Goal: Communication & Community: Answer question/provide support

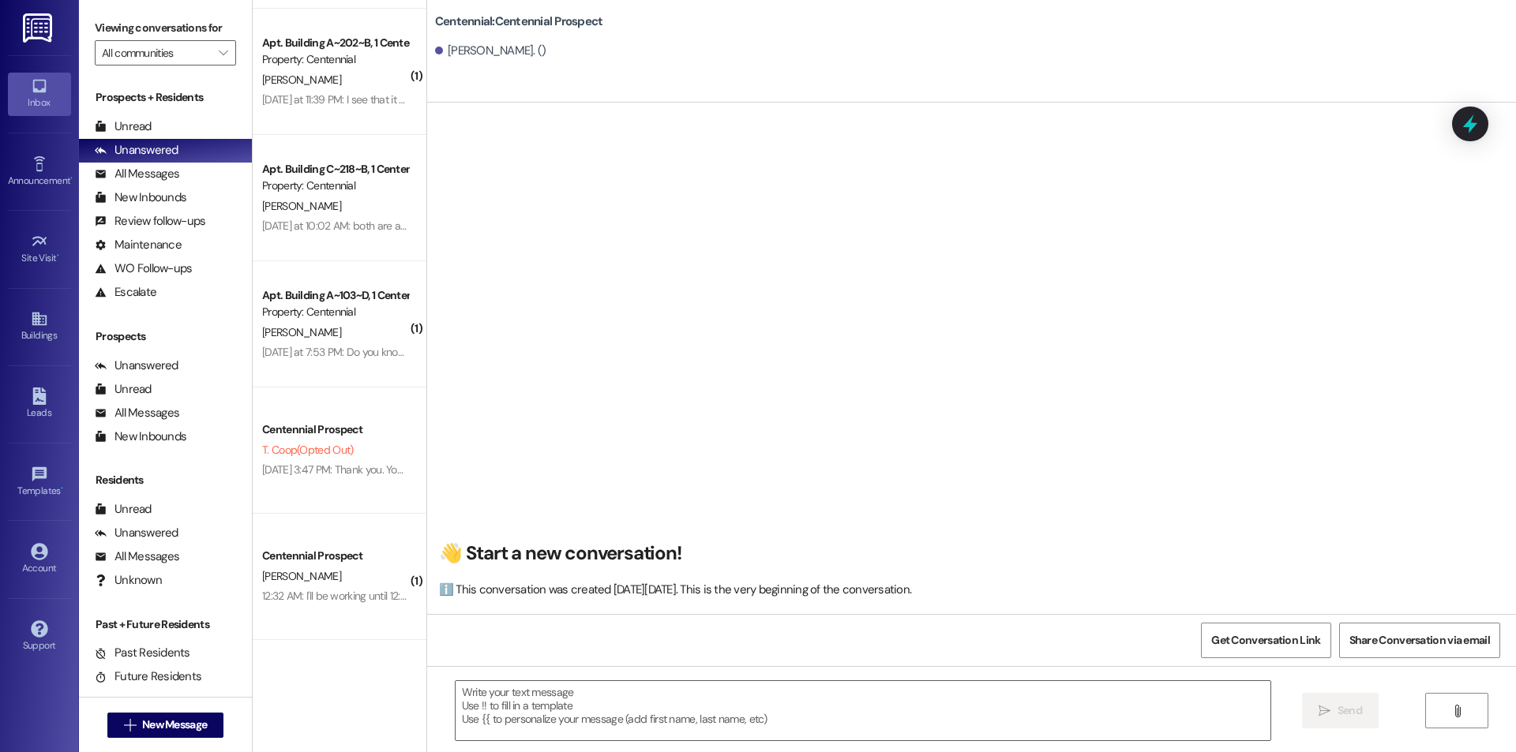
scroll to position [1, 0]
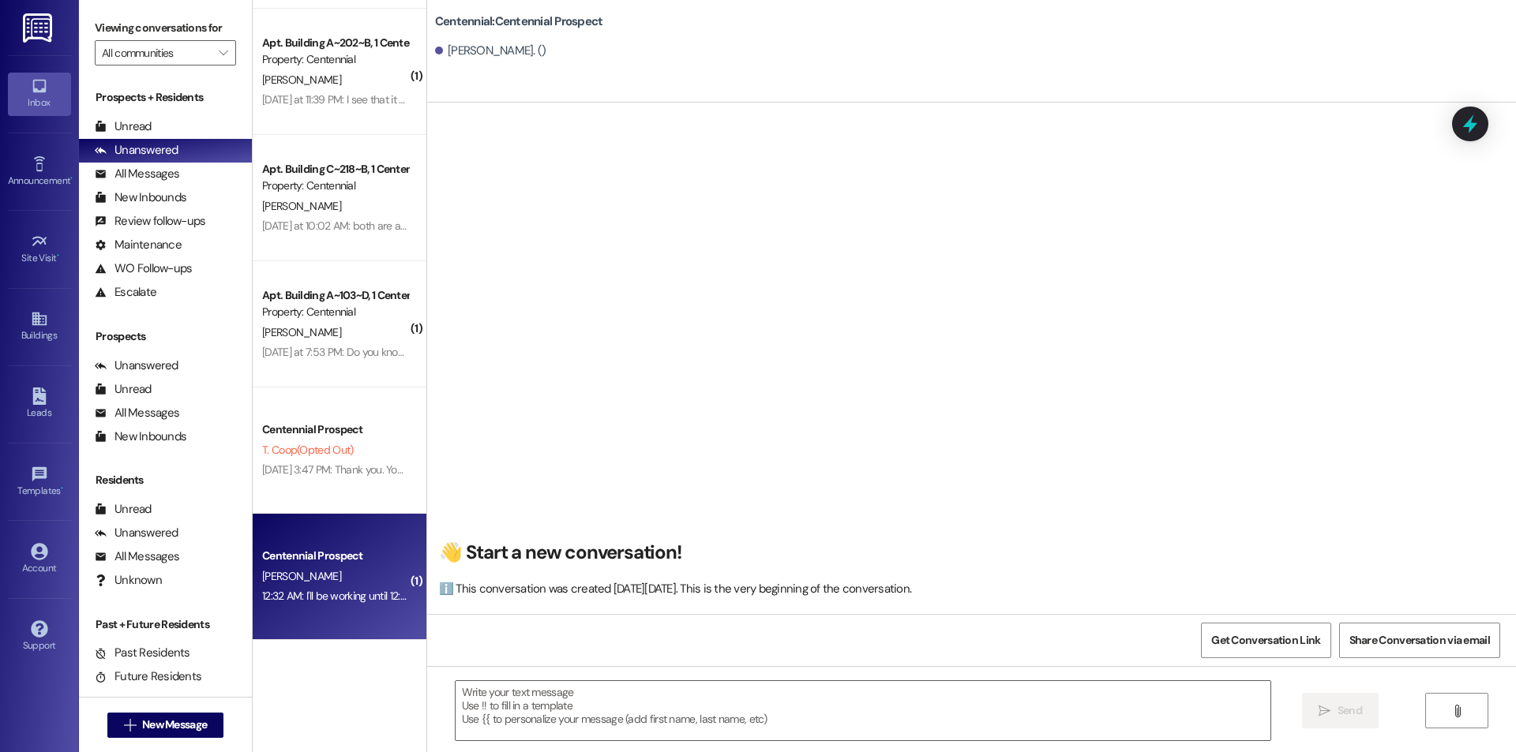
click at [368, 580] on div "[PERSON_NAME]" at bounding box center [335, 577] width 149 height 20
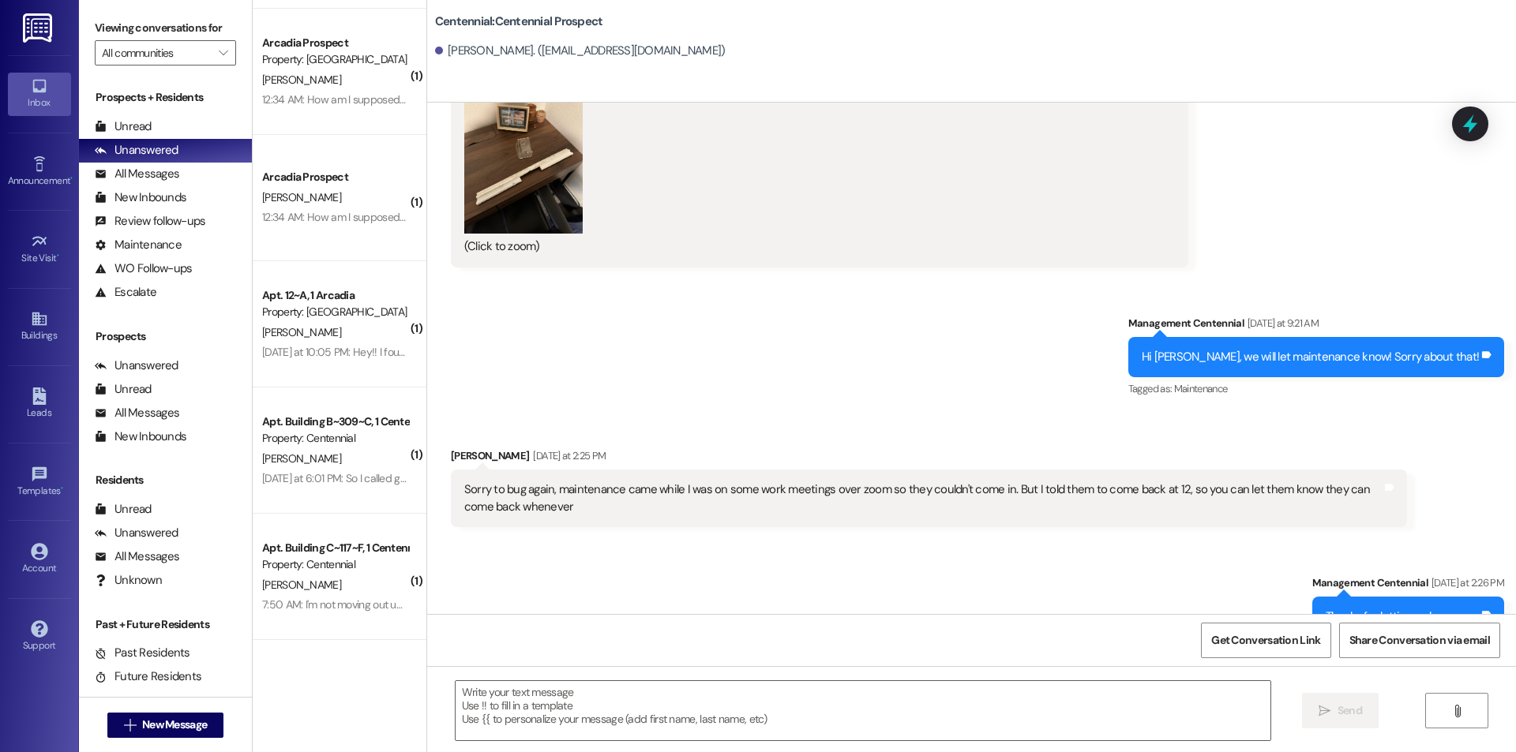
scroll to position [3379, 0]
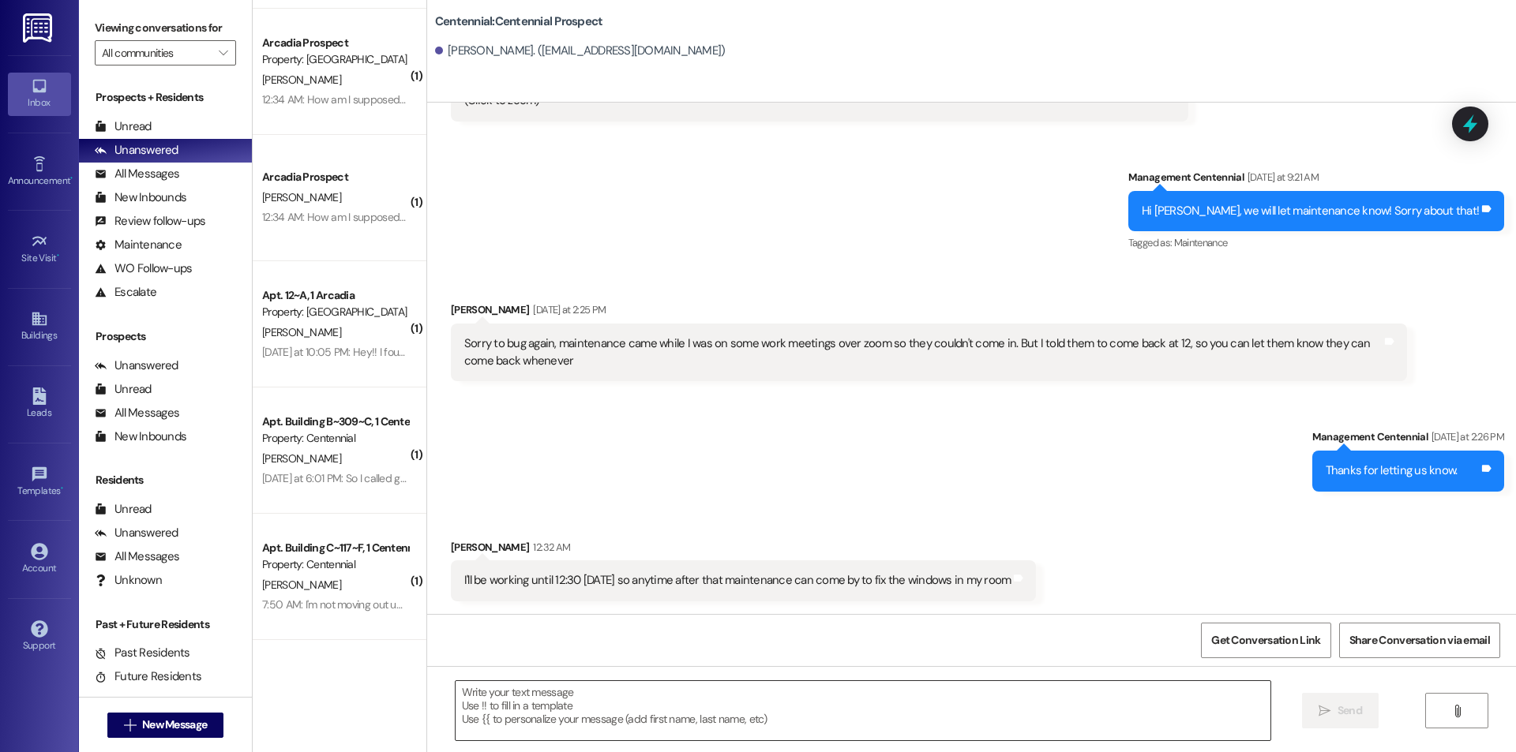
click at [652, 704] on textarea at bounding box center [863, 710] width 815 height 59
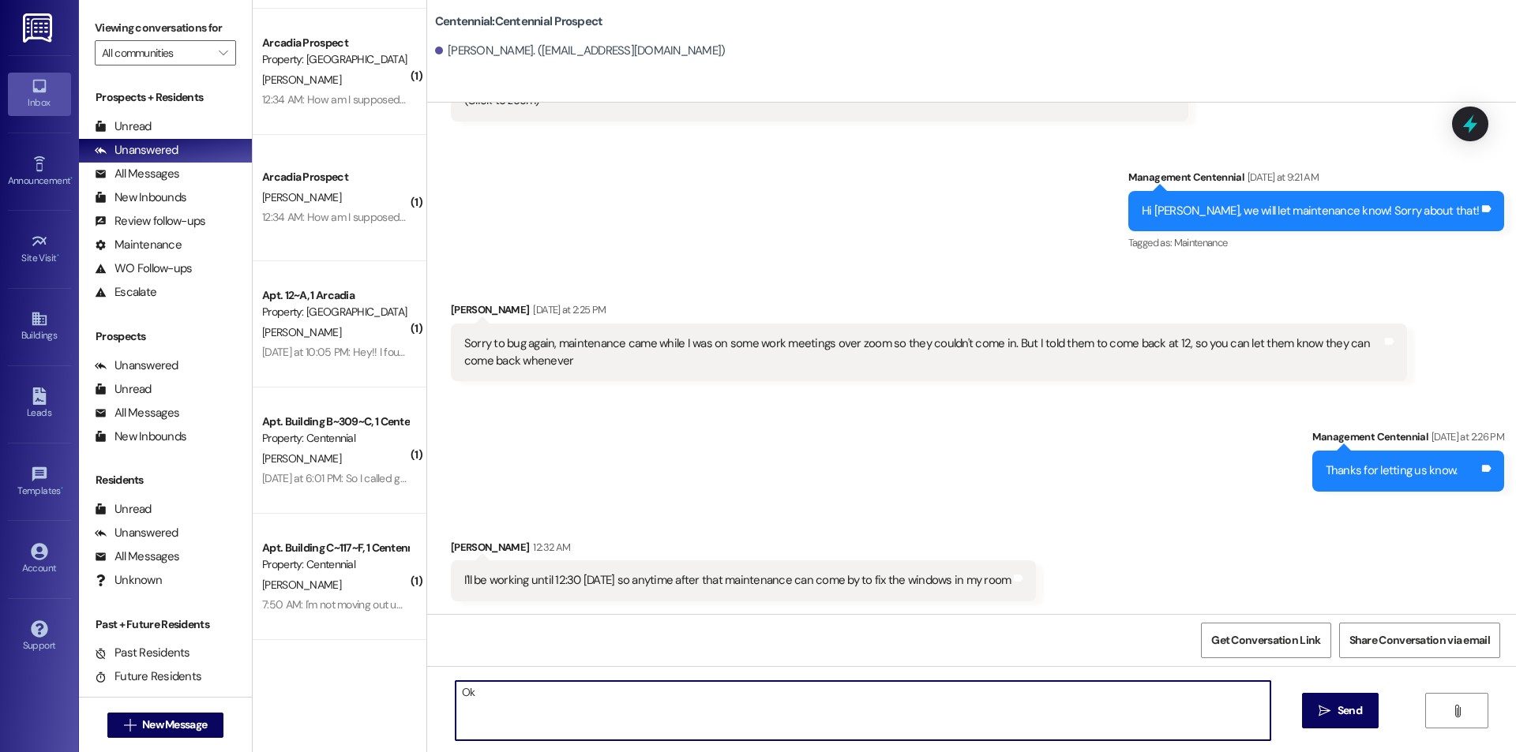
type textarea "O"
type textarea "T"
type textarea "O"
type textarea "Sounds good."
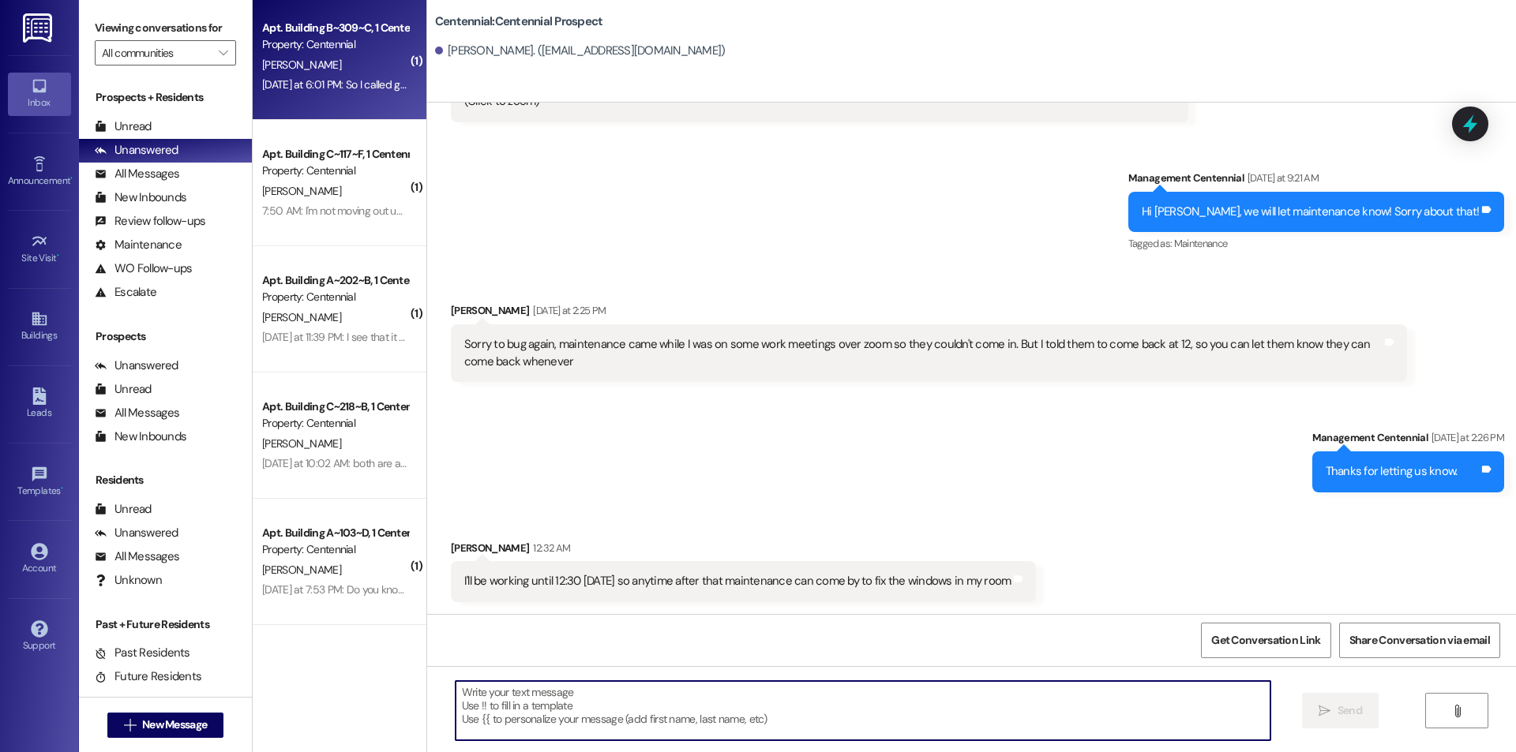
scroll to position [876, 0]
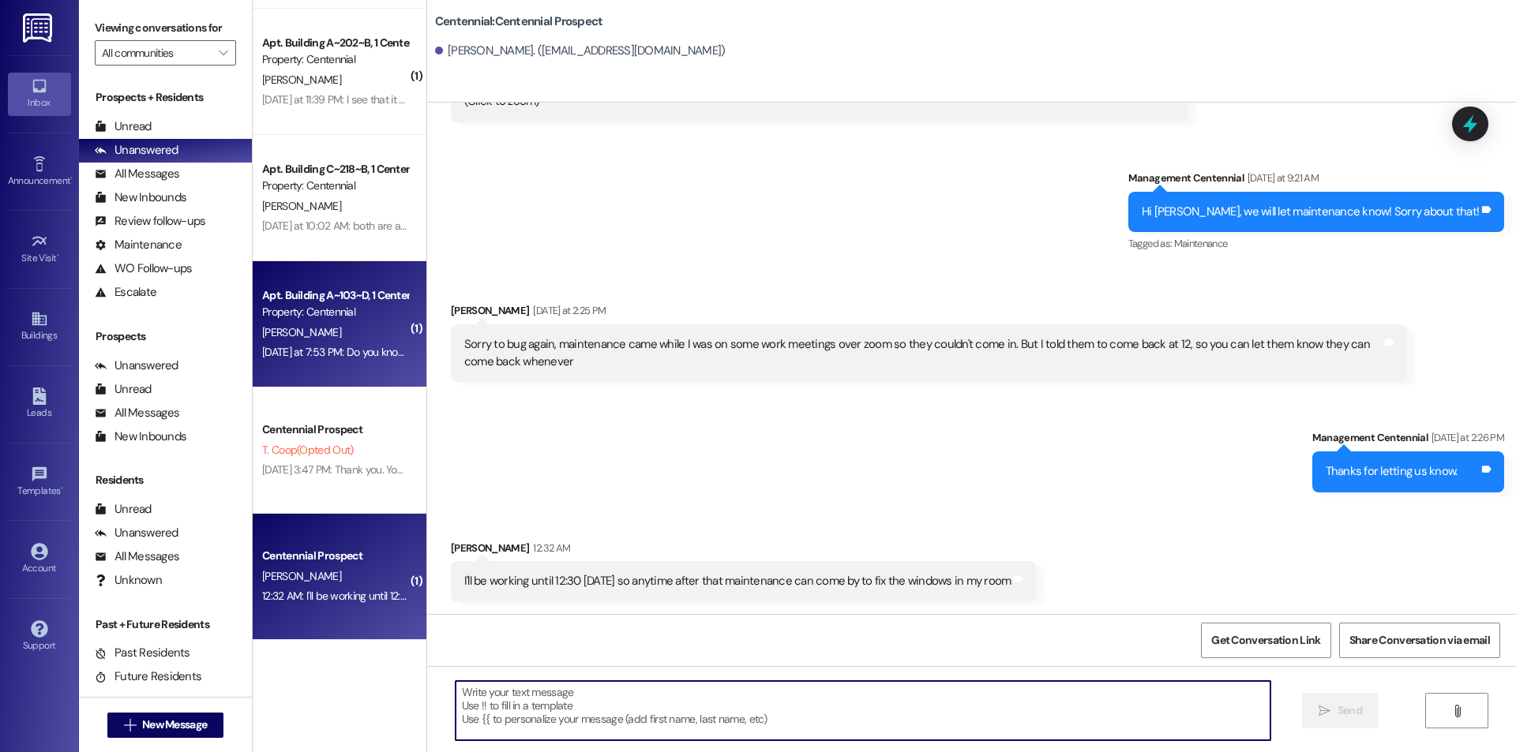
click at [311, 320] on div "Property: Centennial" at bounding box center [335, 312] width 146 height 17
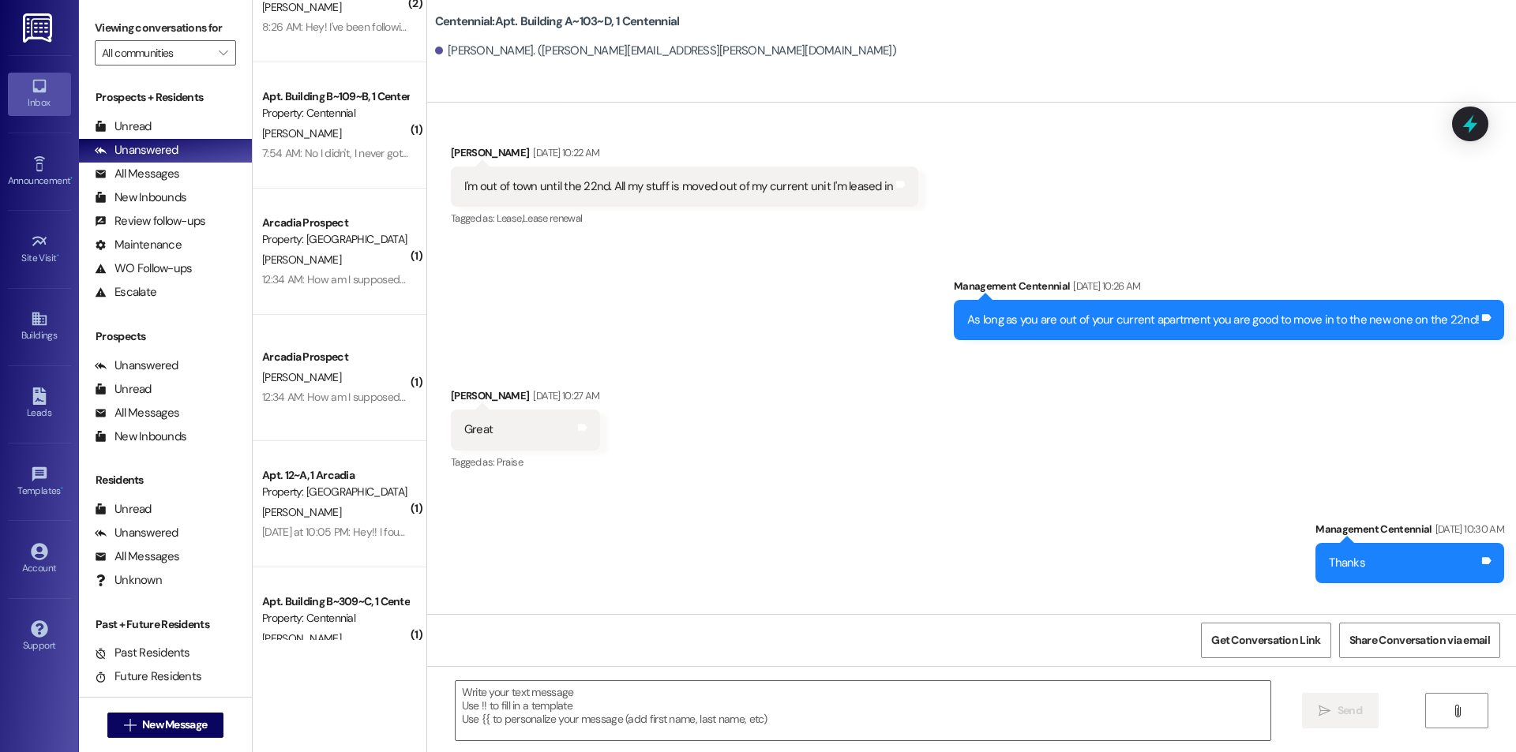
scroll to position [0, 0]
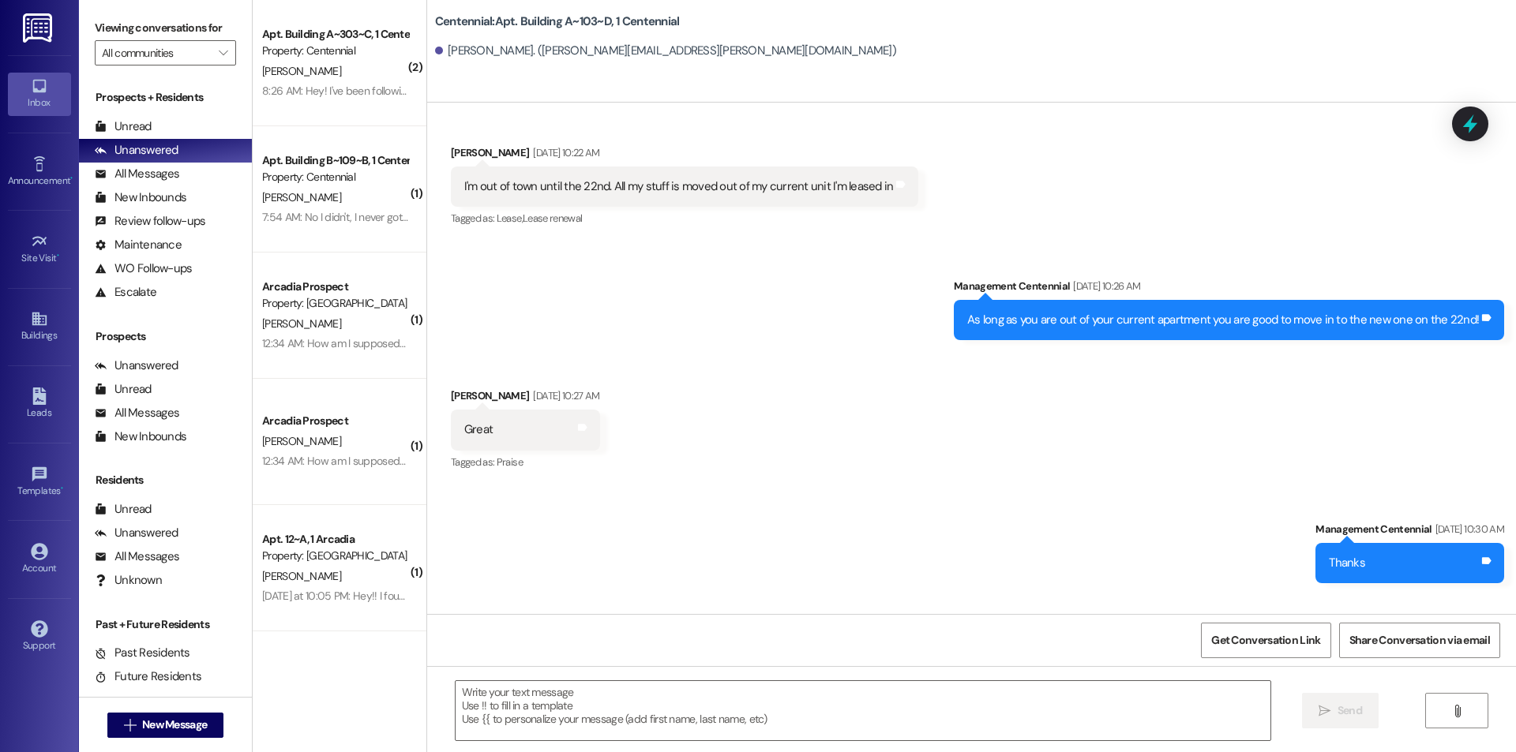
drag, startPoint x: 339, startPoint y: 77, endPoint x: 683, endPoint y: 121, distance: 347.0
click at [339, 77] on div "[PERSON_NAME]" at bounding box center [335, 72] width 149 height 20
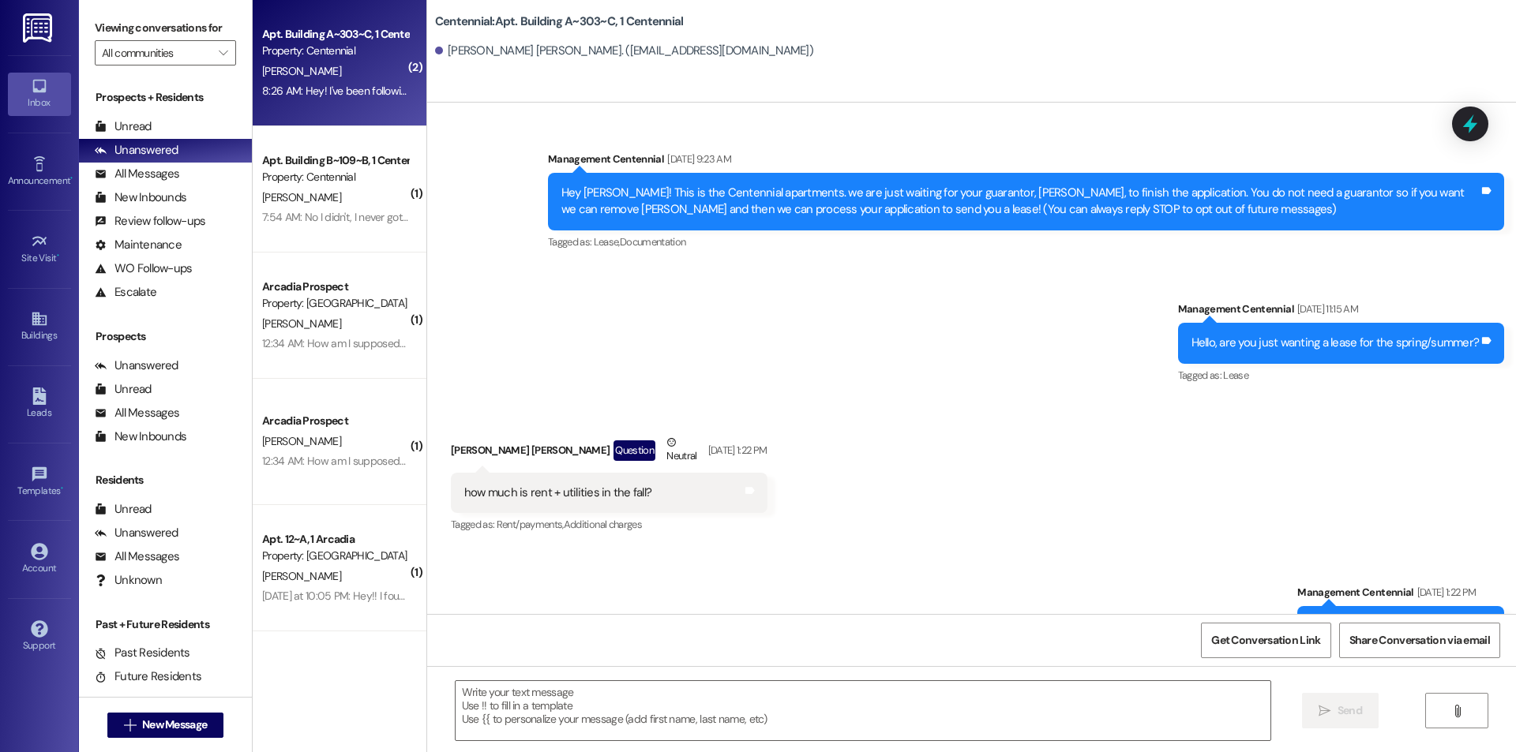
scroll to position [12141, 0]
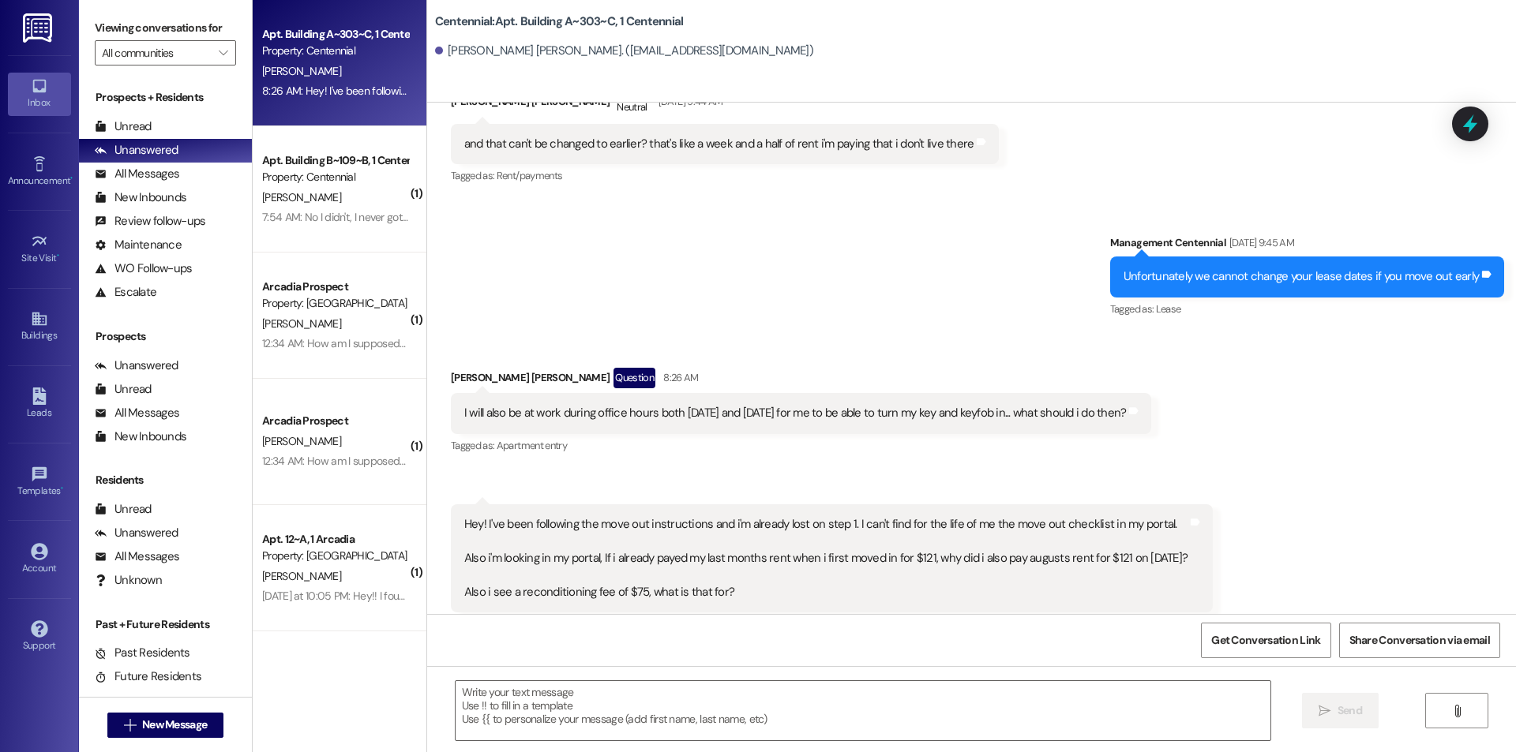
drag, startPoint x: 1506, startPoint y: 1, endPoint x: 1154, endPoint y: 82, distance: 360.7
click at [1154, 82] on div "Centennial: Apt. Building A~303~C, 1 Centennial Fisher Brown. (fbrown11@byu.edu)" at bounding box center [971, 51] width 1089 height 103
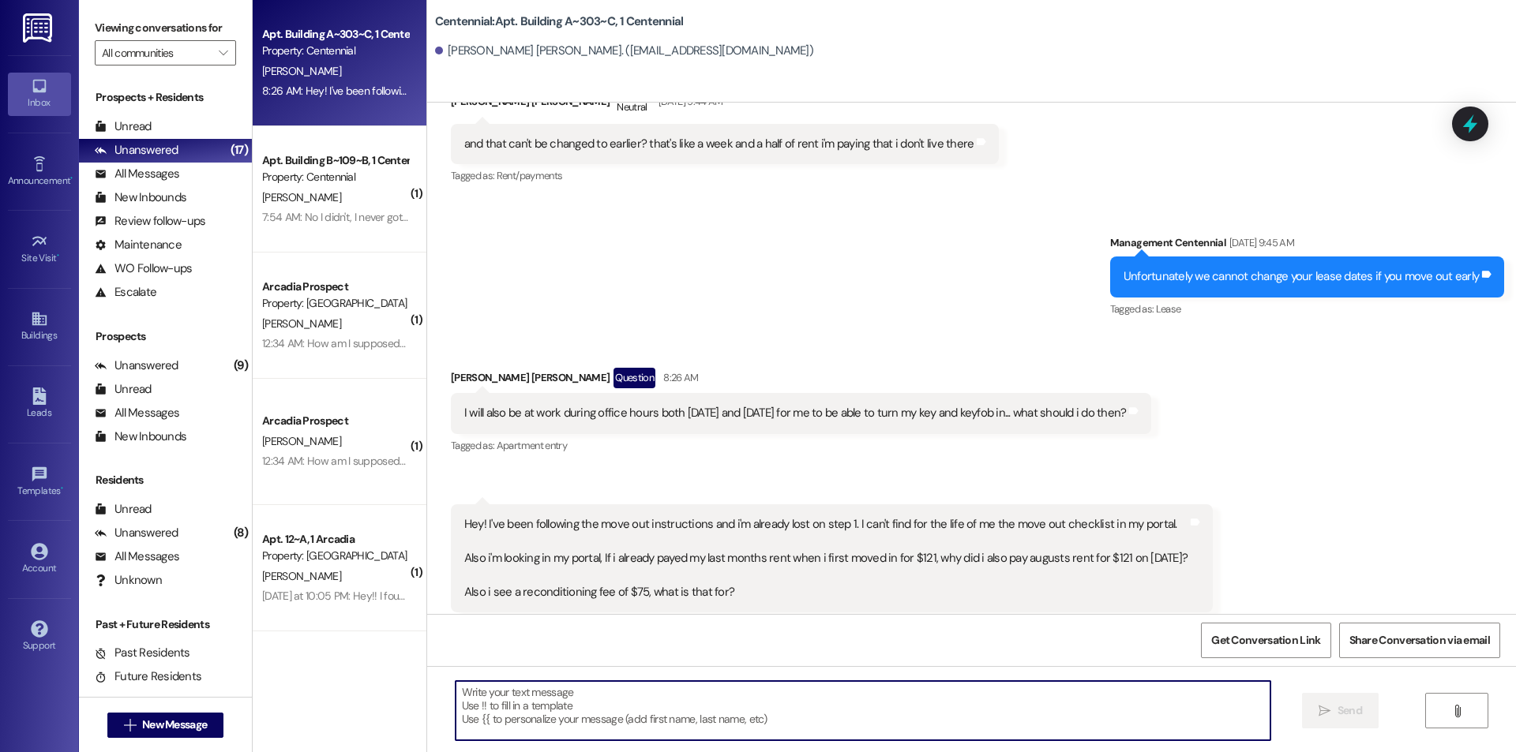
click at [542, 702] on textarea at bounding box center [863, 710] width 815 height 59
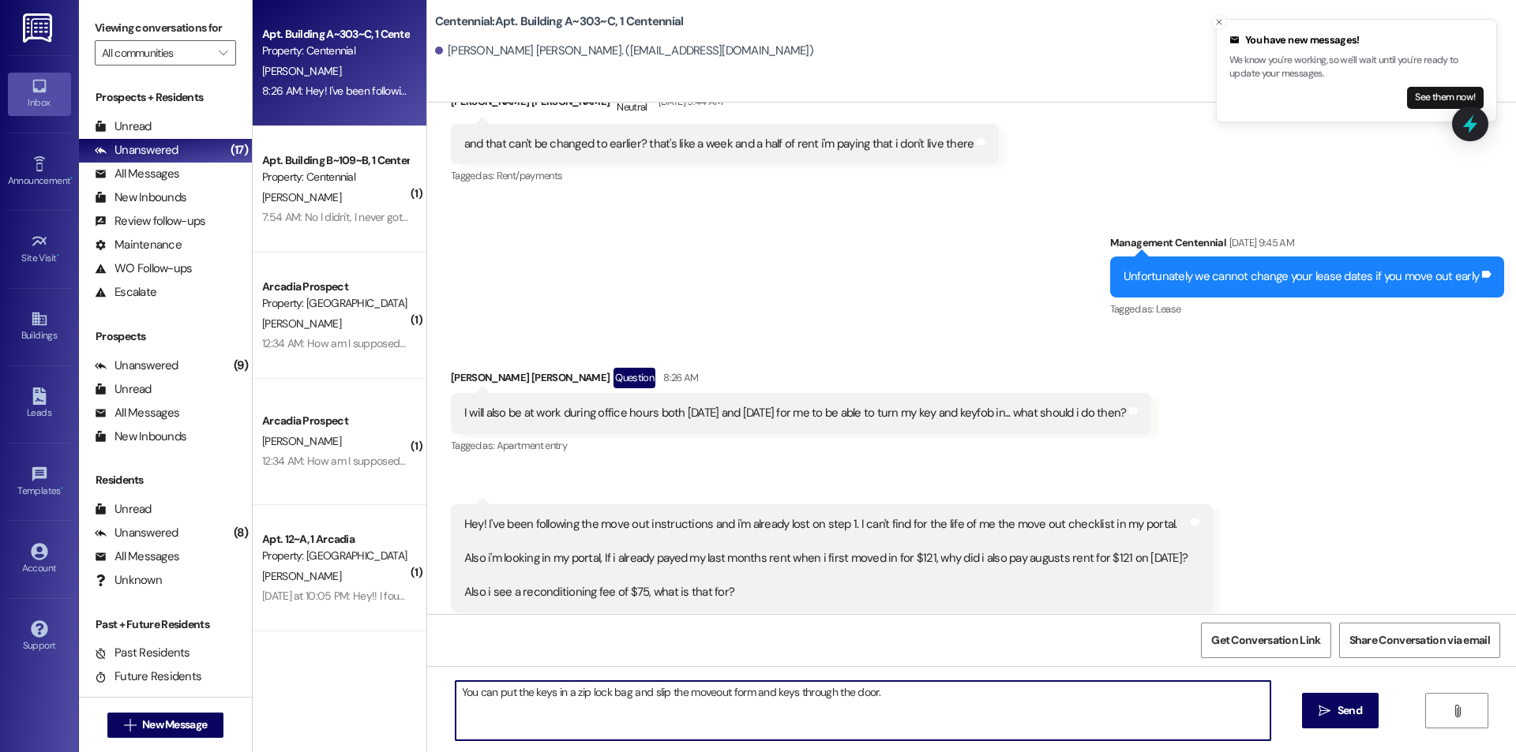
click at [896, 715] on textarea "You can put the keys in a zip lock bag and slip the moveout form and keys throu…" at bounding box center [863, 710] width 815 height 59
type textarea "You can put the keys in a zip lock bag and slip the moveout form and keys throu…"
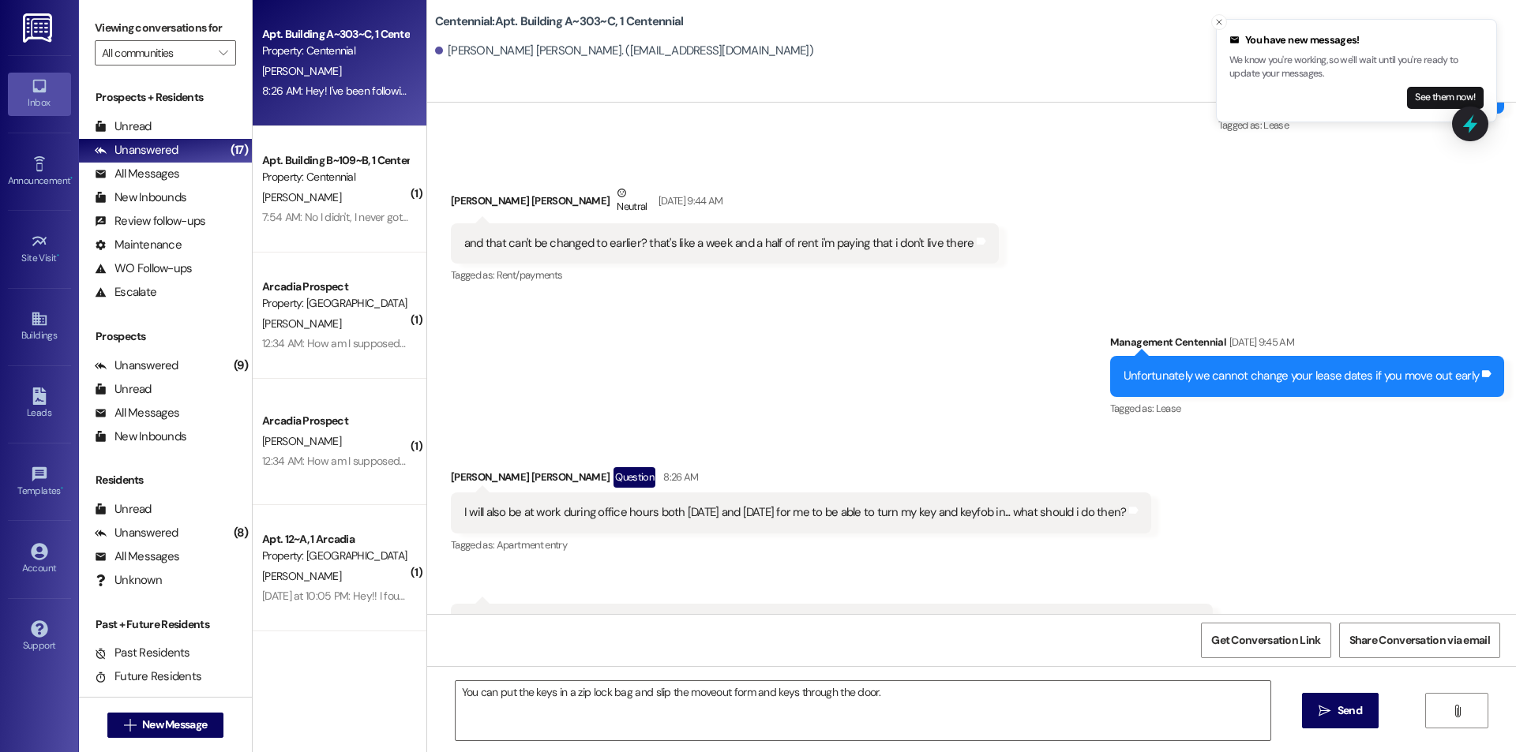
scroll to position [12141, 0]
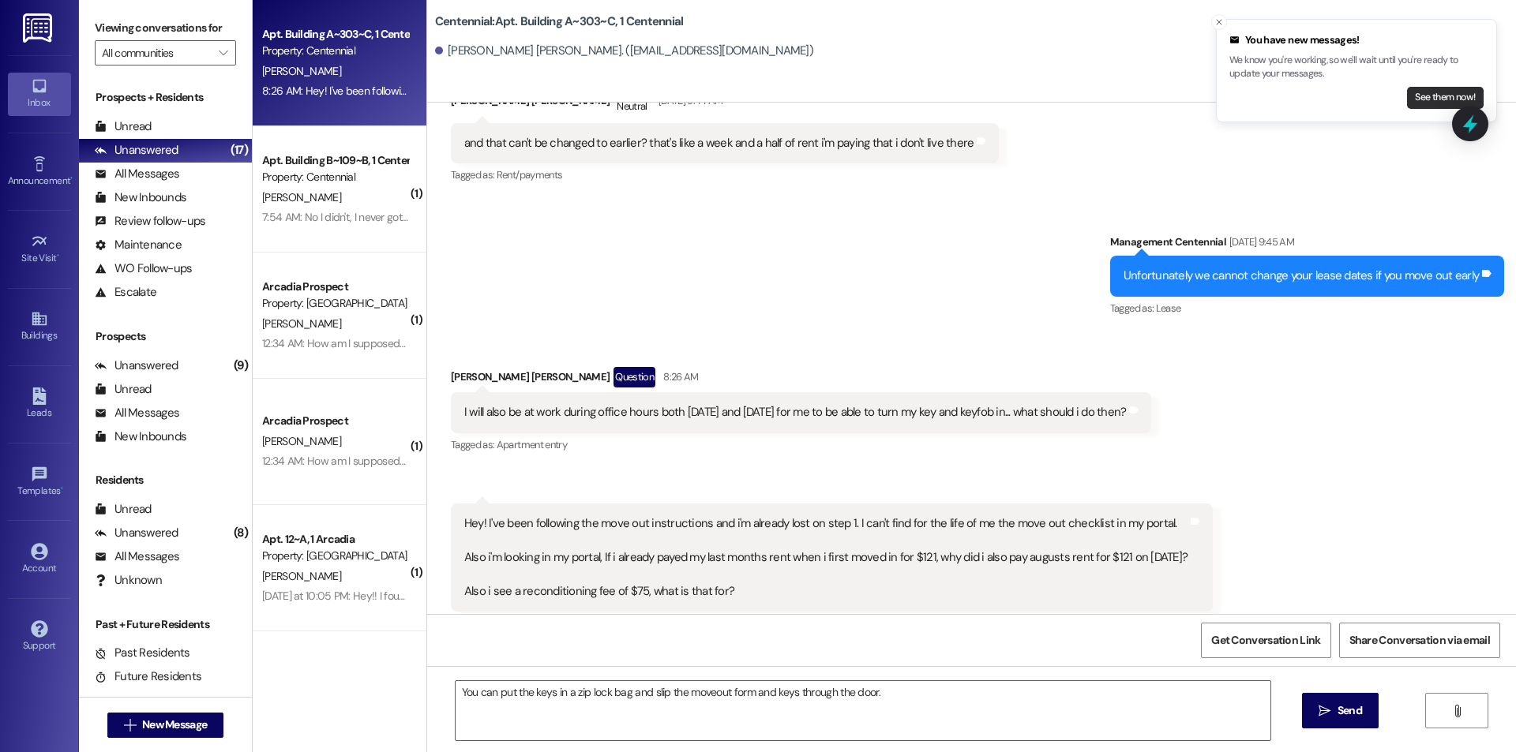
click at [1425, 96] on button "See them now!" at bounding box center [1445, 98] width 77 height 22
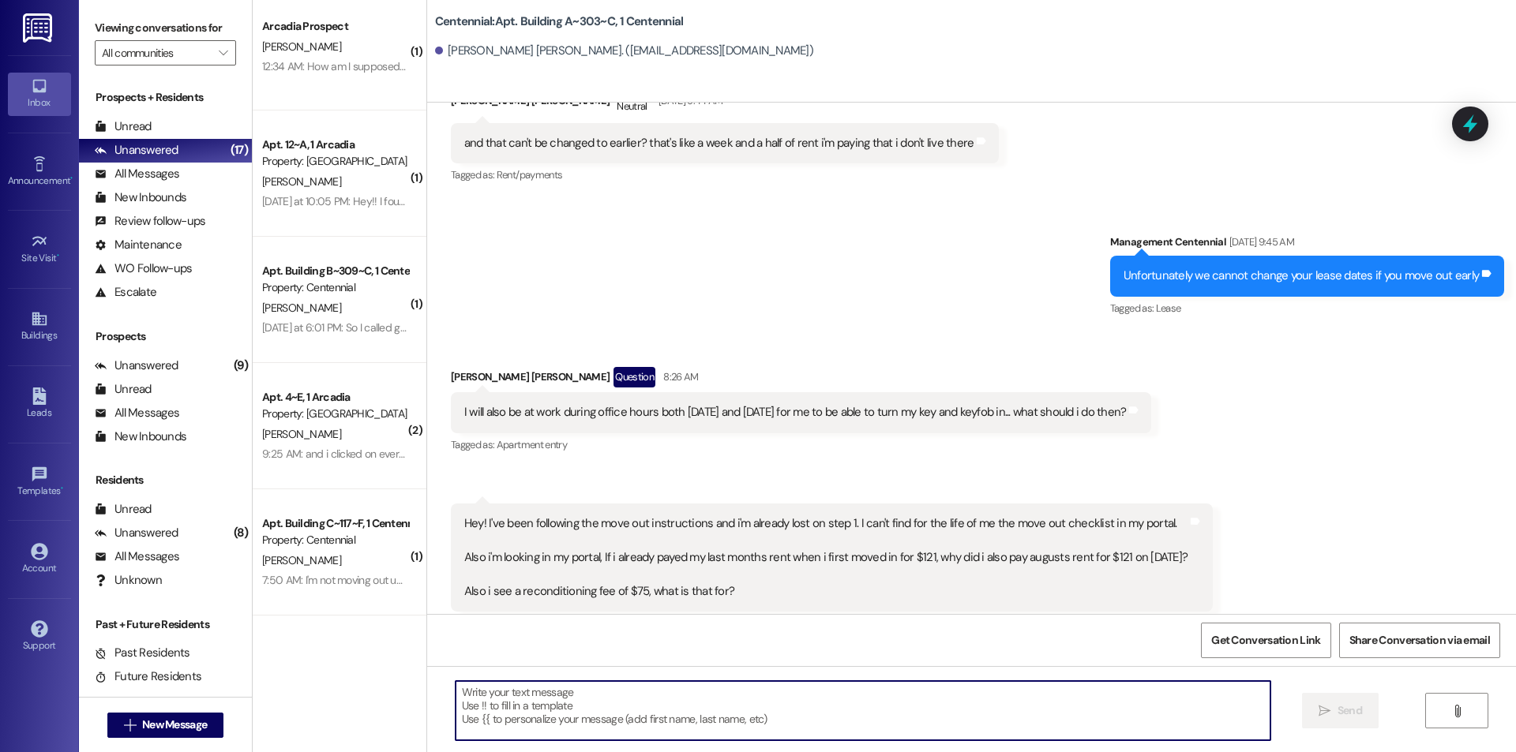
click at [720, 693] on textarea at bounding box center [863, 710] width 815 height 59
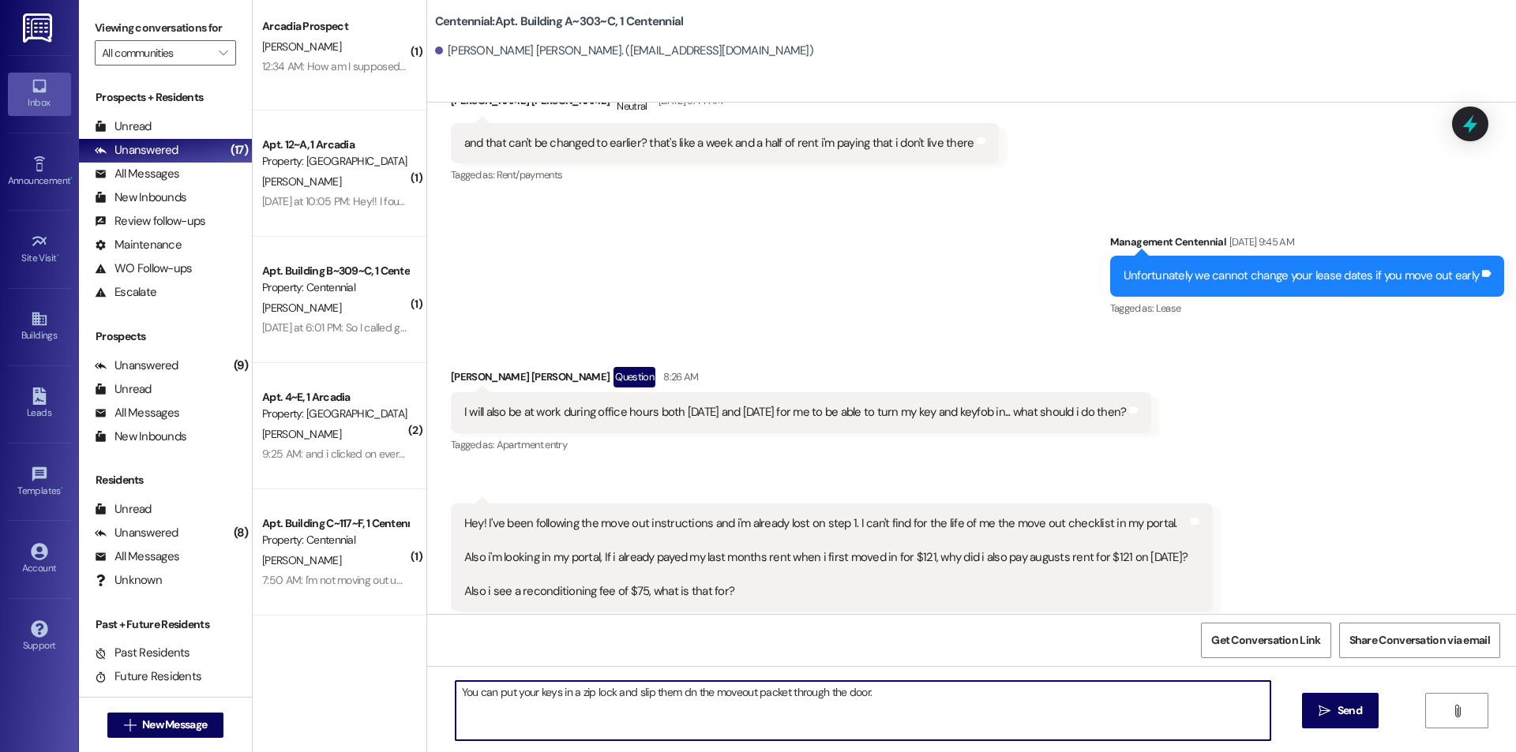
click at [674, 690] on textarea "You can put your keys in a zip lock and slip them dn the moveout packet through…" at bounding box center [863, 710] width 815 height 59
click at [921, 711] on textarea "You can put your keys in a zip lock and slip them and the moveout packet throug…" at bounding box center [863, 710] width 815 height 59
drag, startPoint x: 1074, startPoint y: 715, endPoint x: 1066, endPoint y: 730, distance: 17.7
click at [1072, 717] on textarea "You can put your keys in a zip lock and slip them and the moveout packet throug…" at bounding box center [863, 710] width 815 height 59
click at [1004, 719] on textarea "You can put your keys in a zip lock and slip them and the moveout packet throug…" at bounding box center [863, 710] width 815 height 59
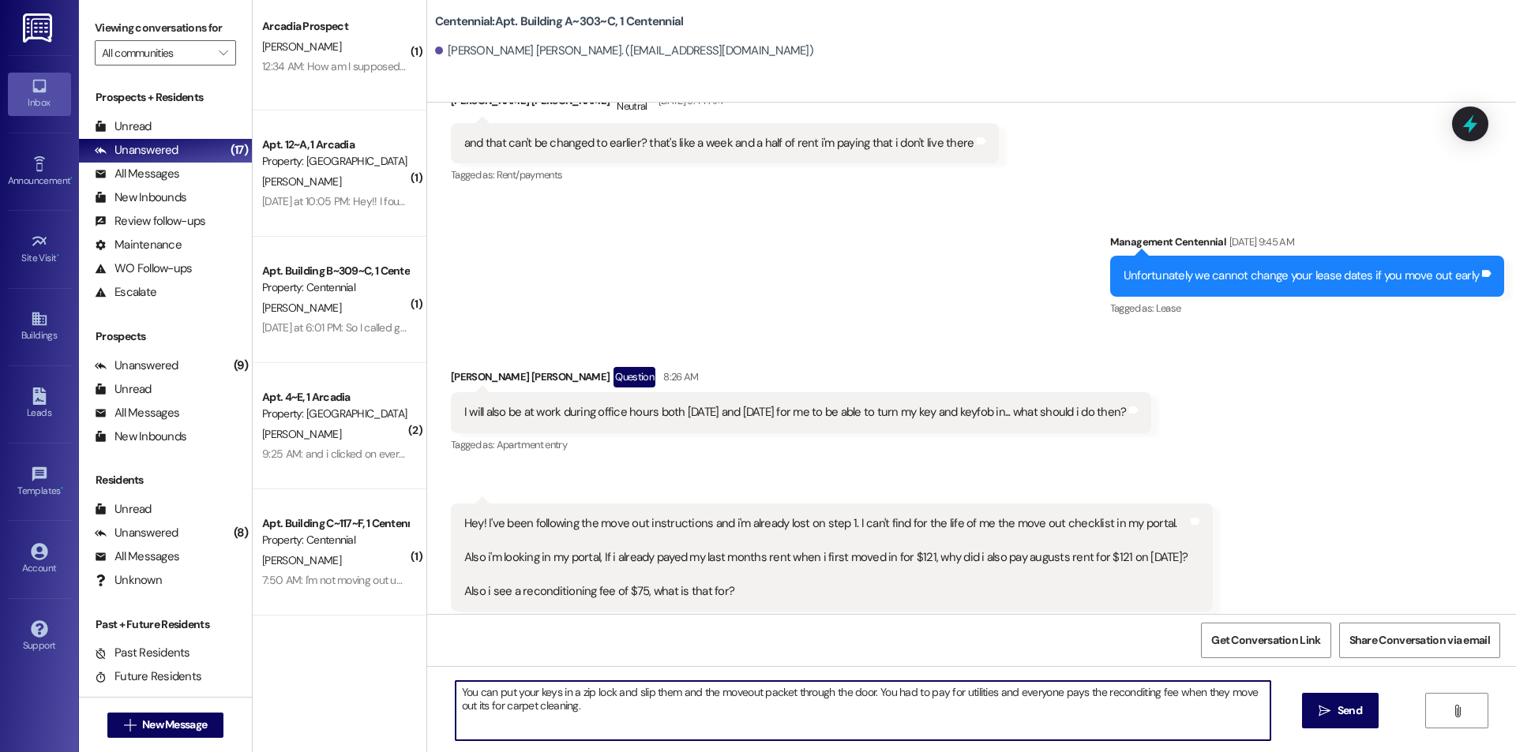
click at [659, 713] on textarea "You can put your keys in a zip lock and slip them and the moveout packet throug…" at bounding box center [863, 710] width 815 height 59
type textarea "You can put your keys in a zip lock and slip them and the moveout packet throug…"
click at [1339, 701] on button " Send" at bounding box center [1340, 711] width 77 height 36
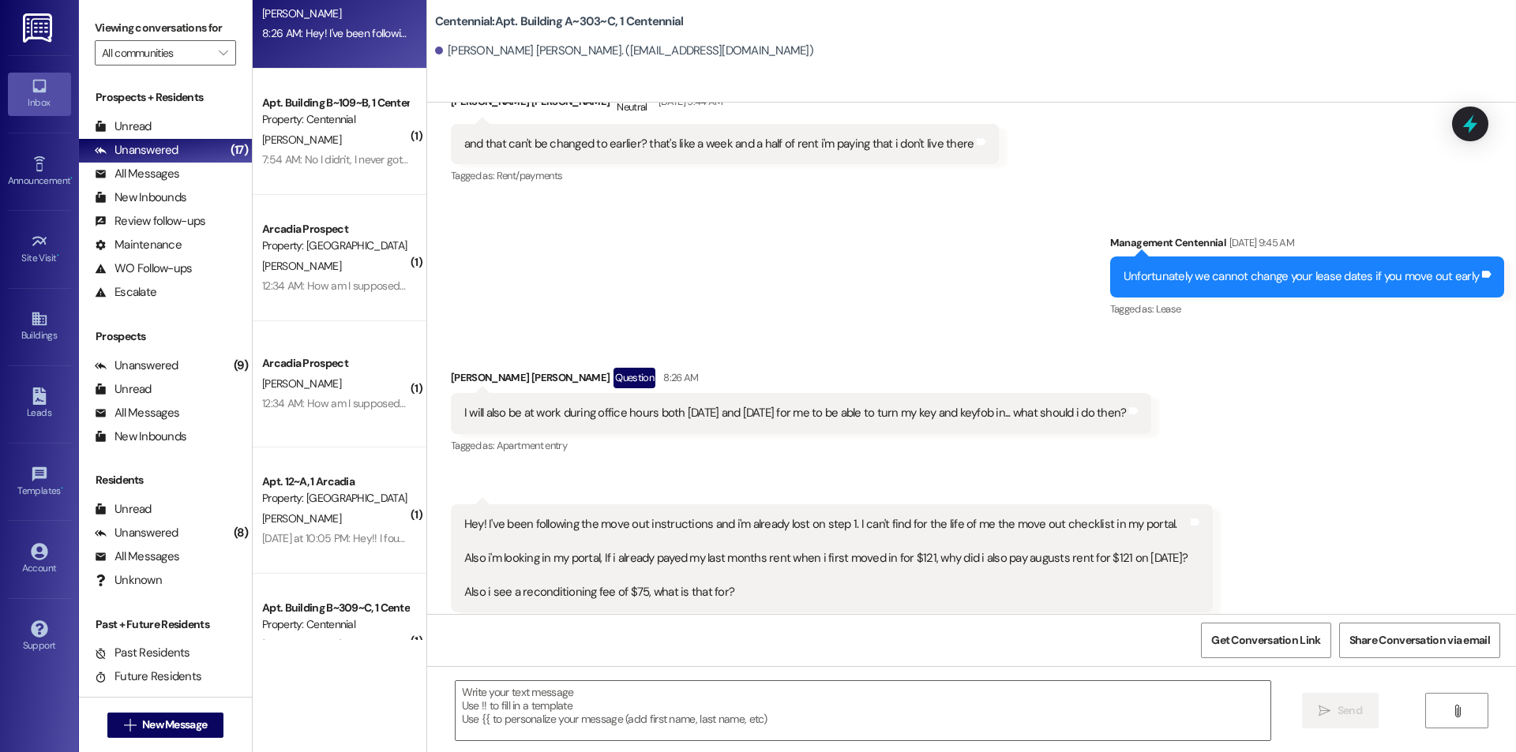
scroll to position [0, 0]
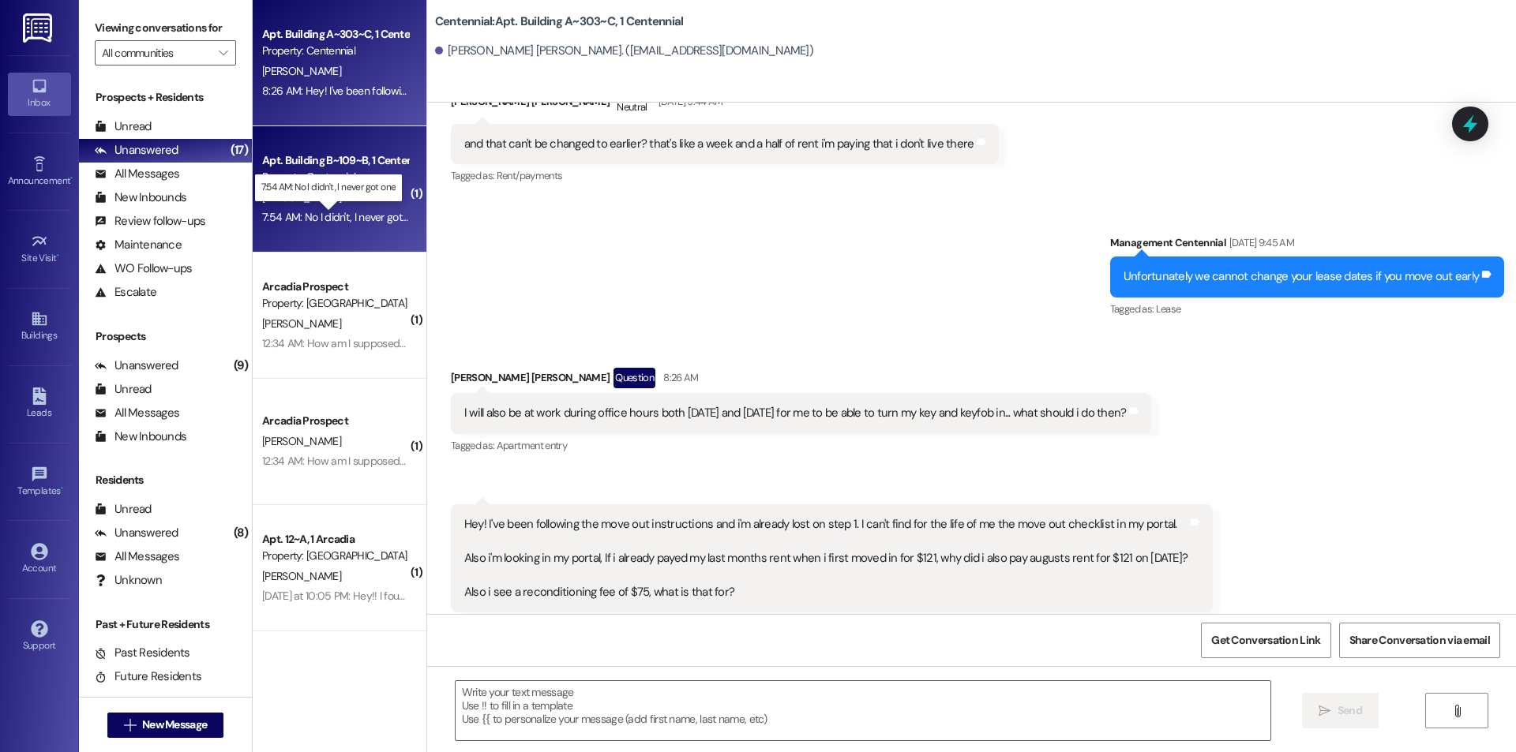
click at [319, 210] on div "7:54 AM: No I didn't, I never got one 7:54 AM: No I didn't, I never got one" at bounding box center [341, 217] width 159 height 14
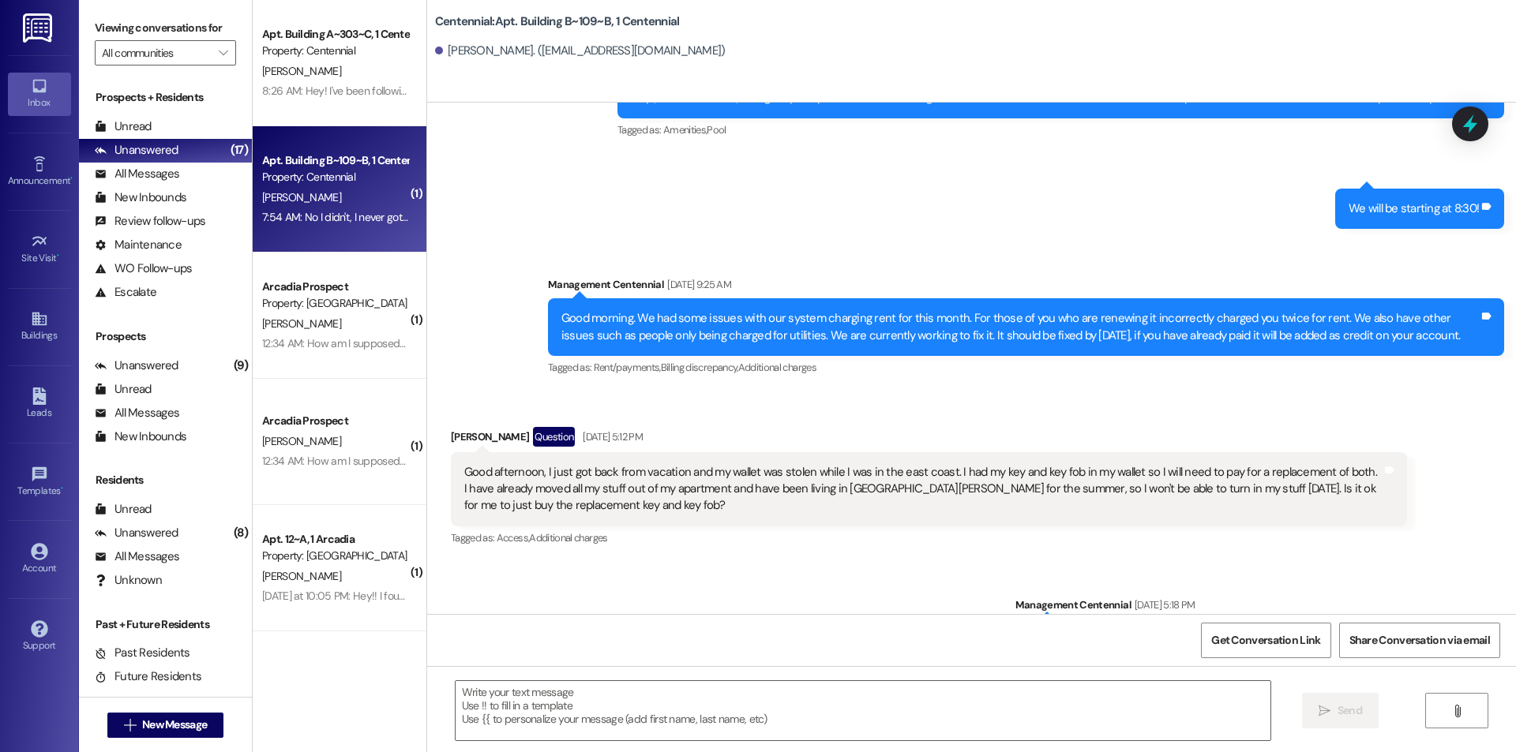
scroll to position [18085, 0]
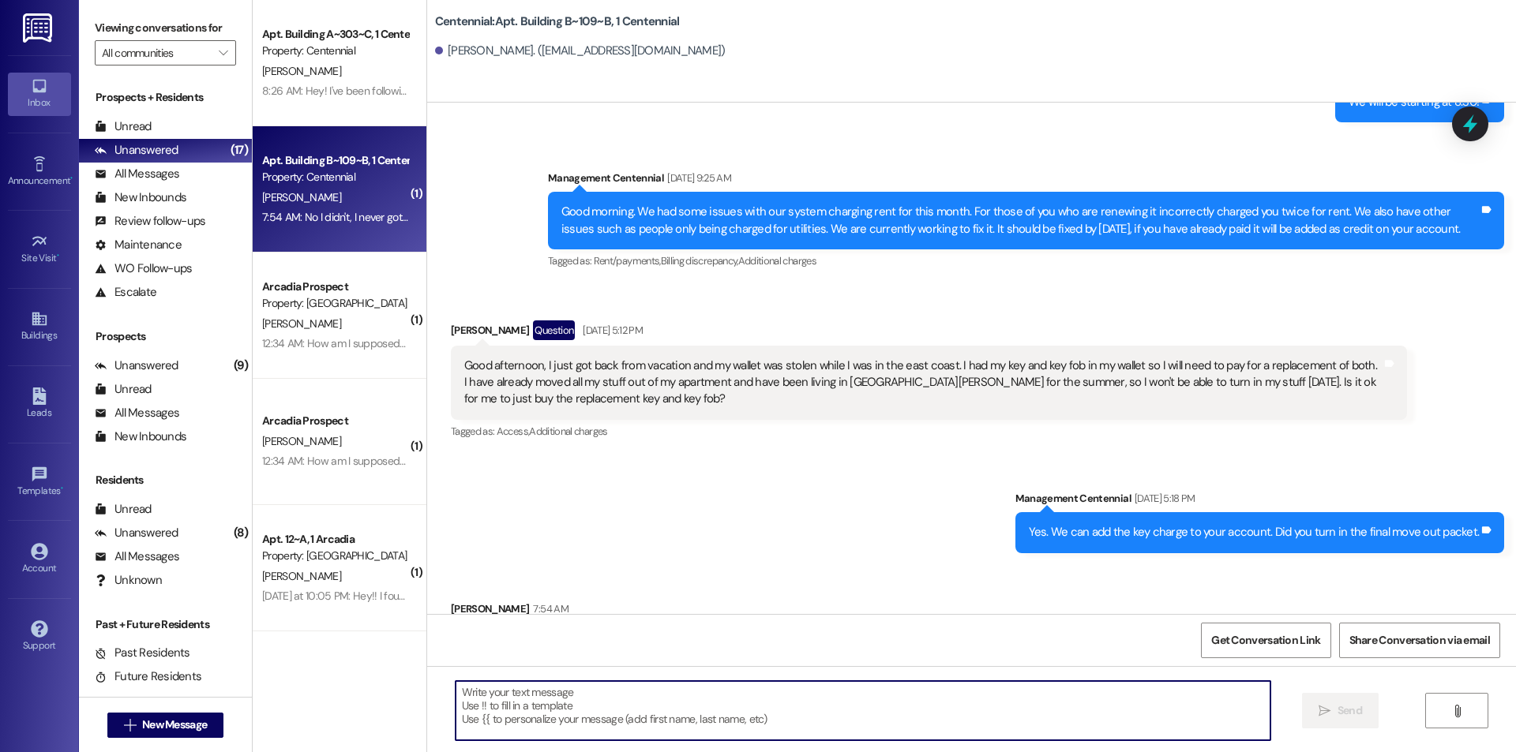
click at [634, 730] on textarea at bounding box center [863, 710] width 815 height 59
type textarea "Can you come grab one from the office?"
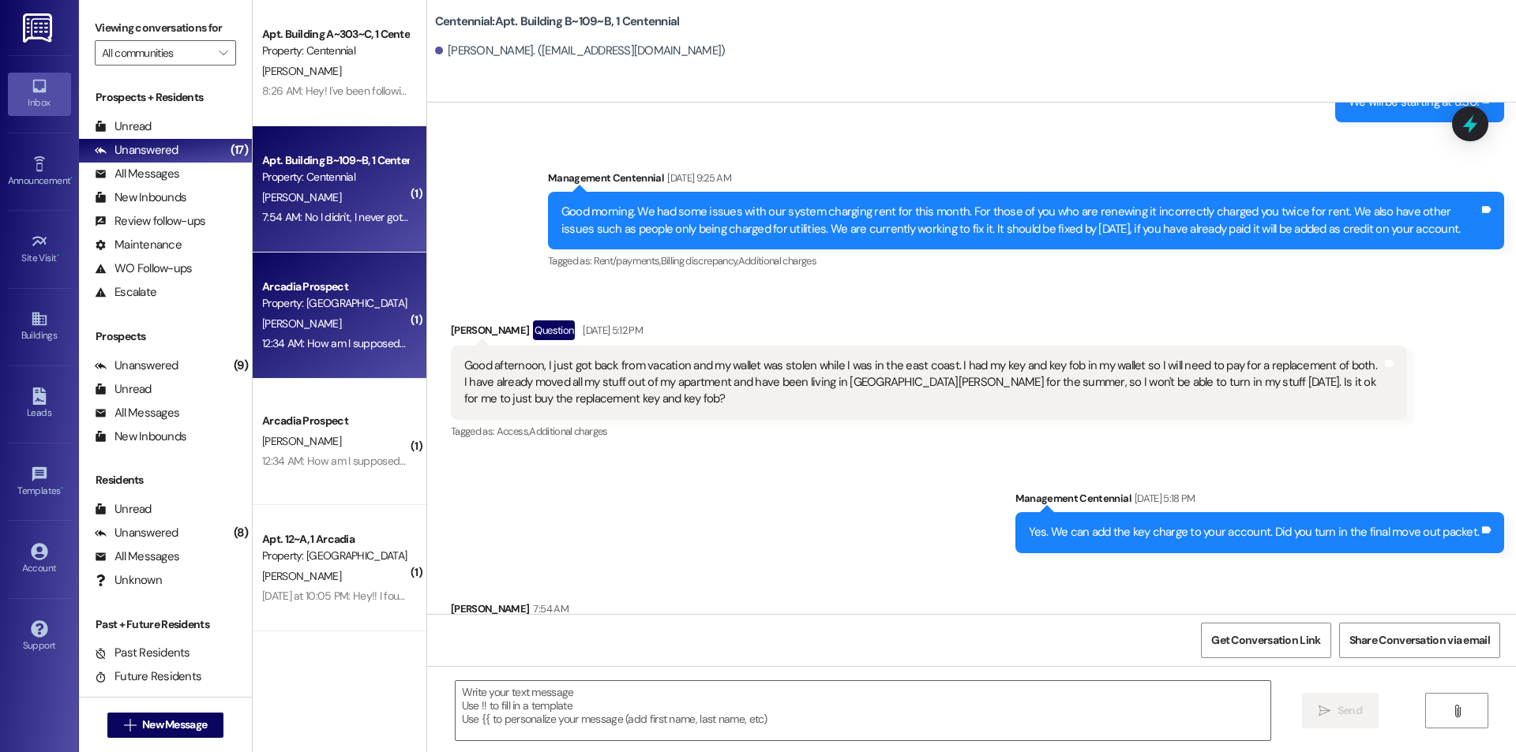
click at [343, 314] on div "[PERSON_NAME]" at bounding box center [335, 324] width 149 height 20
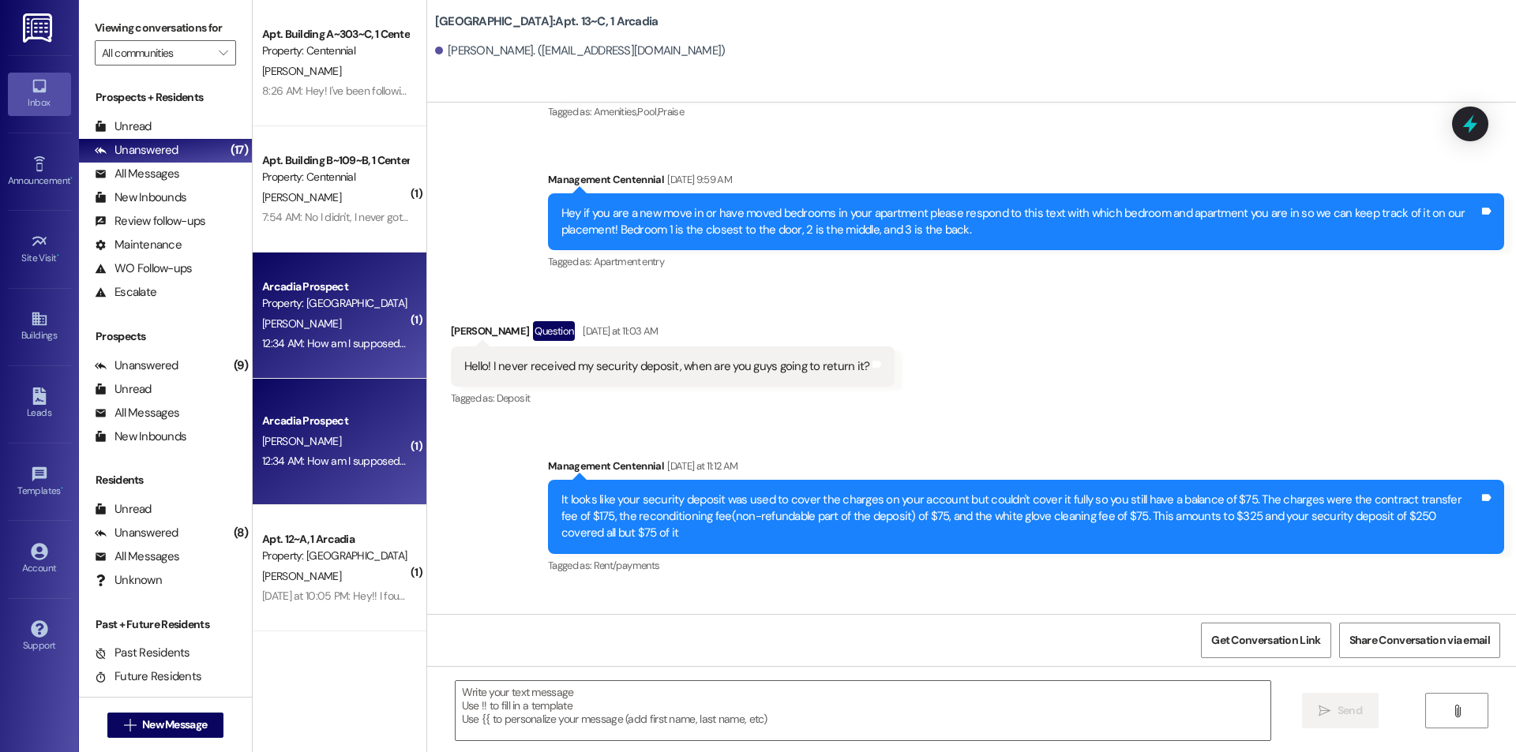
scroll to position [25150, 0]
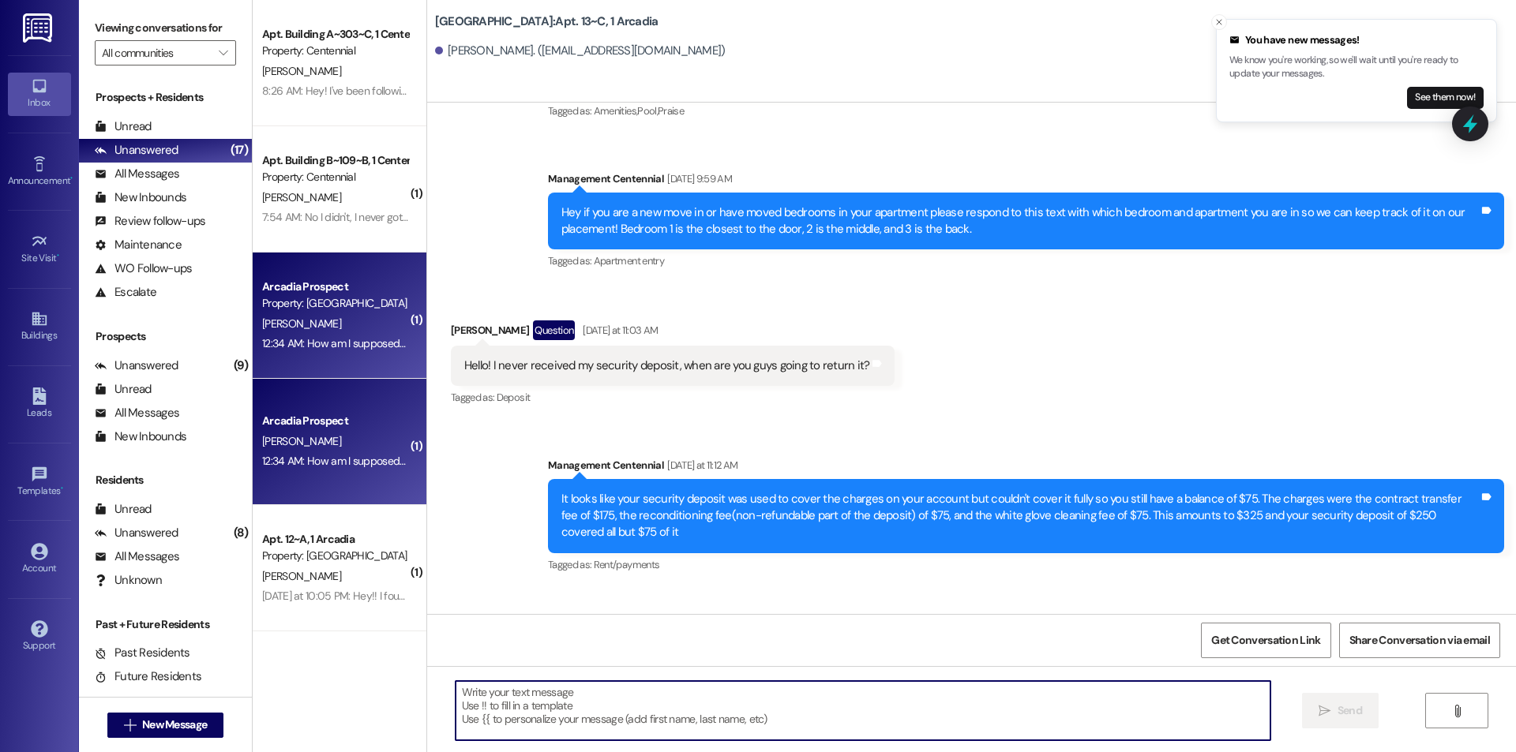
click at [516, 697] on textarea at bounding box center [863, 710] width 815 height 59
type textarea "A"
type textarea "D"
type textarea "C"
type textarea "W"
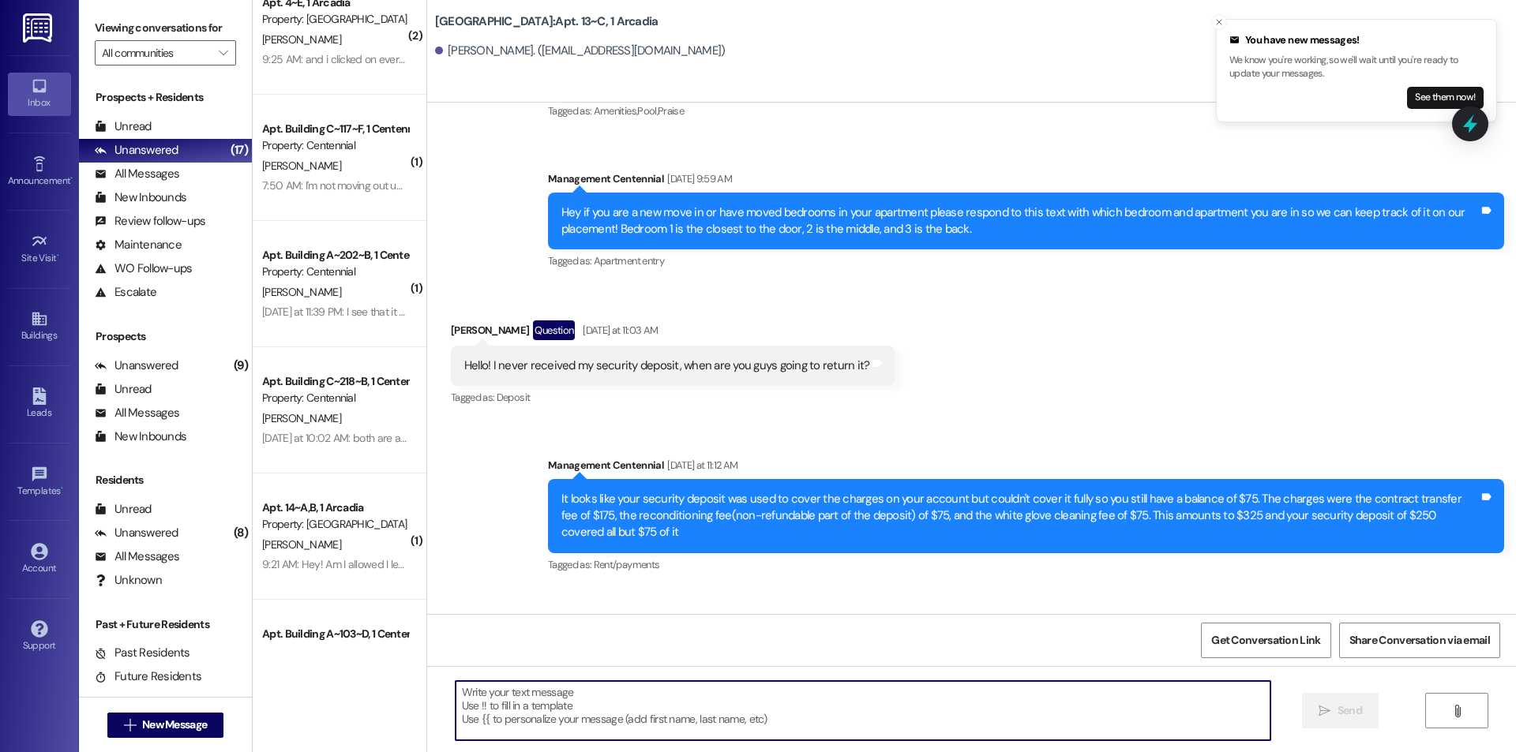
scroll to position [1002, 0]
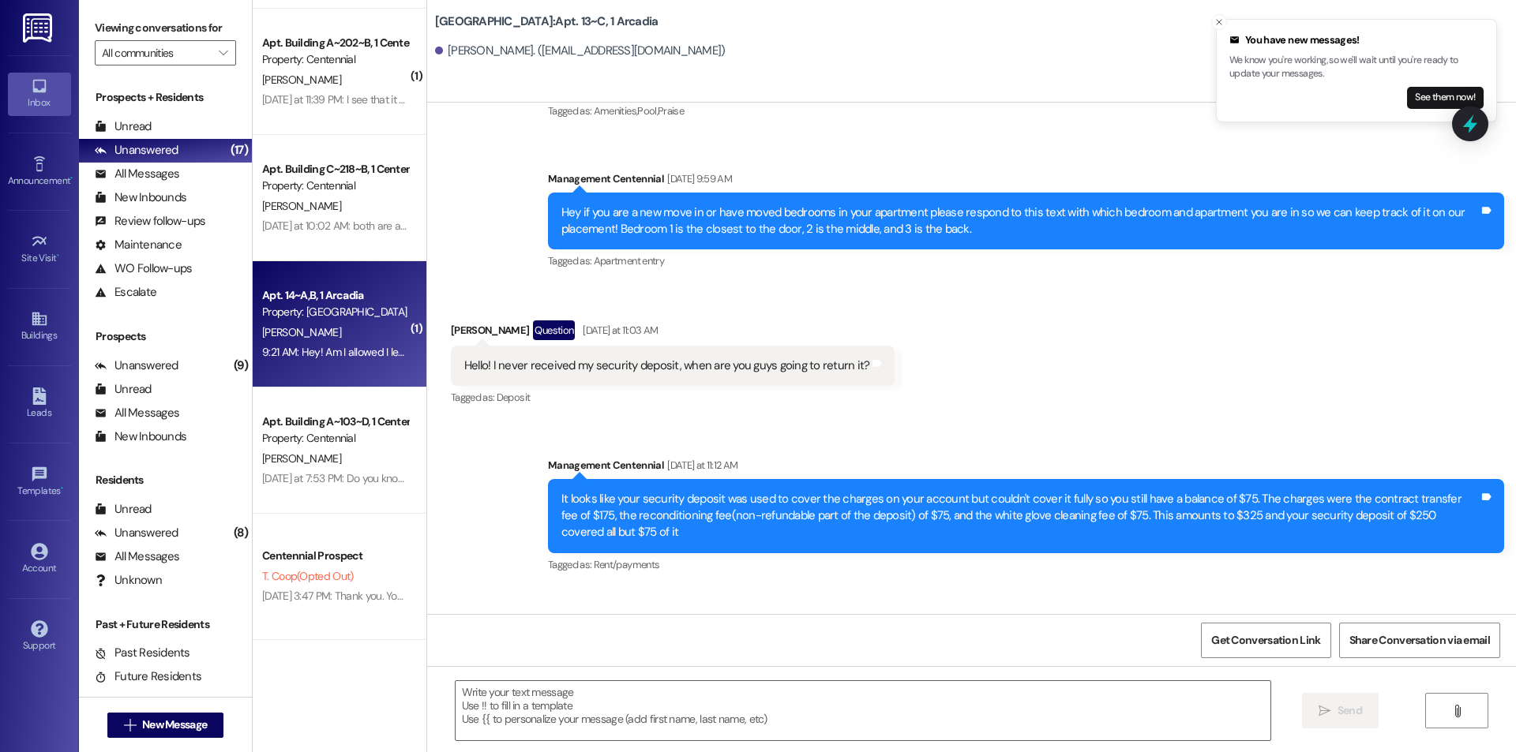
click at [373, 343] on div "9:21 AM: Hey! Am I allowed I leave some of my food in the fridge since I am jus…" at bounding box center [335, 353] width 149 height 20
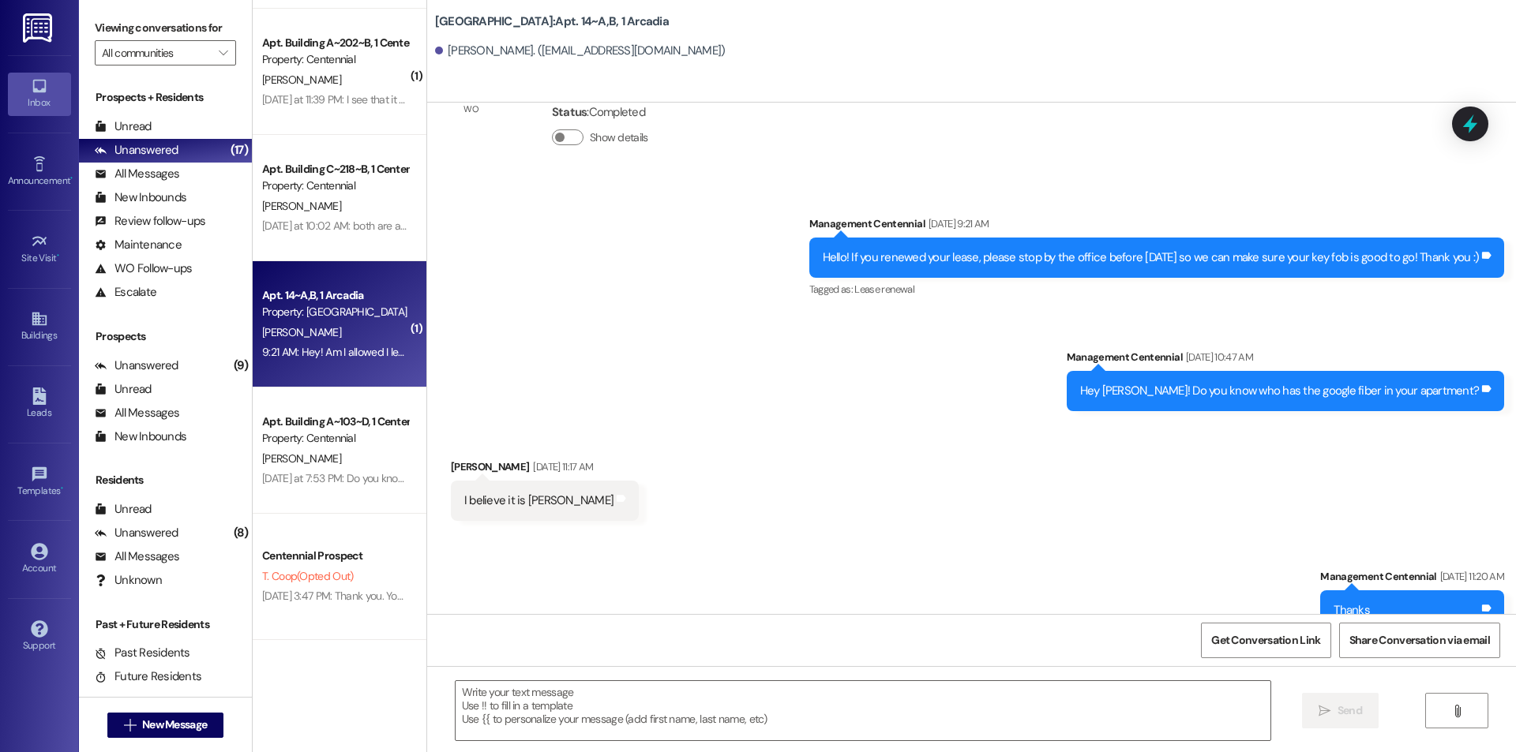
scroll to position [10213, 0]
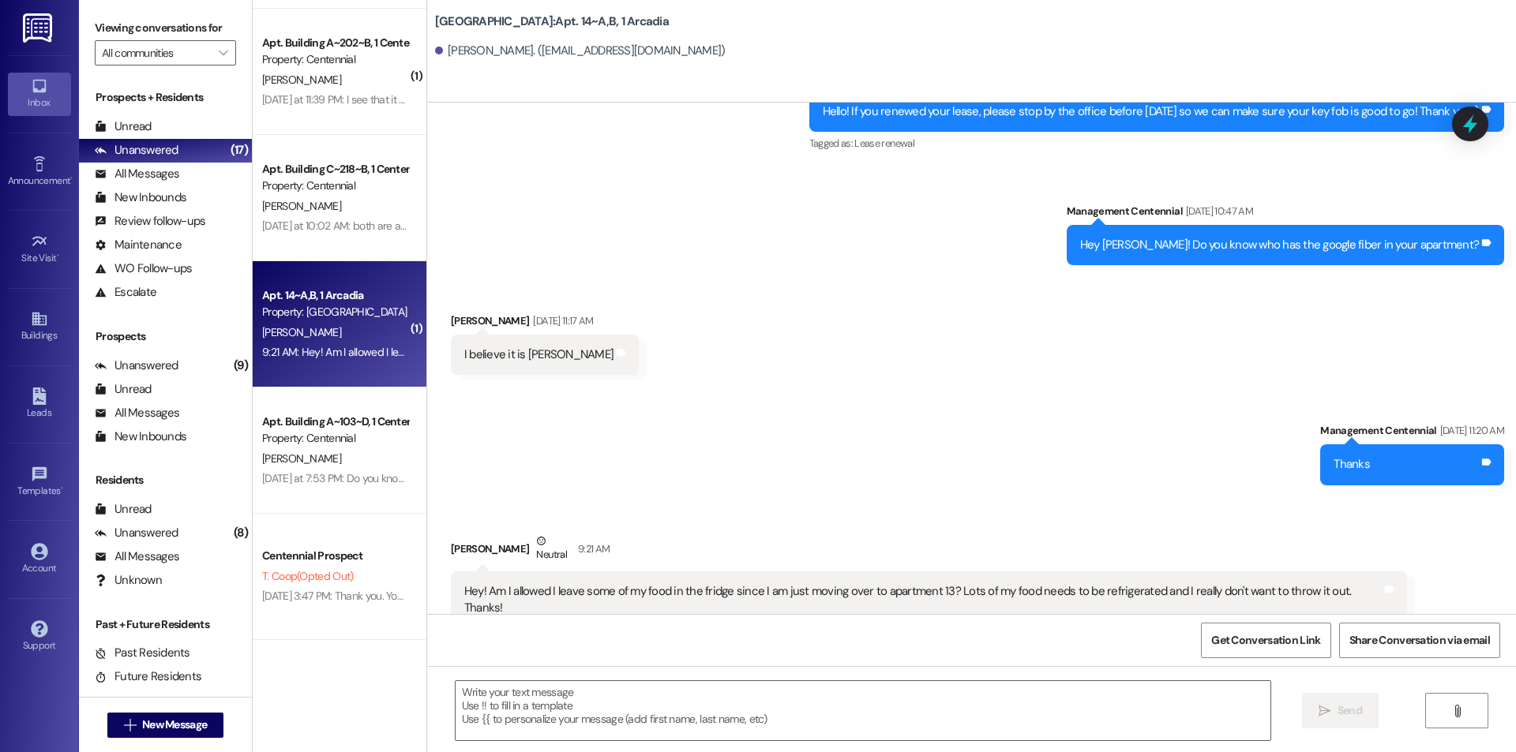
click at [362, 463] on div "S. Millward" at bounding box center [335, 459] width 149 height 20
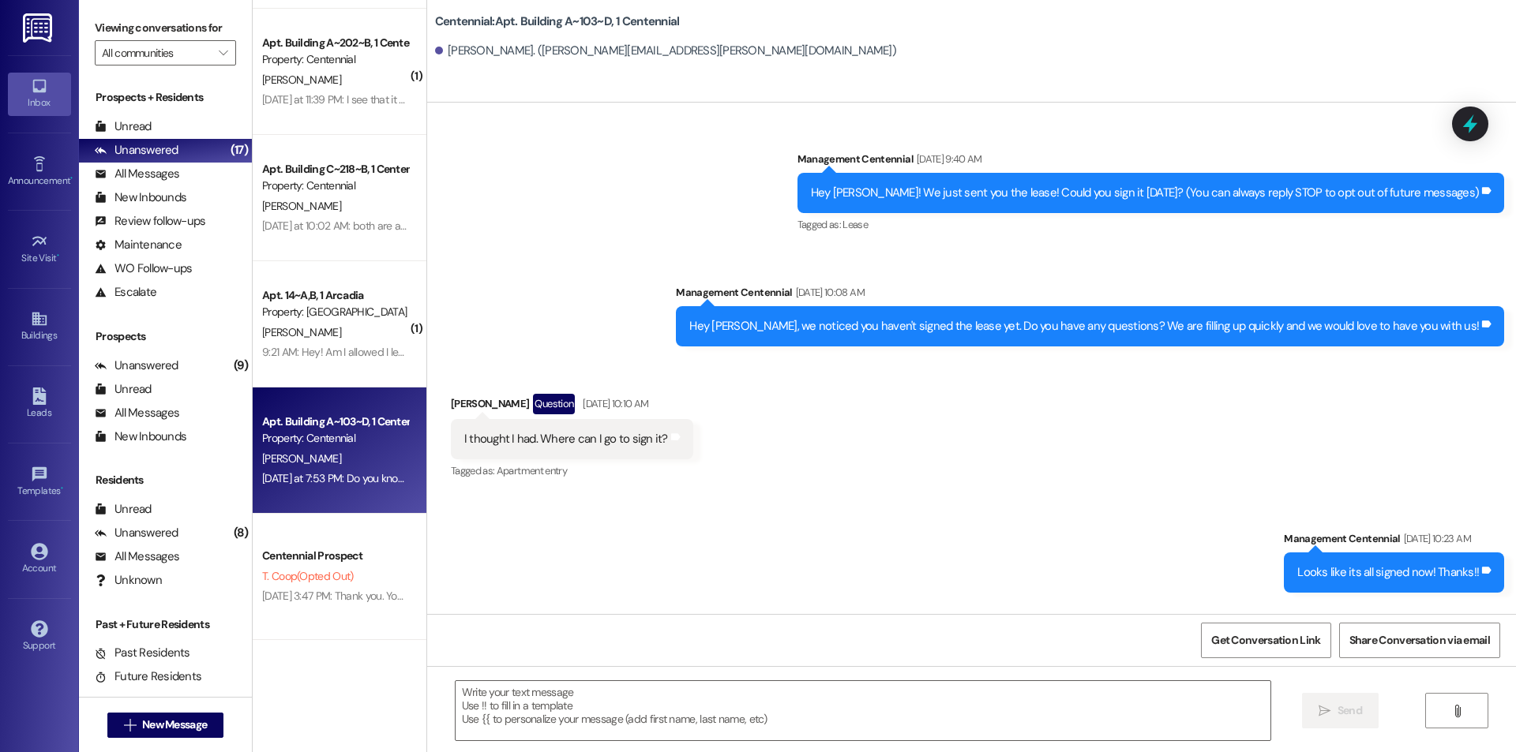
scroll to position [30602, 0]
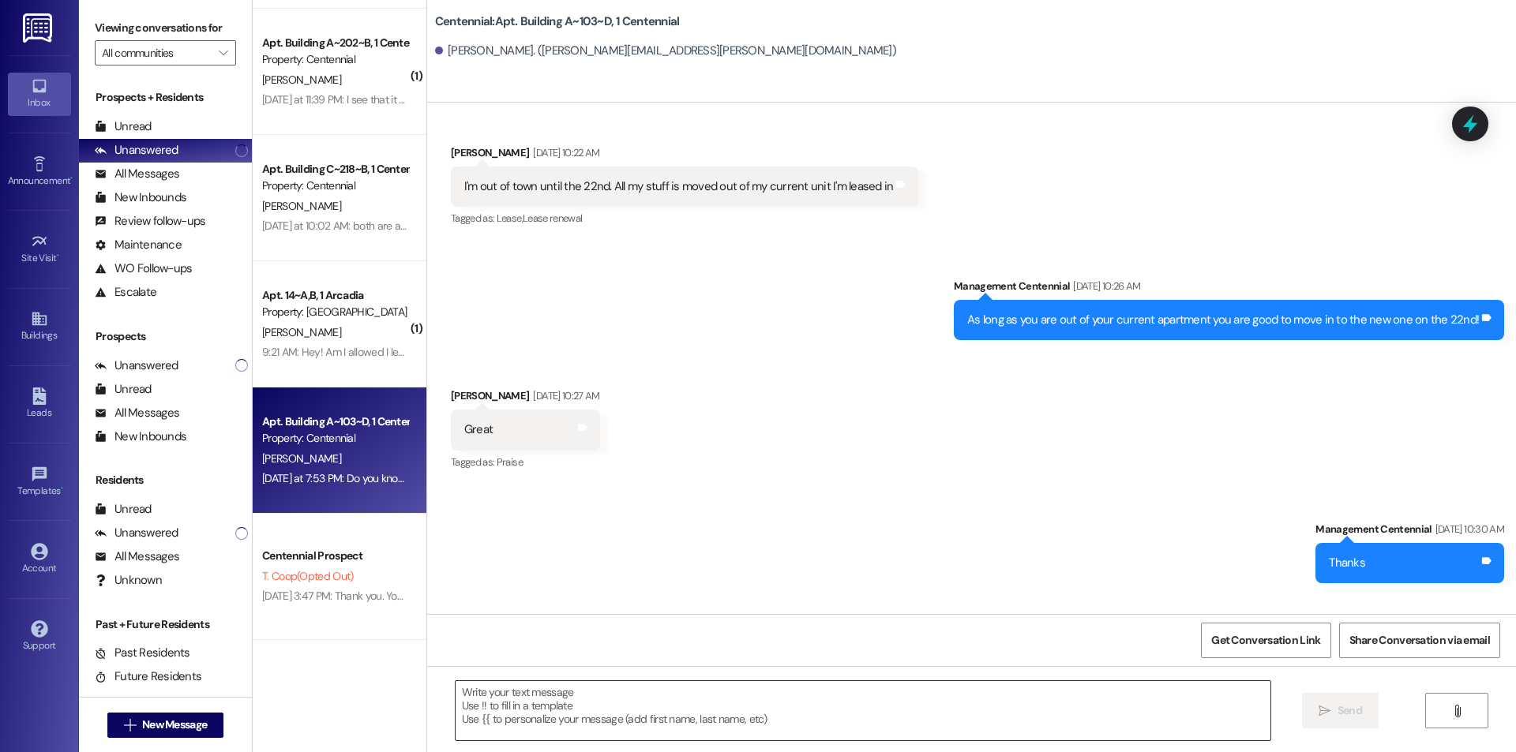
click at [542, 689] on textarea at bounding box center [863, 710] width 815 height 59
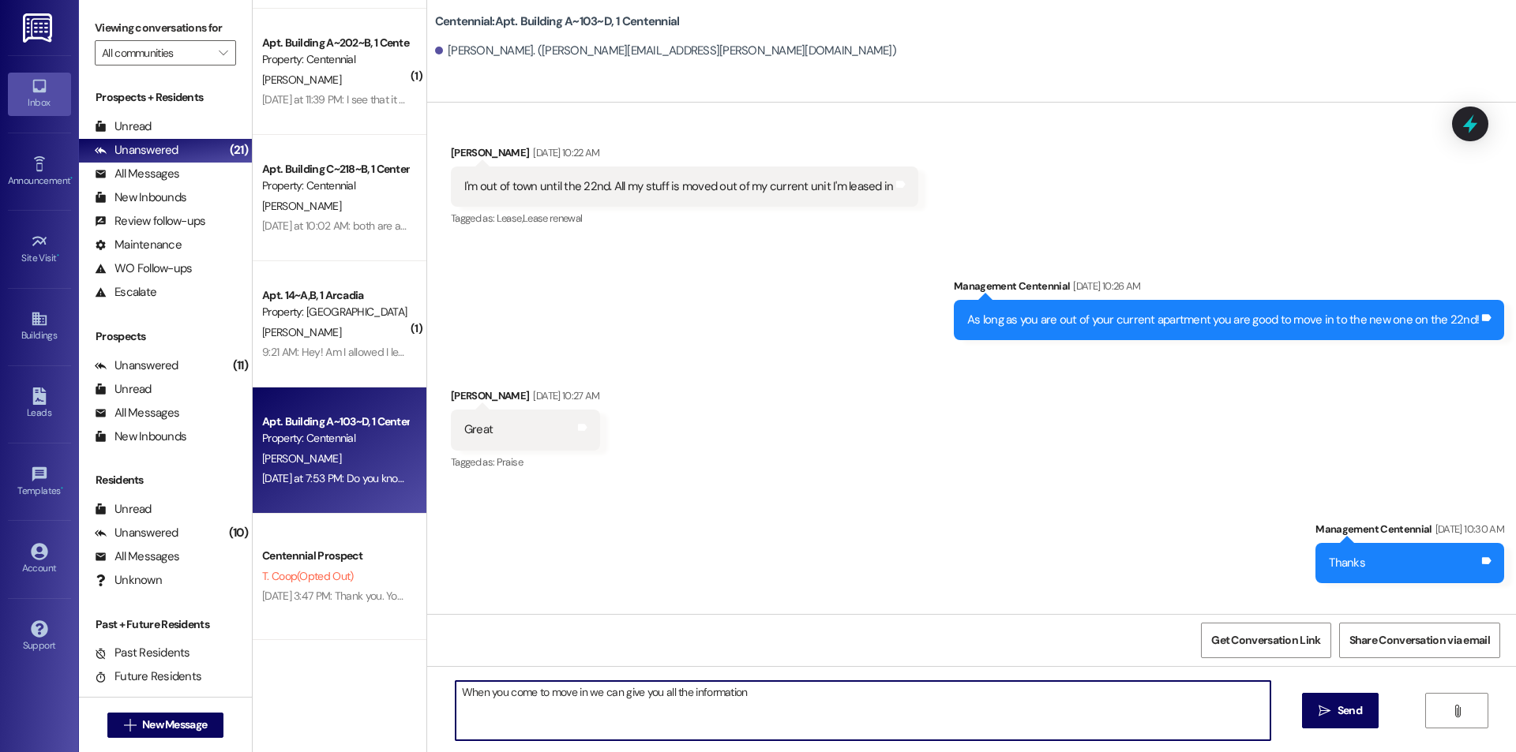
type textarea "When you come to move in we can give you all the information."
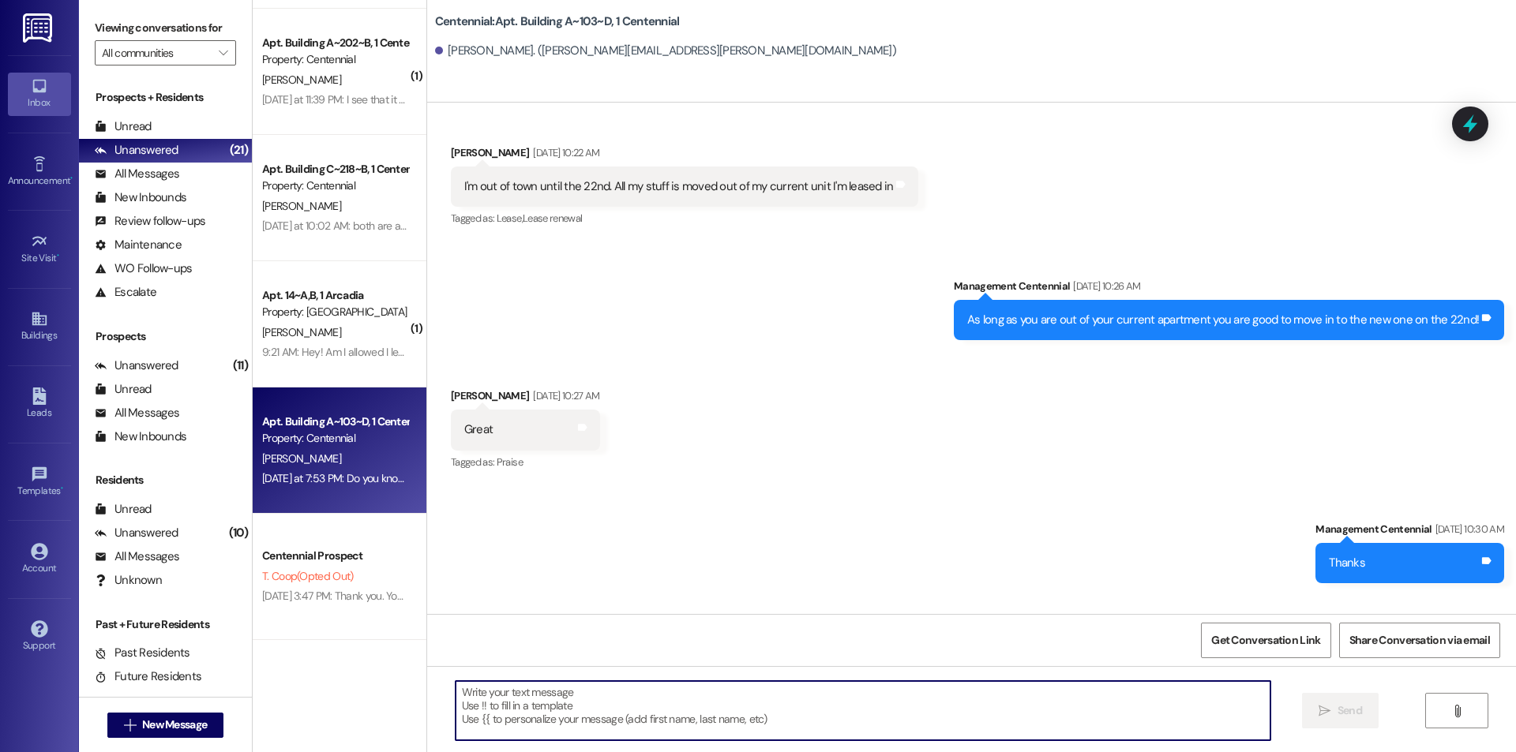
scroll to position [30601, 0]
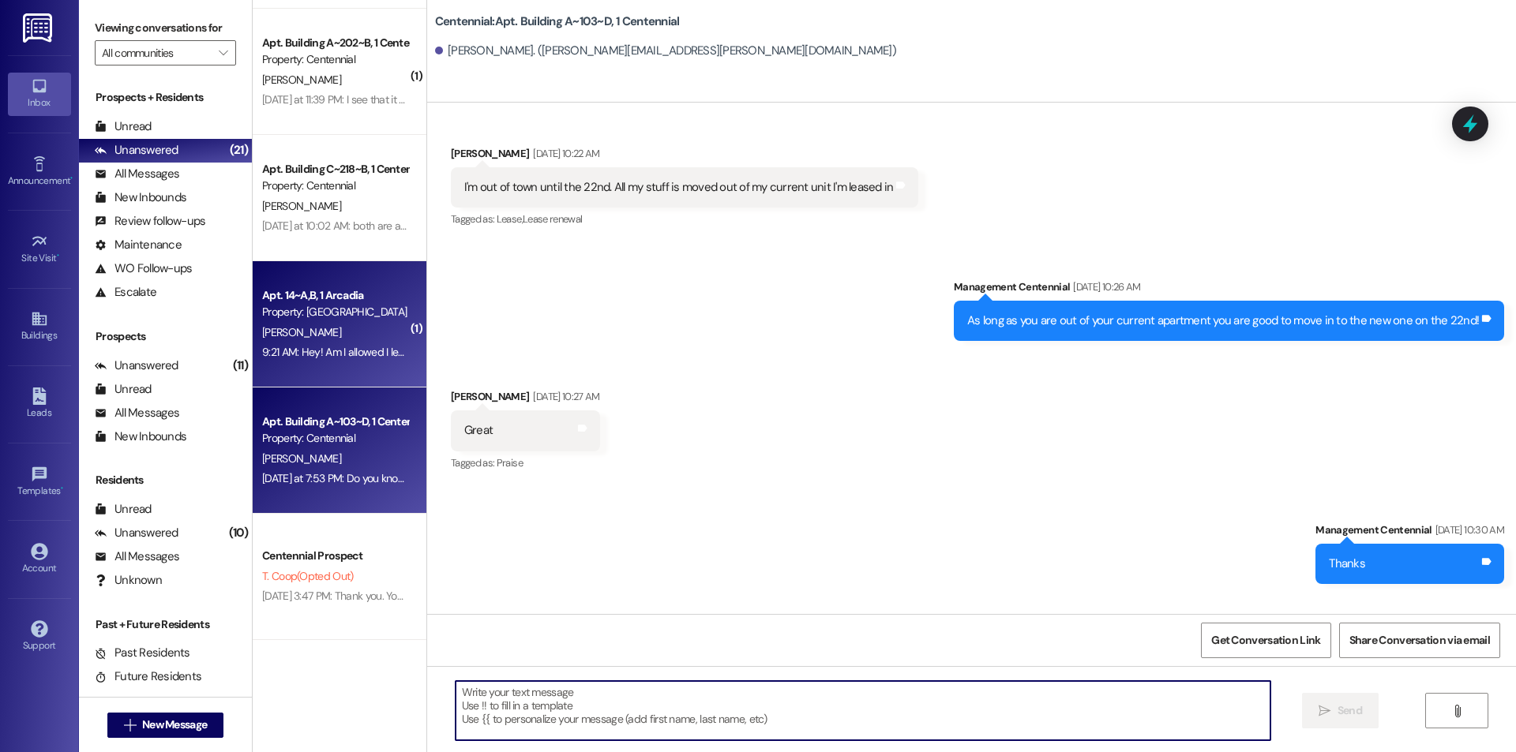
click at [308, 351] on div "9:21 AM: Hey! Am I allowed I leave some of my food in the fridge since I am jus…" at bounding box center [708, 352] width 893 height 14
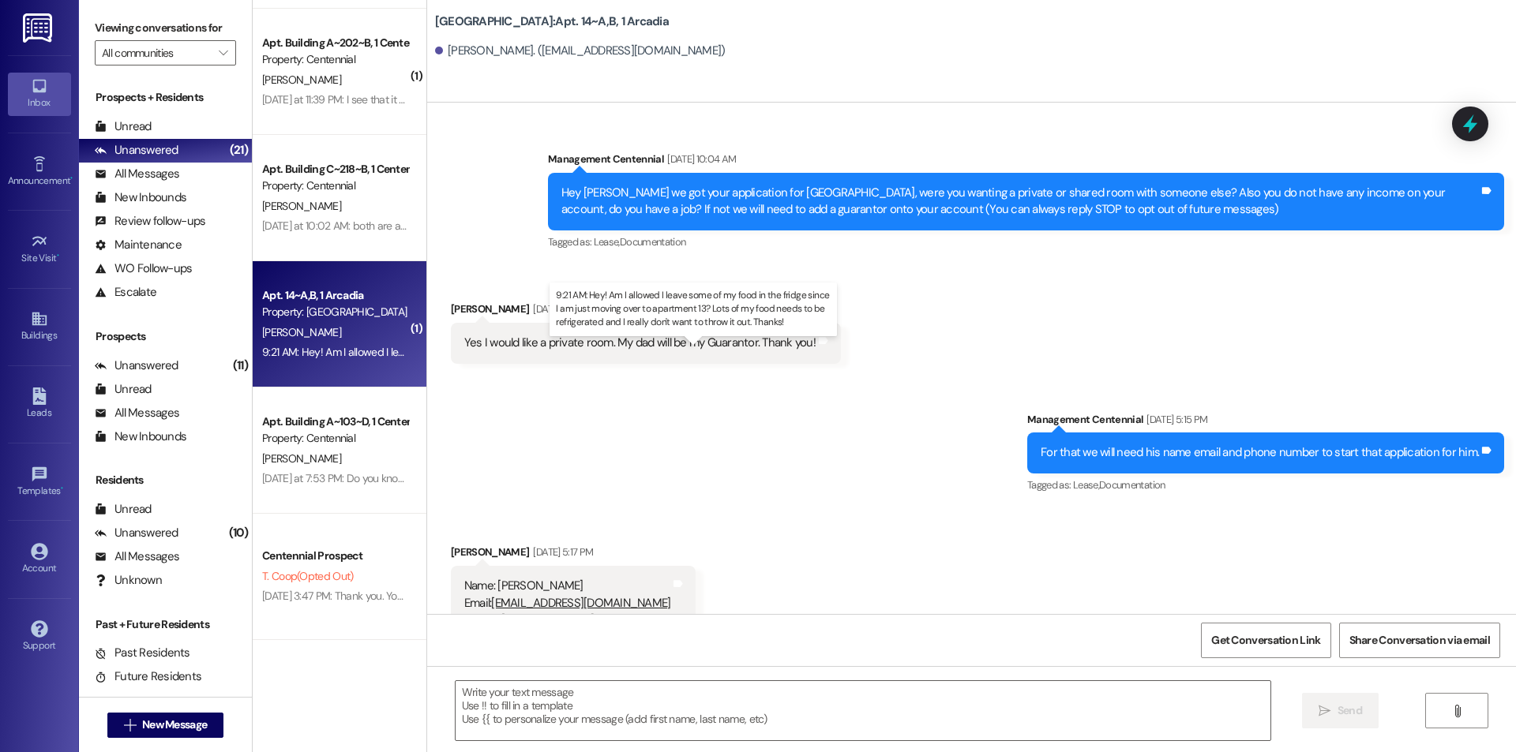
scroll to position [10213, 0]
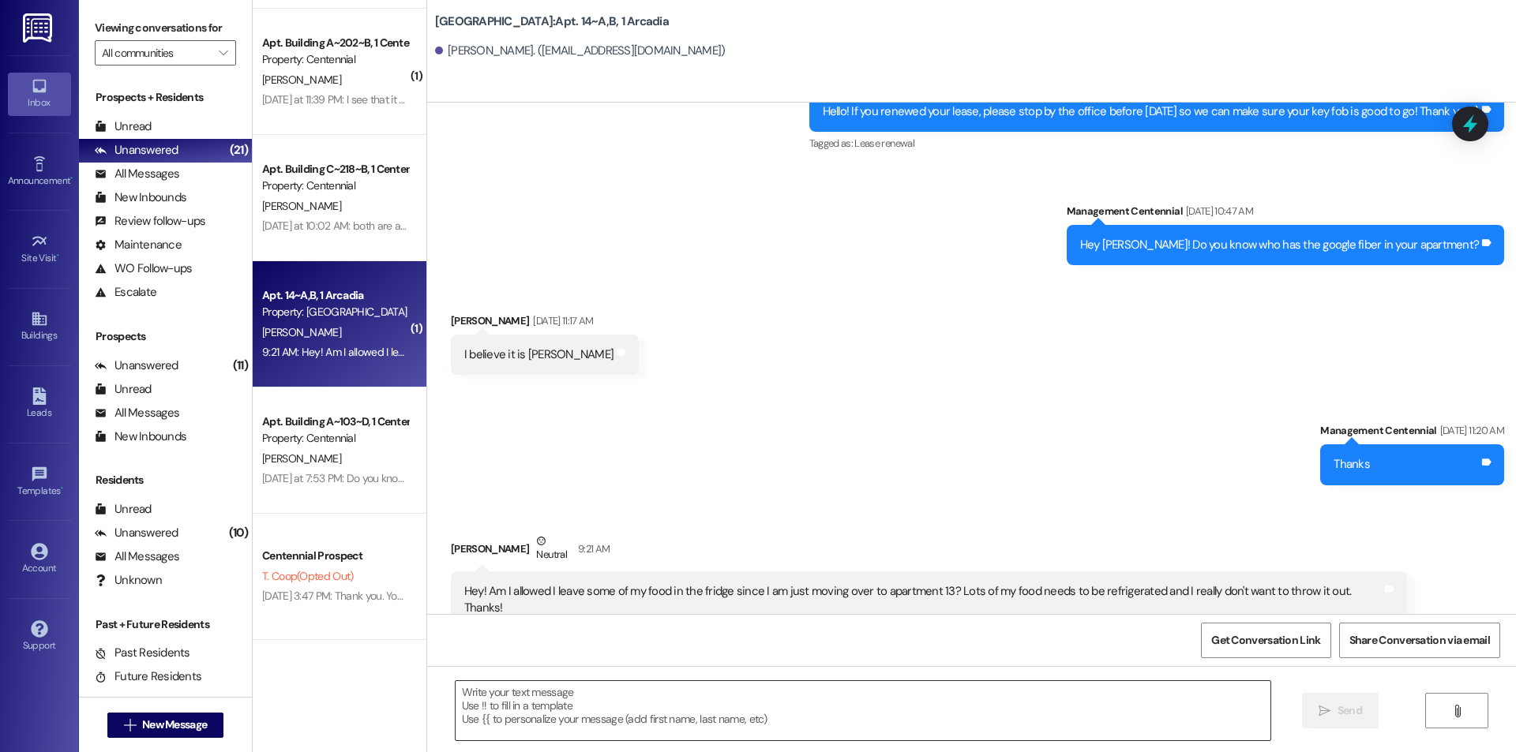
click at [518, 713] on textarea at bounding box center [863, 710] width 815 height 59
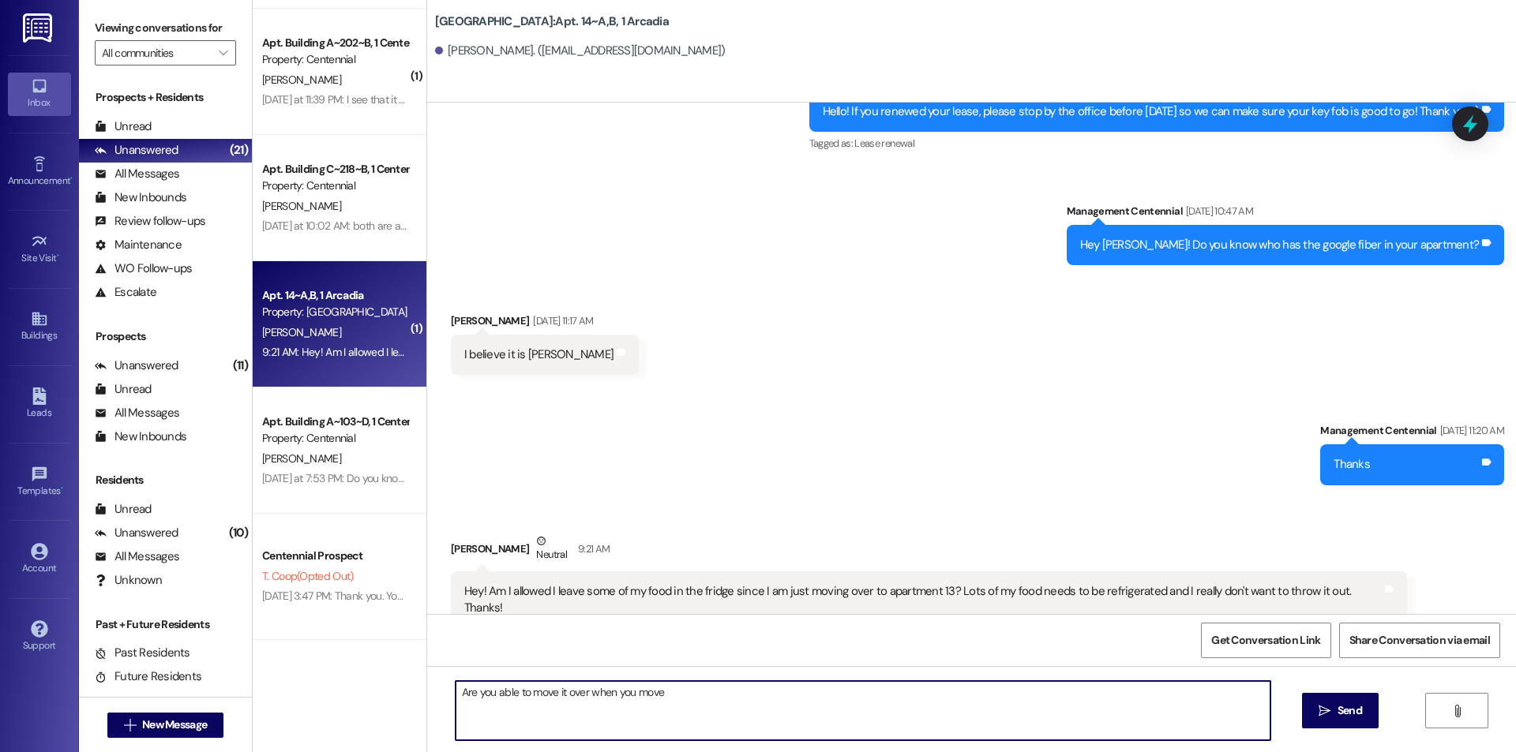
type textarea "Are you able to move it over when you move?"
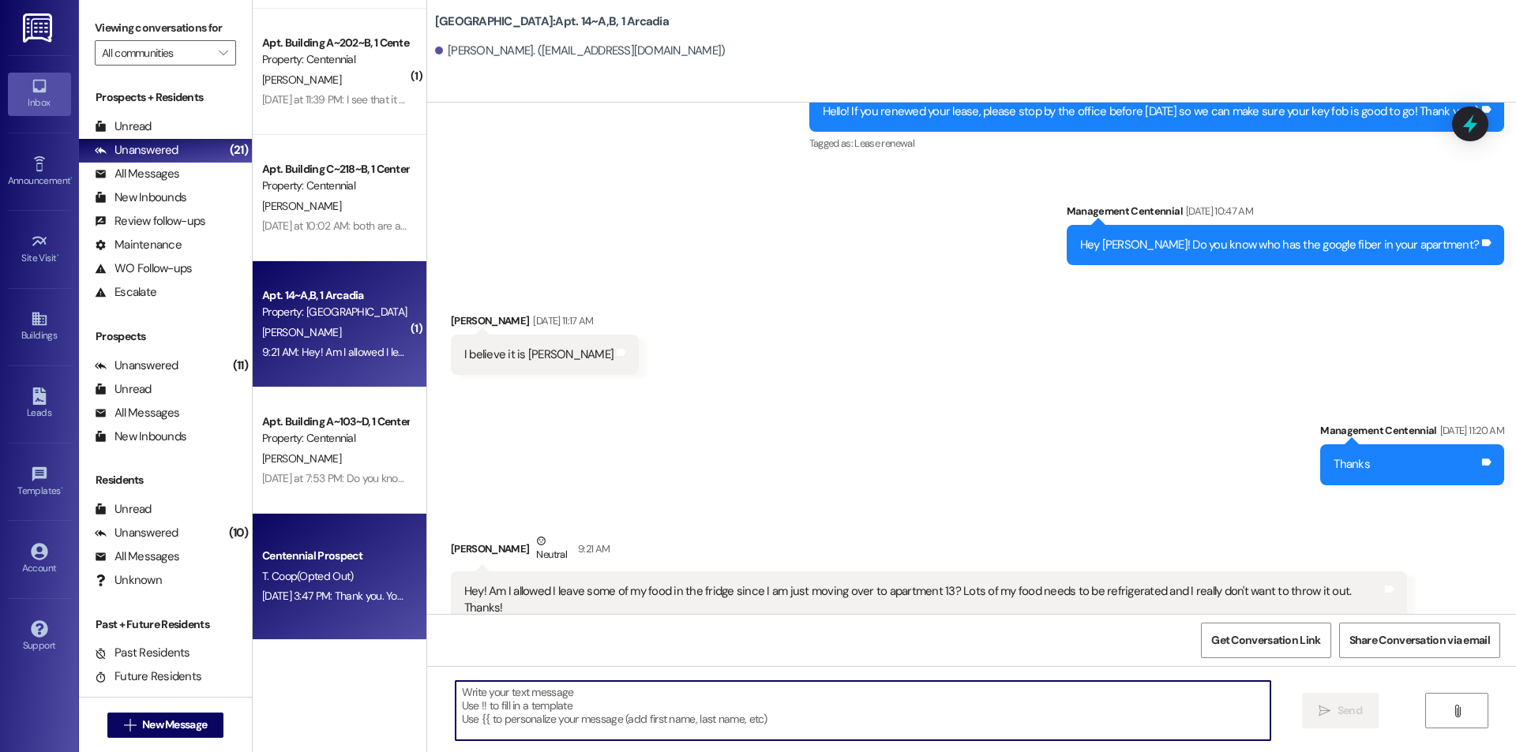
scroll to position [10212, 0]
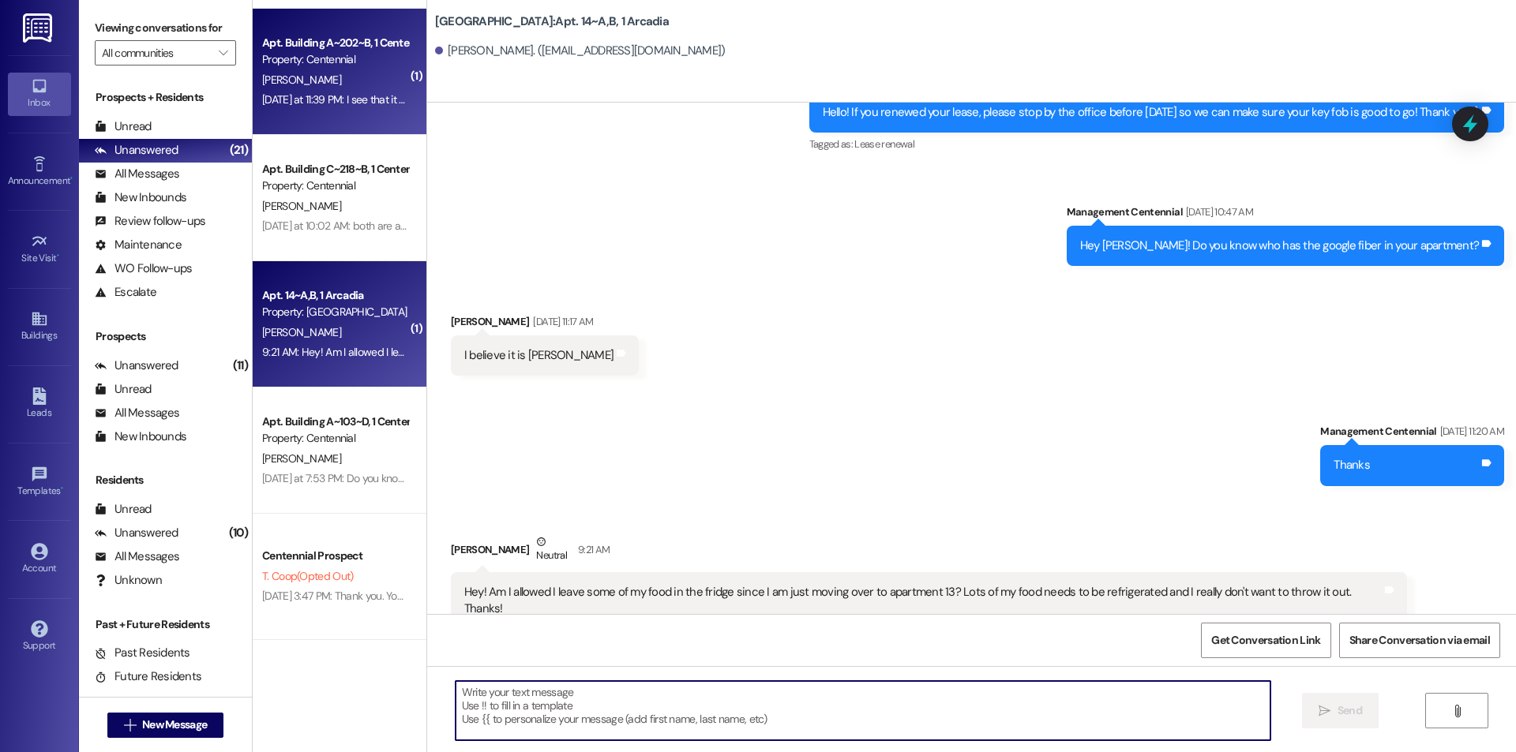
click at [300, 90] on div "Yesterday at 11:39 PM: I see that it says on our cleaning checks that we must h…" at bounding box center [335, 100] width 149 height 20
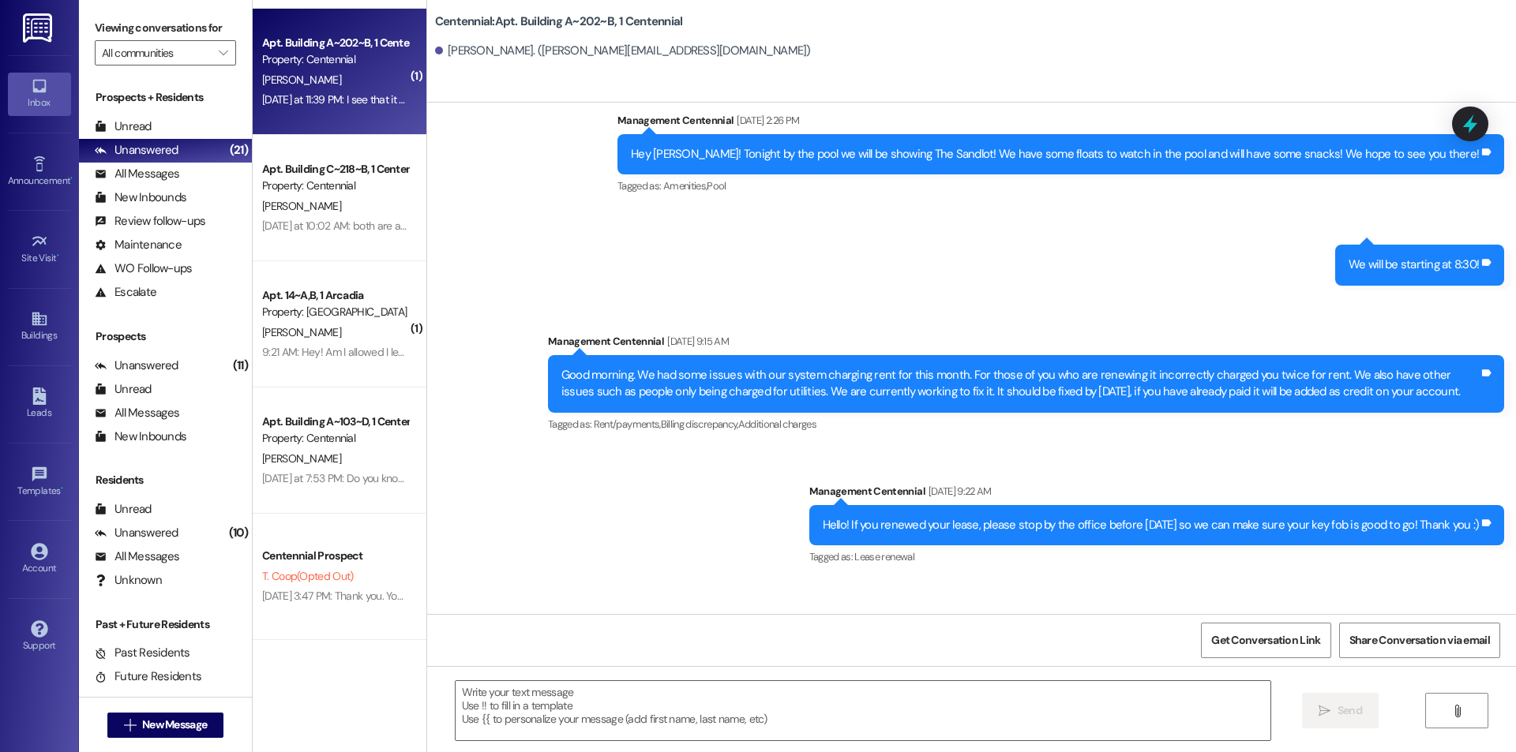
scroll to position [23295, 0]
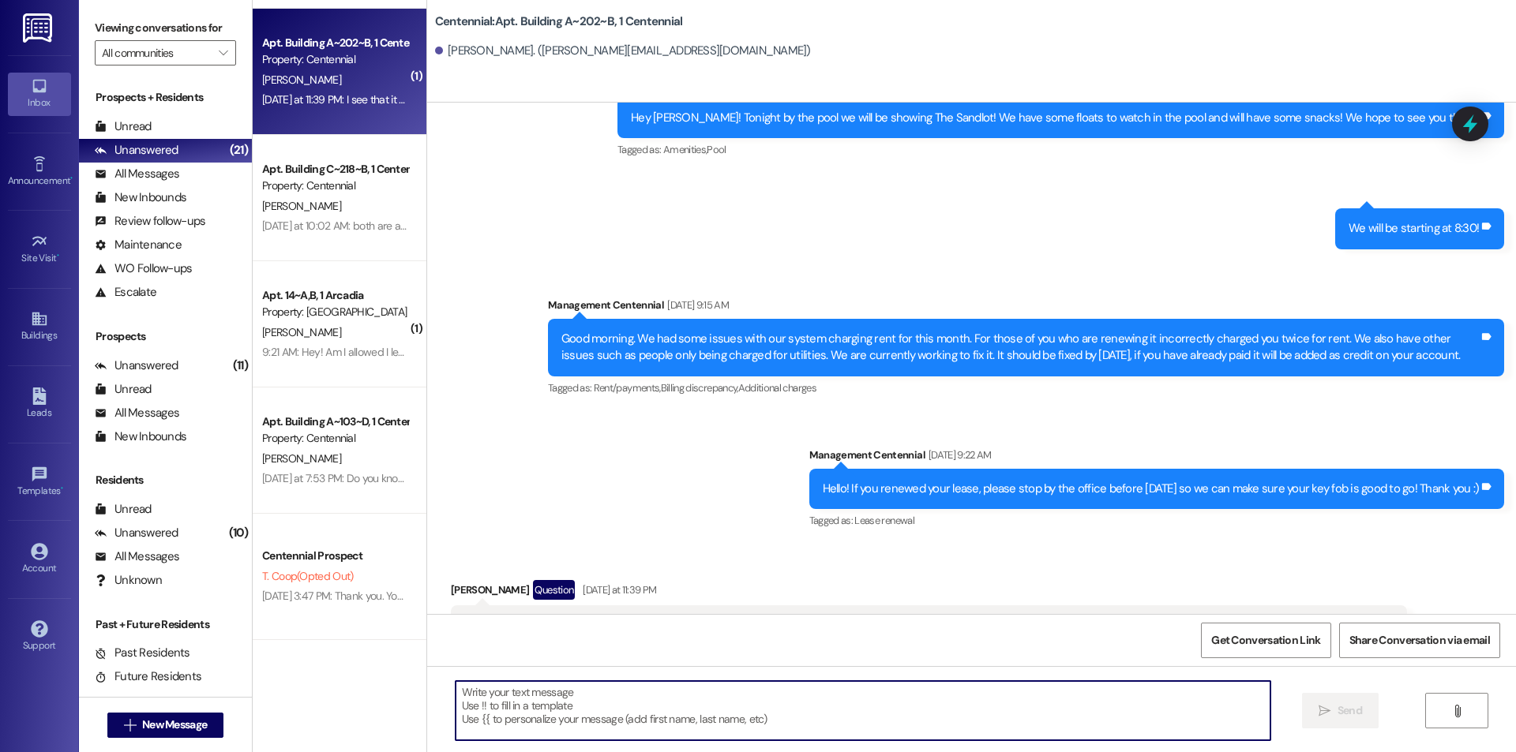
click at [511, 691] on textarea at bounding box center [863, 710] width 815 height 59
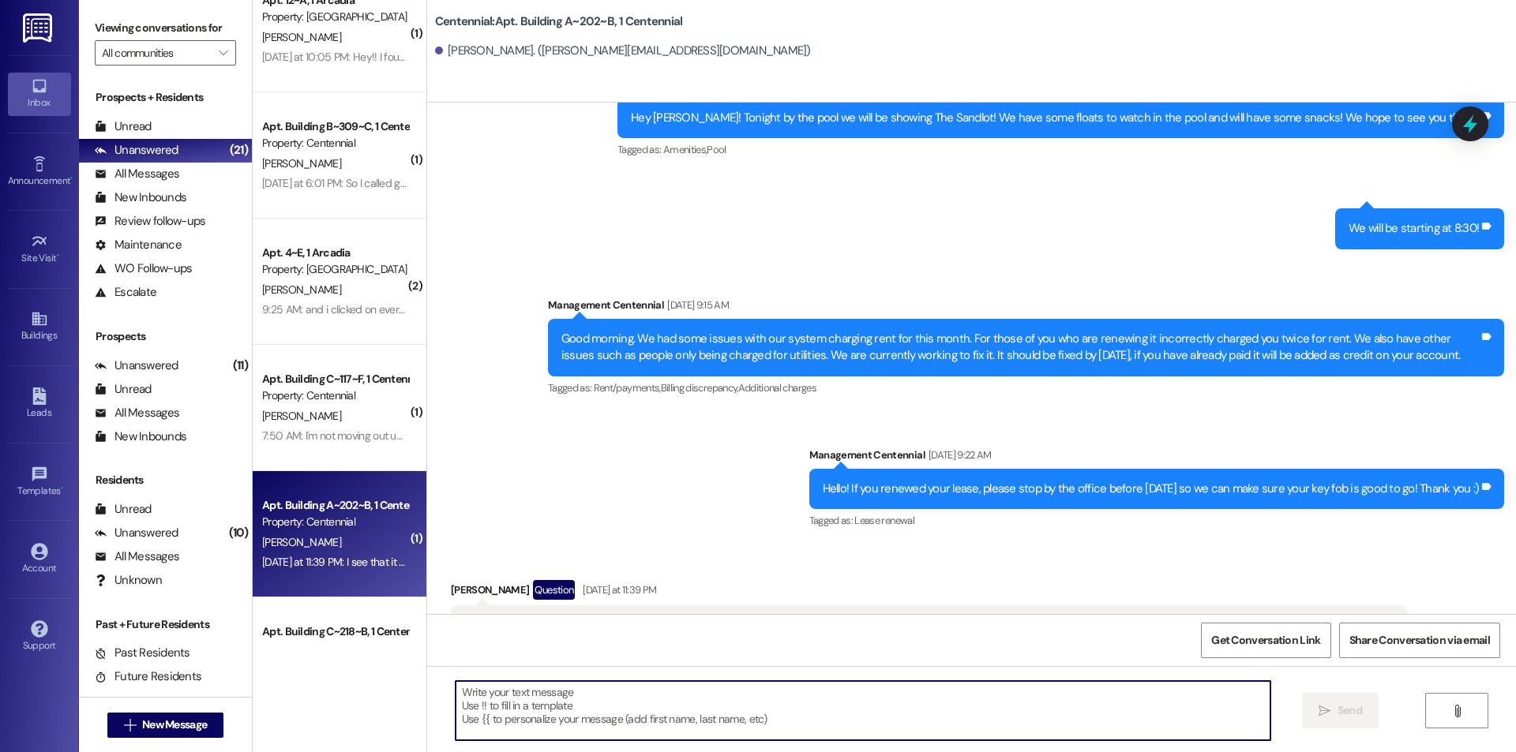
scroll to position [528, 0]
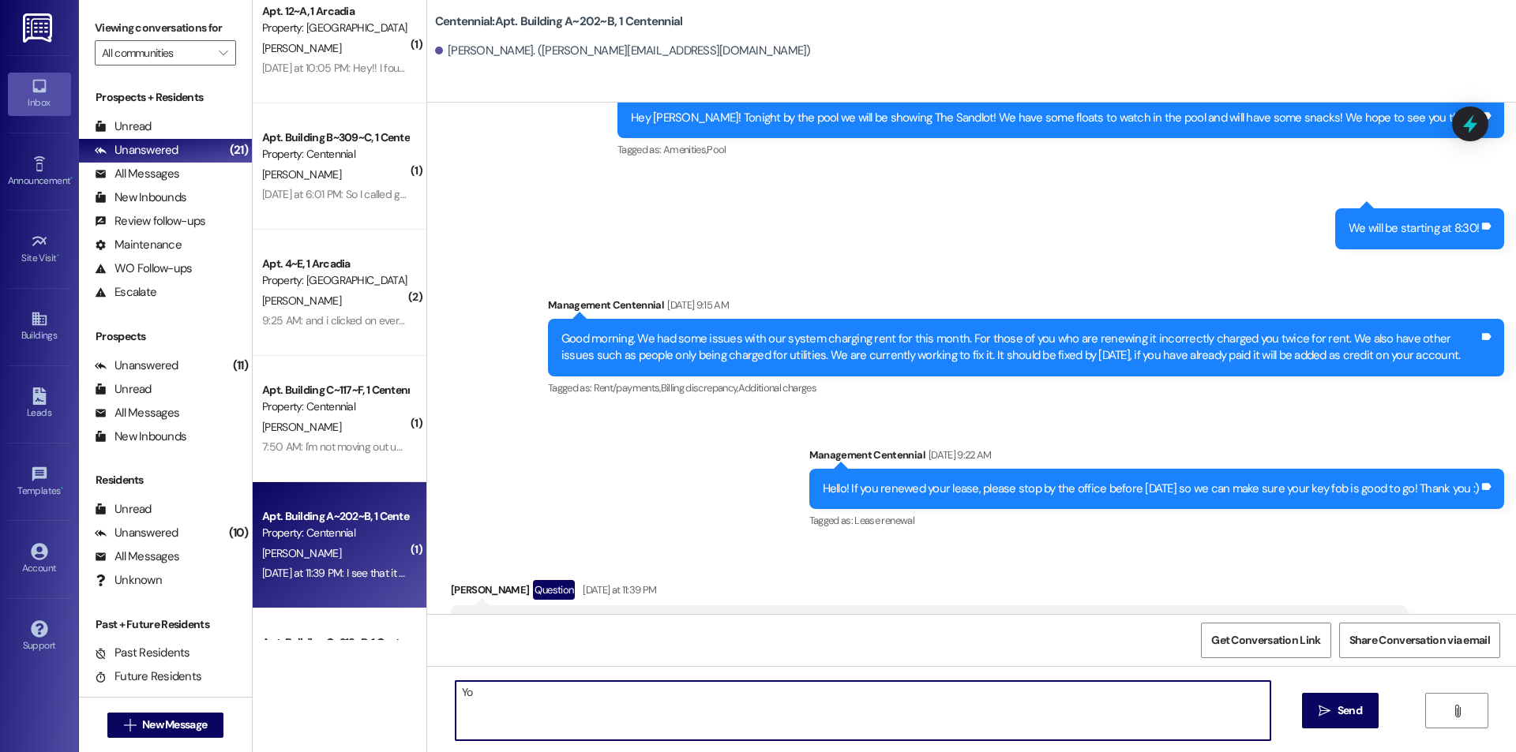
type textarea "Y"
type textarea "You will have to be moved out by the 15th. Your cleaning check is for your whit…"
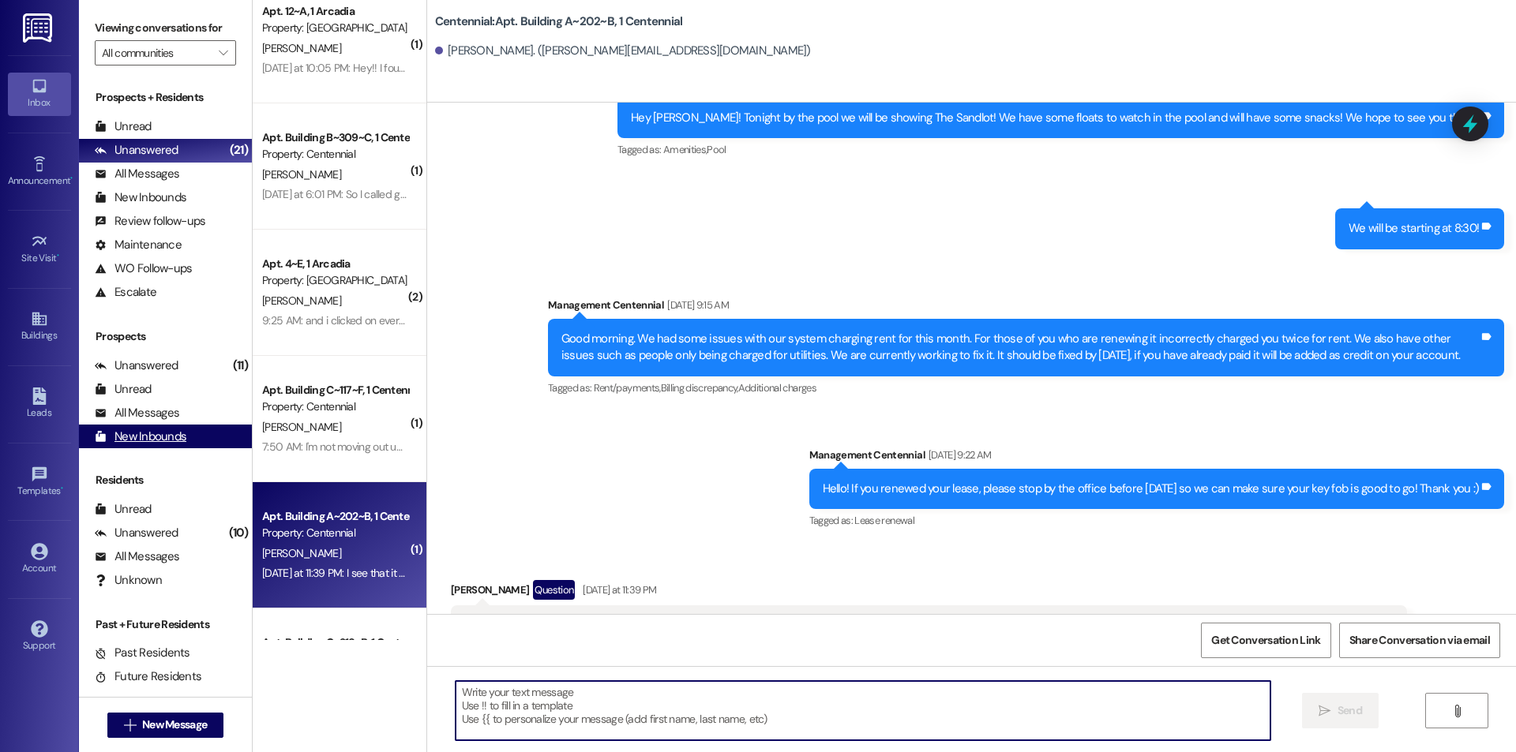
scroll to position [23294, 0]
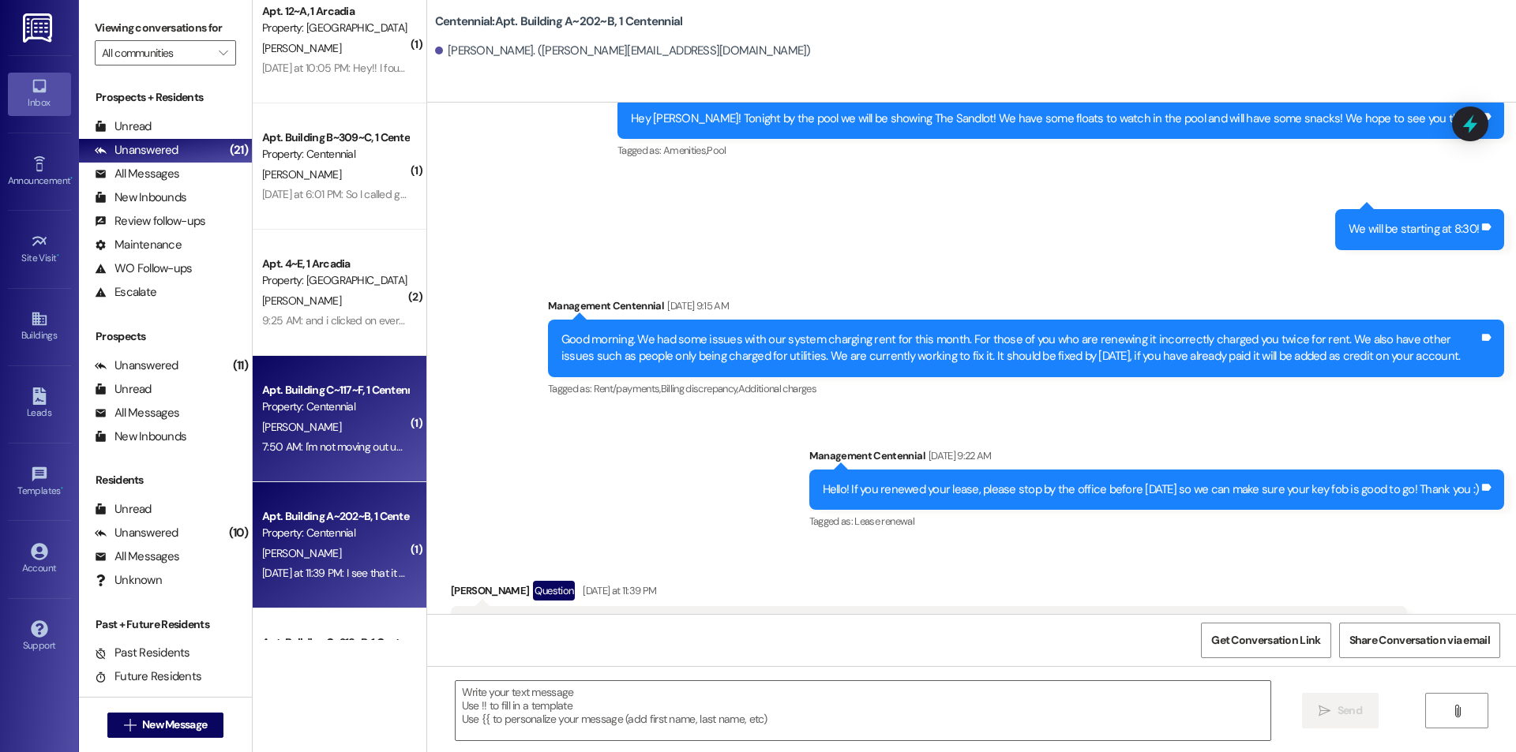
click at [295, 460] on div "Apt. Building C~117~F, 1 Centennial Property: Centennial S. Stevenson 7:50 AM: …" at bounding box center [340, 419] width 174 height 126
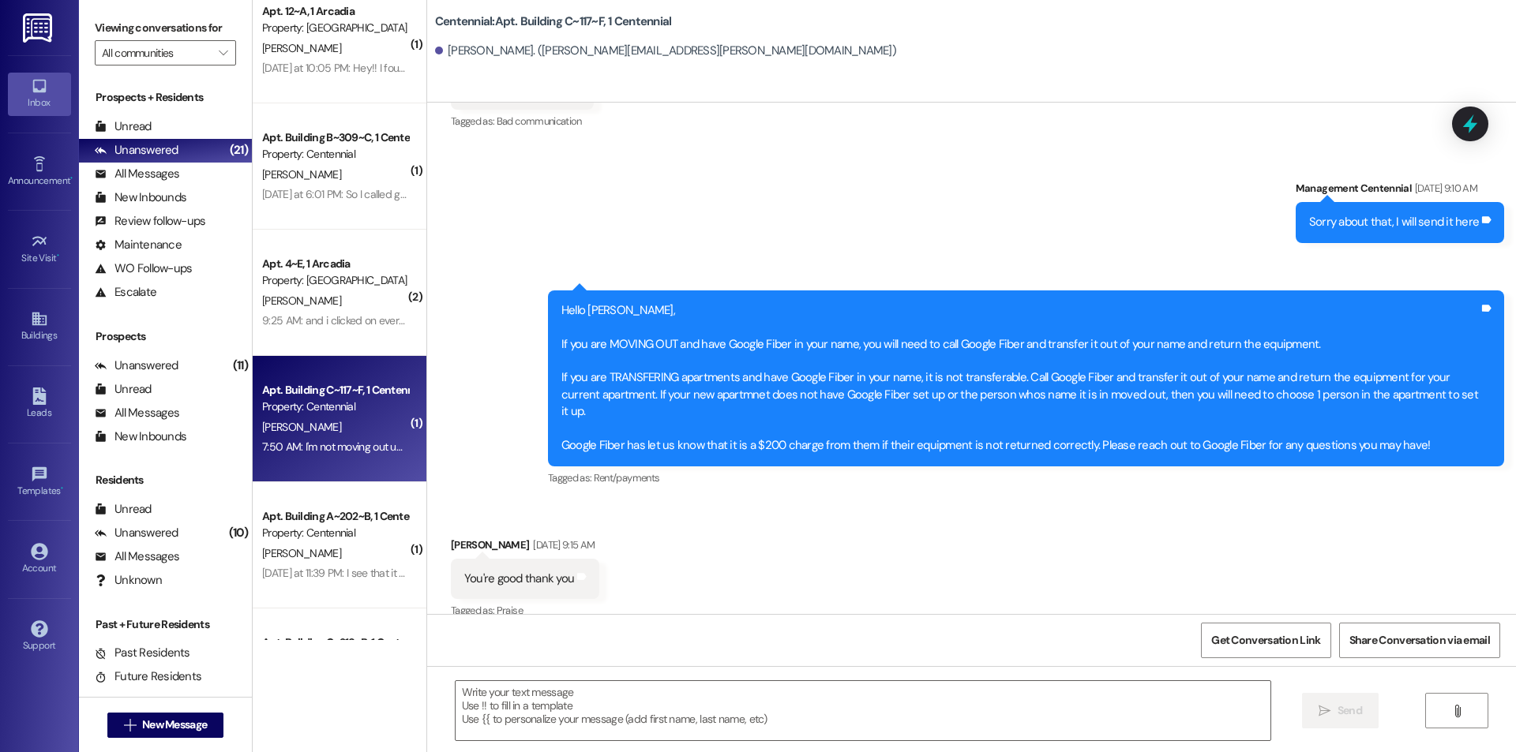
scroll to position [21030, 0]
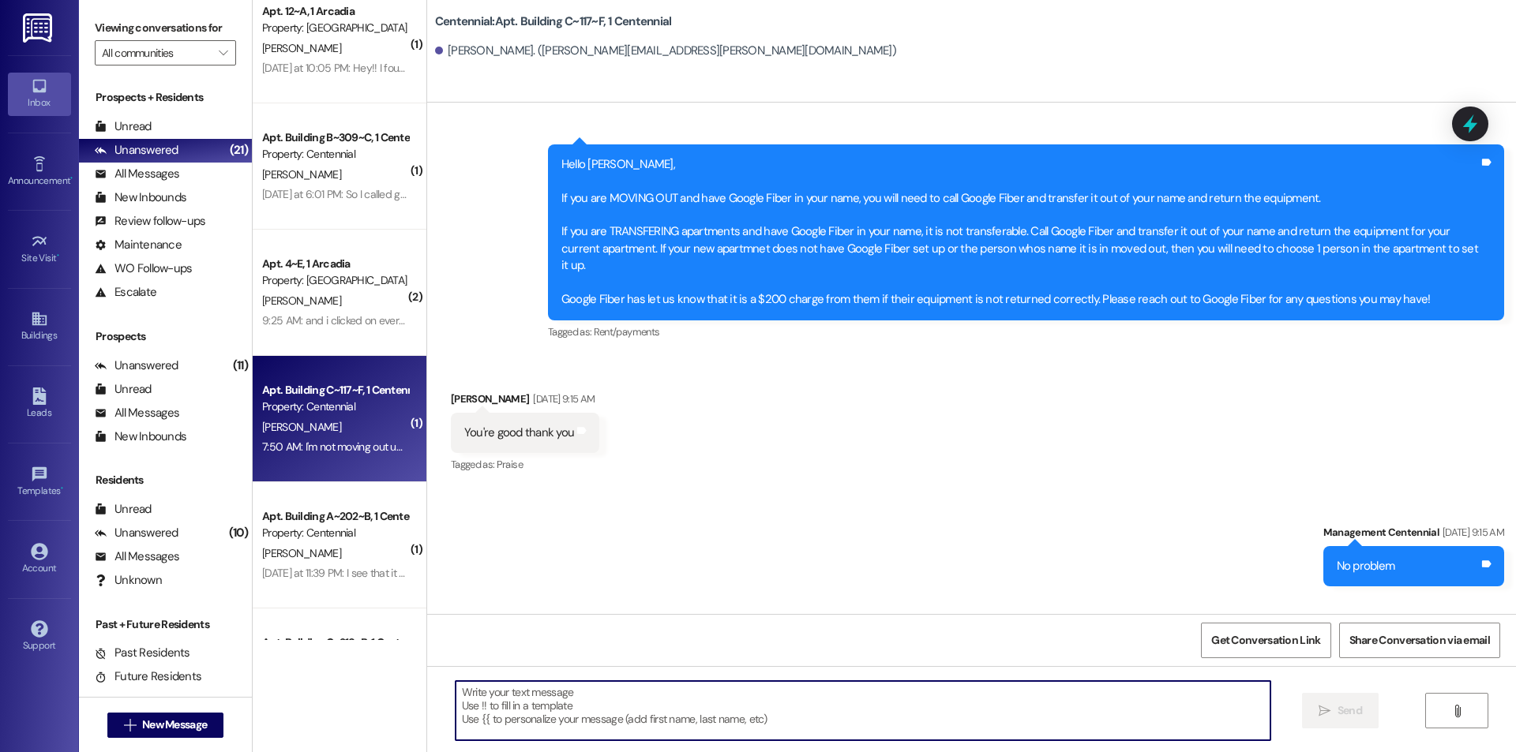
click at [508, 694] on textarea at bounding box center [863, 710] width 815 height 59
type textarea "N"
drag, startPoint x: 532, startPoint y: 722, endPoint x: 523, endPoint y: 722, distance: 8.7
click at [531, 722] on textarea at bounding box center [863, 710] width 815 height 59
type textarea "Yes you will fail."
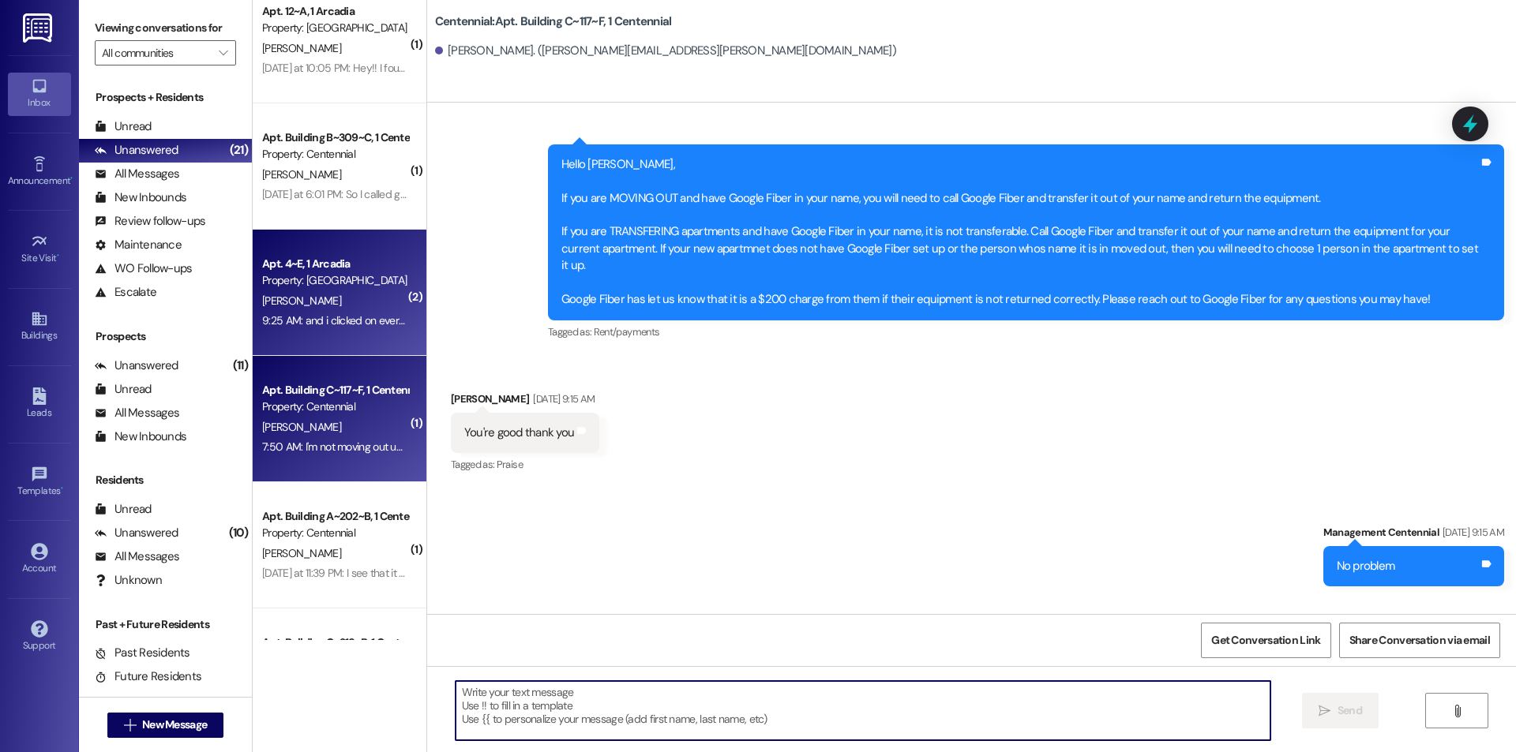
scroll to position [21030, 0]
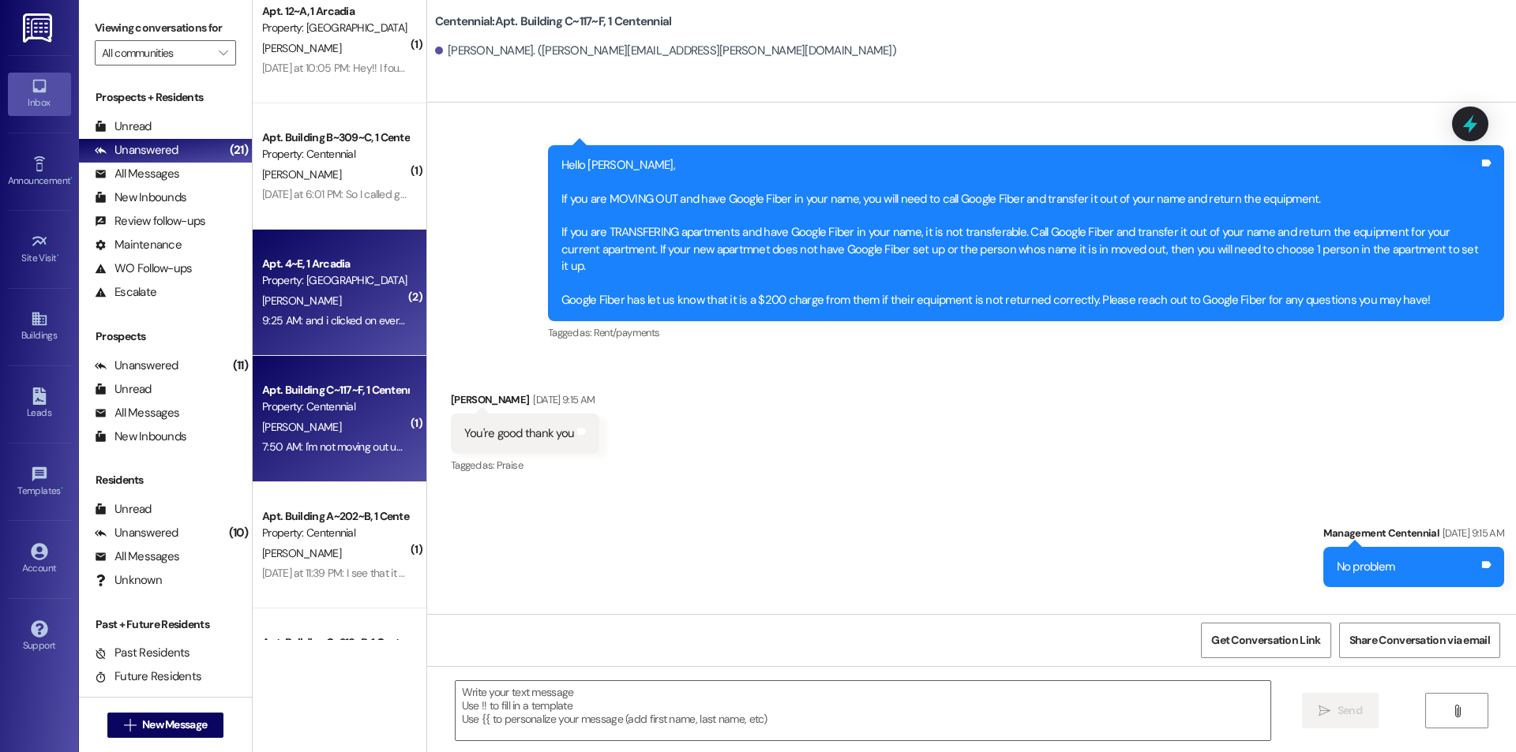
click at [339, 291] on div "M. Bailey" at bounding box center [335, 301] width 149 height 20
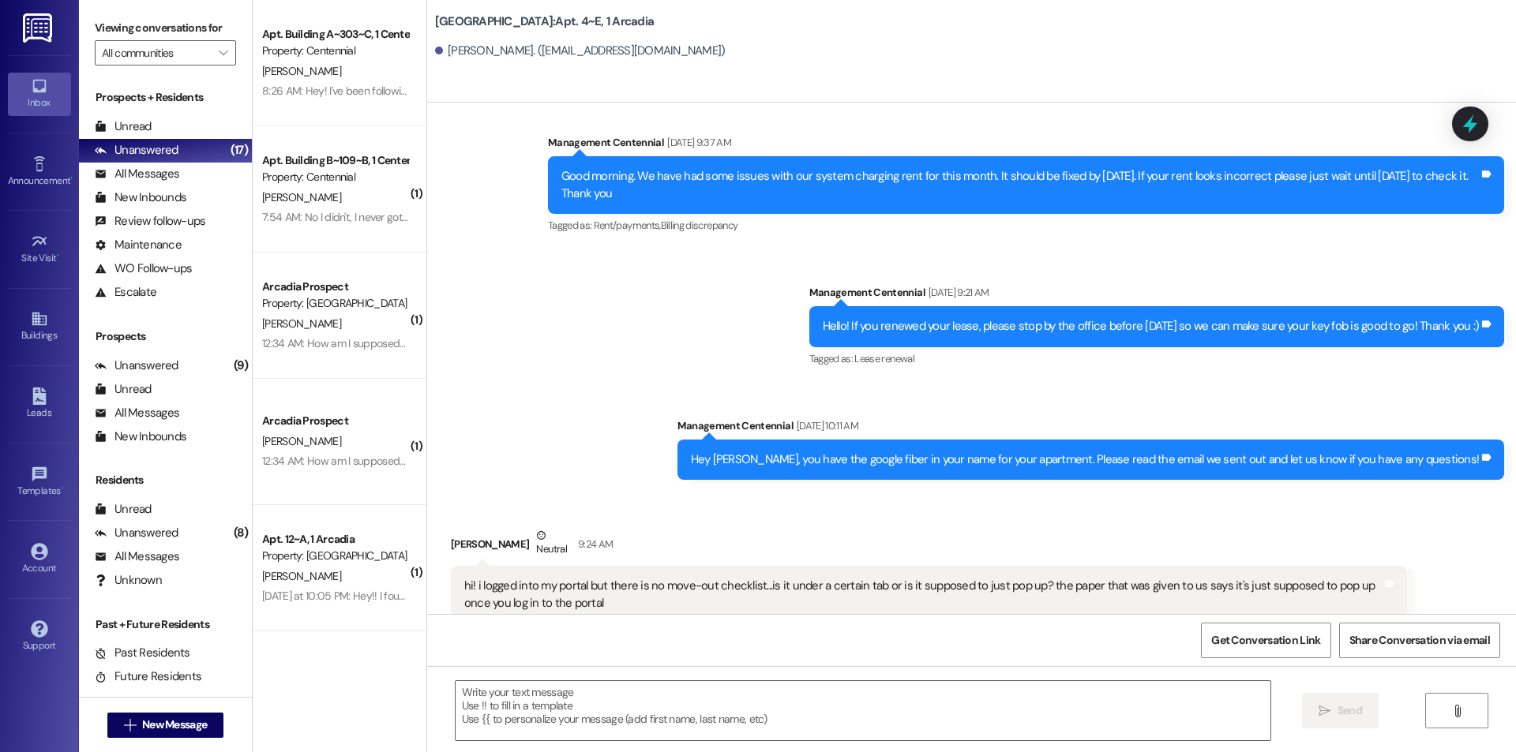
scroll to position [11222, 0]
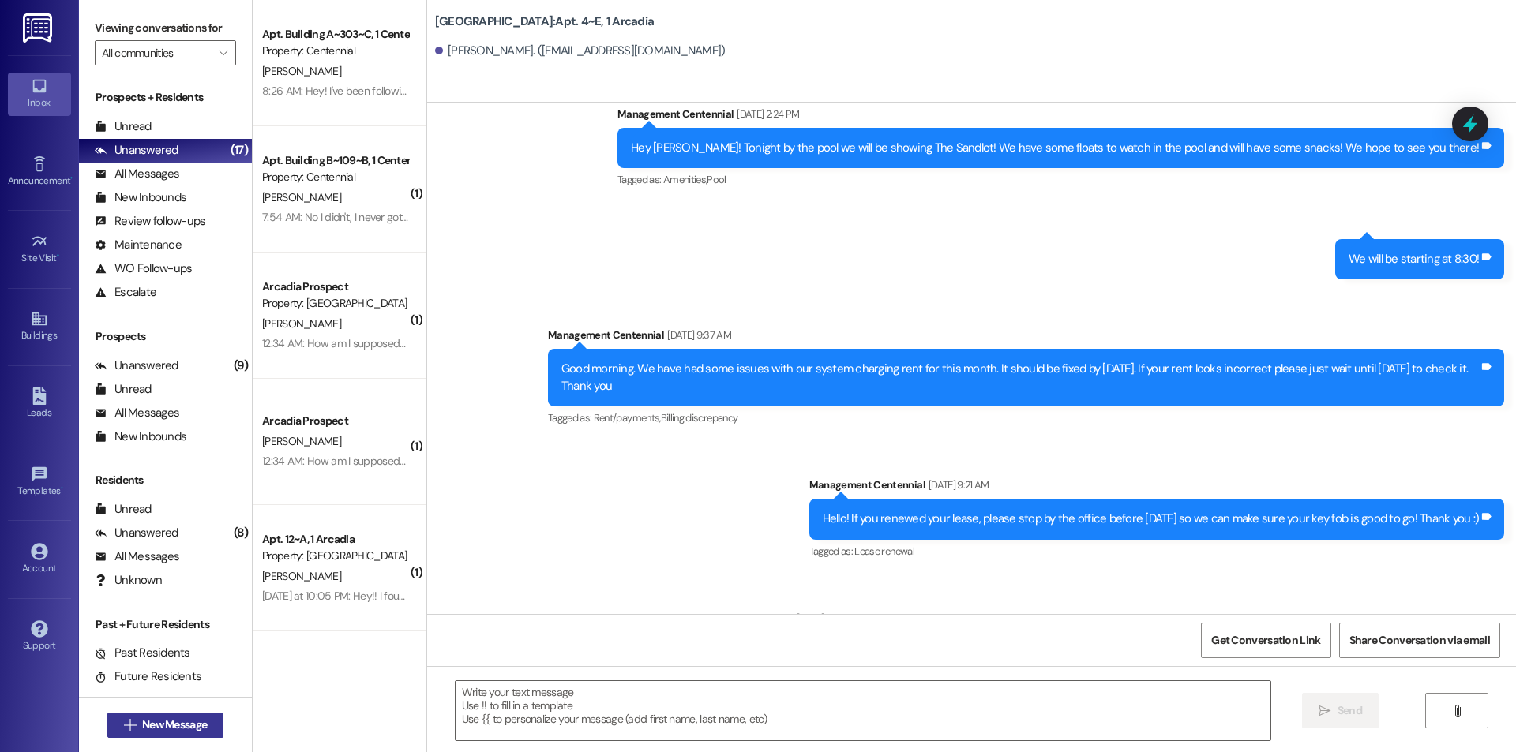
click at [182, 721] on span "New Message" at bounding box center [174, 725] width 65 height 17
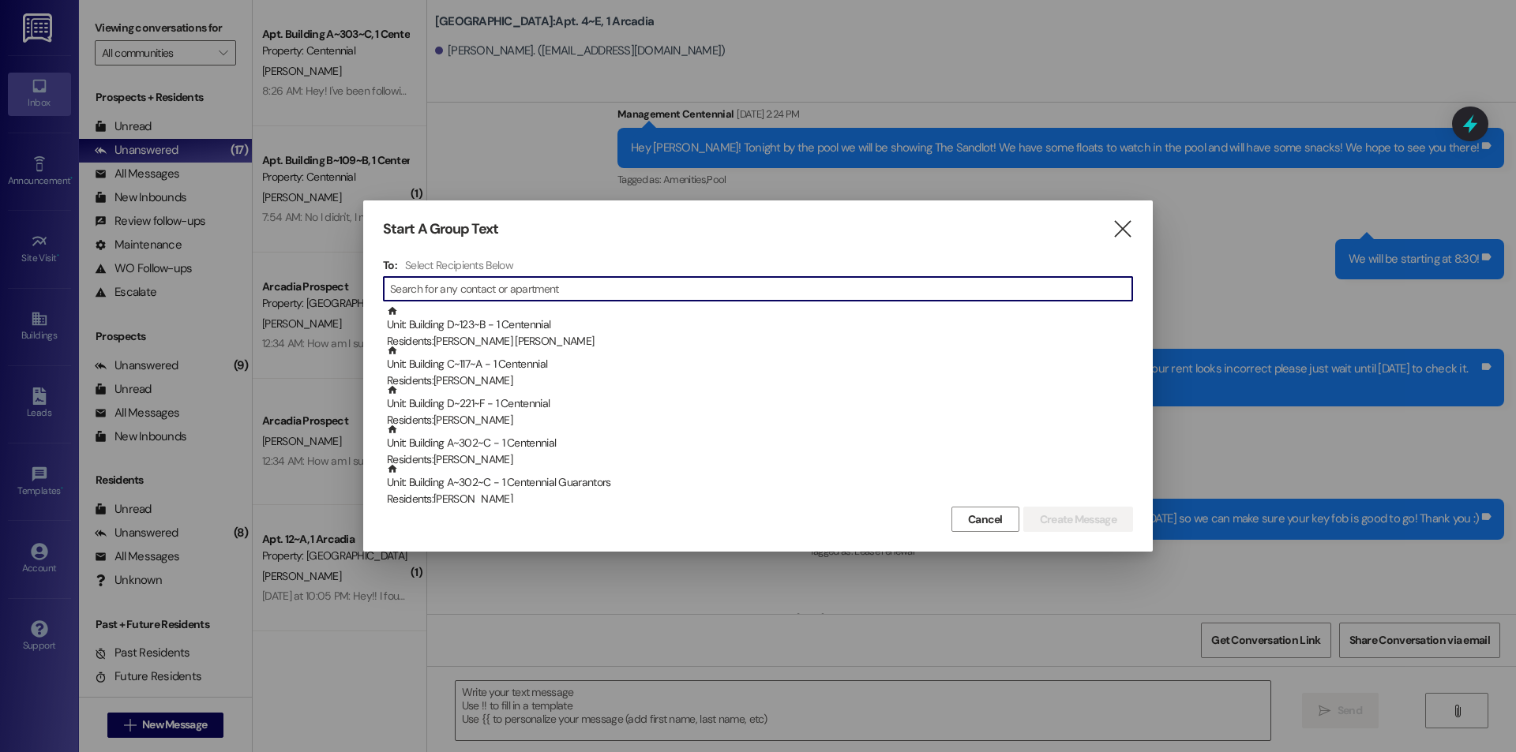
drag, startPoint x: 1113, startPoint y: 234, endPoint x: 1131, endPoint y: 227, distance: 19.5
click at [1113, 233] on icon "" at bounding box center [1122, 229] width 21 height 17
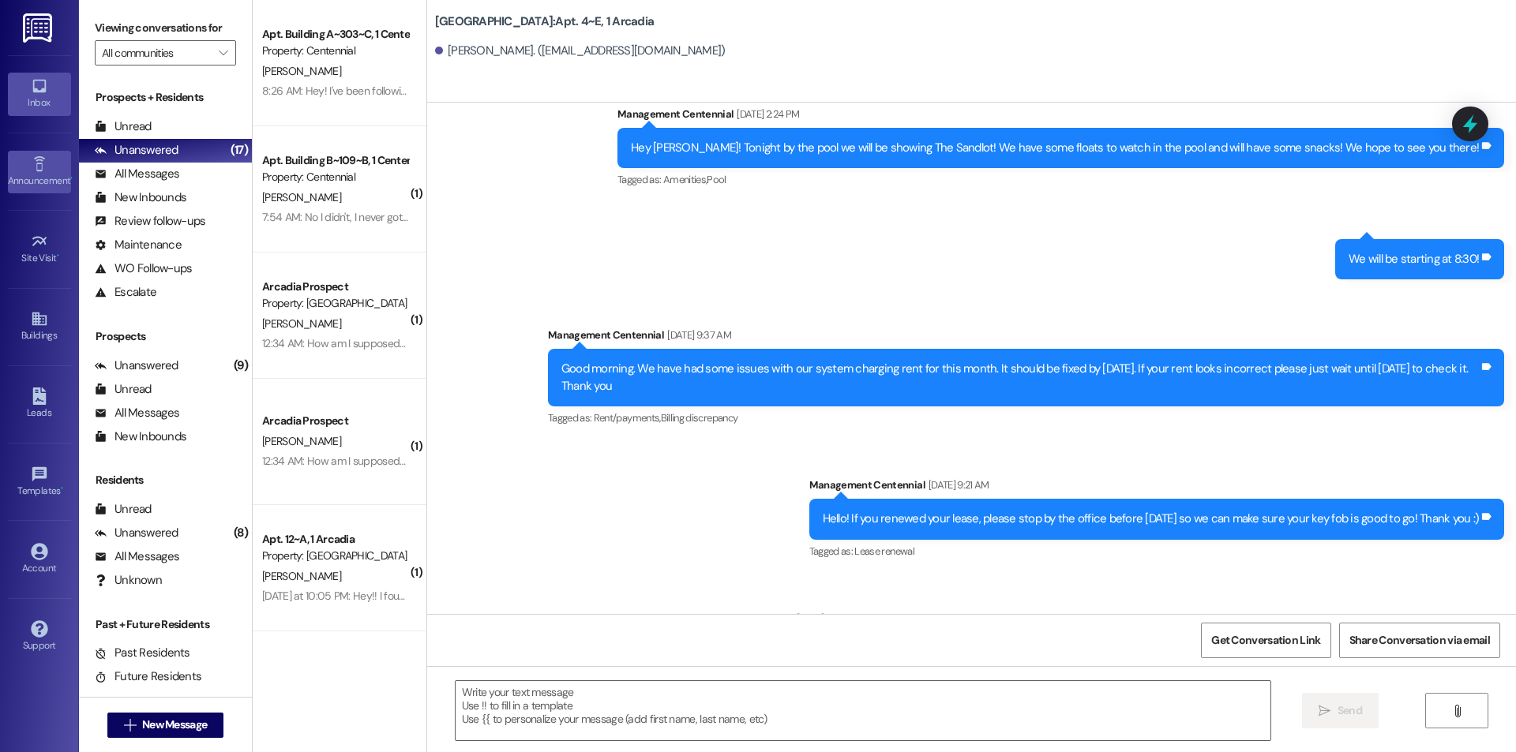
click at [51, 156] on link "Announcement •" at bounding box center [39, 172] width 63 height 43
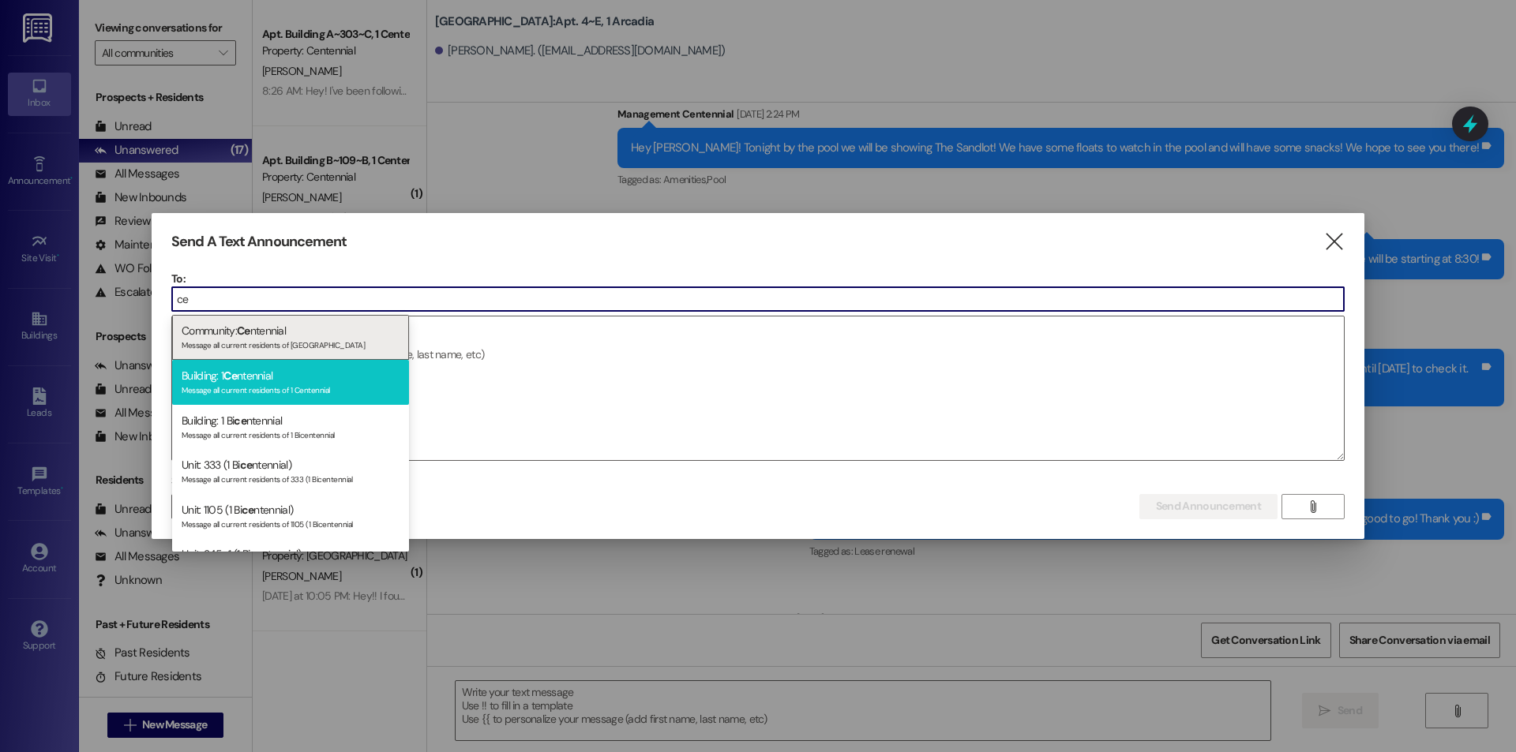
type input "ce"
click at [381, 370] on div "Building: 1 Ce ntennial Message all current residents of 1 Centennial" at bounding box center [290, 382] width 237 height 45
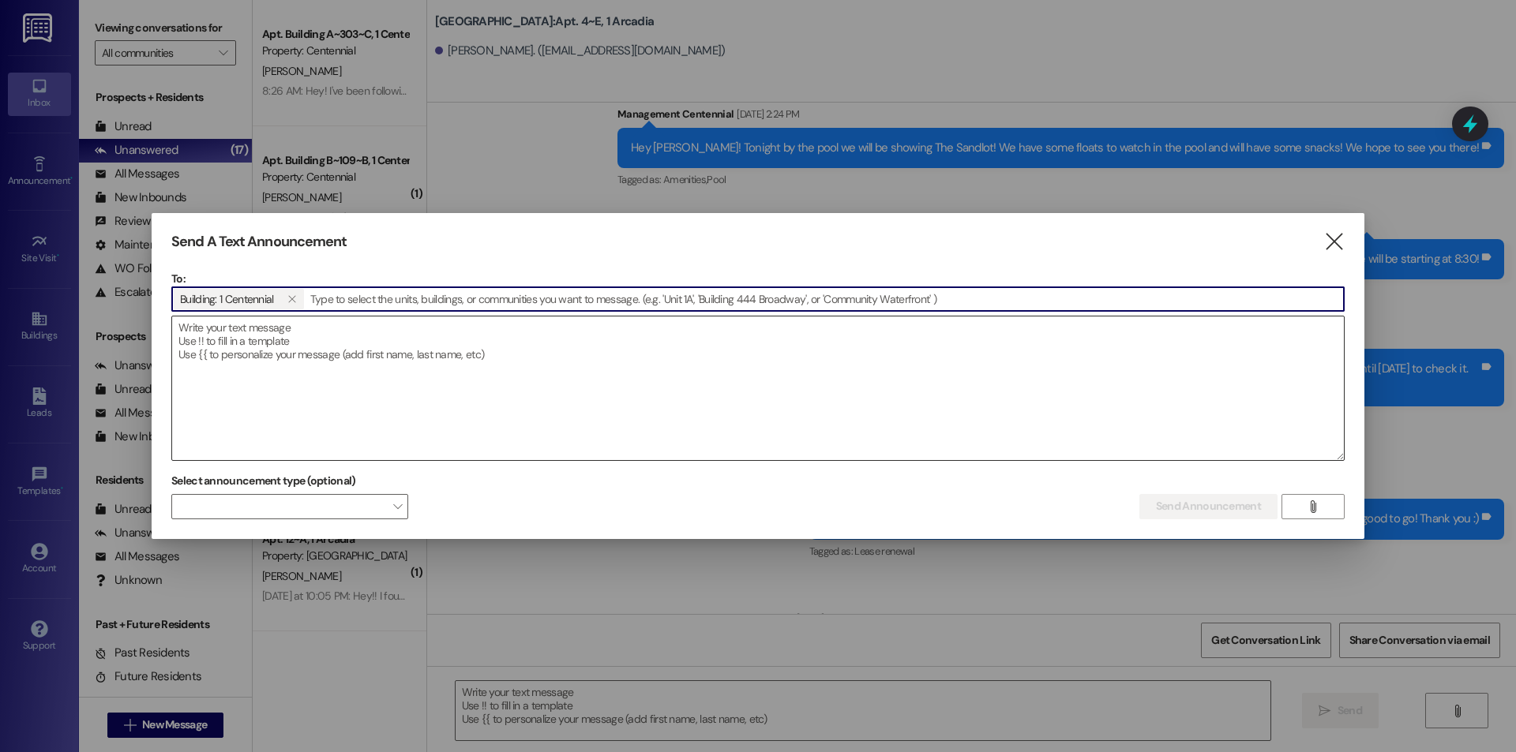
click at [377, 339] on textarea at bounding box center [758, 389] width 1172 height 144
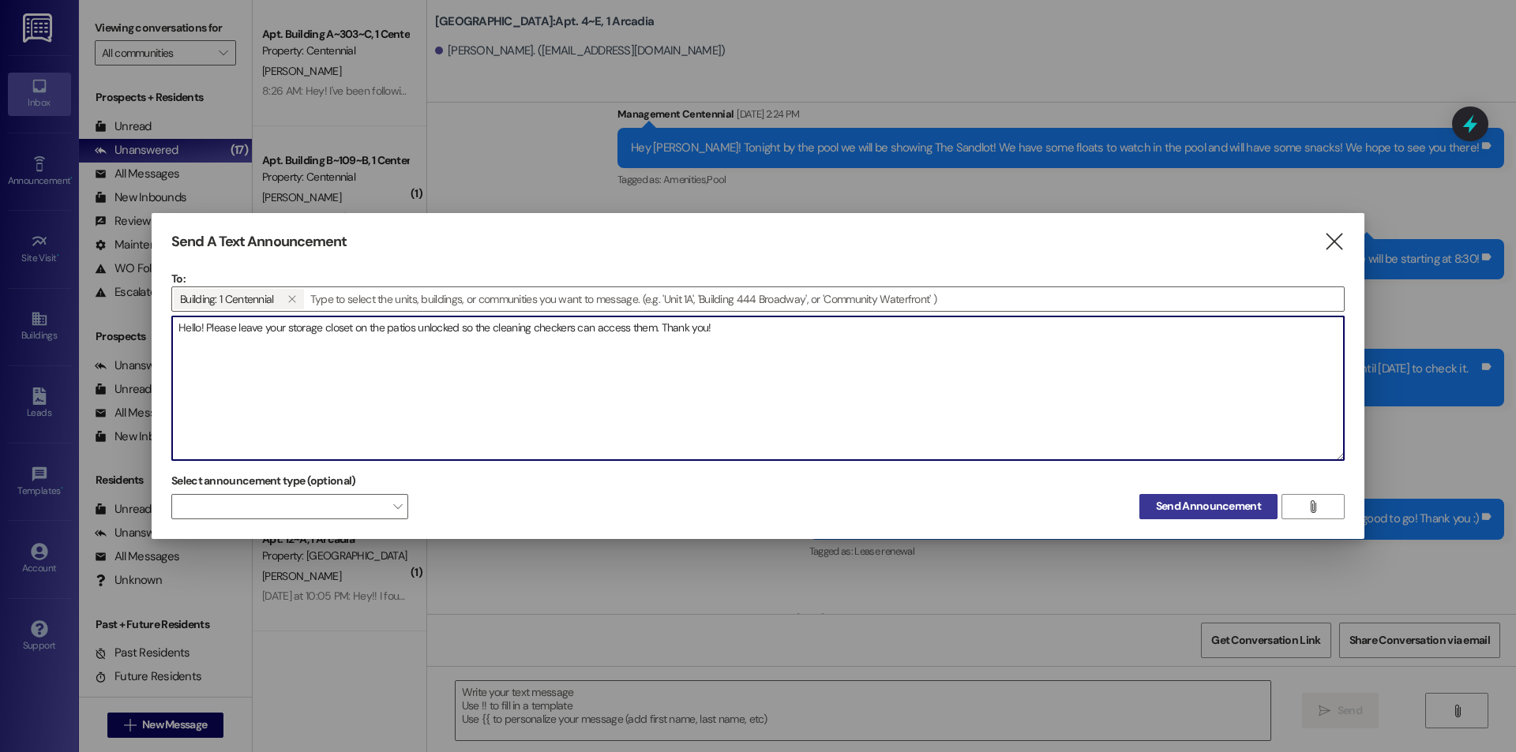
type textarea "Hello! Please leave your storage closet on the patios unlocked so the cleaning …"
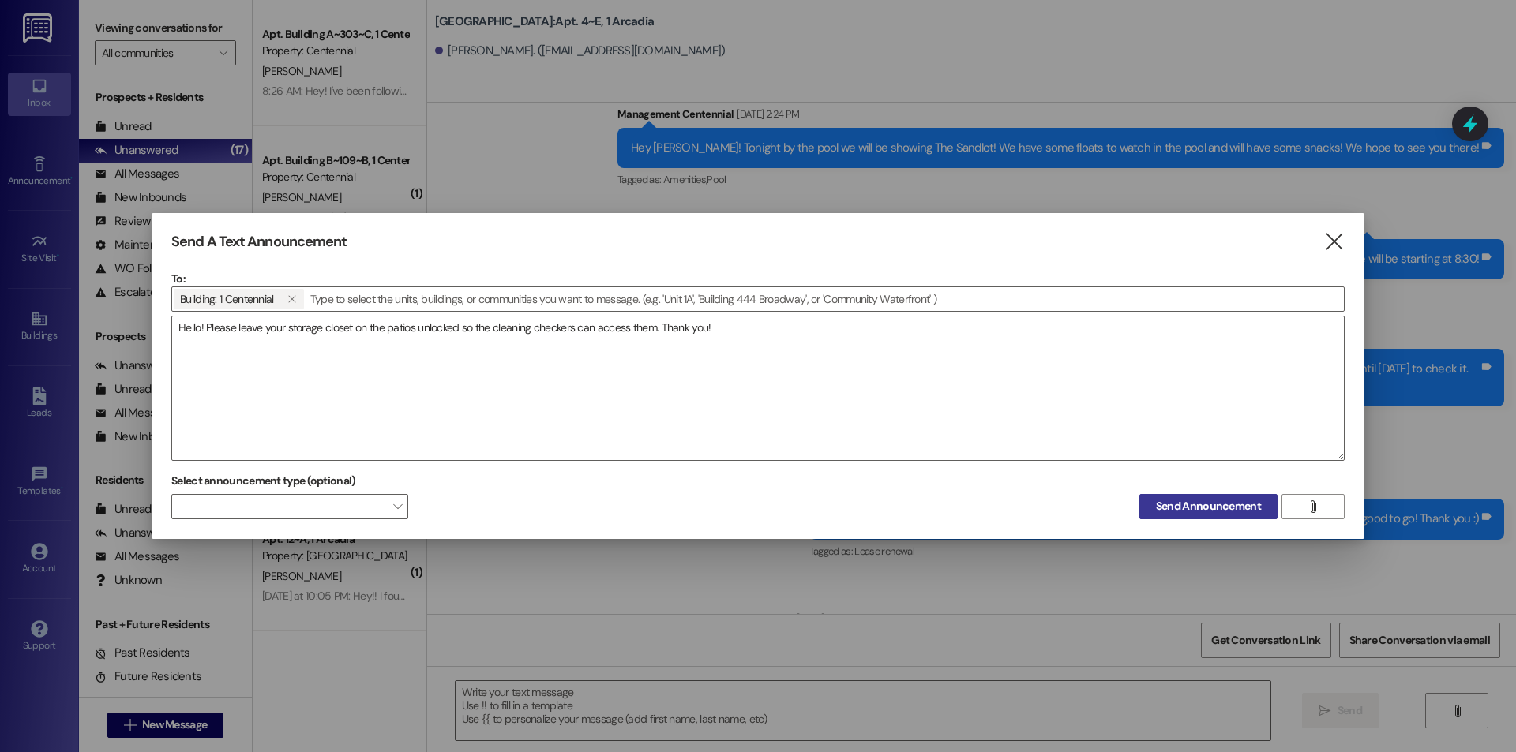
click at [1184, 509] on span "Send Announcement" at bounding box center [1208, 506] width 105 height 17
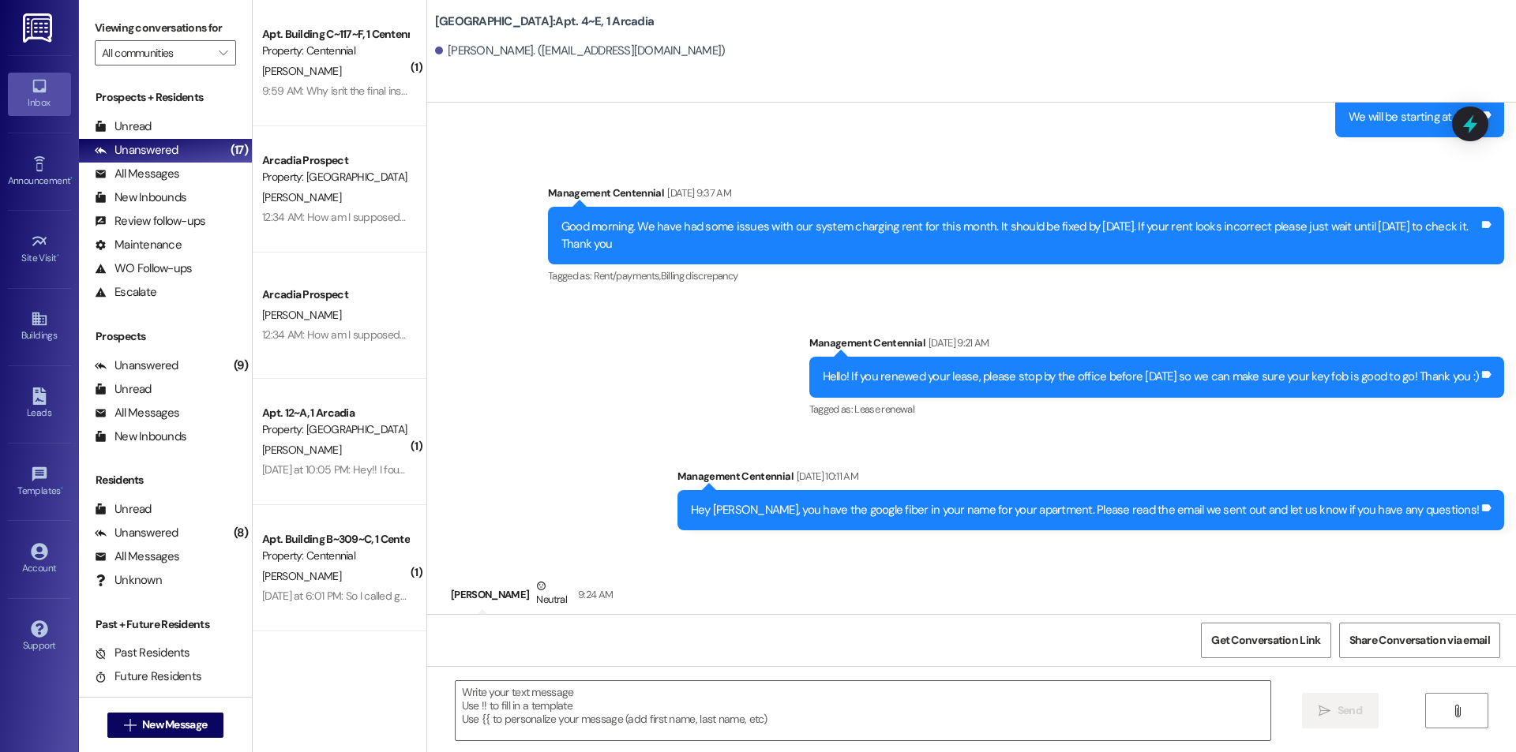
scroll to position [11538, 0]
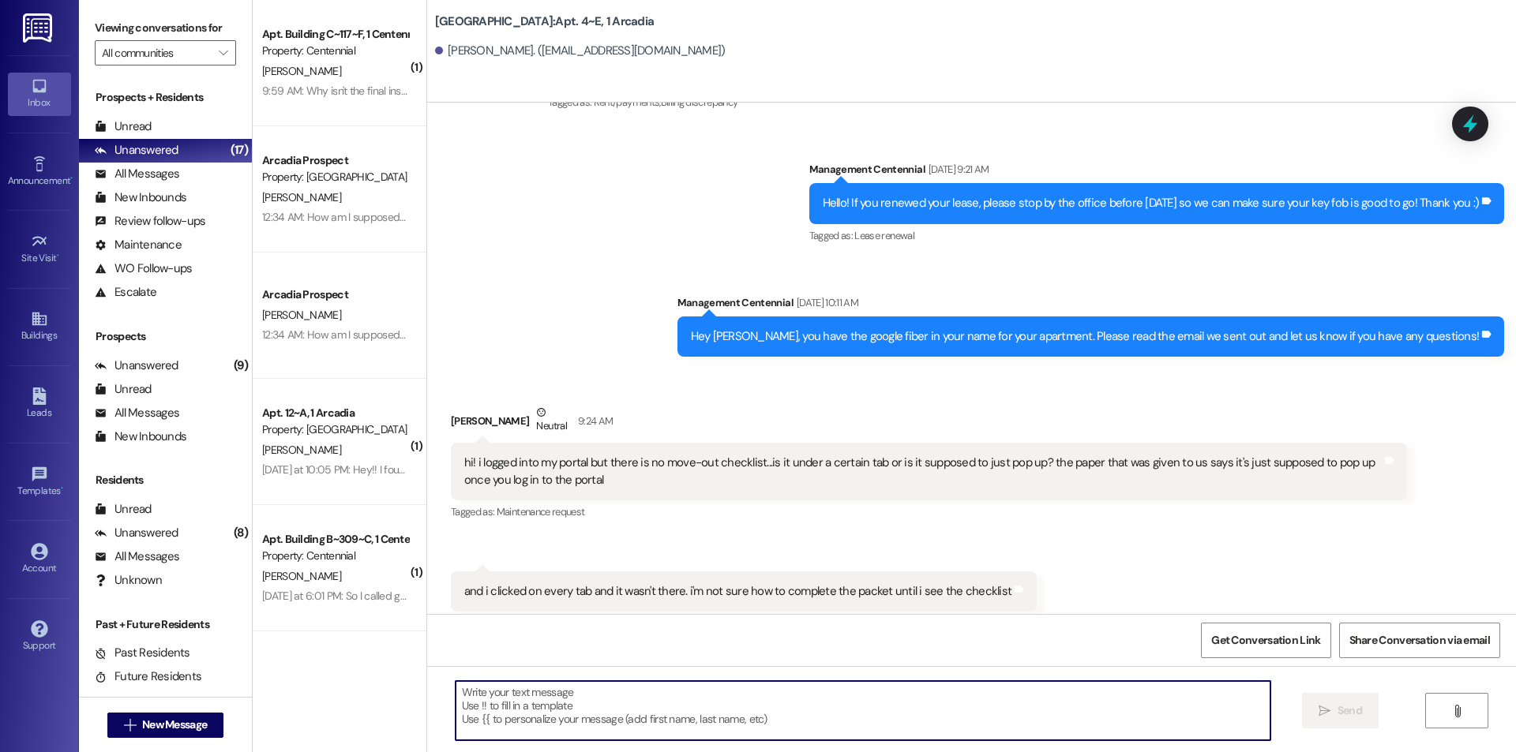
click at [613, 712] on textarea at bounding box center [863, 710] width 815 height 59
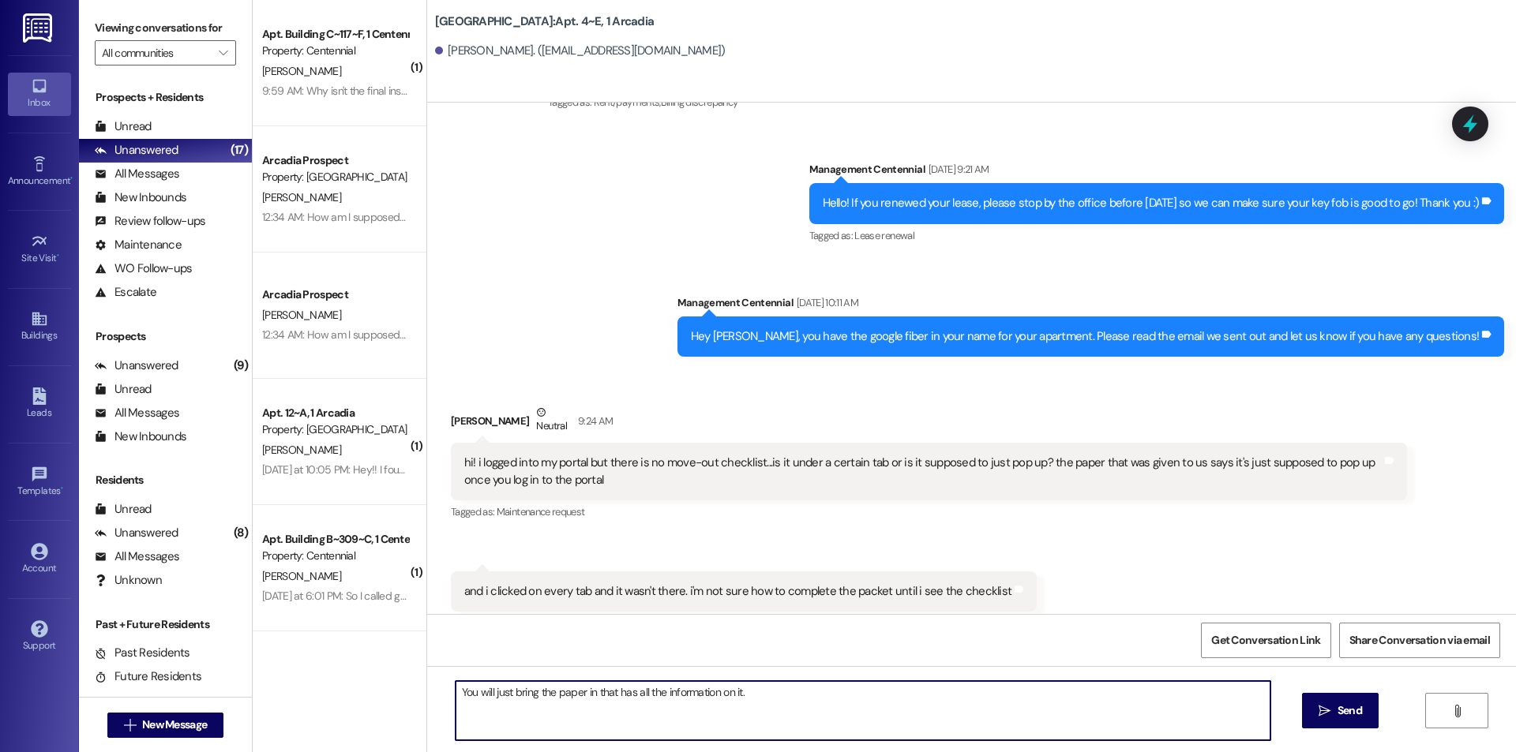
type textarea "You will just bring the paper in that has all the information on it."
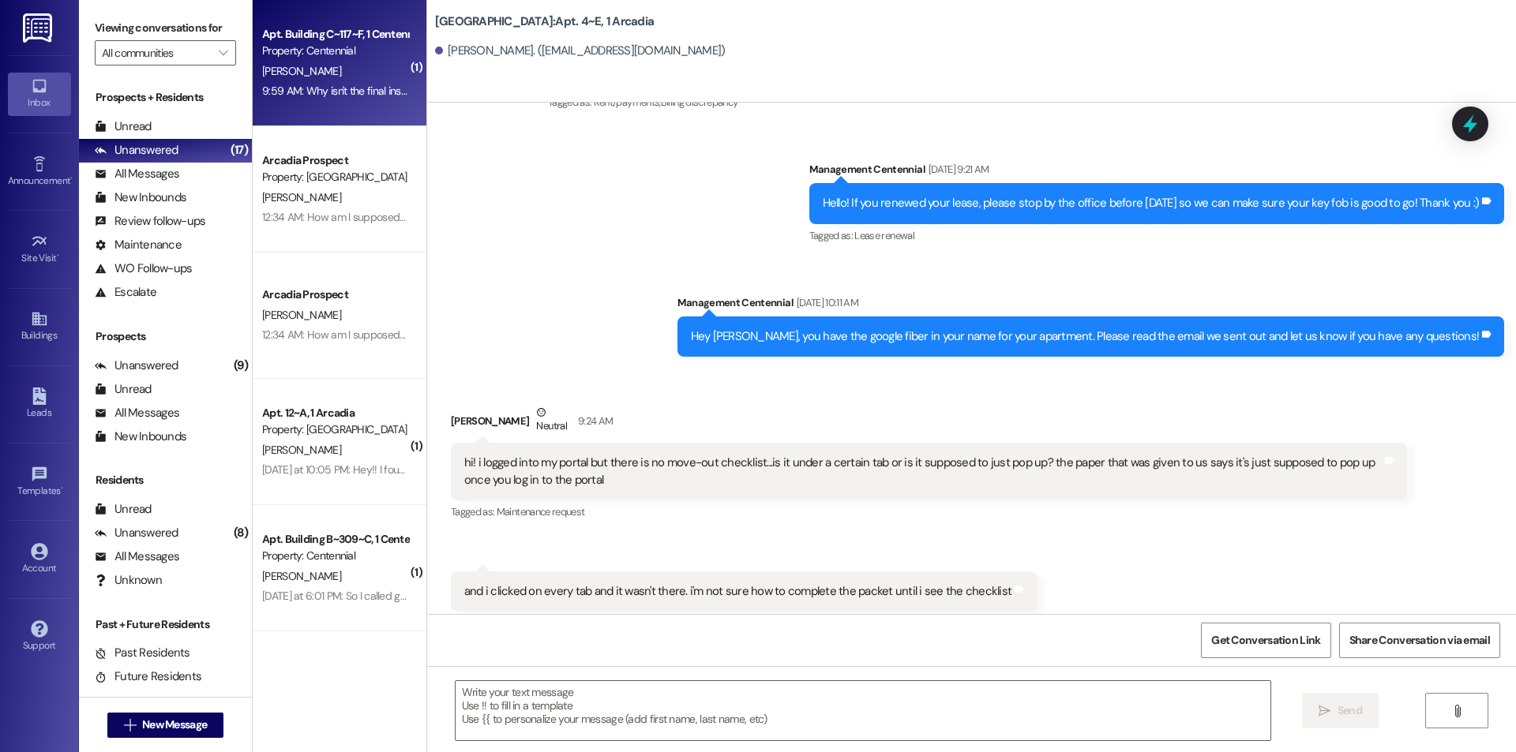
click at [330, 34] on div "Apt. Building C~117~F, 1 Centennial" at bounding box center [335, 34] width 146 height 17
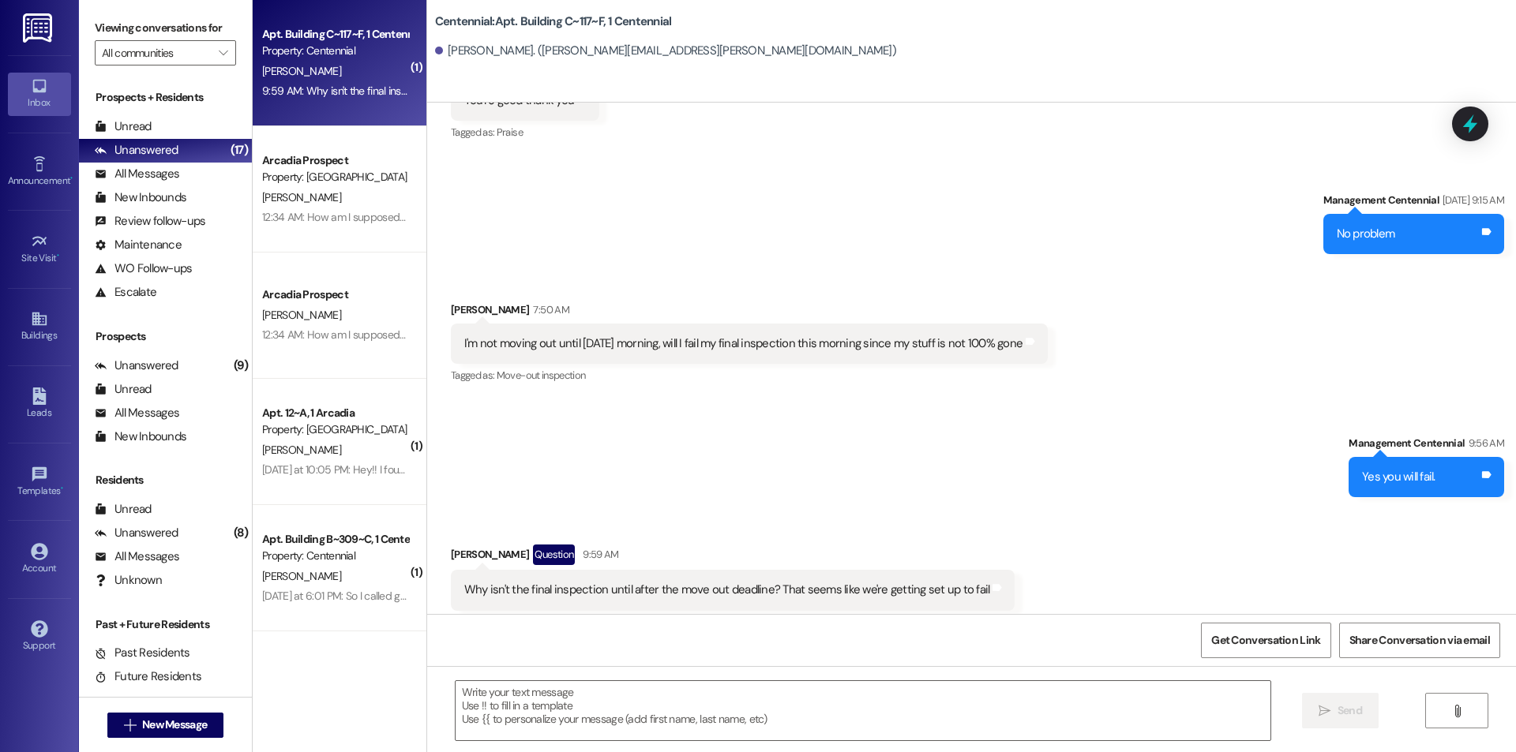
scroll to position [21410, 0]
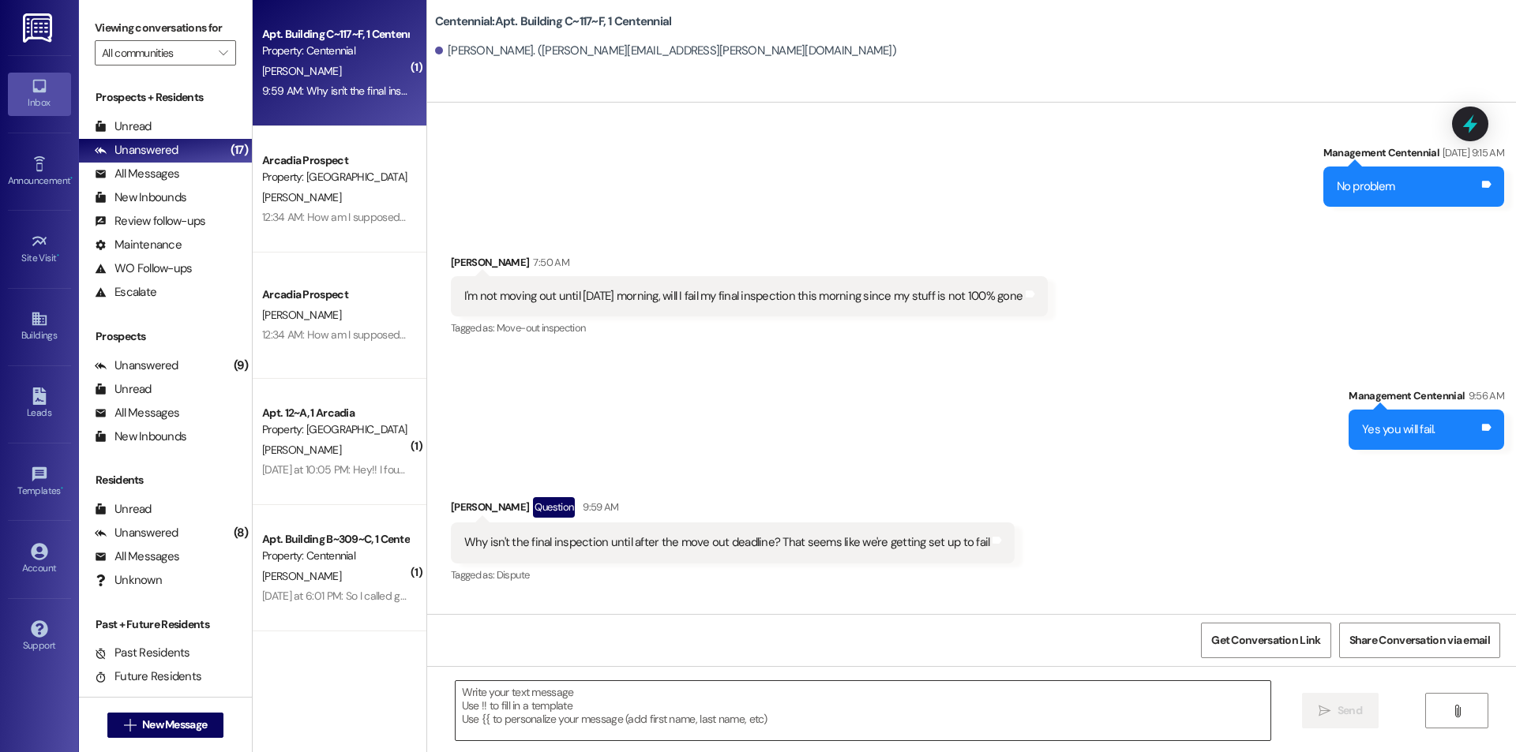
click at [542, 706] on textarea at bounding box center [863, 710] width 815 height 59
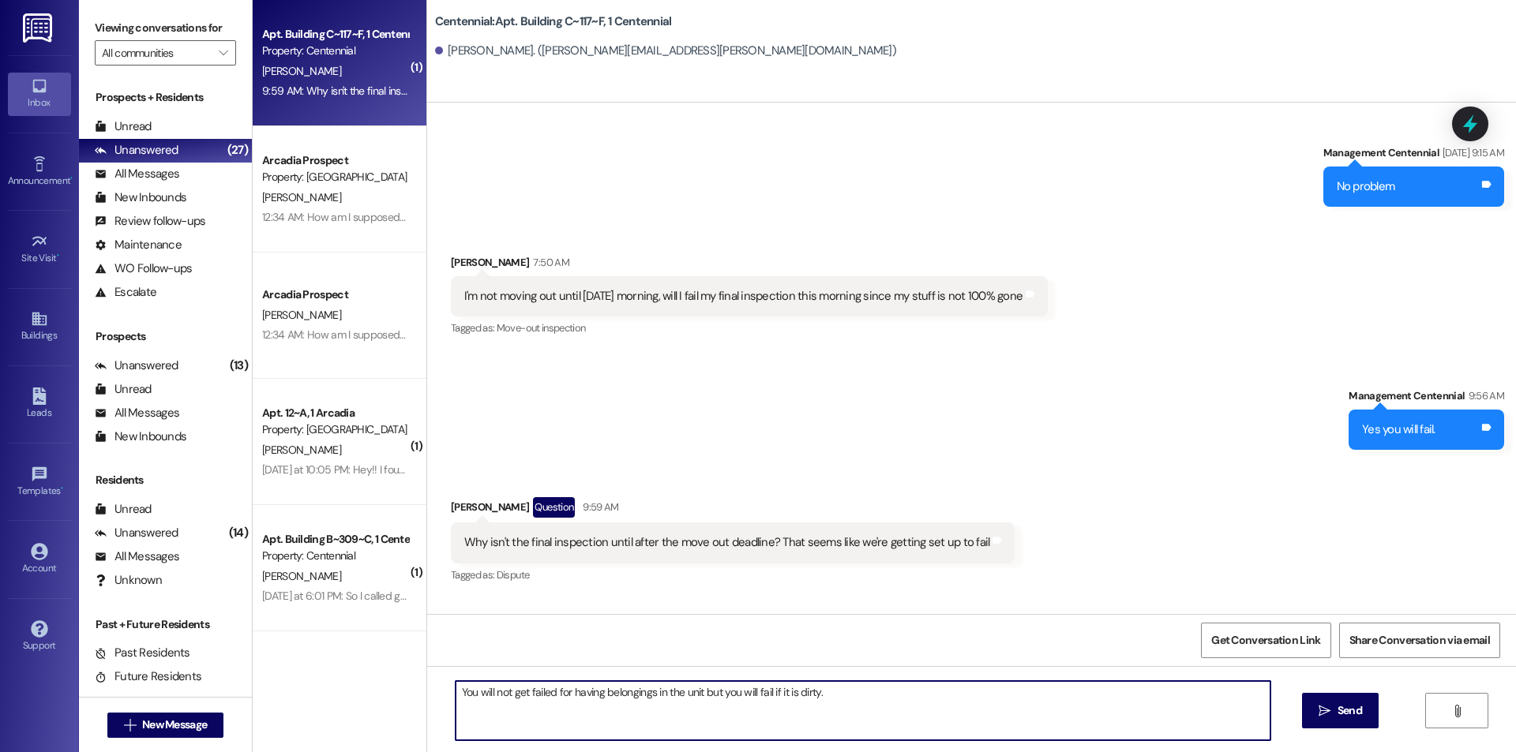
type textarea "You will not get failed for having belongings in the unit but you will fail if …"
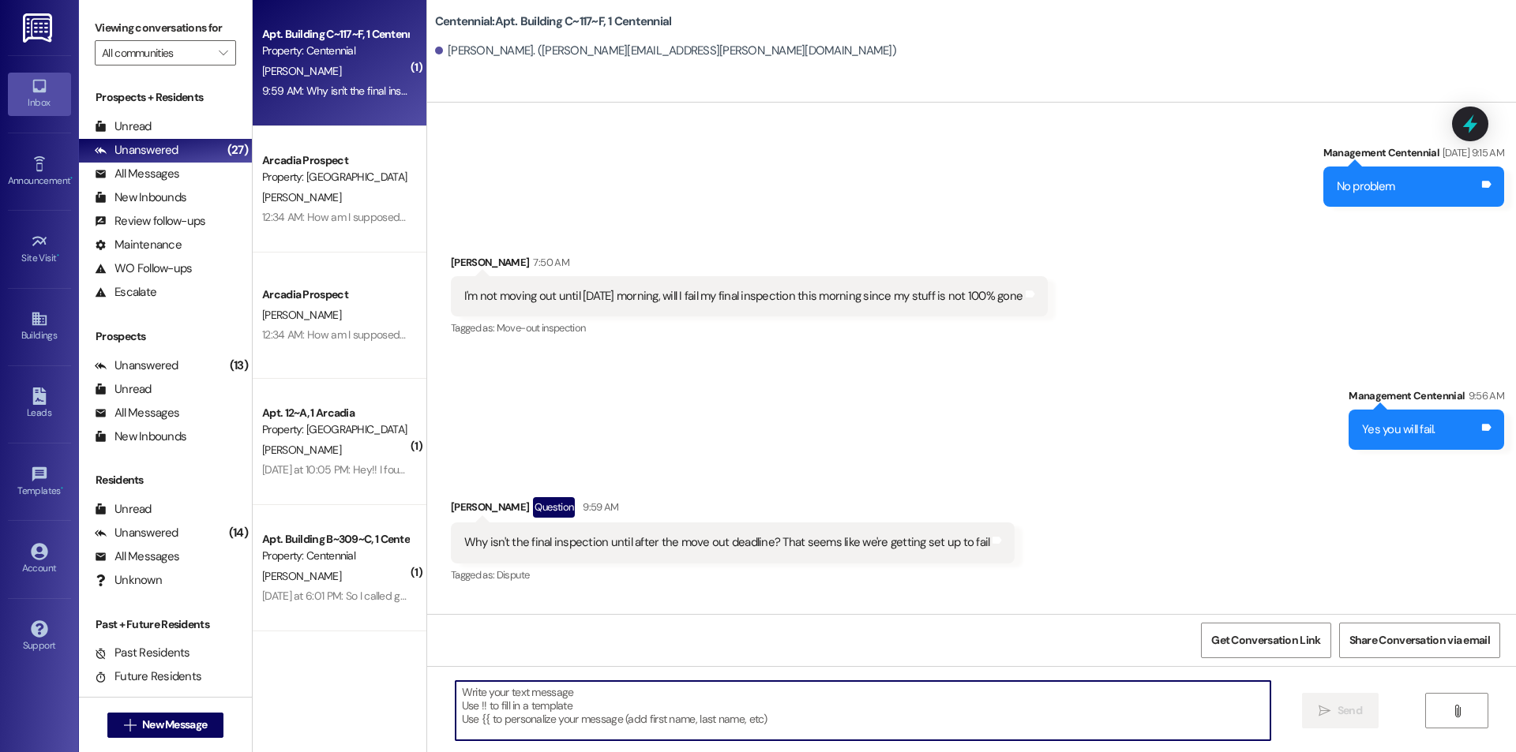
scroll to position [21276, 0]
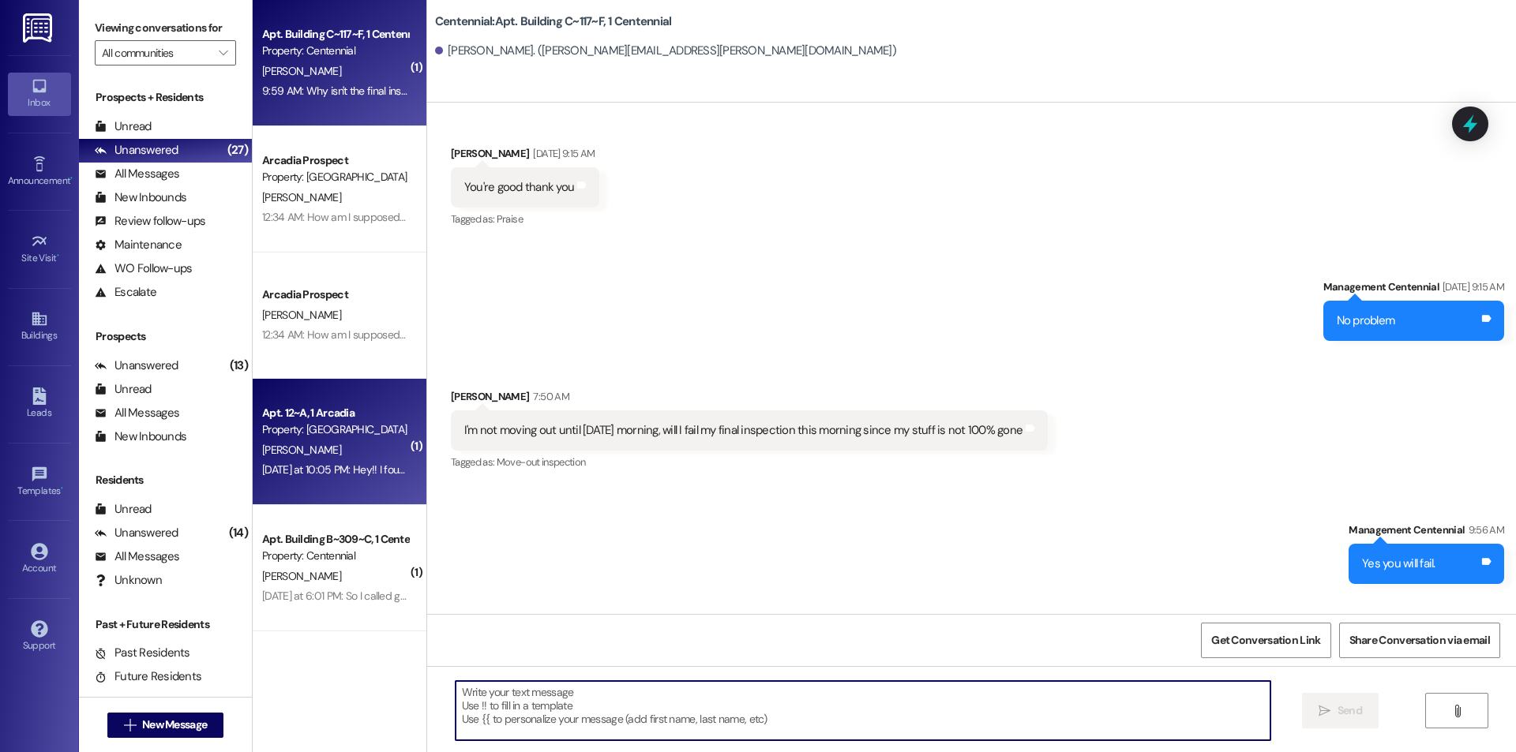
click at [374, 445] on div "F. Hull" at bounding box center [335, 451] width 149 height 20
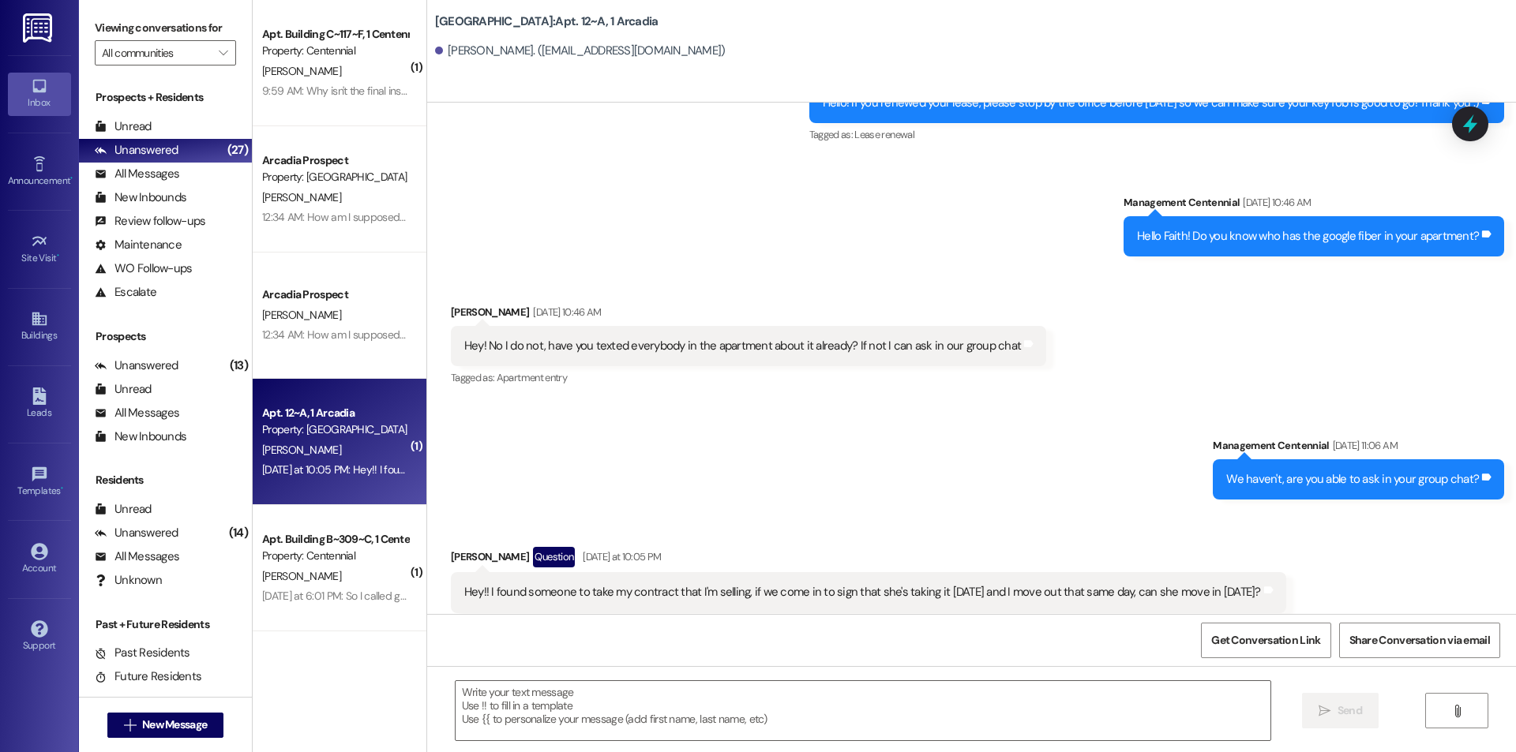
scroll to position [9296, 0]
click at [734, 703] on textarea at bounding box center [863, 710] width 815 height 59
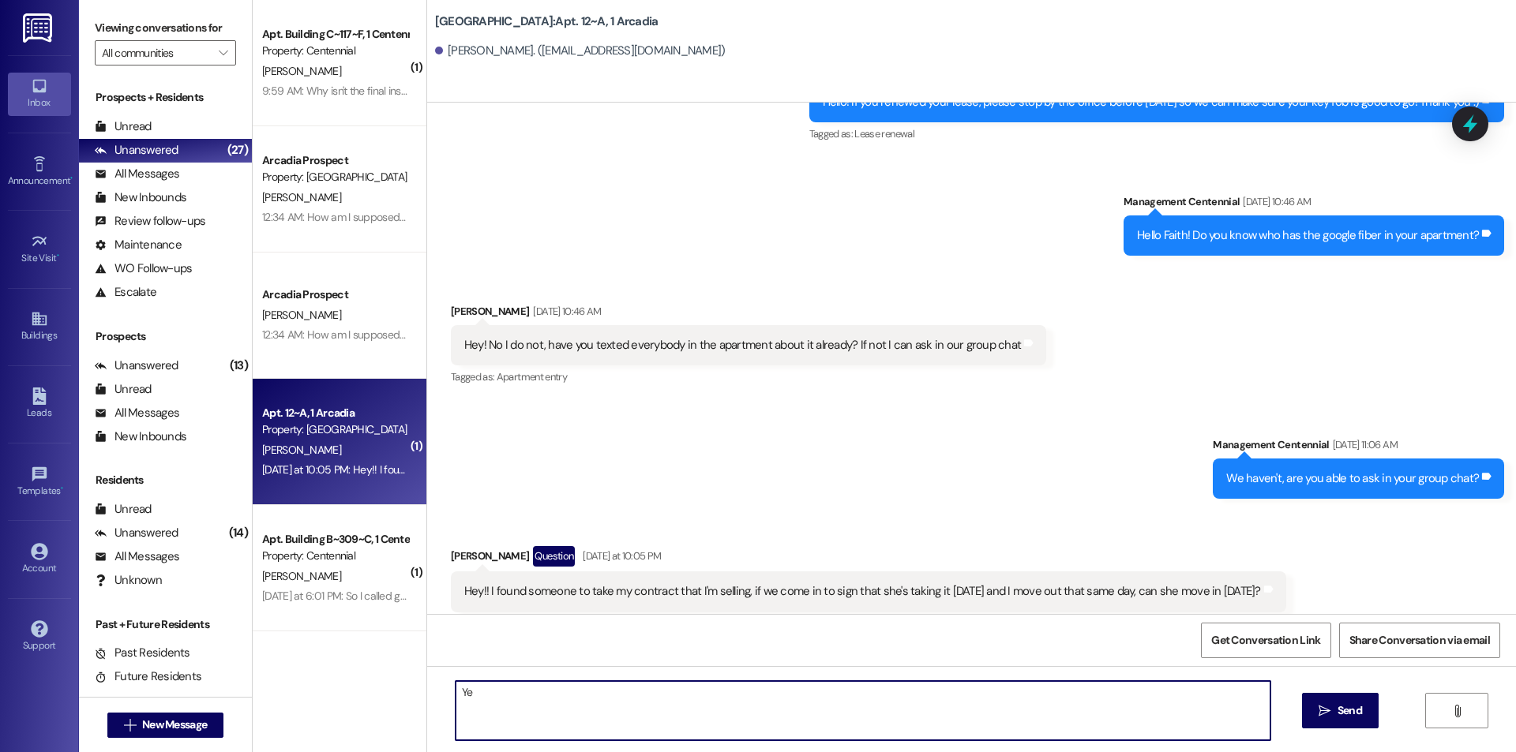
type textarea "Yes"
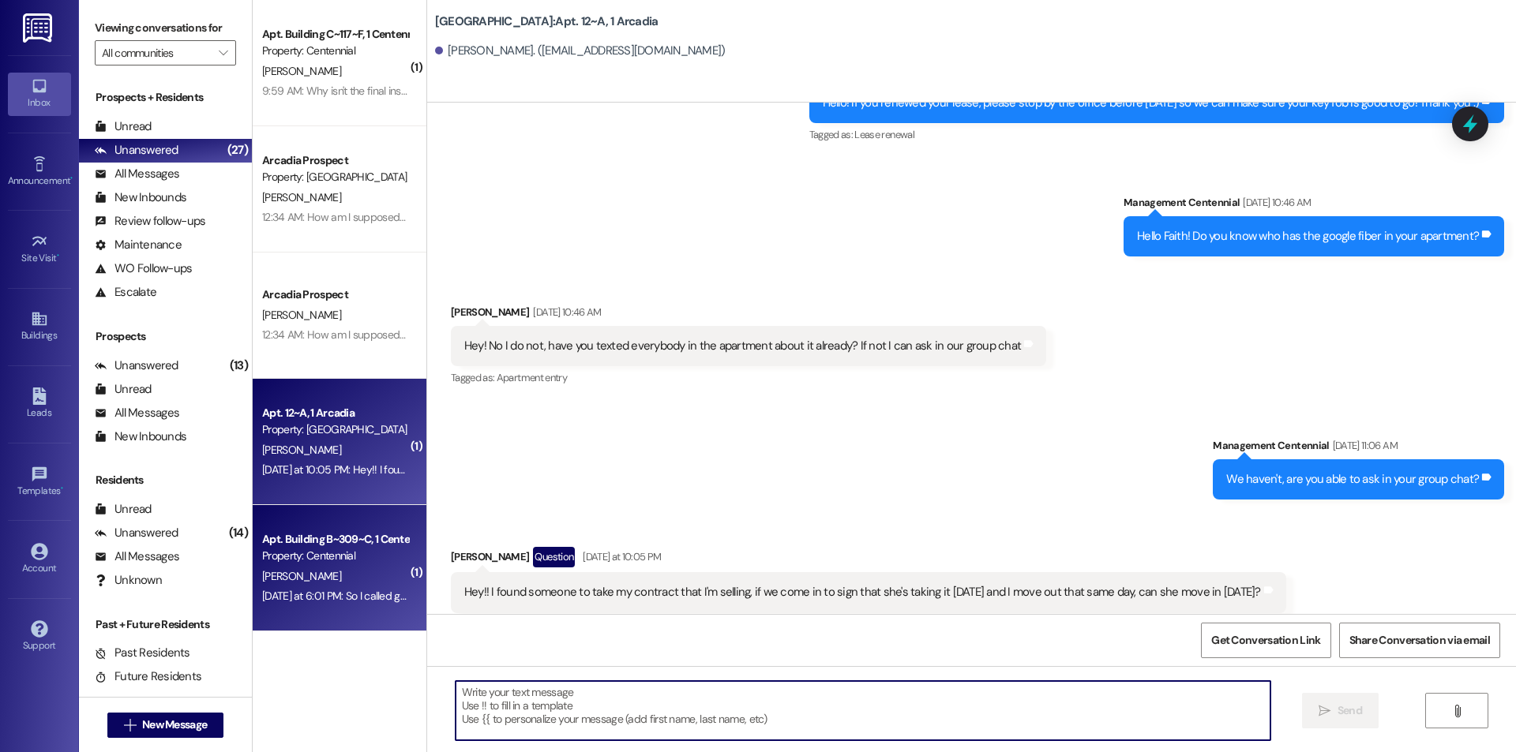
click at [313, 604] on div "Yesterday at 6:01 PM: So I called google fiber and they said there wasn't an ac…" at bounding box center [335, 597] width 149 height 20
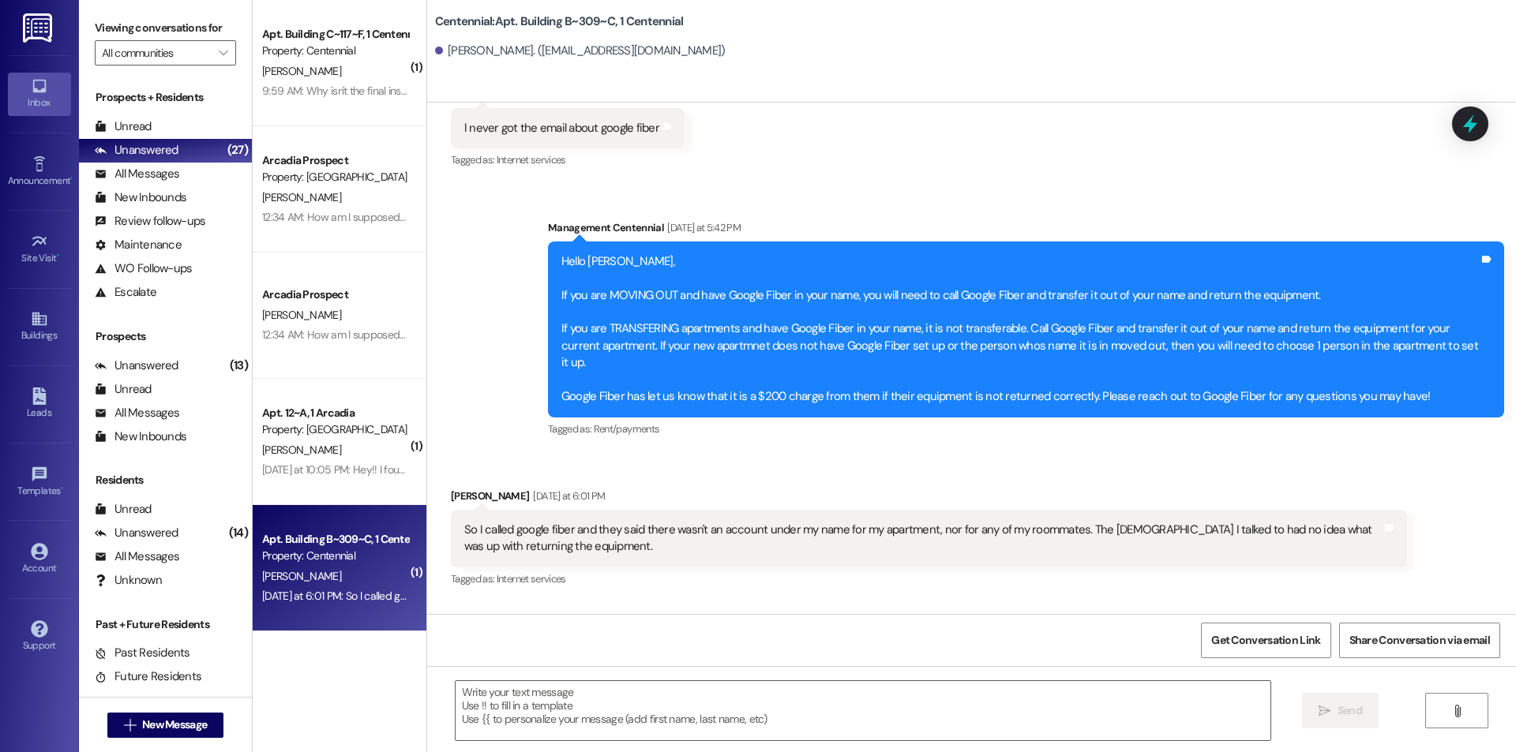
scroll to position [13706, 0]
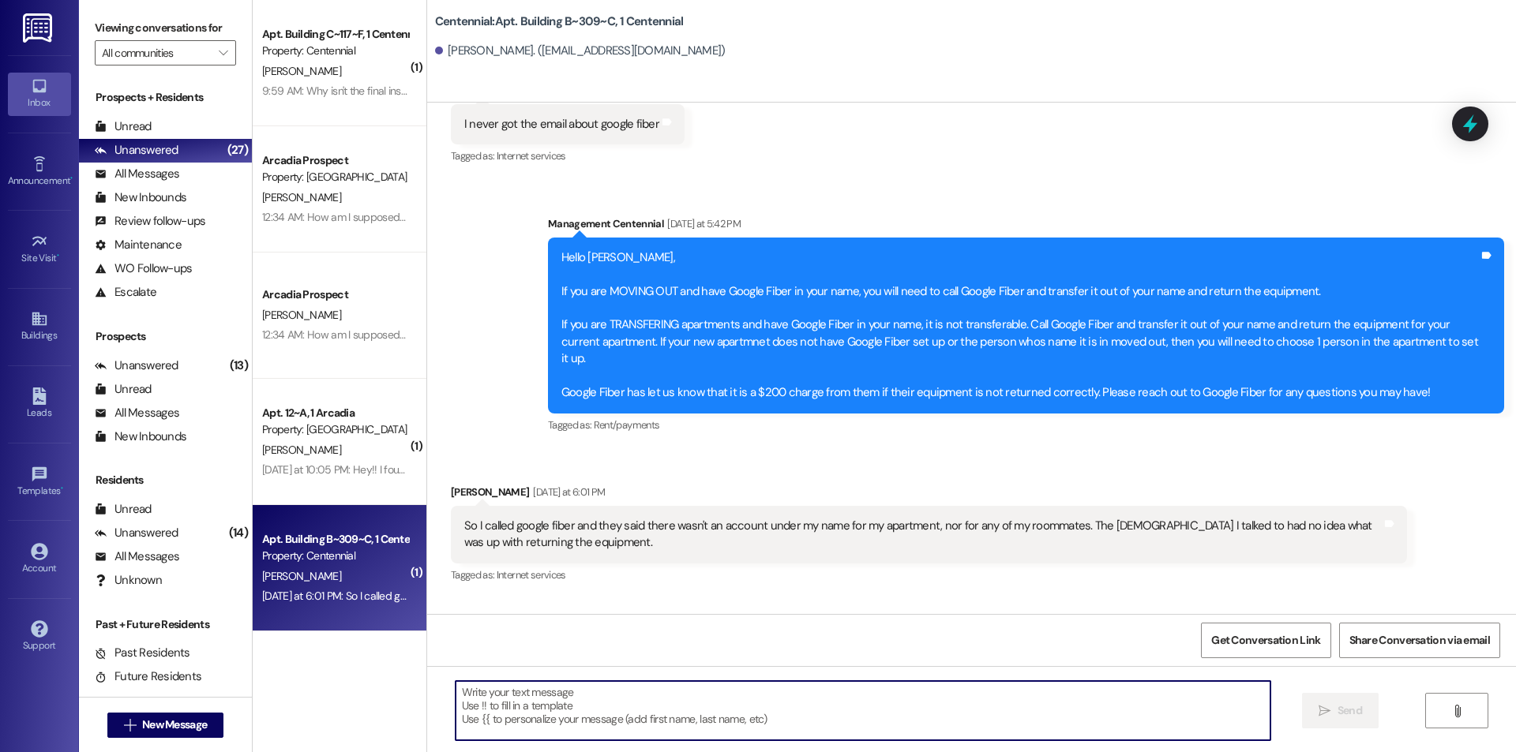
click at [551, 698] on textarea at bounding box center [863, 710] width 815 height 59
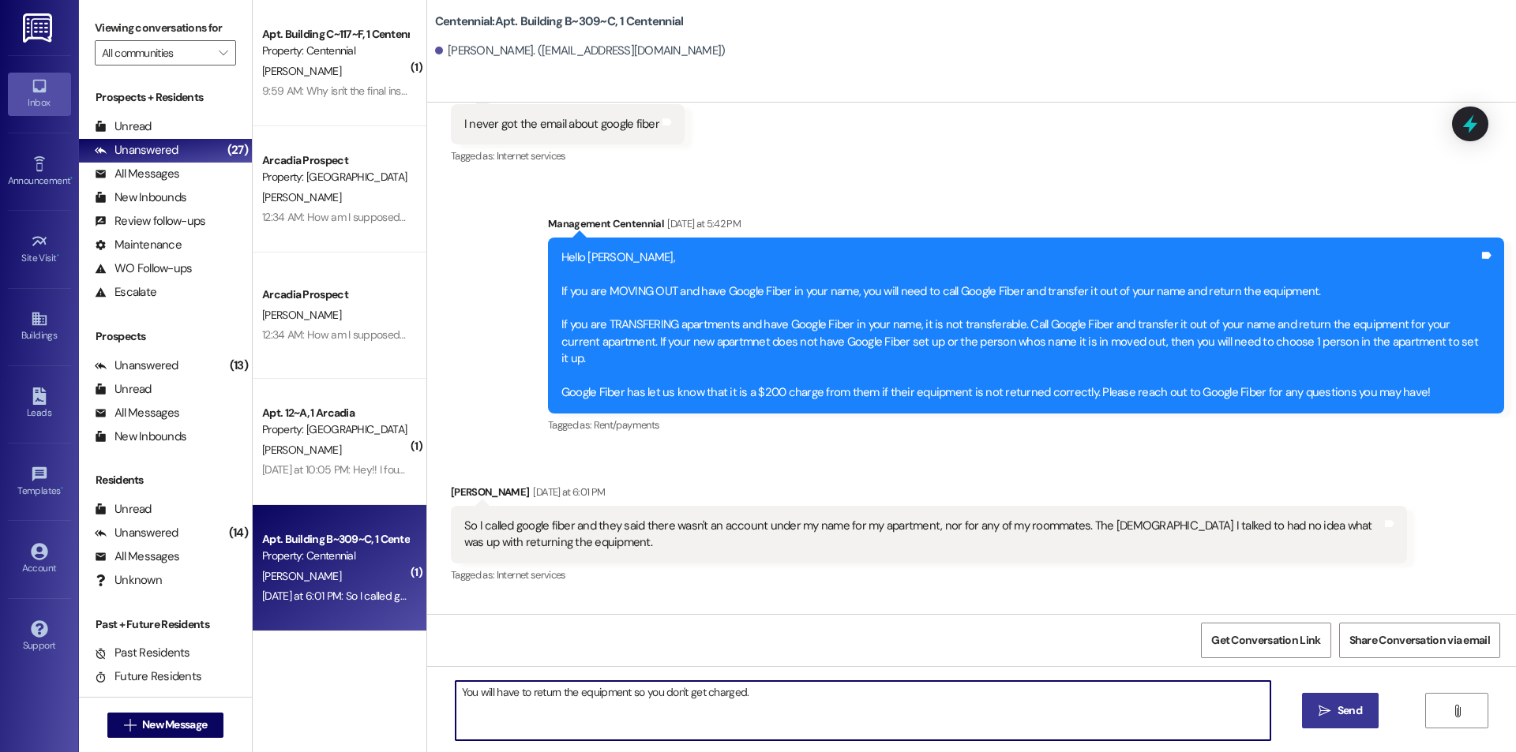
type textarea "You will have to return the equipment so you don't get charged."
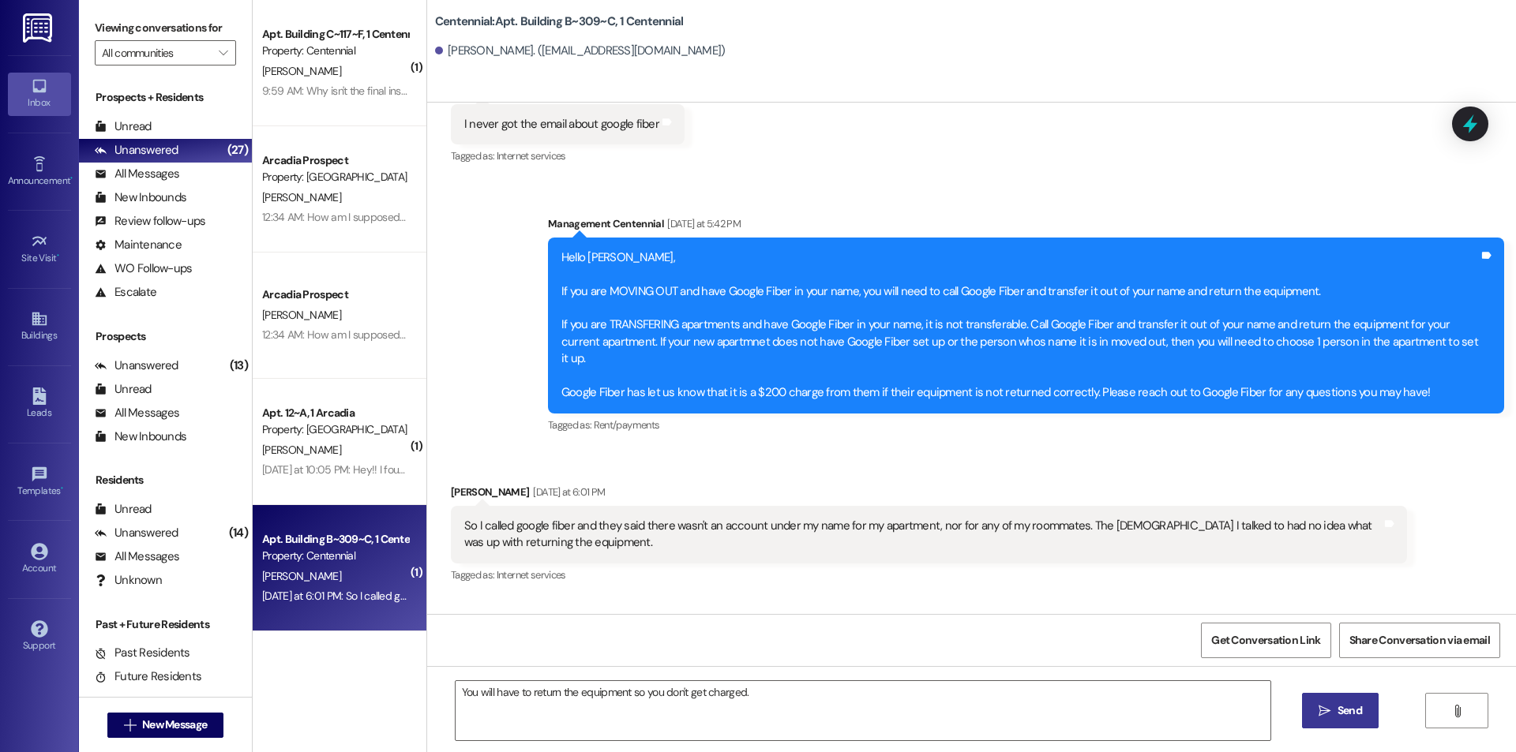
click at [1341, 711] on span "Send" at bounding box center [1350, 711] width 24 height 17
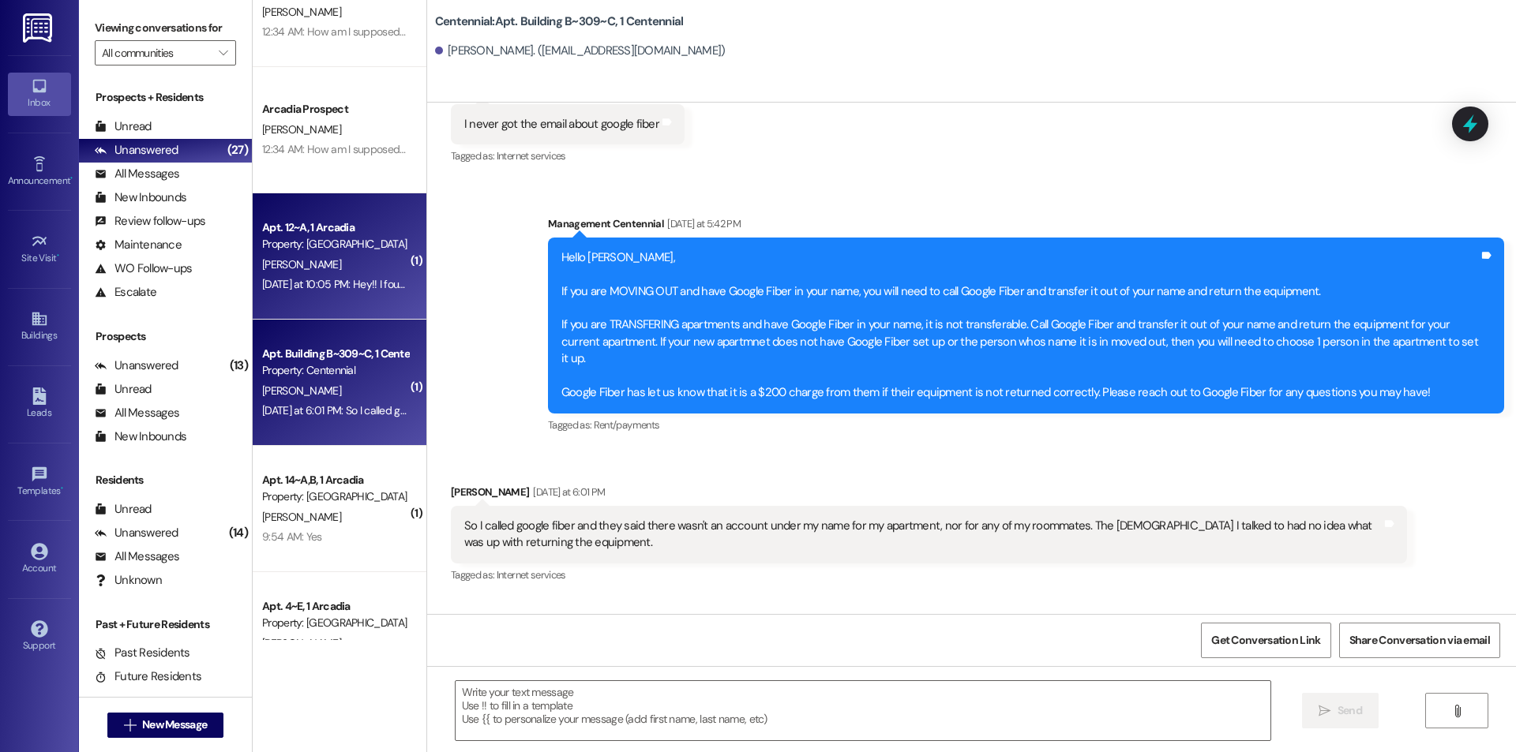
scroll to position [237, 0]
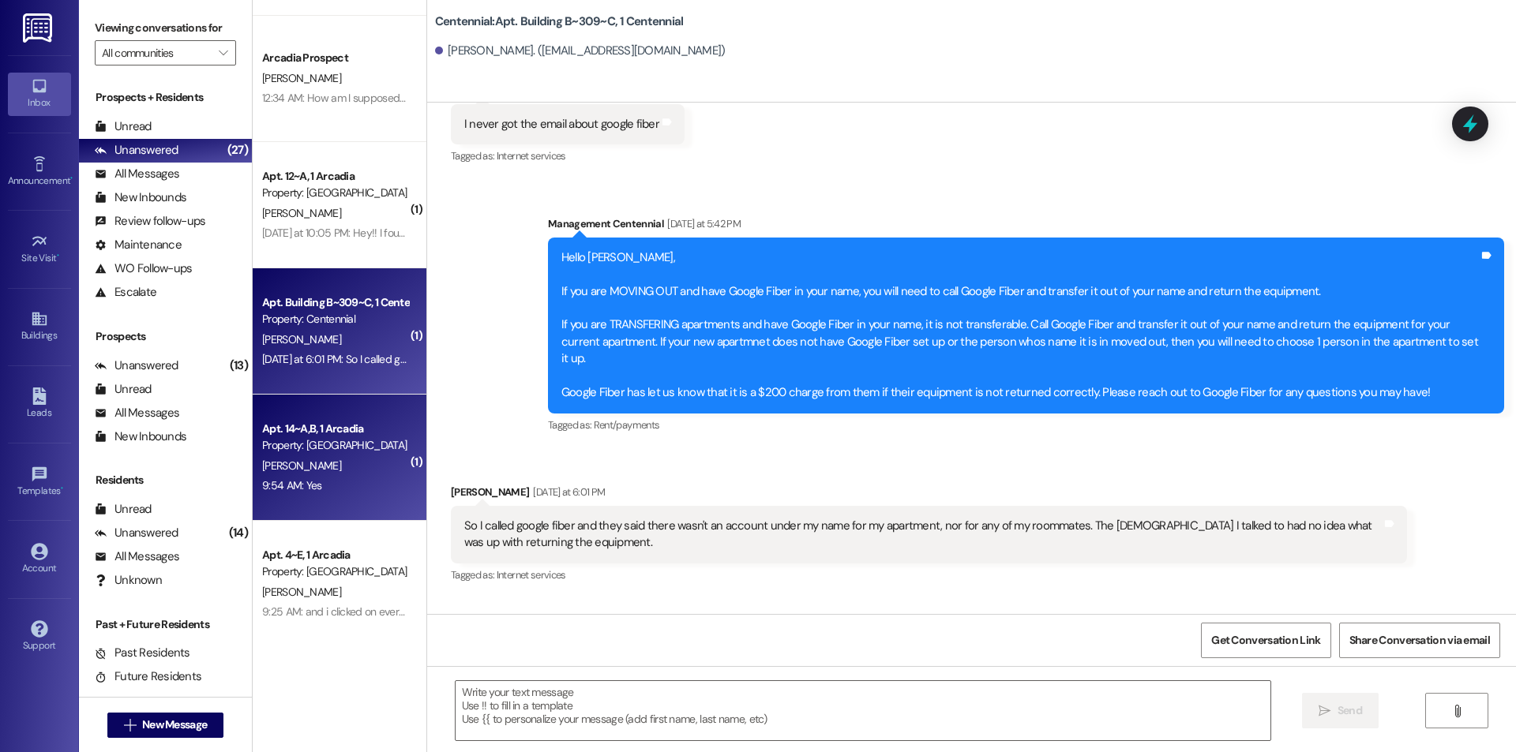
click at [370, 434] on div "Apt. 14~A,B, 1 Arcadia" at bounding box center [335, 429] width 146 height 17
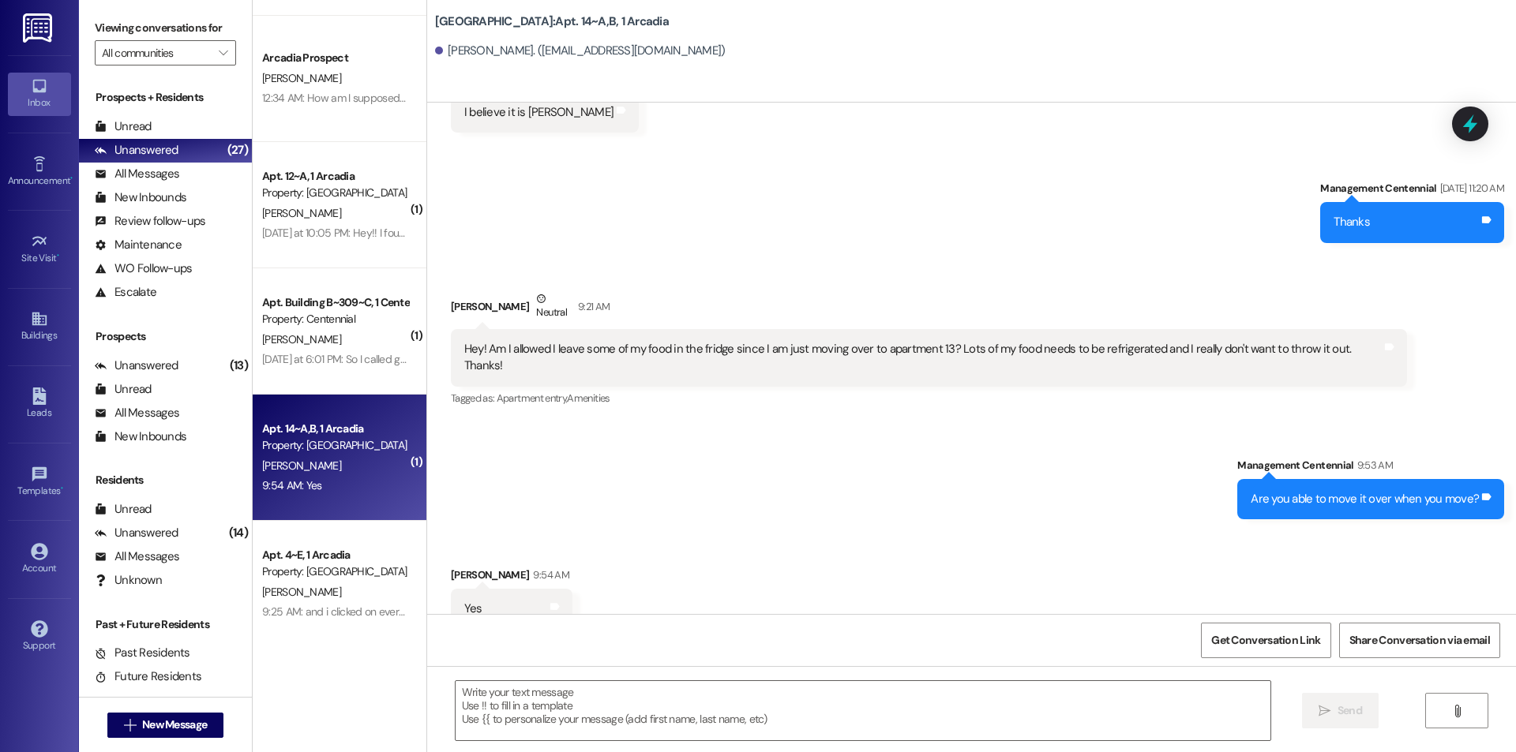
scroll to position [10456, 0]
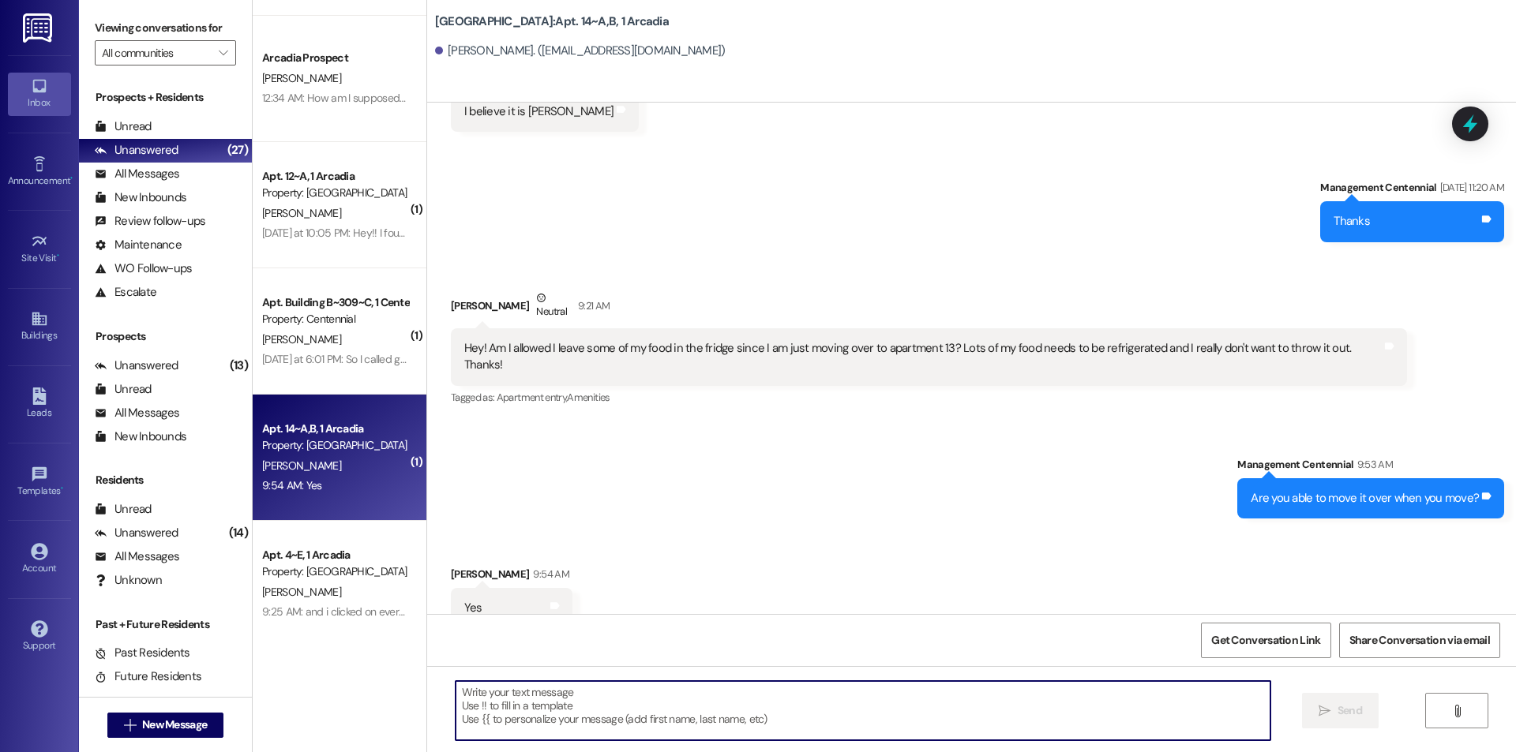
click at [786, 721] on textarea at bounding box center [863, 710] width 815 height 59
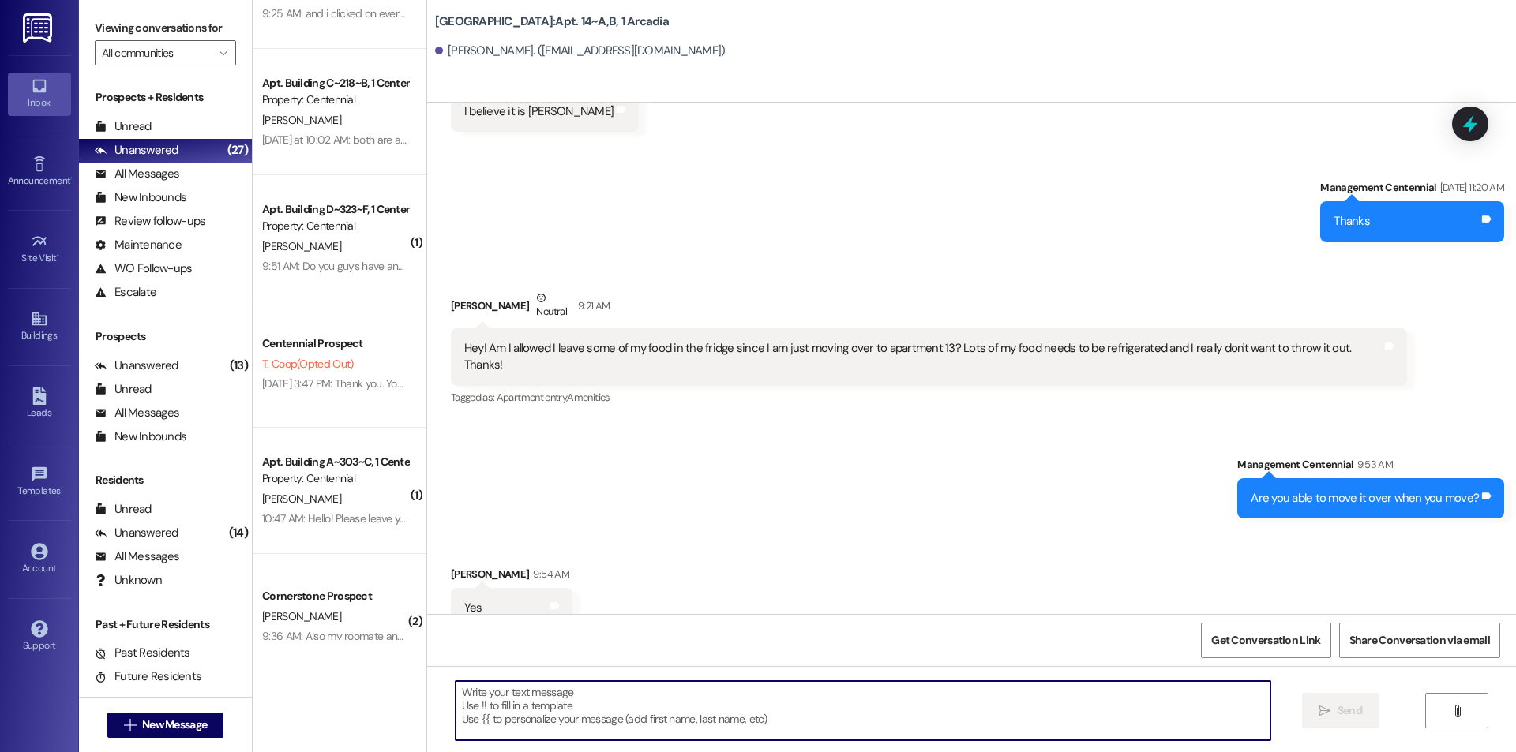
scroll to position [876, 0]
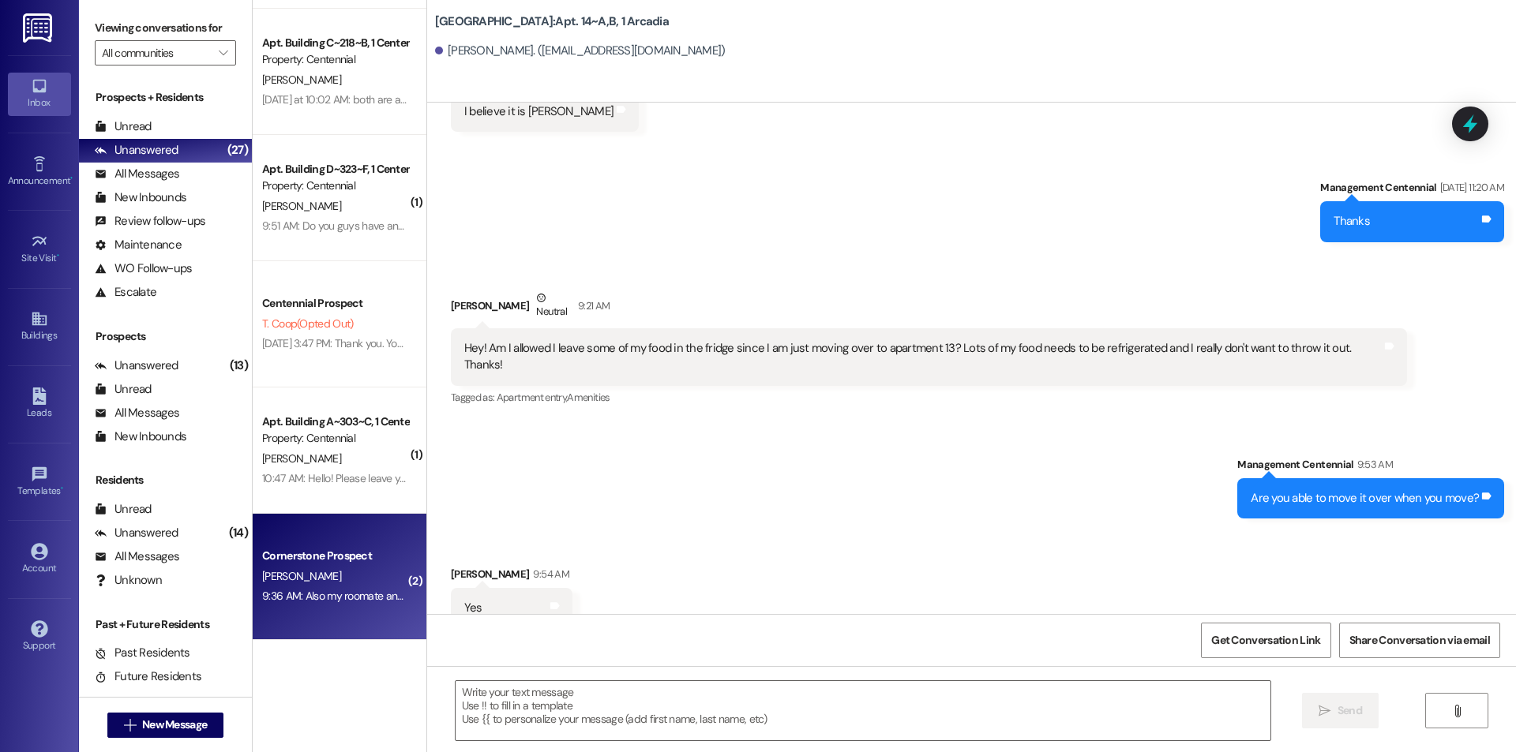
click at [381, 590] on div "9:36 AM: Also my roomate annaleah is moving in a few days early I was wondering…" at bounding box center [550, 596] width 576 height 14
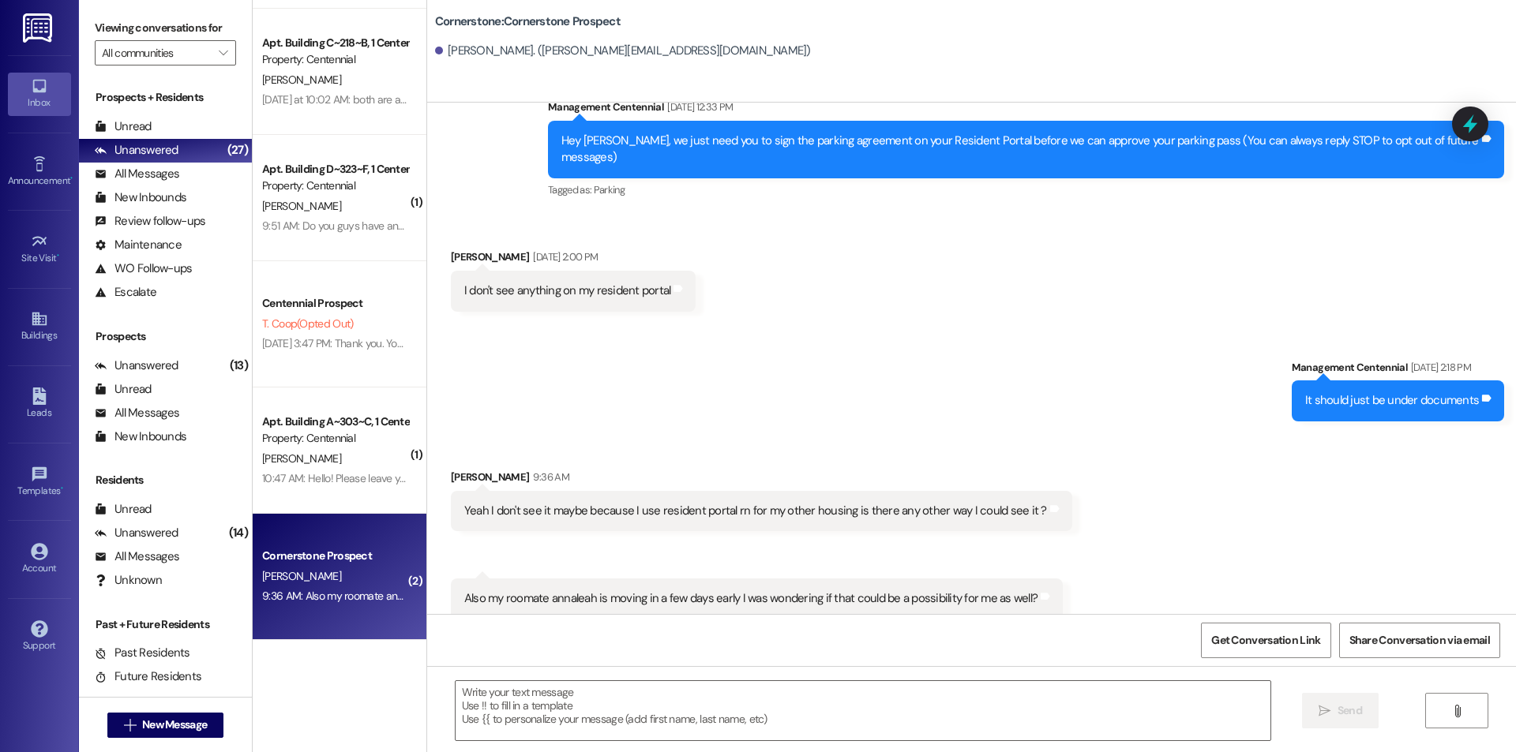
scroll to position [53, 0]
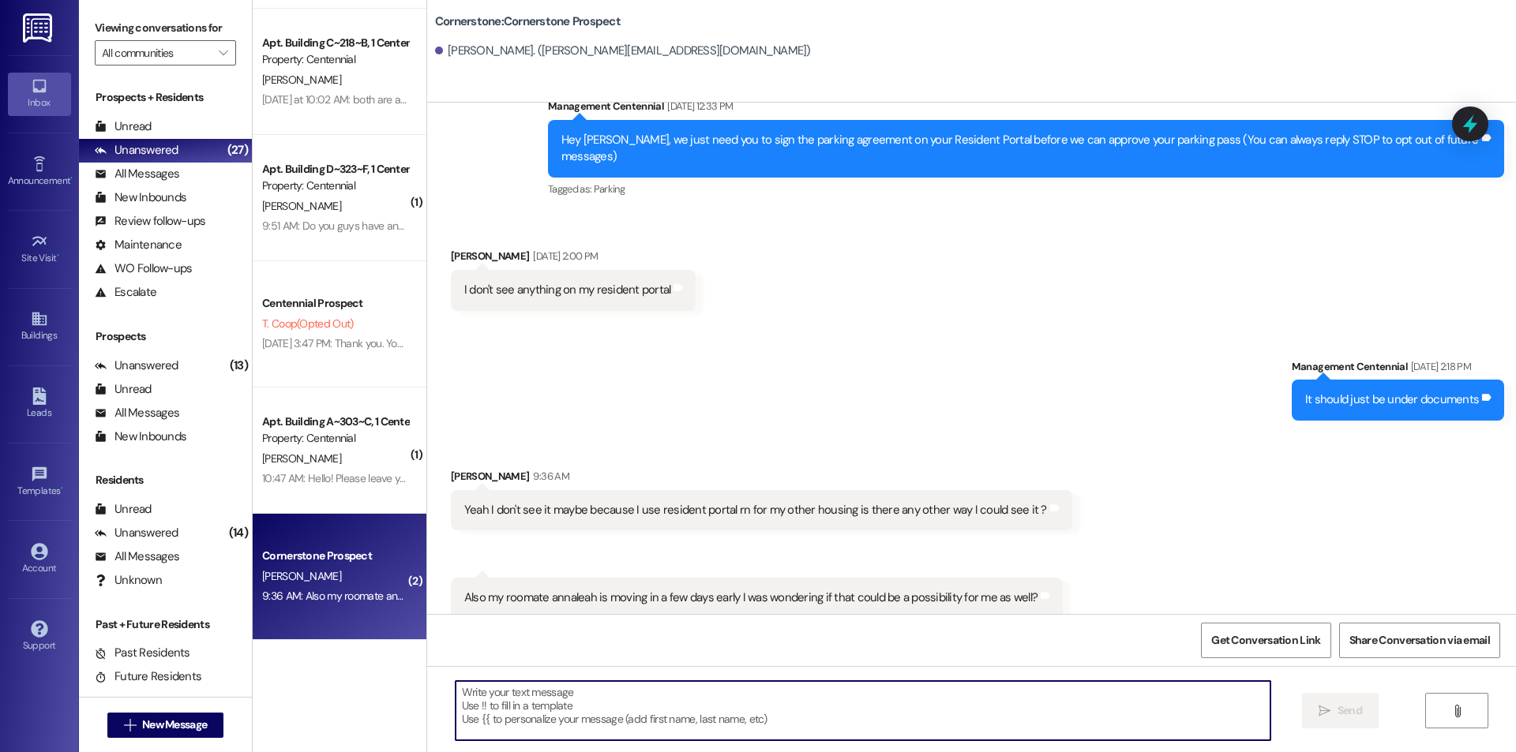
click at [647, 721] on textarea at bounding box center [863, 710] width 815 height 59
type textarea "Yes you can move out early."
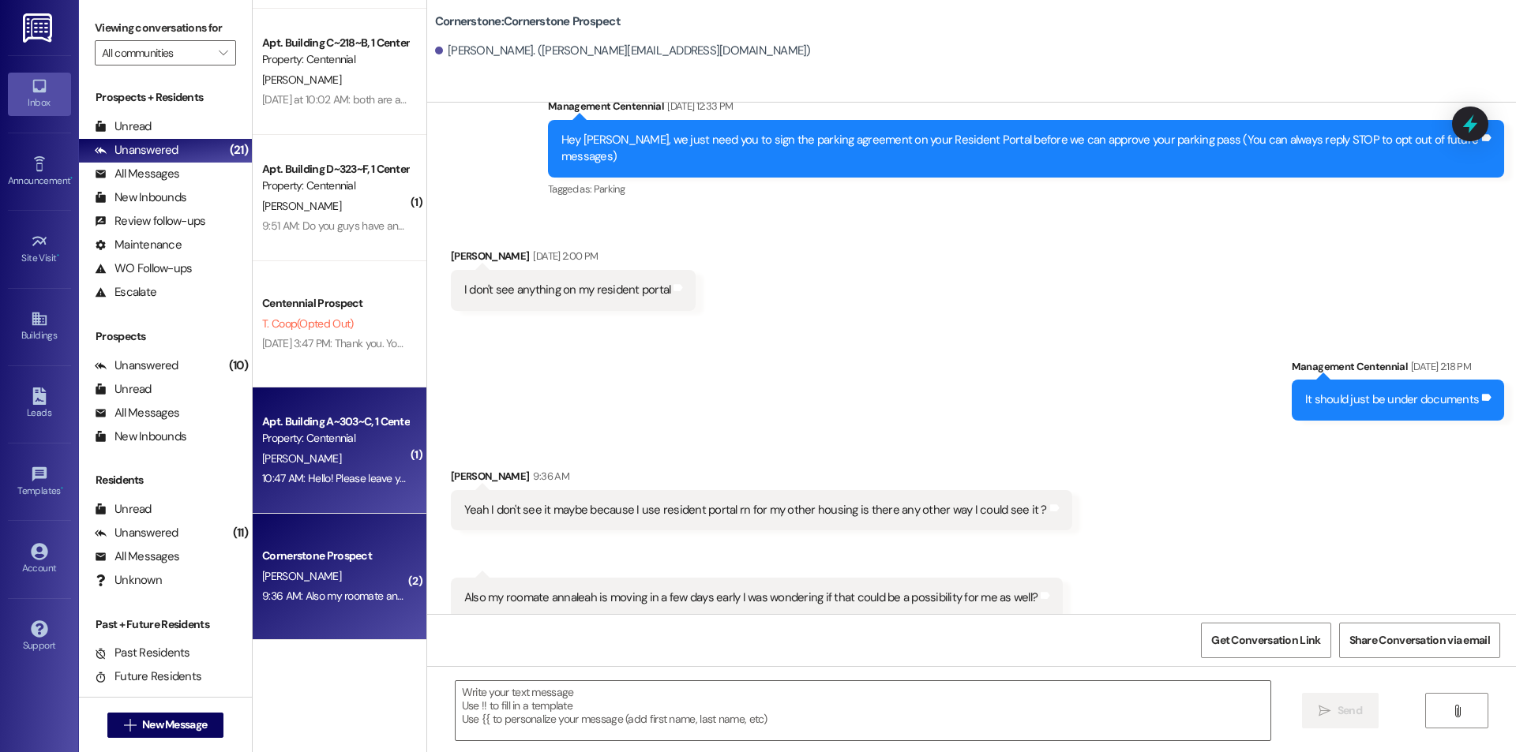
click at [347, 461] on div "[PERSON_NAME]" at bounding box center [335, 459] width 149 height 20
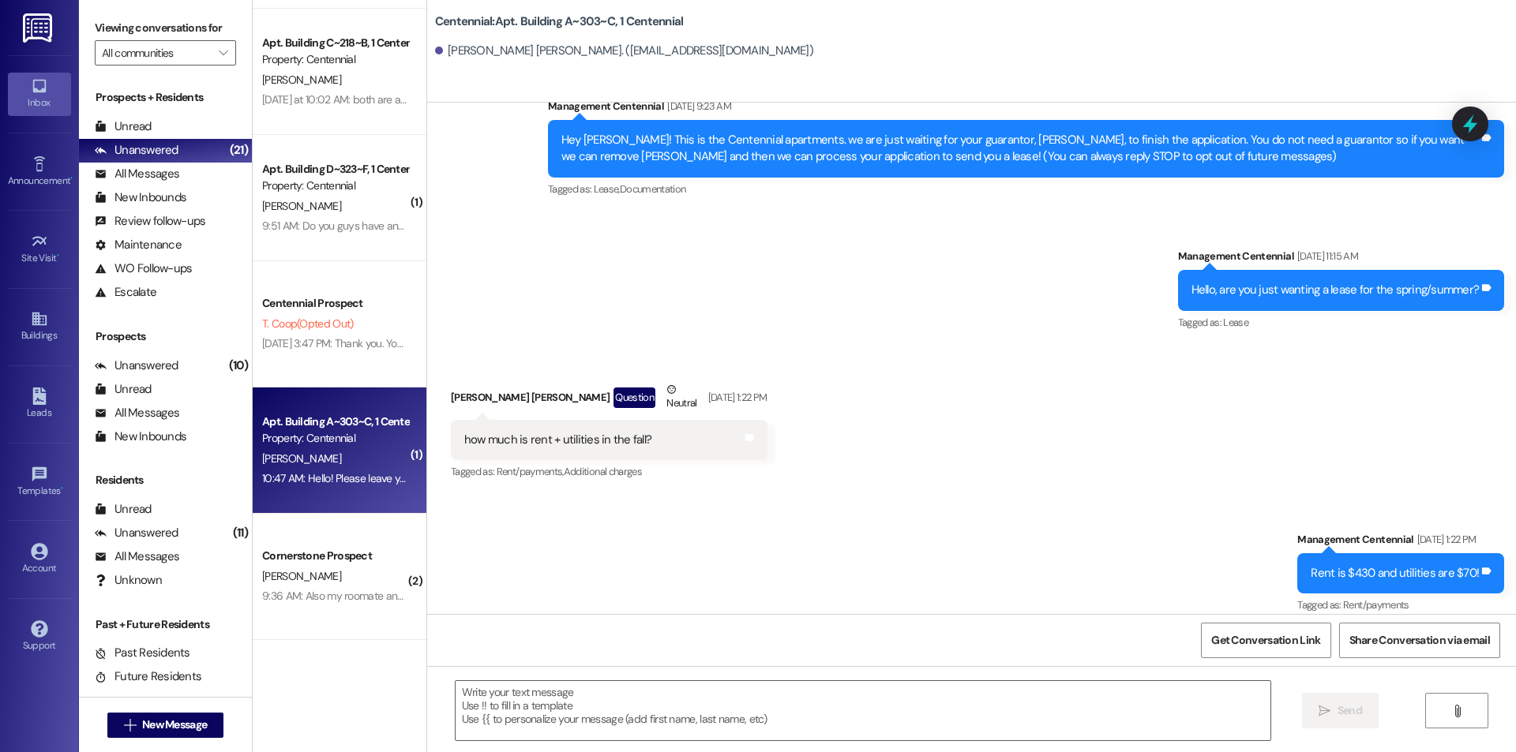
scroll to position [12701, 0]
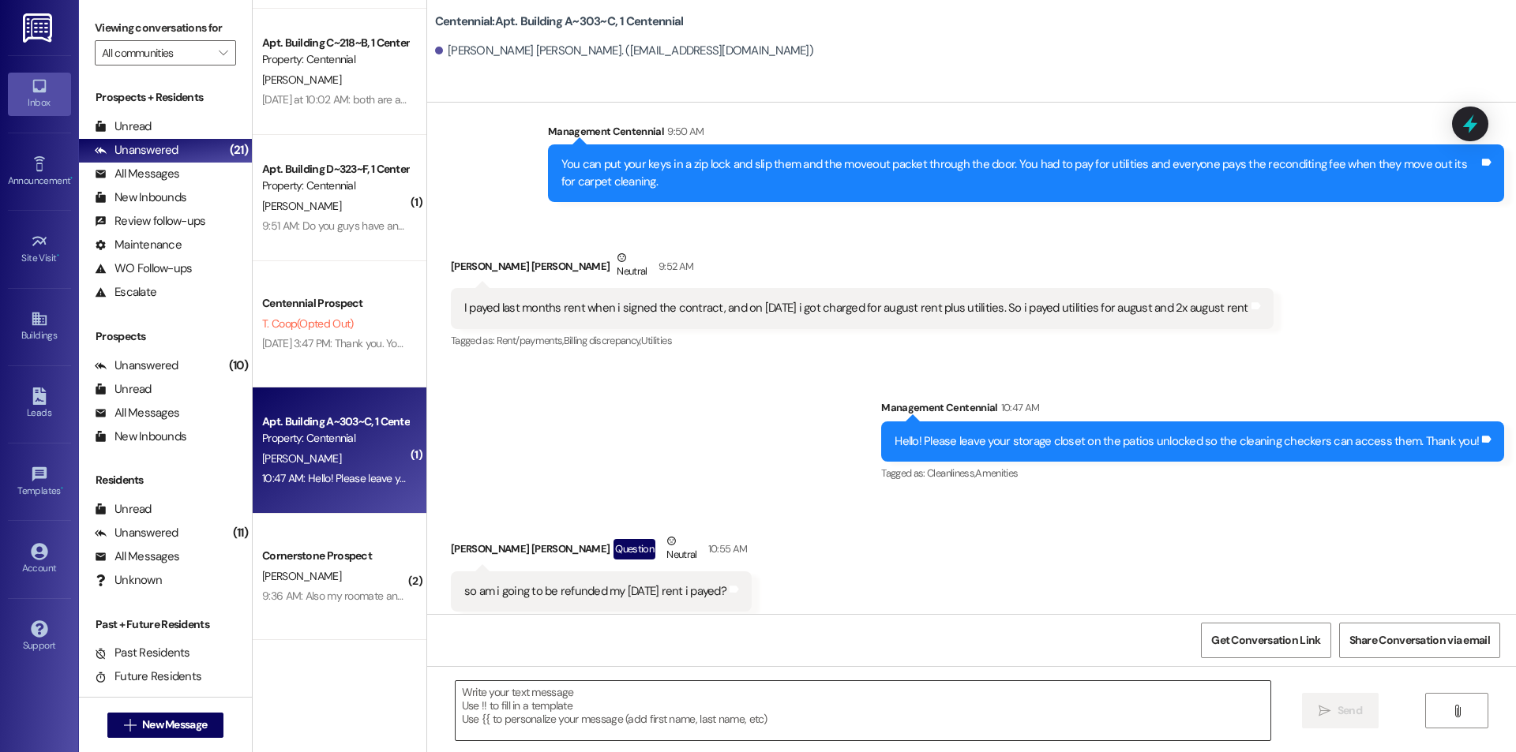
click at [752, 741] on div at bounding box center [863, 711] width 816 height 61
click at [752, 726] on textarea at bounding box center [863, 710] width 815 height 59
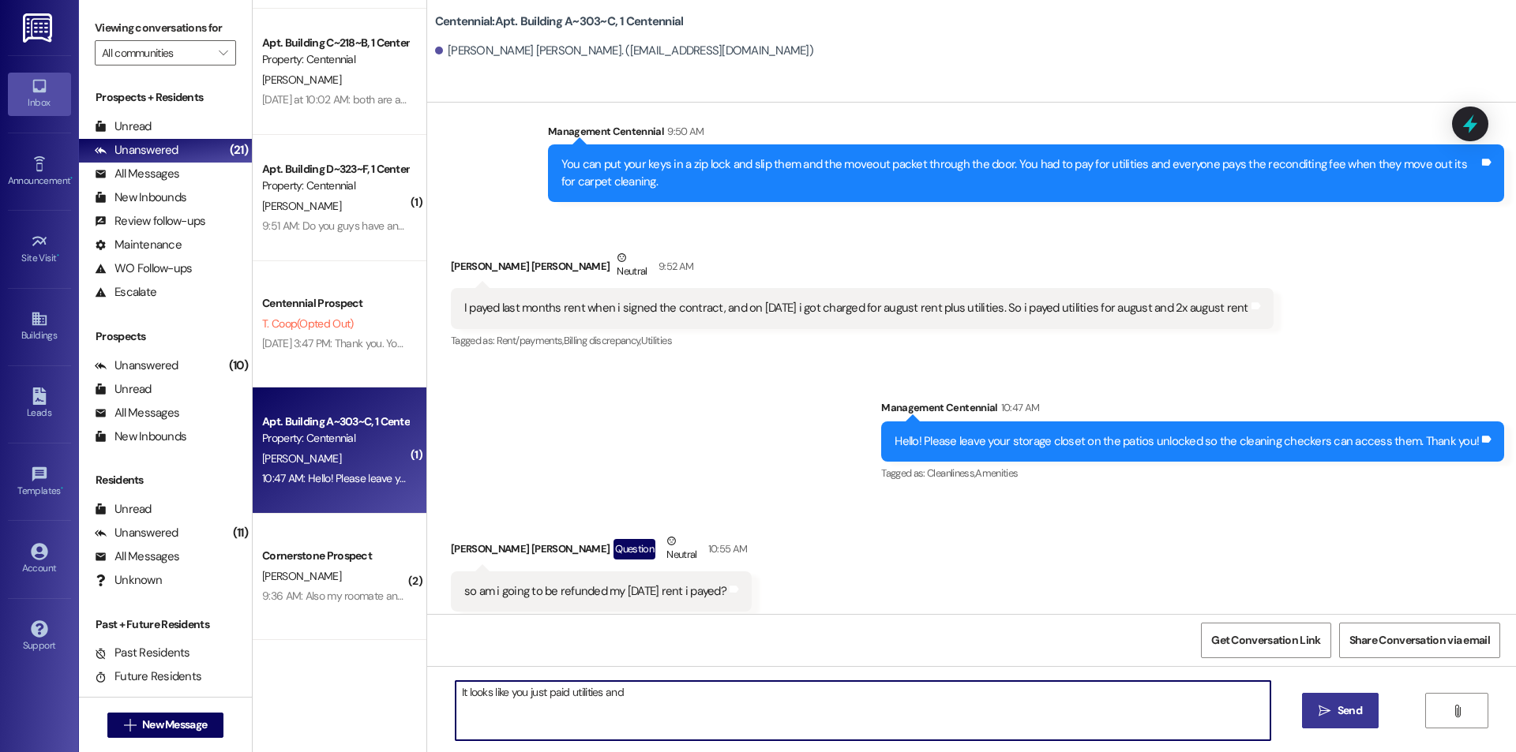
click at [670, 692] on textarea "It looks like you just paid utilities and" at bounding box center [863, 710] width 815 height 59
click at [696, 695] on textarea "It looks like you just paid utilities and the reconditing fe." at bounding box center [863, 710] width 815 height 59
click at [653, 693] on textarea "It looks like you just paid utilities and the reconditing fee." at bounding box center [863, 710] width 815 height 59
drag, startPoint x: 669, startPoint y: 697, endPoint x: 659, endPoint y: 720, distance: 24.8
click at [659, 720] on textarea "It looks like you just paid utilities and the reconditing fee." at bounding box center [863, 710] width 815 height 59
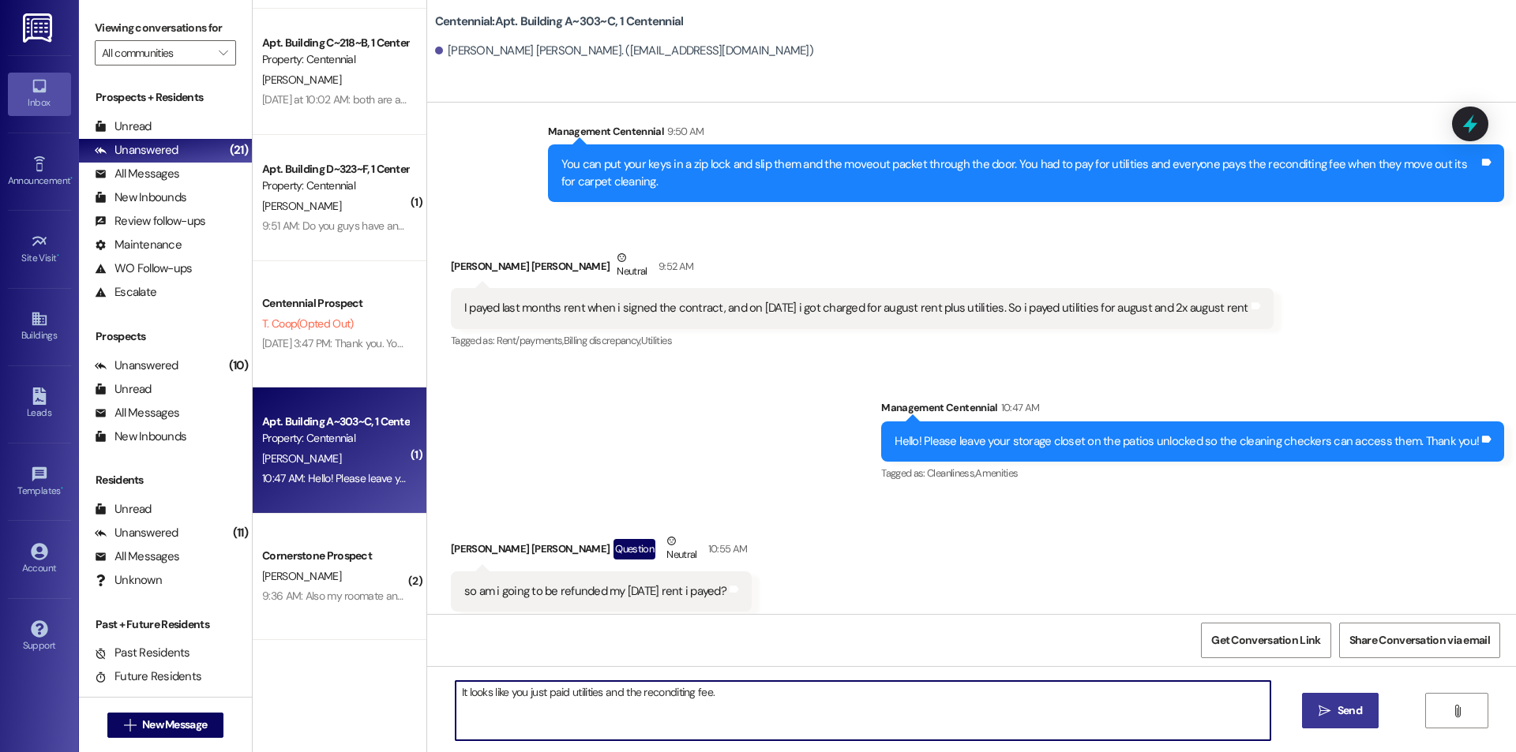
drag, startPoint x: 689, startPoint y: 692, endPoint x: 653, endPoint y: 694, distance: 35.6
click at [653, 694] on textarea "It looks like you just paid utilities and the reconditing fee." at bounding box center [863, 710] width 815 height 59
drag, startPoint x: 637, startPoint y: 694, endPoint x: 967, endPoint y: 716, distance: 330.8
click at [977, 719] on textarea "It looks like you just paid utilities and the recoonditiiag fee." at bounding box center [863, 710] width 815 height 59
drag, startPoint x: 692, startPoint y: 701, endPoint x: 635, endPoint y: 704, distance: 57.7
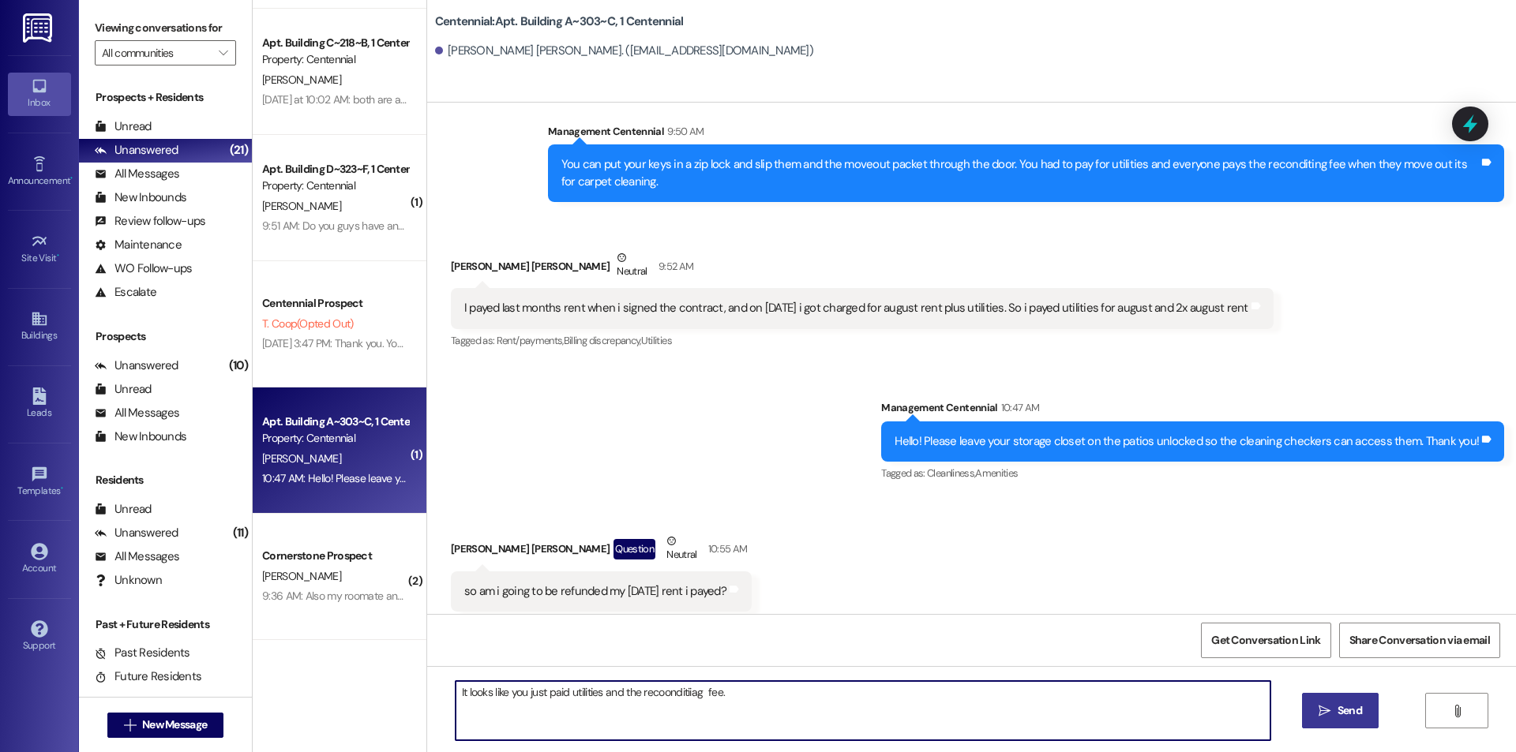
click at [635, 704] on textarea "It looks like you just paid utilities and the recoonditiiag fee." at bounding box center [863, 710] width 815 height 59
click at [643, 702] on textarea "It looks like you just paid utilities and the fee." at bounding box center [863, 710] width 815 height 59
click at [634, 697] on textarea "It looks like you just paid utilities and the fee." at bounding box center [863, 710] width 815 height 59
click at [676, 689] on textarea "It looks like you just paid utilities and the75 dollar fee." at bounding box center [863, 710] width 815 height 59
click at [630, 693] on textarea "It looks like you just paid utilities and the75 dollar fee." at bounding box center [863, 710] width 815 height 59
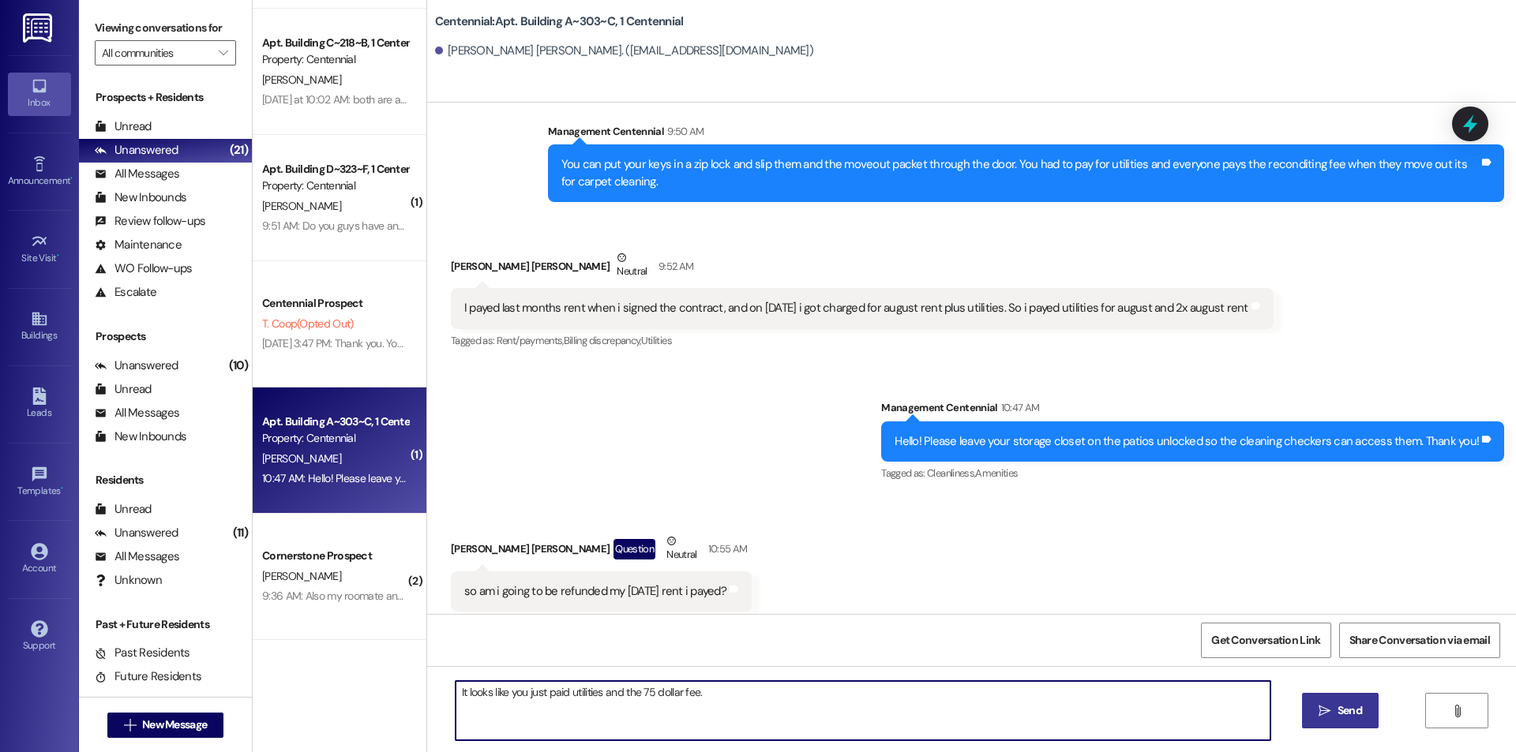
type textarea "It looks like you just paid utilities and the 75 dollar fee."
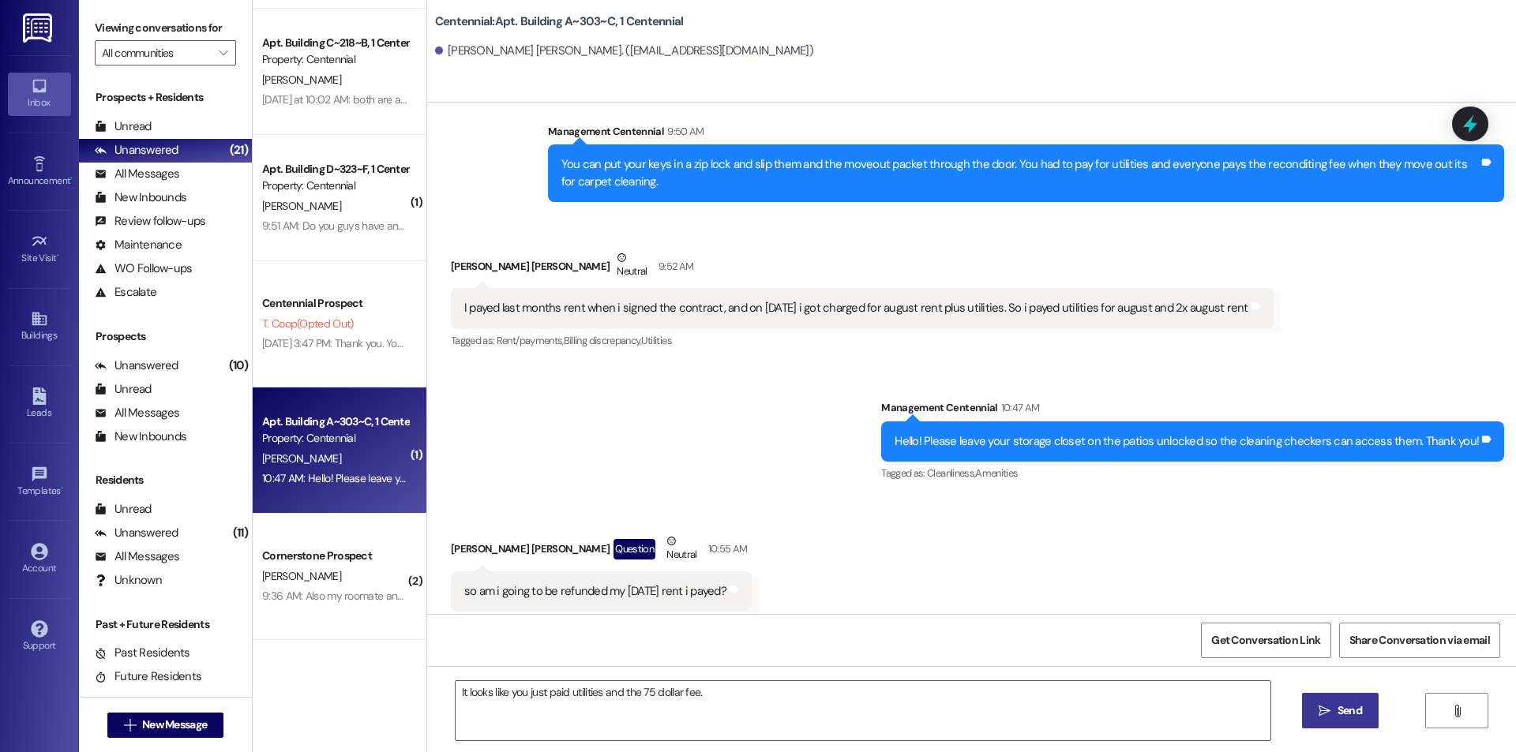
click at [1329, 701] on button " Send" at bounding box center [1340, 711] width 77 height 36
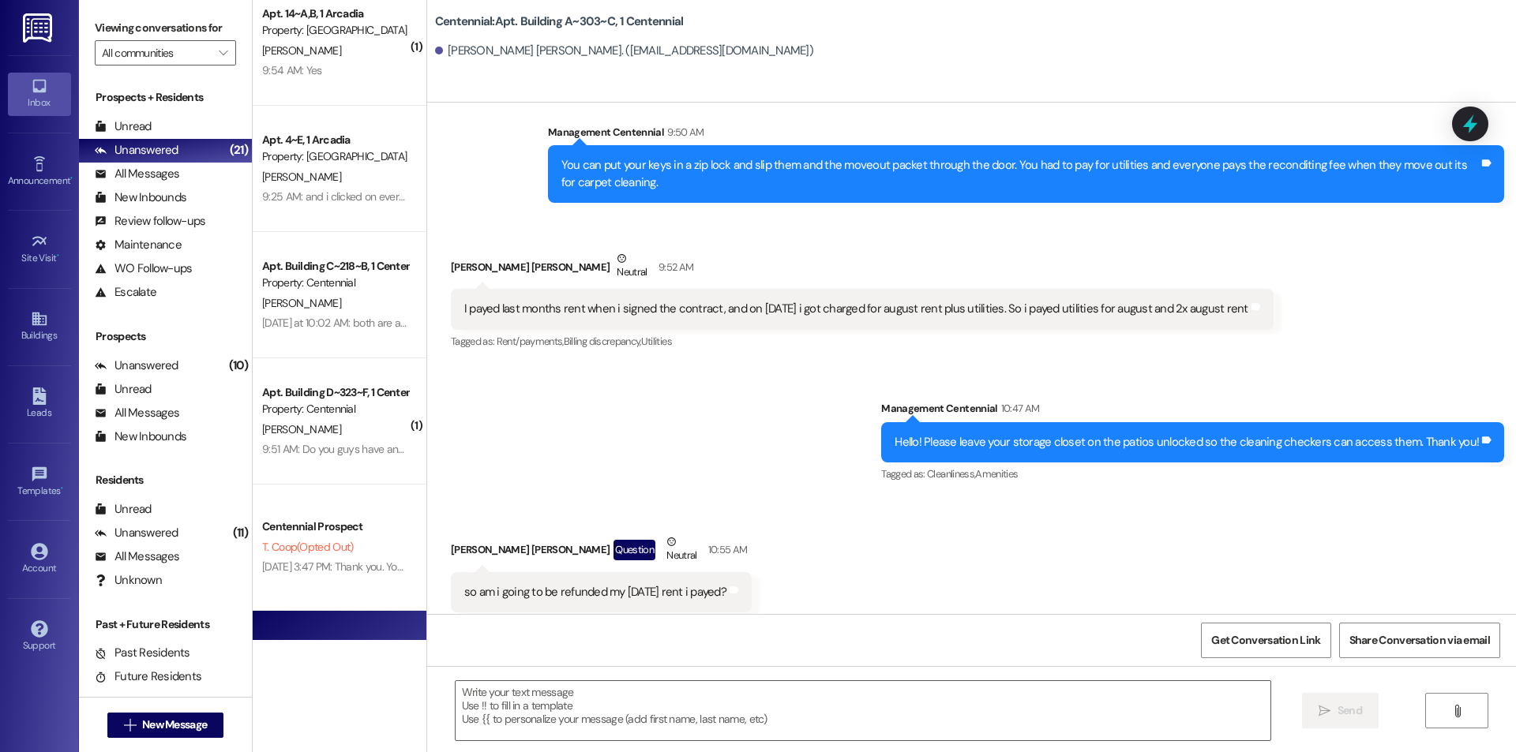
scroll to position [639, 0]
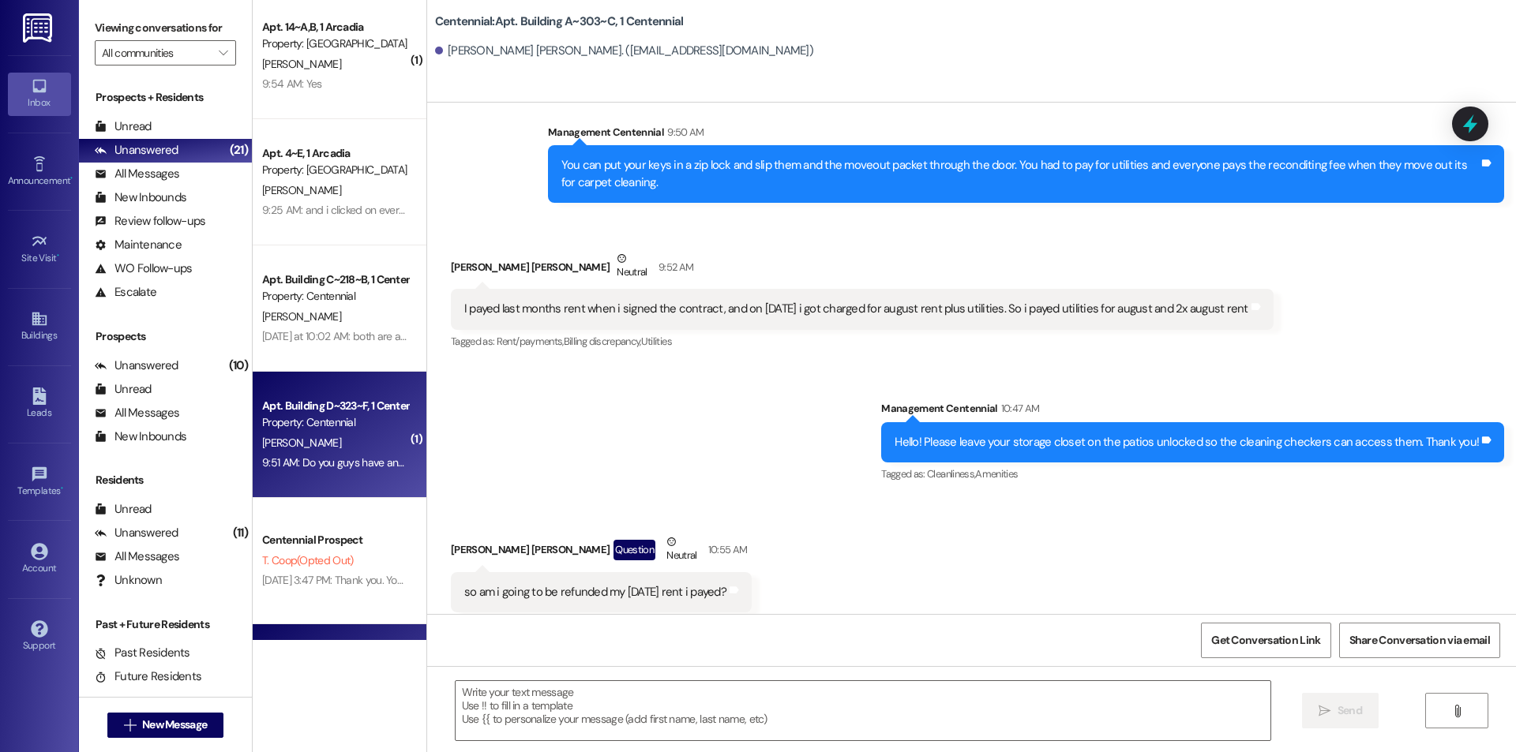
click at [377, 426] on div "Property: Centennial" at bounding box center [335, 423] width 146 height 17
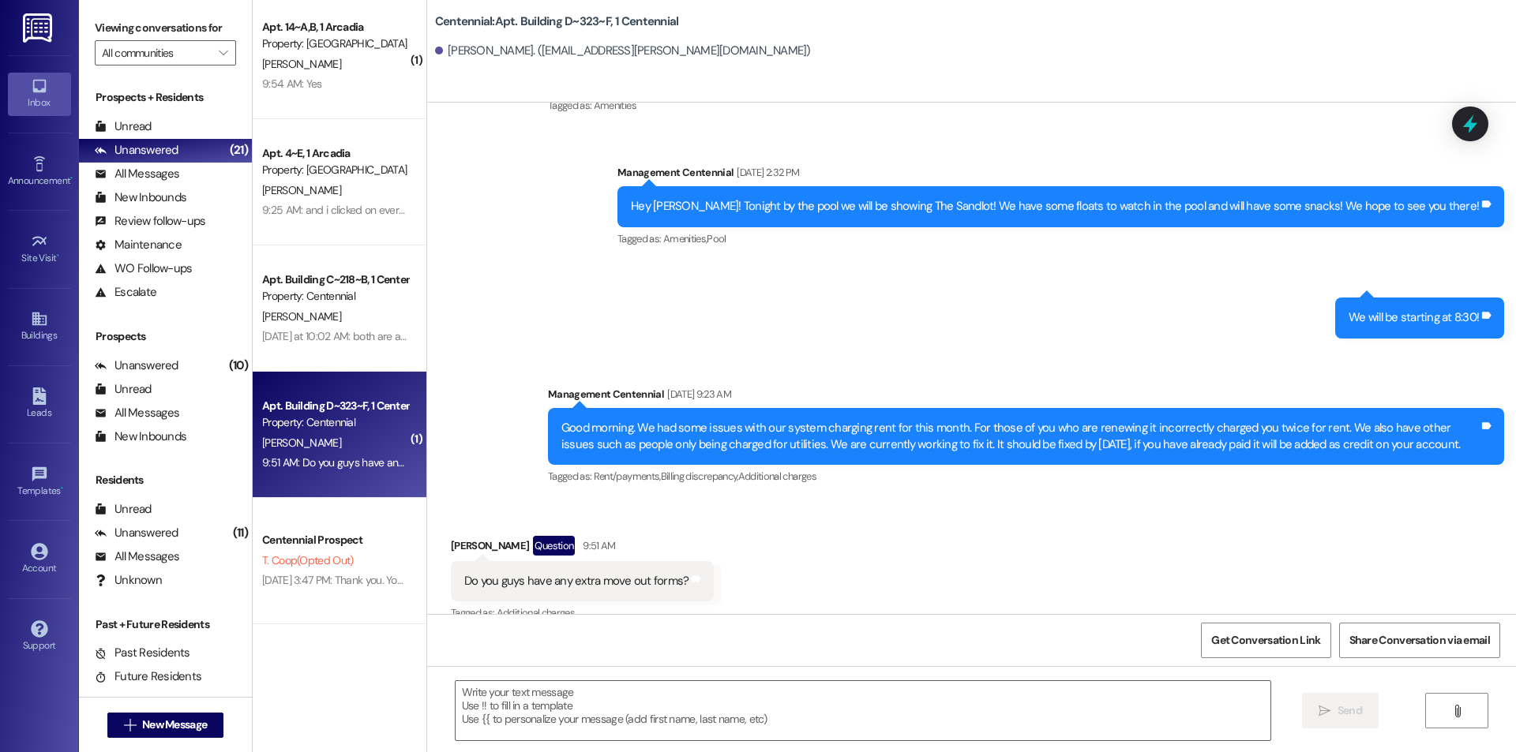
scroll to position [14677, 0]
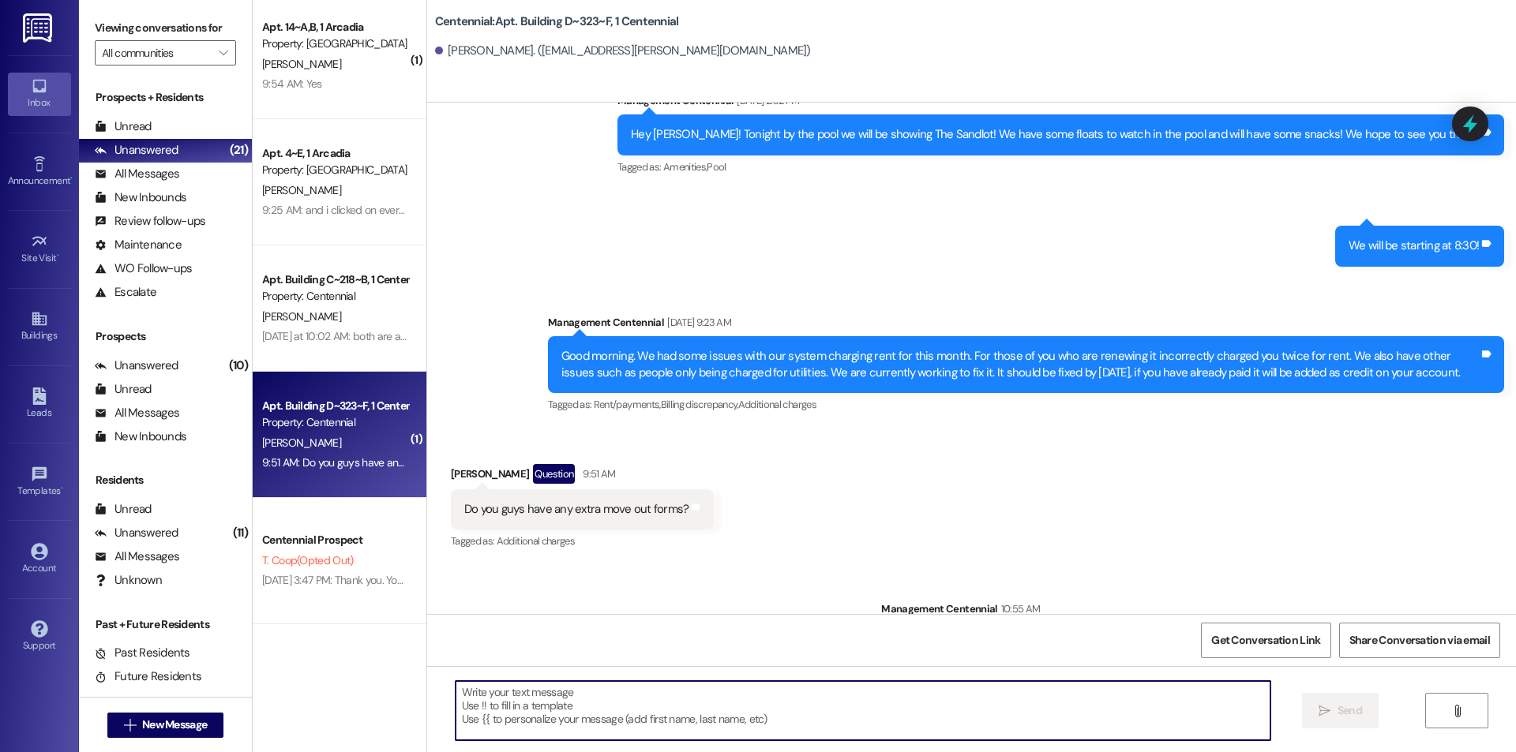
click at [602, 710] on textarea at bounding box center [863, 710] width 815 height 59
type textarea "Yes we do."
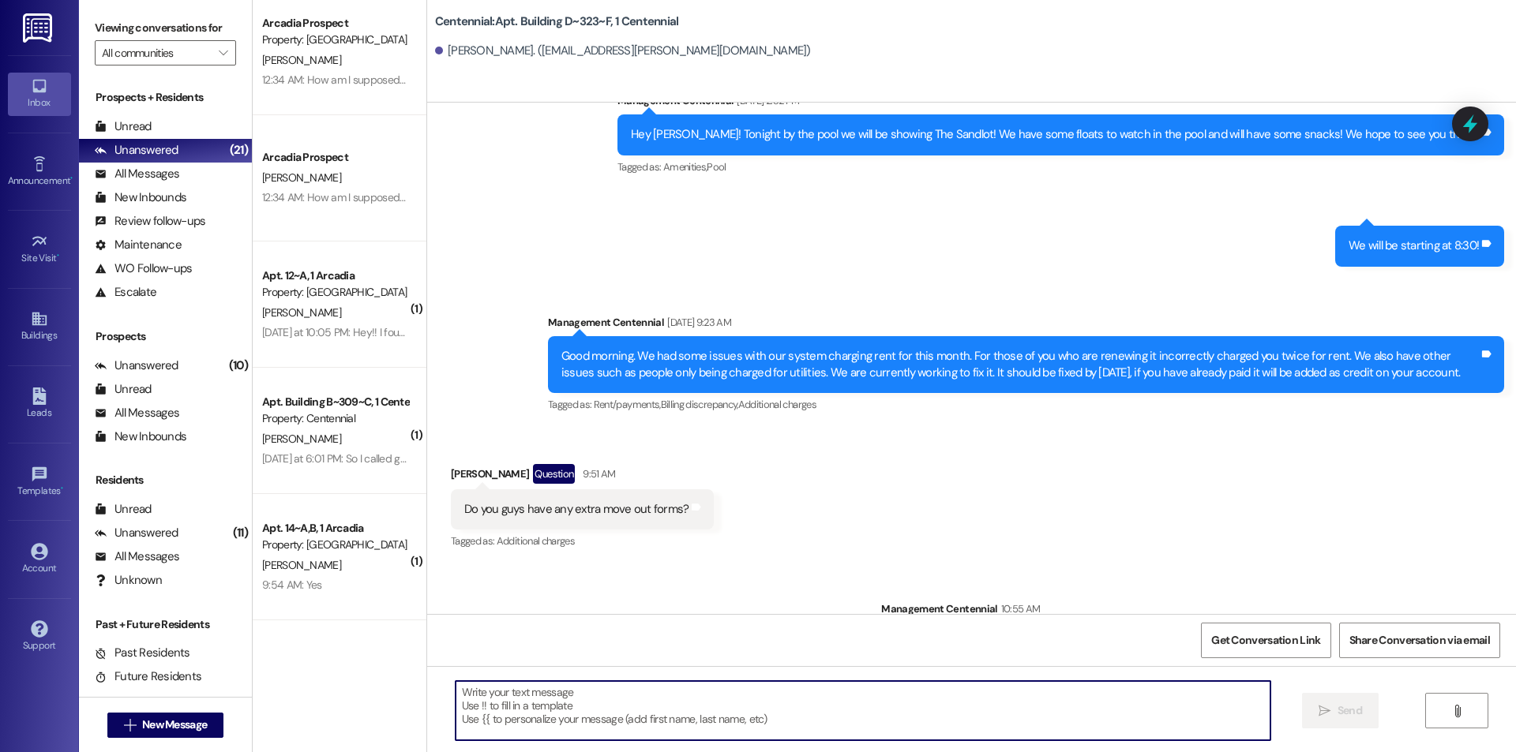
scroll to position [0, 0]
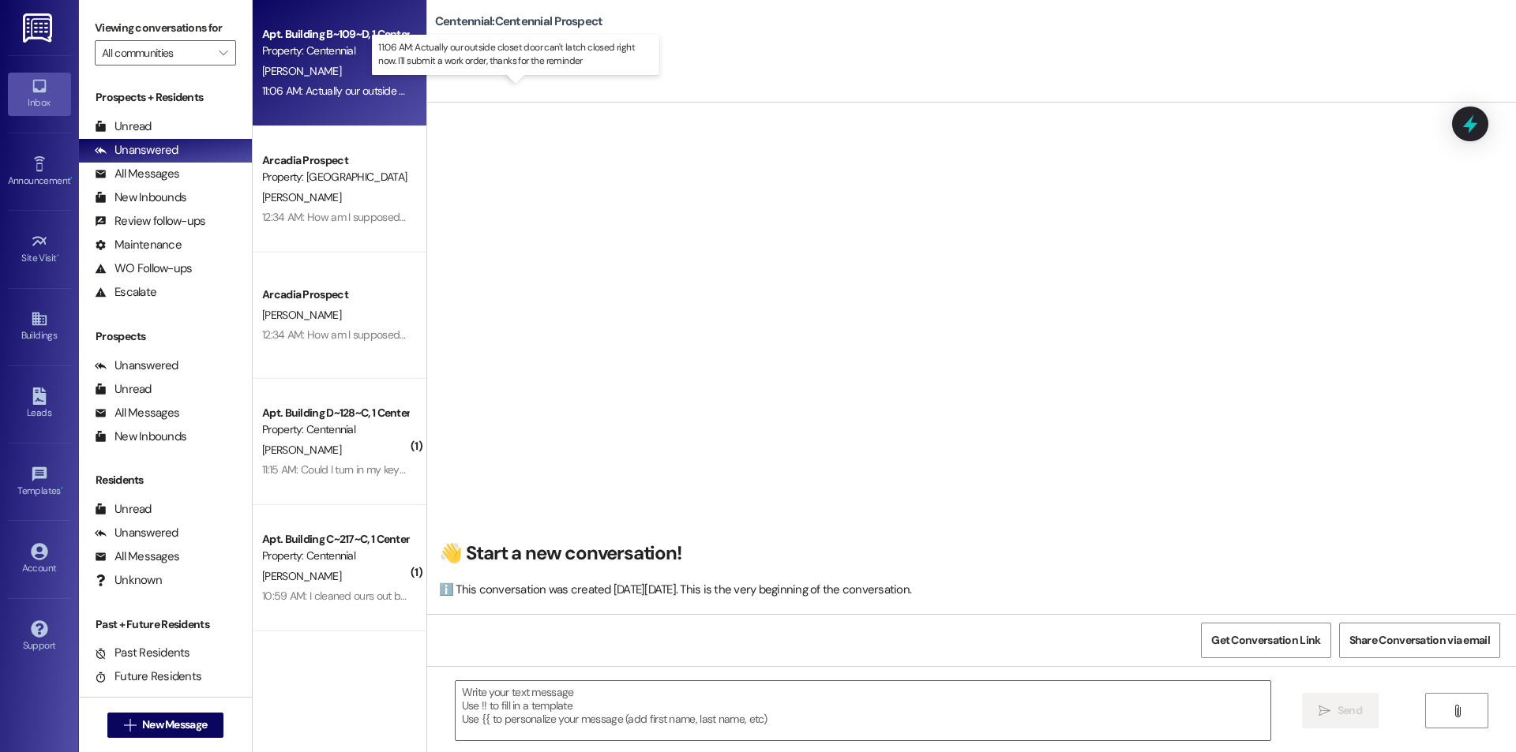
click at [374, 94] on div "11:06 AM: Actually our outside closet door can't latch closed right now. I'll s…" at bounding box center [528, 91] width 533 height 14
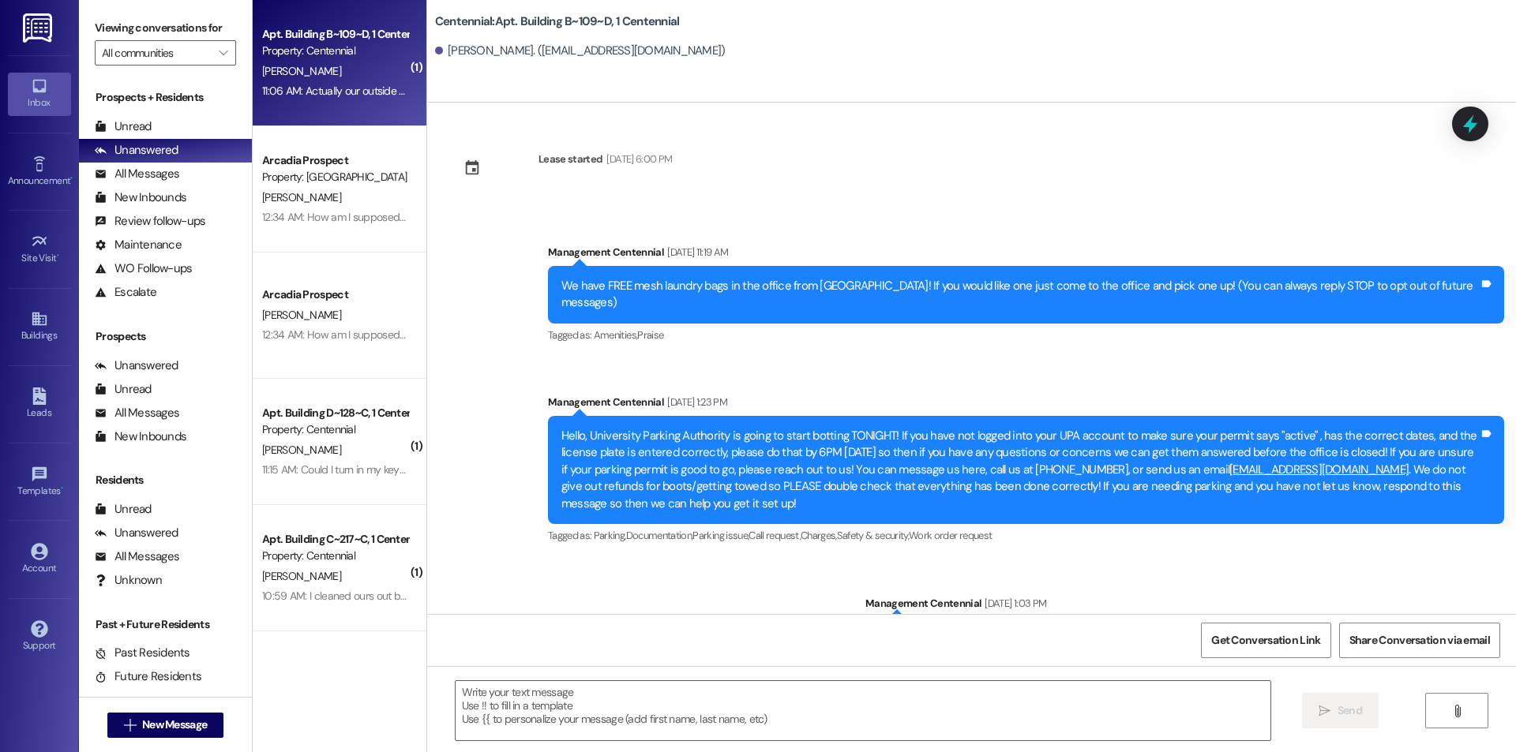
scroll to position [18993, 0]
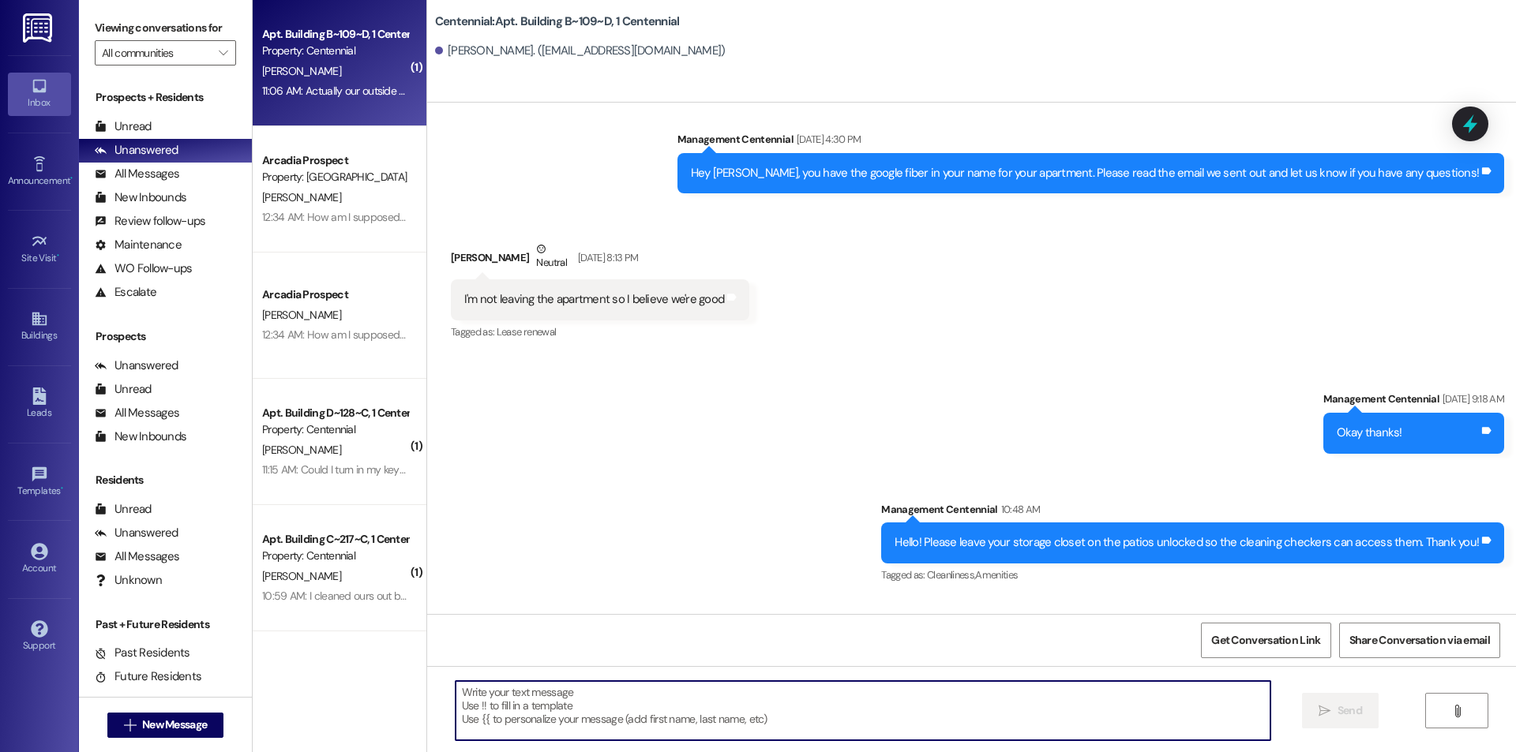
click at [547, 701] on textarea at bounding box center [863, 710] width 815 height 59
type textarea "Sounds good."
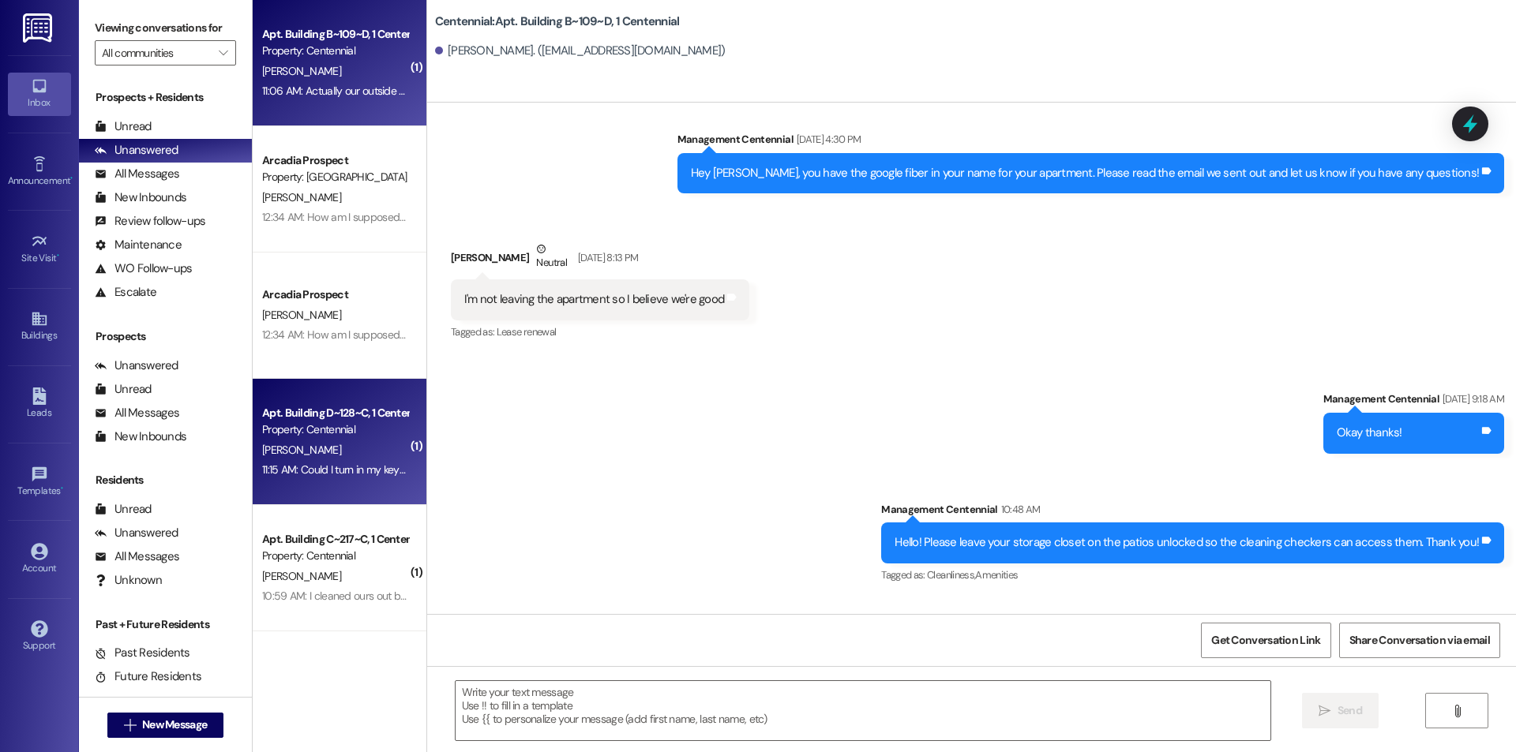
click at [360, 460] on div "11:15 AM: Could I turn in my keys tomorrow around 5:30 or is that too late? 11:…" at bounding box center [335, 470] width 149 height 20
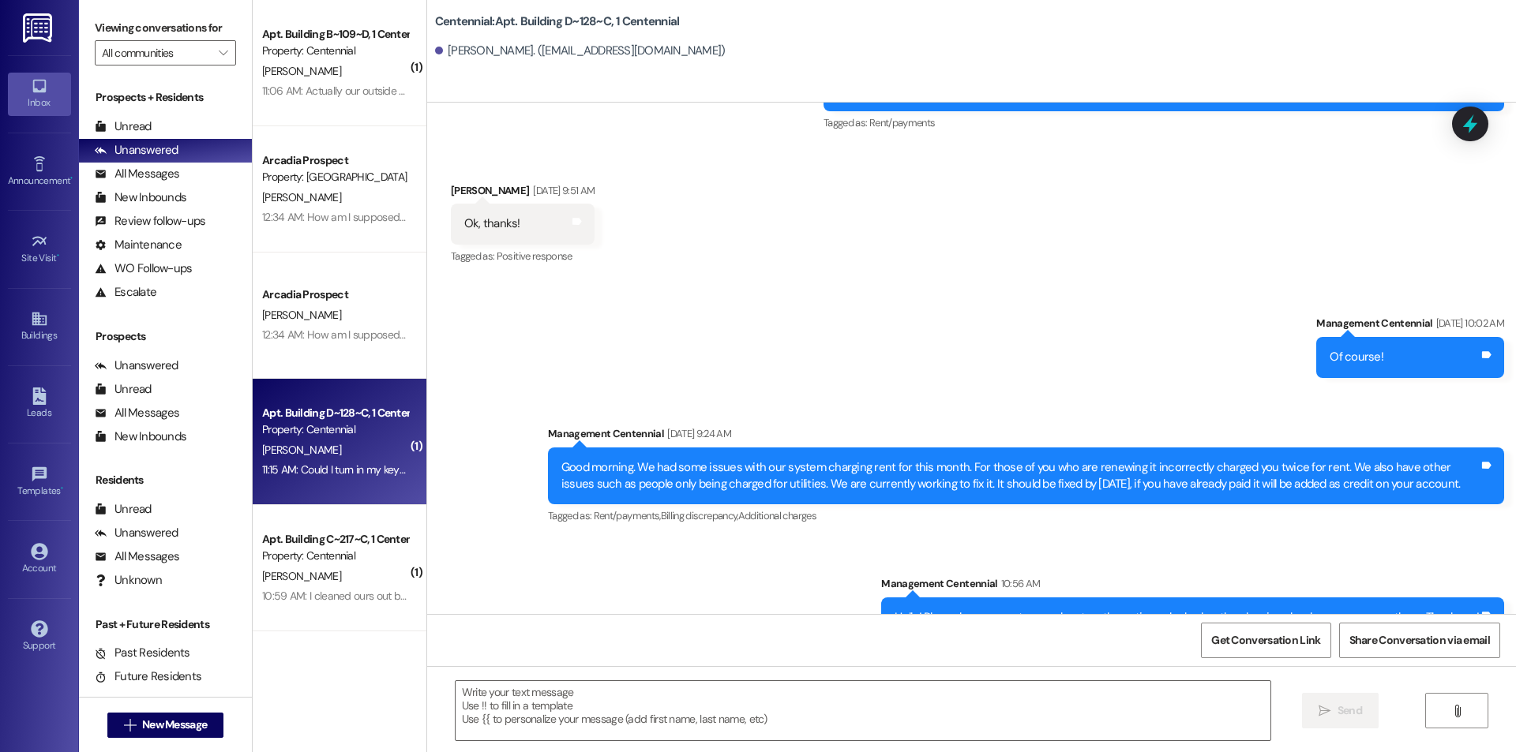
scroll to position [32276, 0]
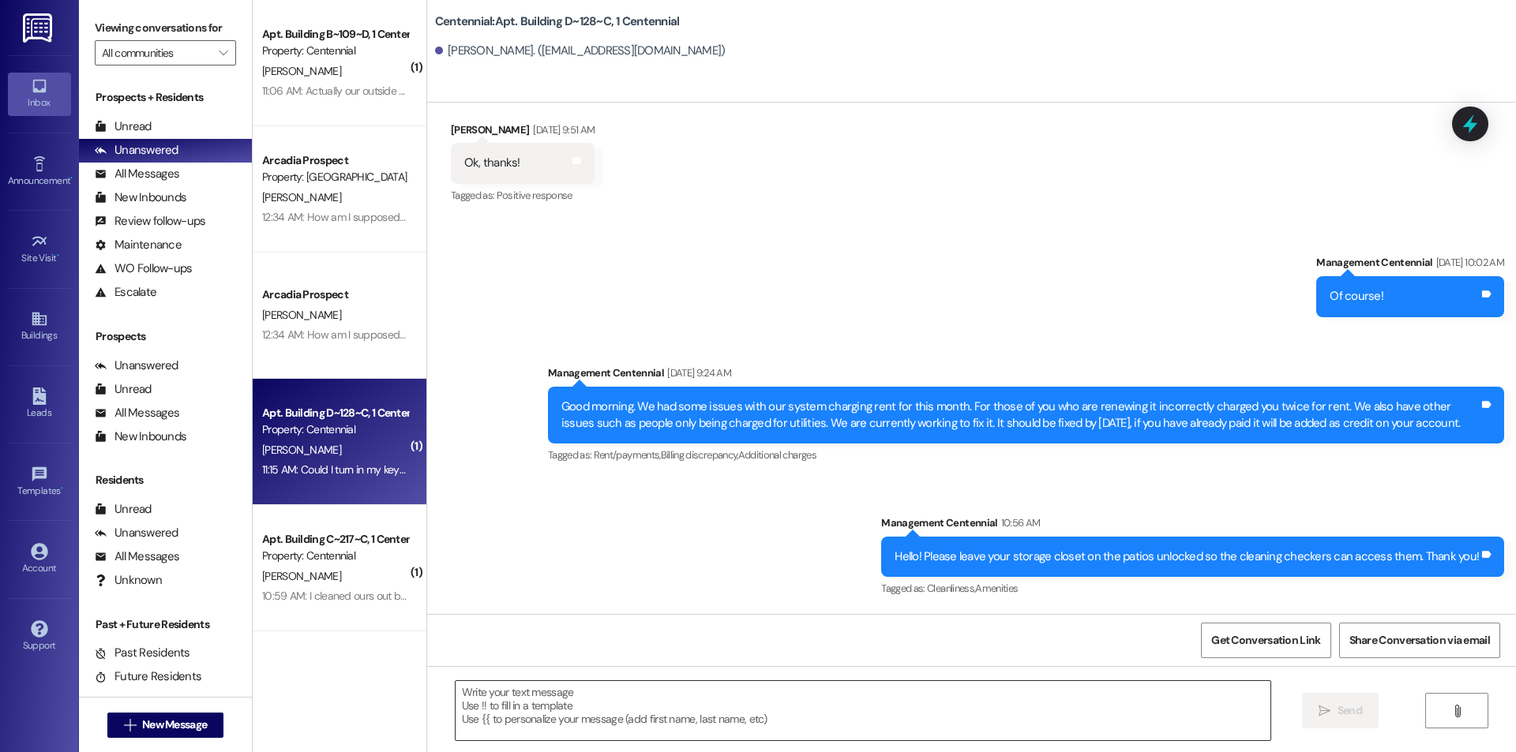
click at [899, 681] on div " Send " at bounding box center [971, 725] width 1089 height 118
click at [875, 695] on textarea at bounding box center [863, 710] width 815 height 59
click at [602, 726] on textarea at bounding box center [863, 710] width 815 height 59
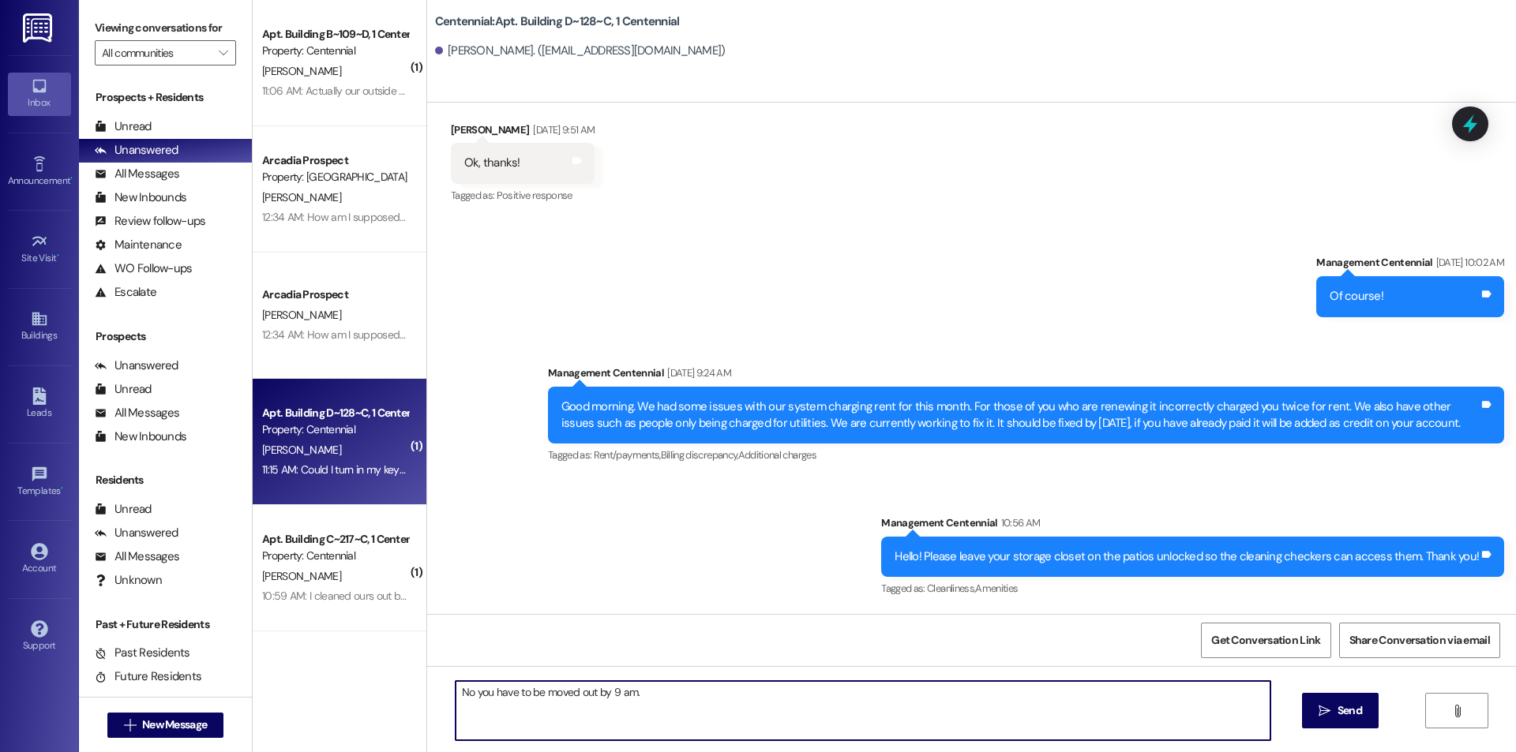
type textarea "No you have to be moved out by 9 am."
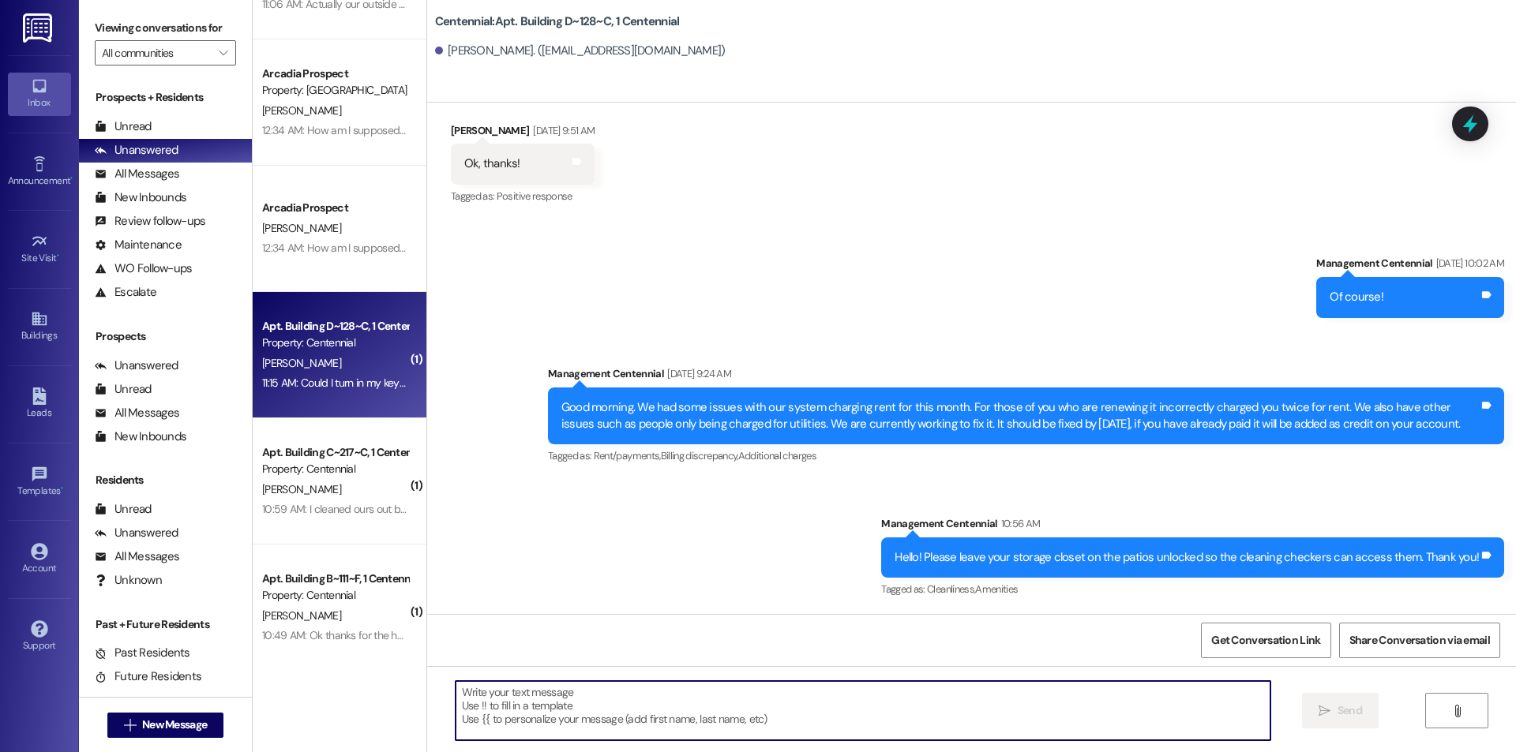
scroll to position [237, 0]
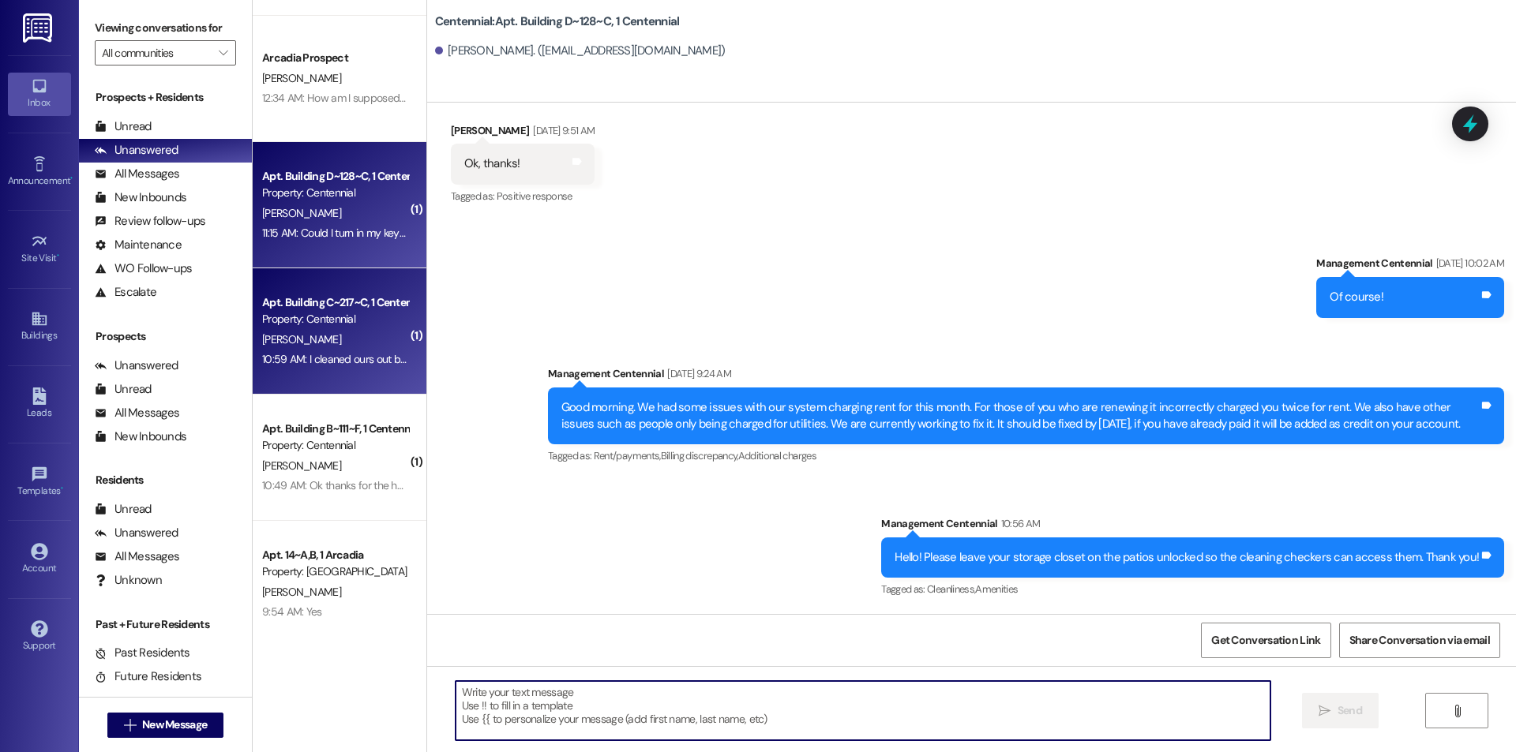
click at [345, 332] on div "K. O'Malley" at bounding box center [335, 340] width 149 height 20
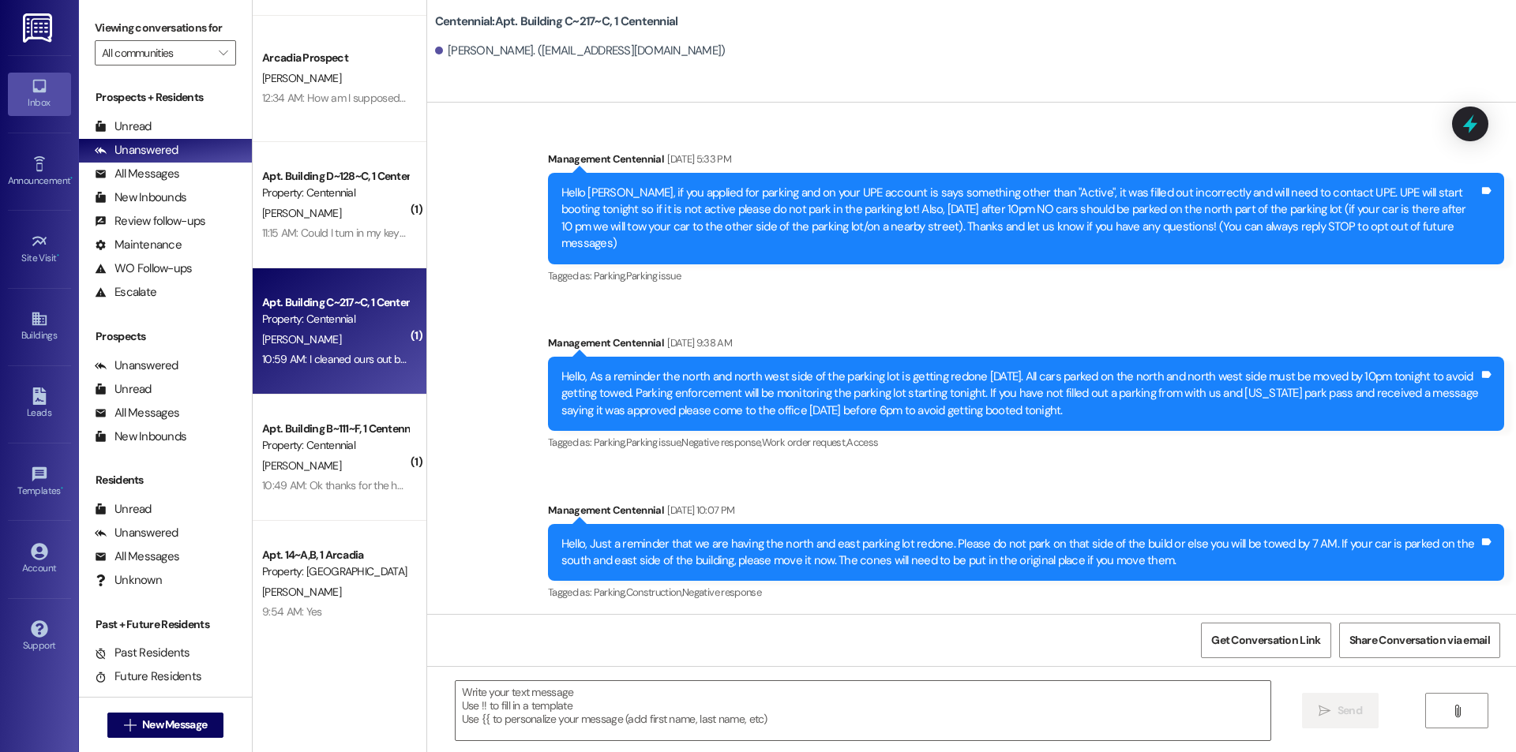
scroll to position [38263, 0]
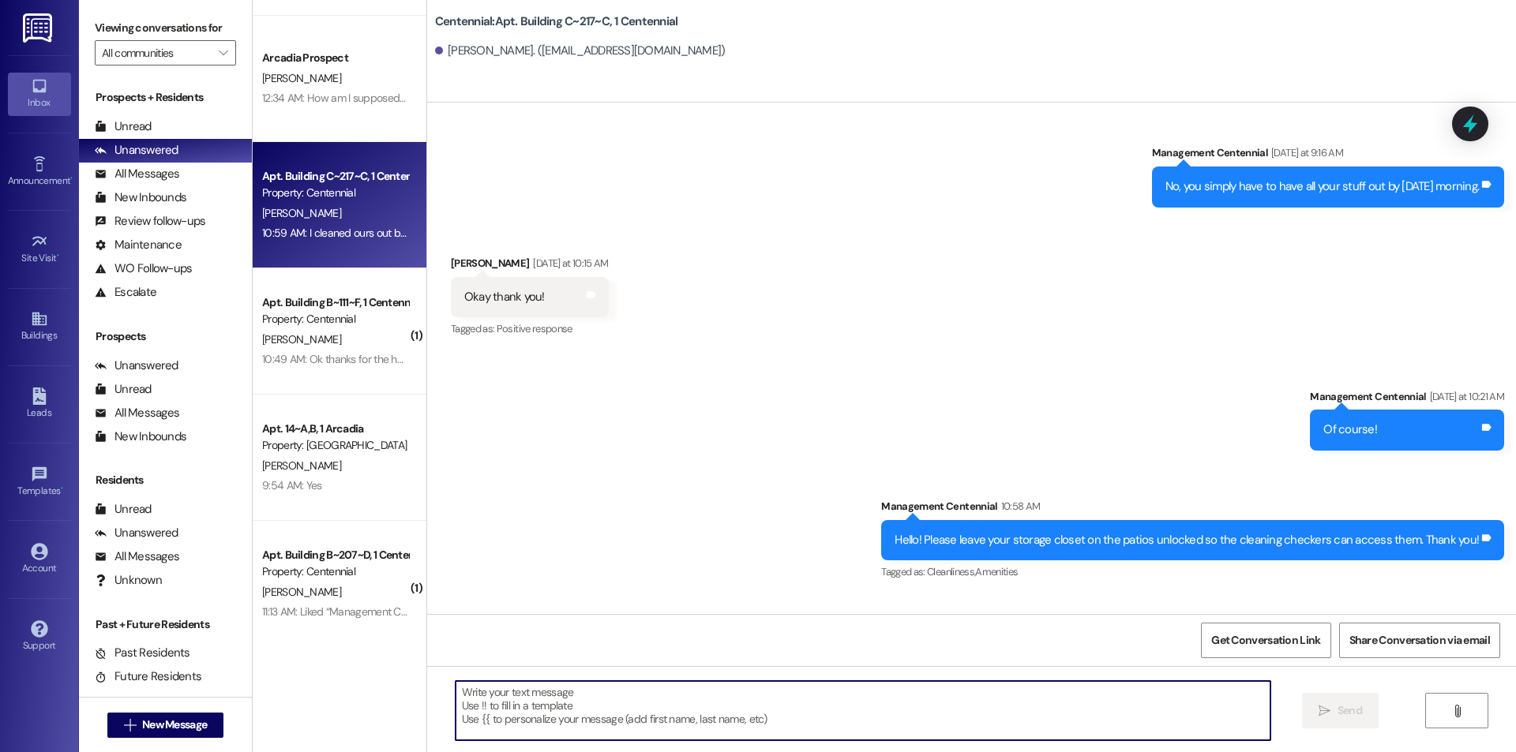
click at [812, 712] on textarea at bounding box center [863, 710] width 815 height 59
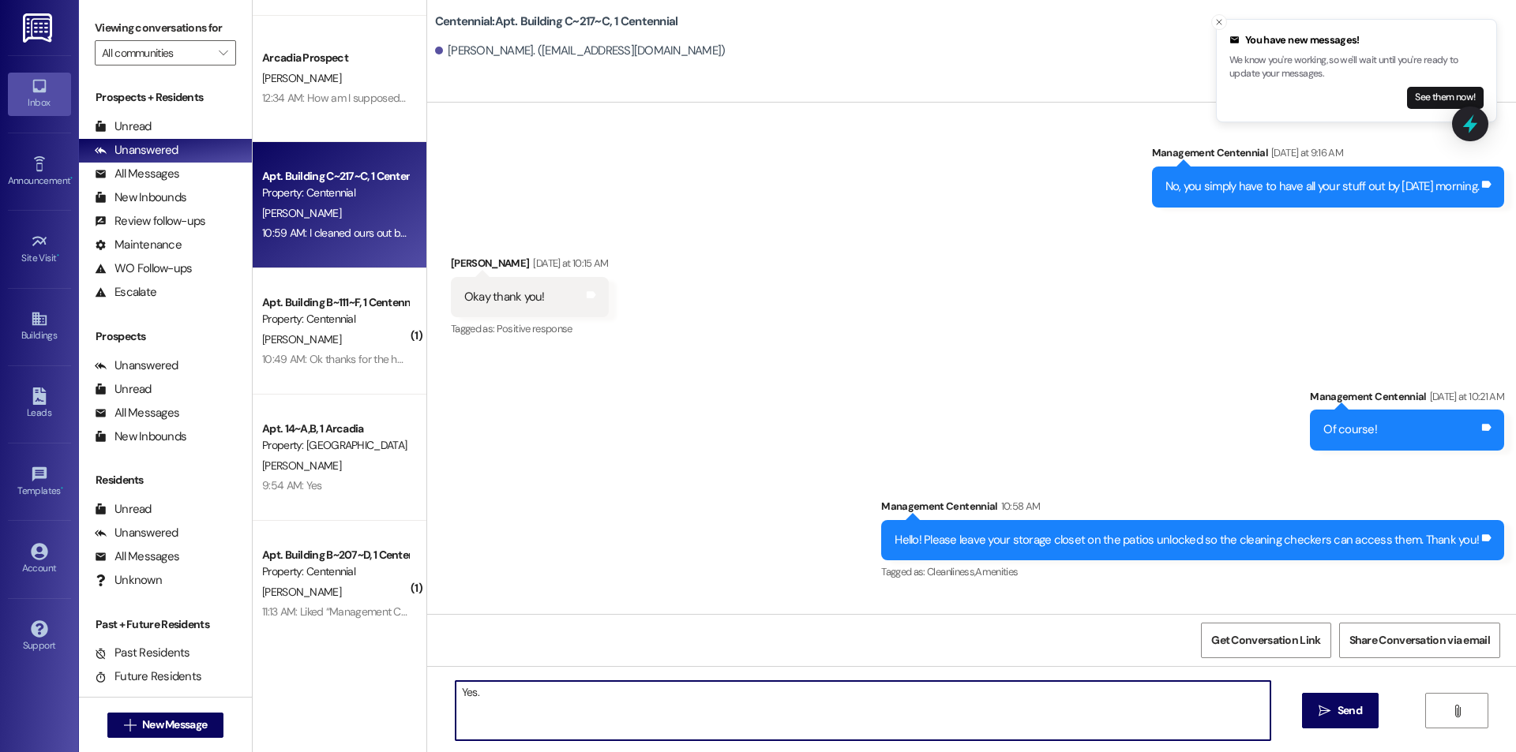
type textarea "Yes."
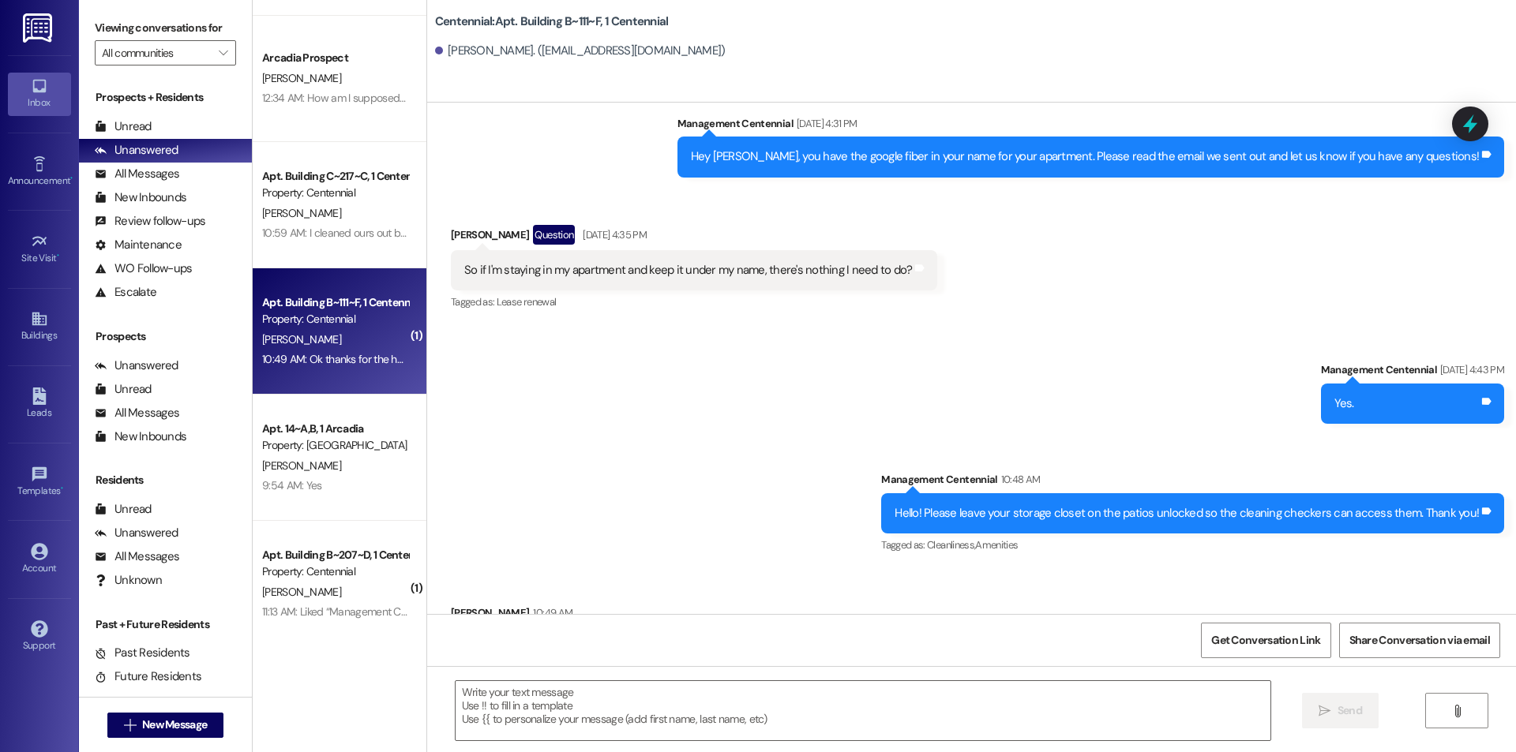
scroll to position [8740, 0]
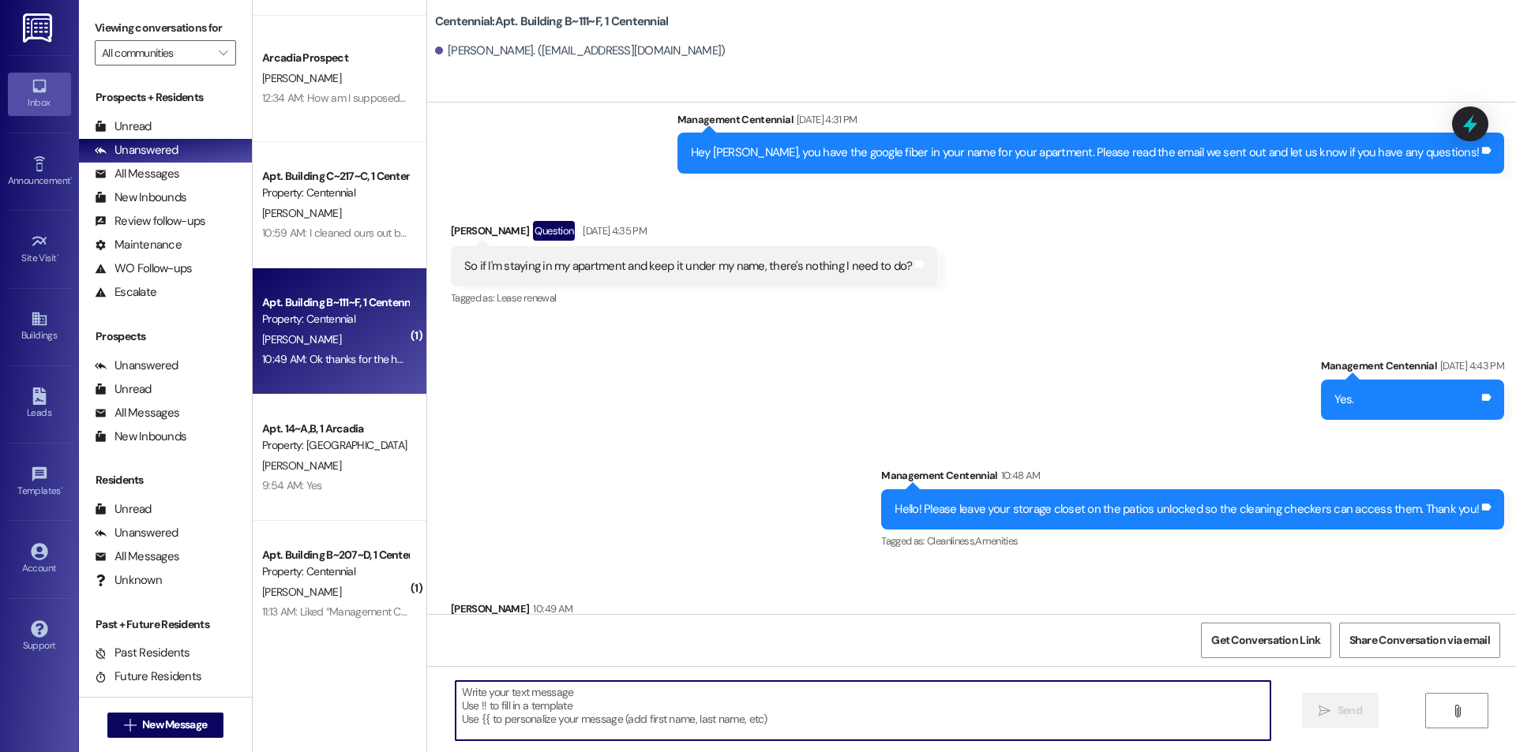
click at [631, 726] on textarea at bounding box center [863, 710] width 815 height 59
type textarea "No problem!"
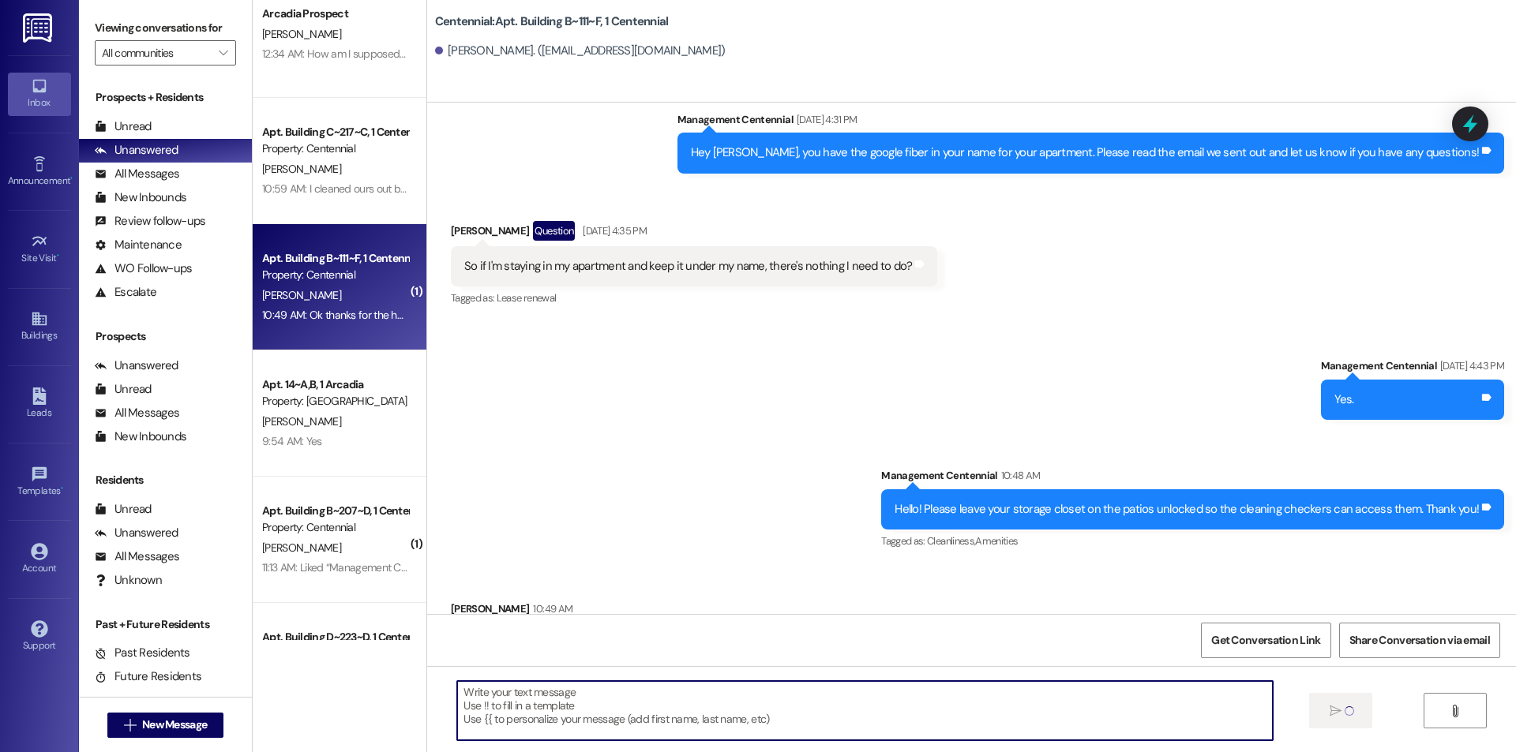
scroll to position [395, 0]
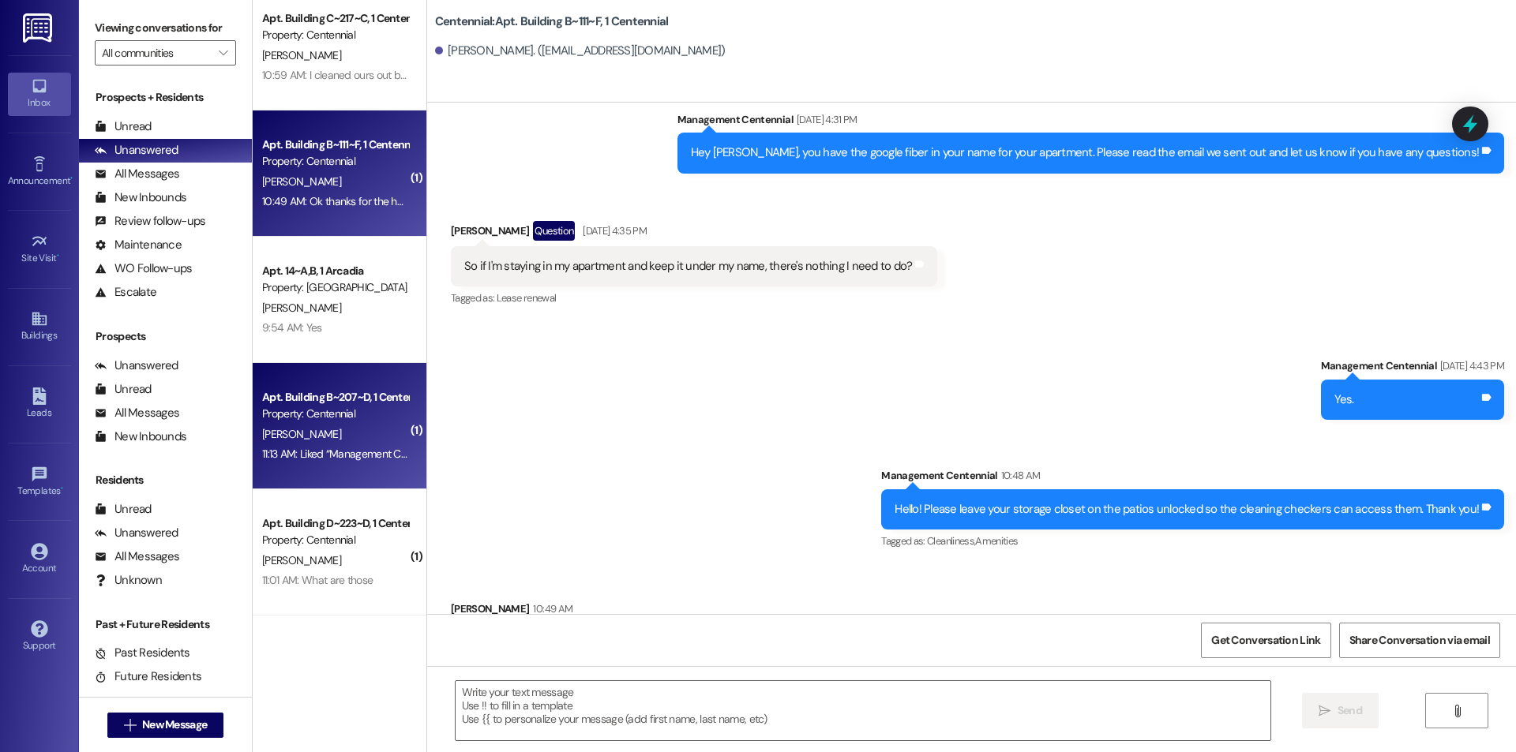
click at [370, 411] on div "Property: Centennial" at bounding box center [335, 414] width 146 height 17
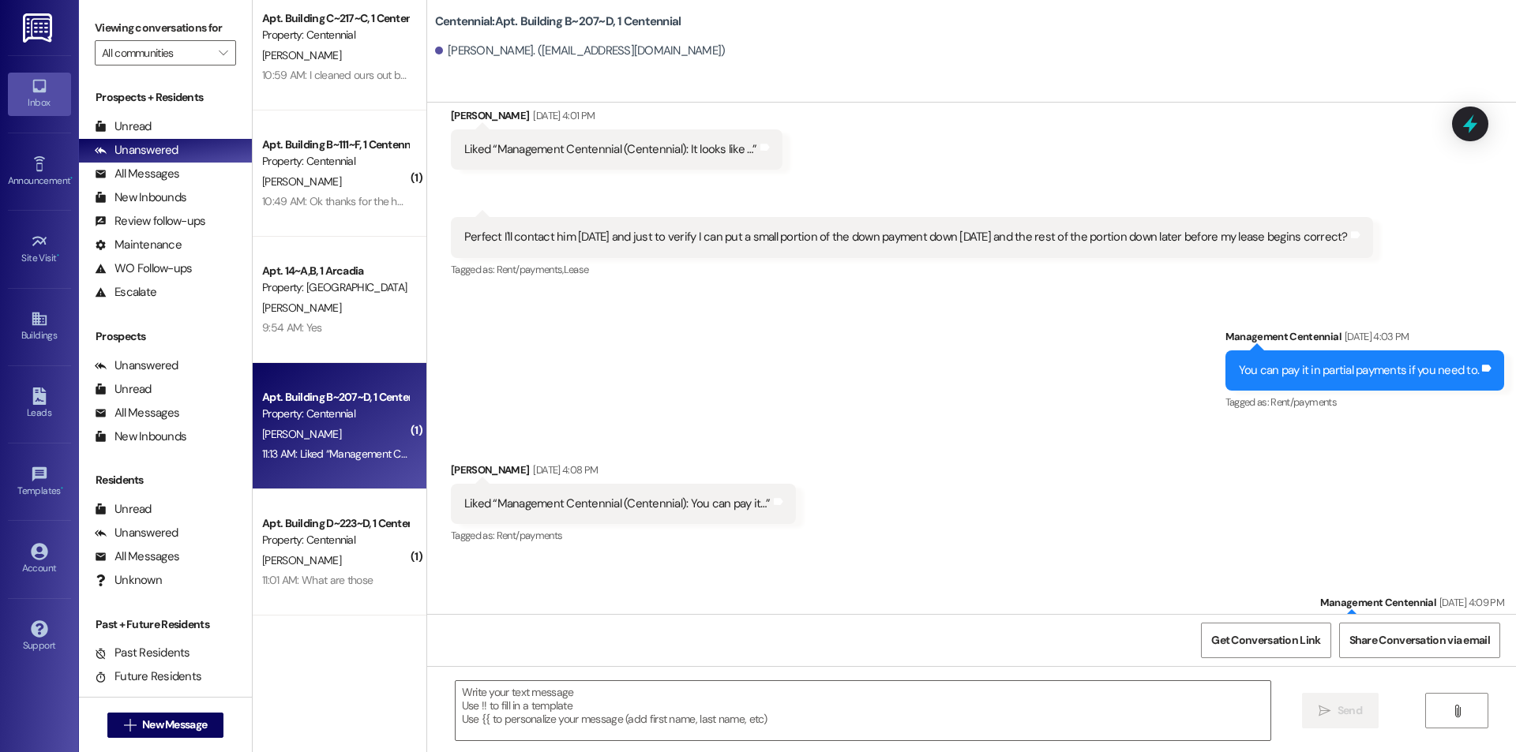
scroll to position [22335, 0]
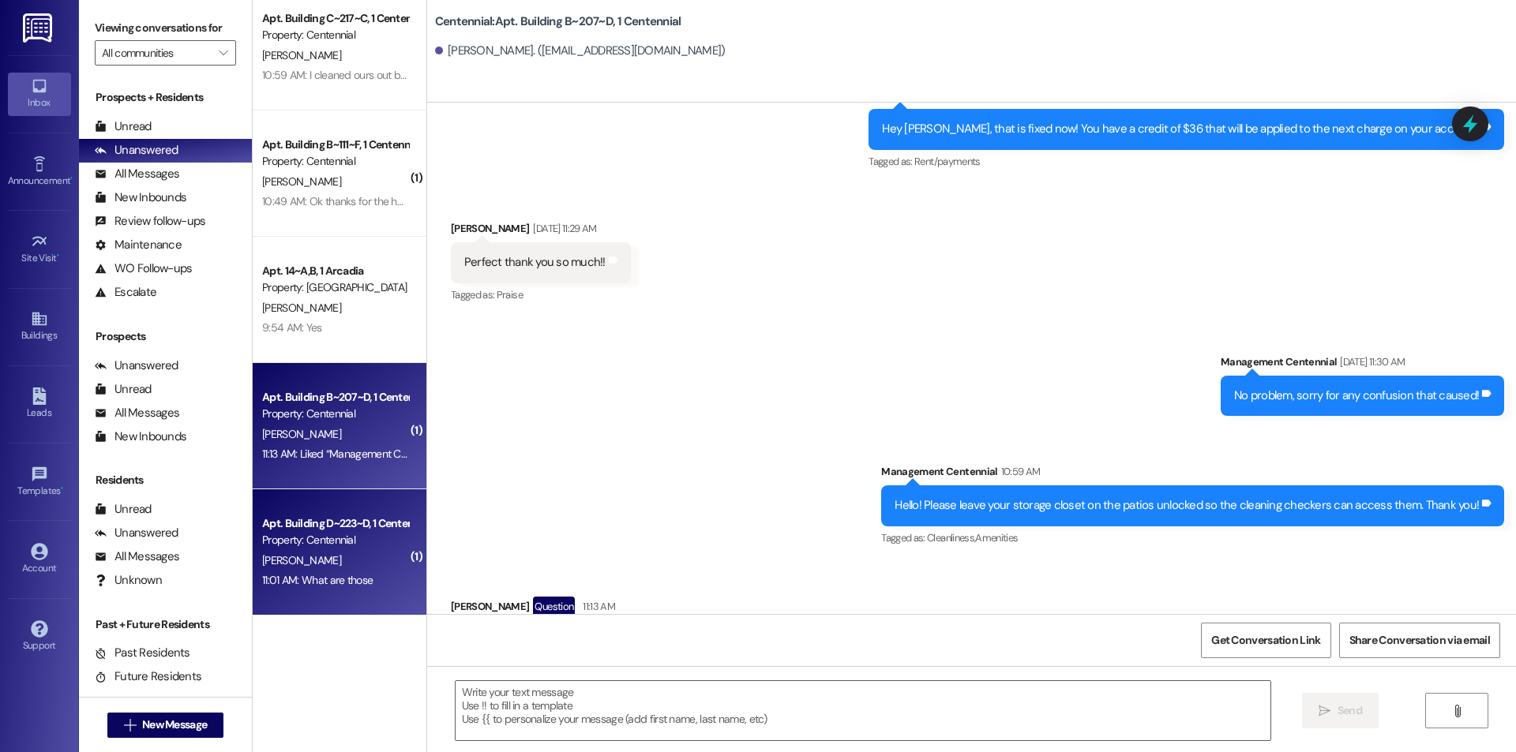
click at [355, 552] on div "M. Holm" at bounding box center [335, 561] width 149 height 20
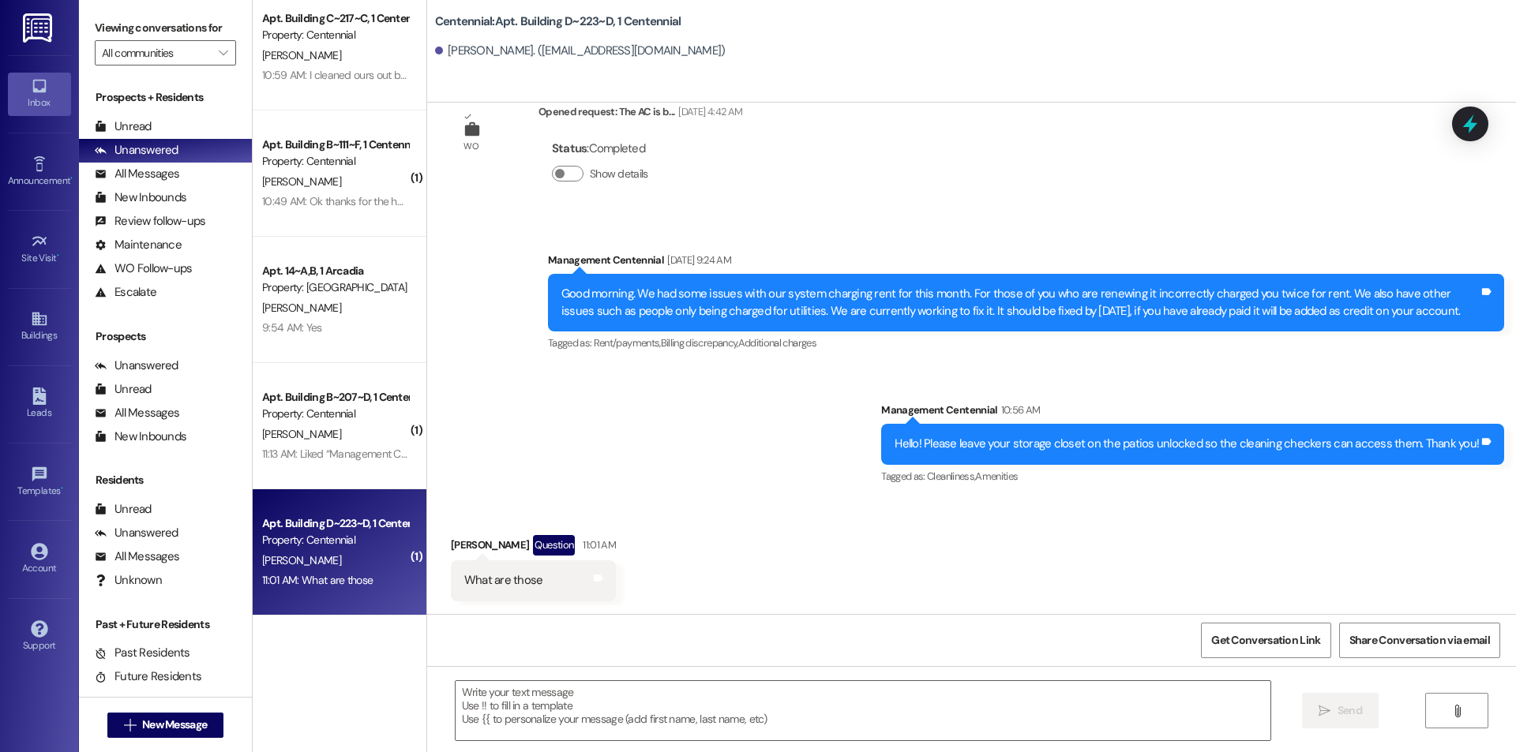
scroll to position [21624, 0]
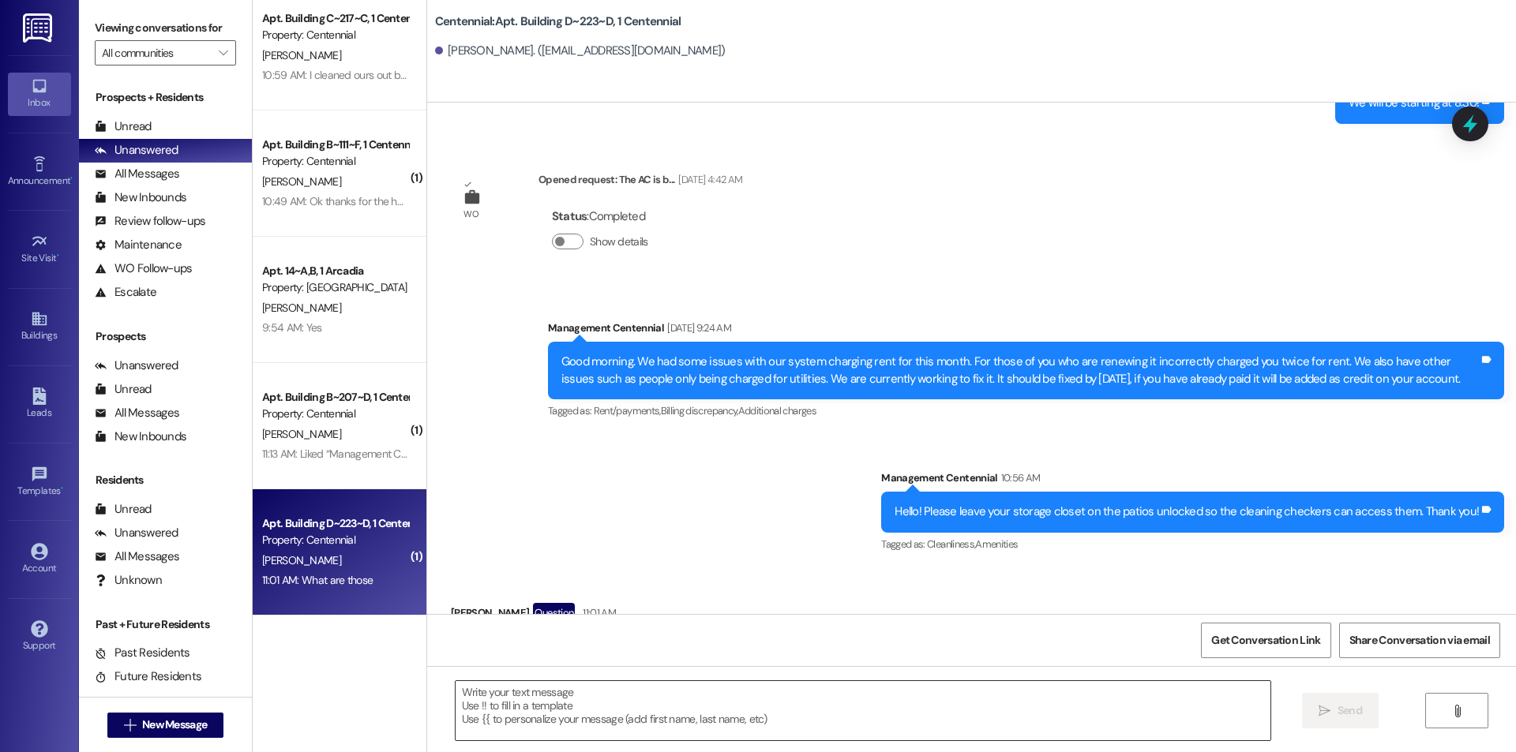
click at [636, 725] on textarea at bounding box center [863, 710] width 815 height 59
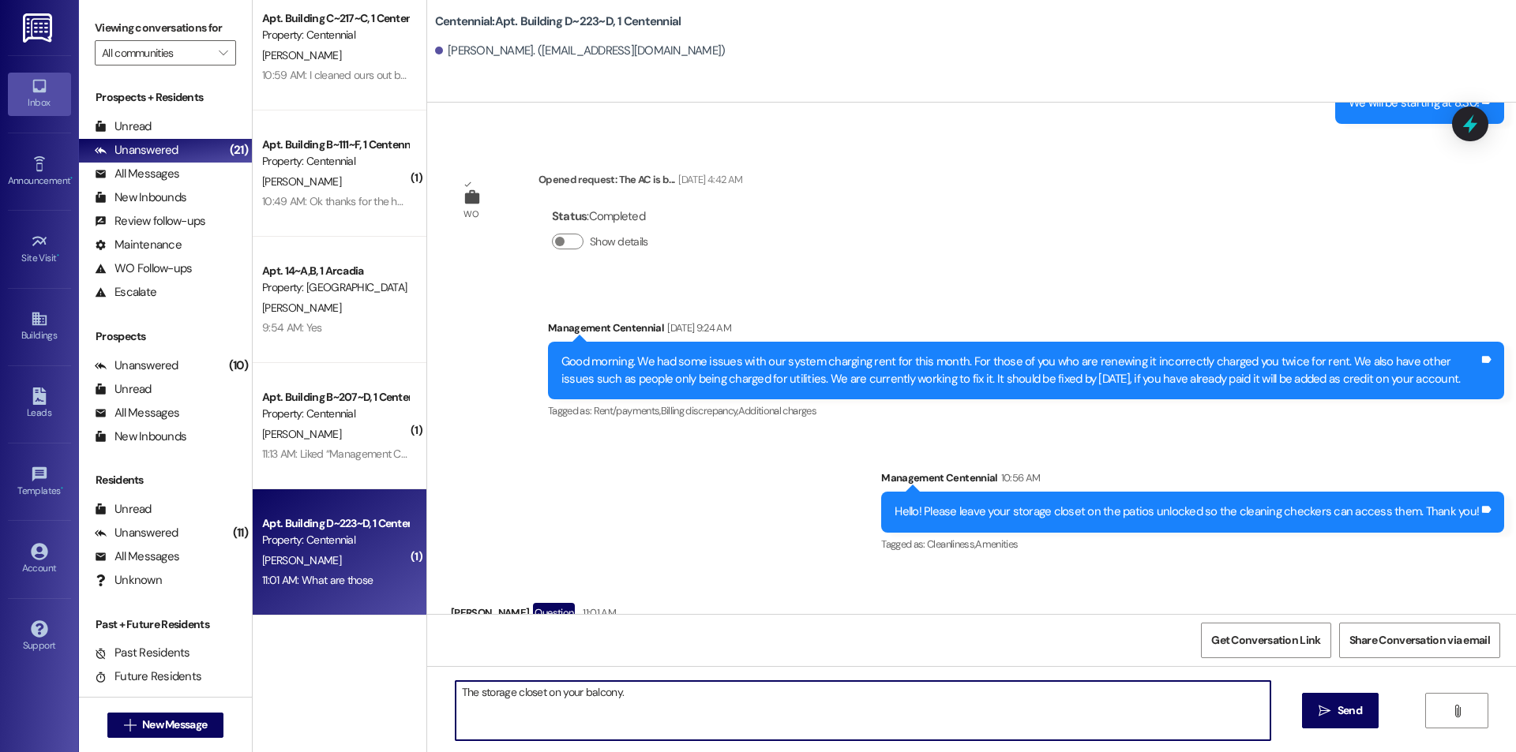
type textarea "The storage closet on your balcony."
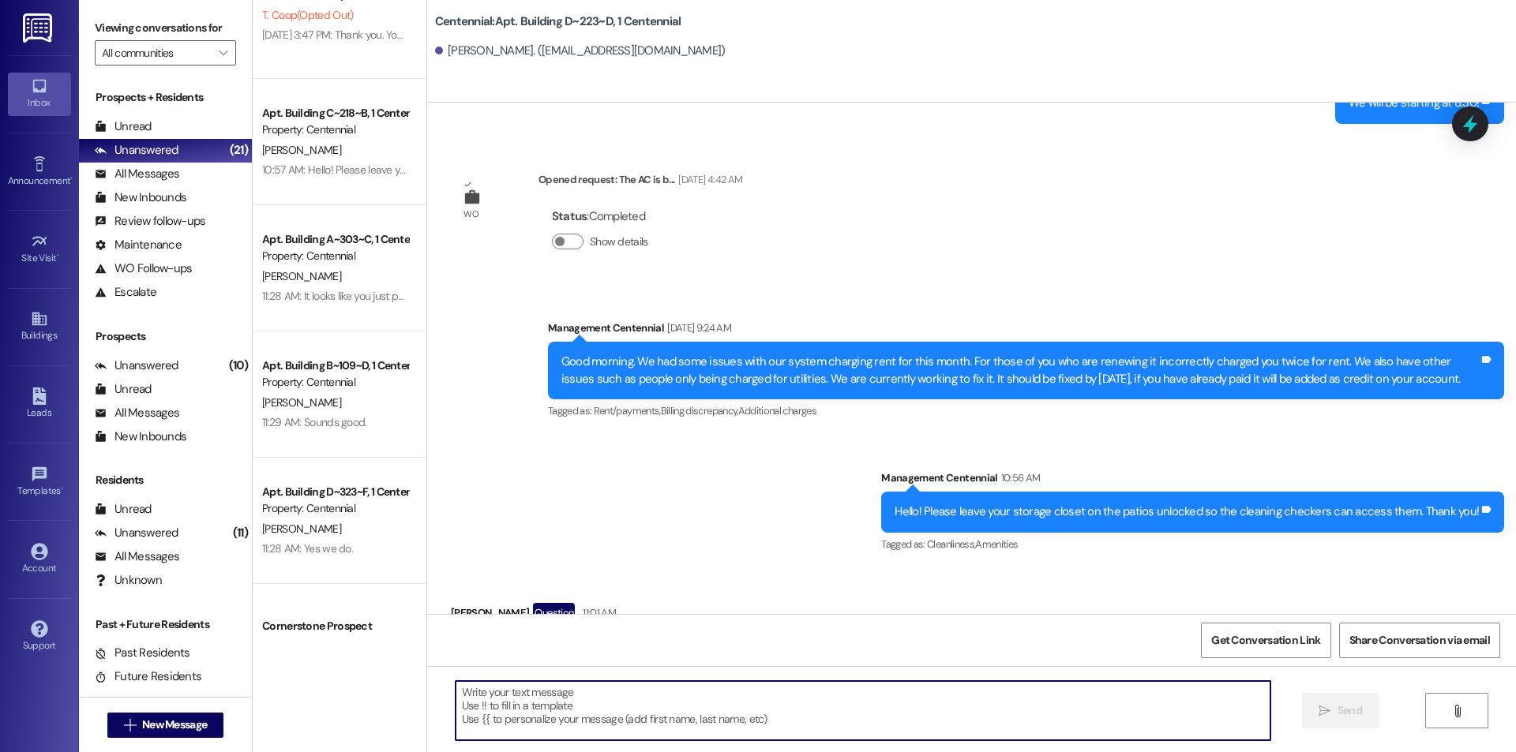
scroll to position [1255, 0]
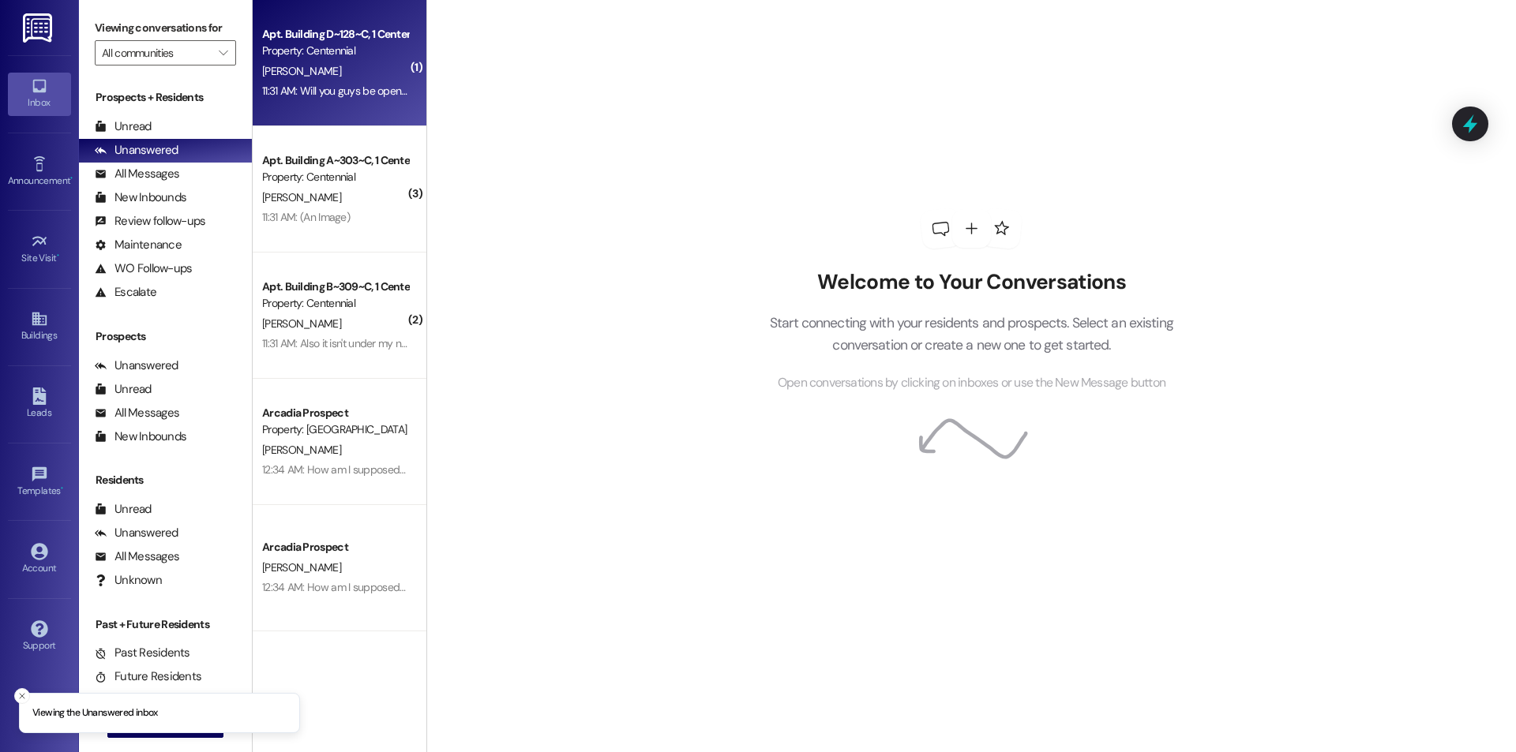
click at [389, 120] on div "Apt. Building D~128~C, 1 Centennial Property: Centennial [PERSON_NAME] 11:31 AM…" at bounding box center [340, 63] width 174 height 126
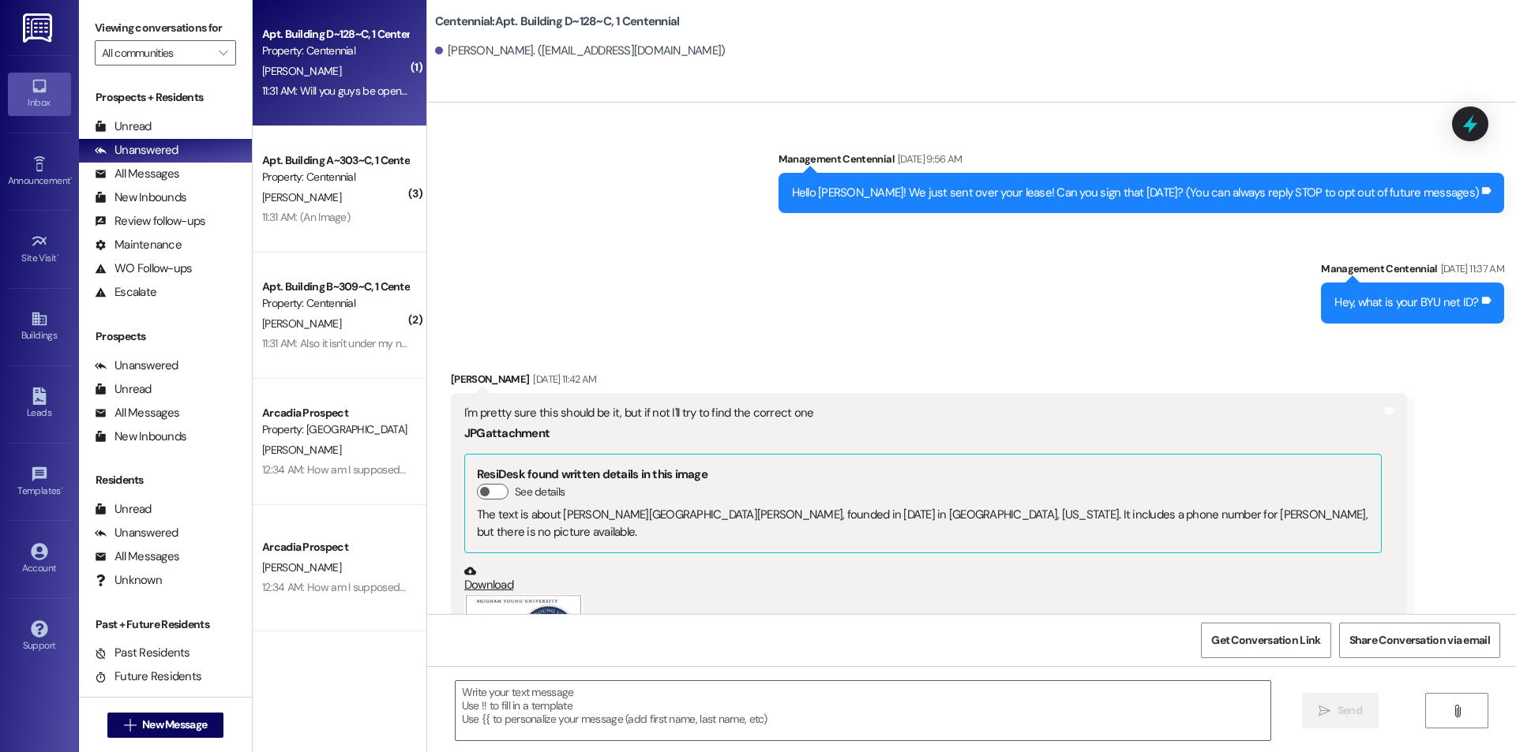
scroll to position [32523, 0]
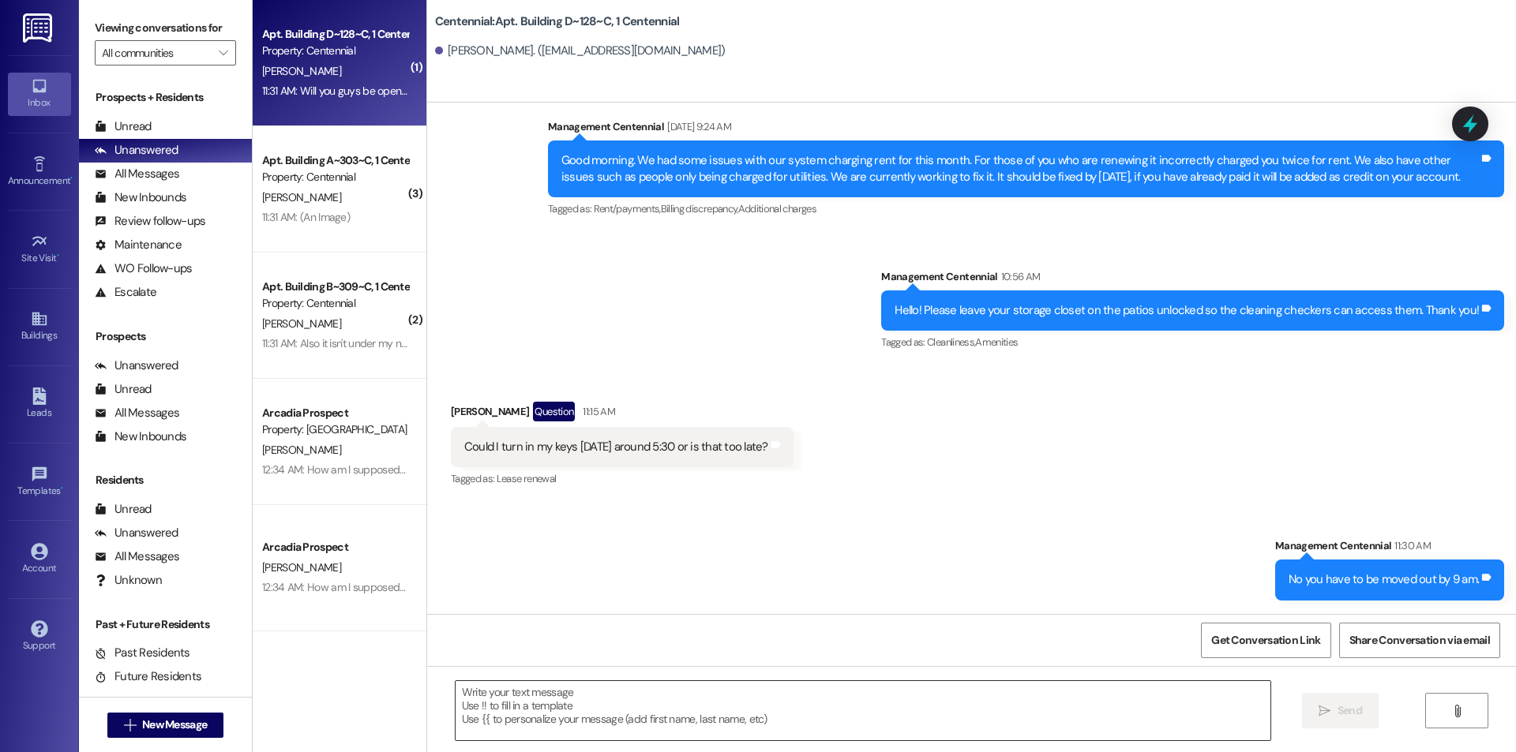
click at [792, 706] on textarea at bounding box center [863, 710] width 815 height 59
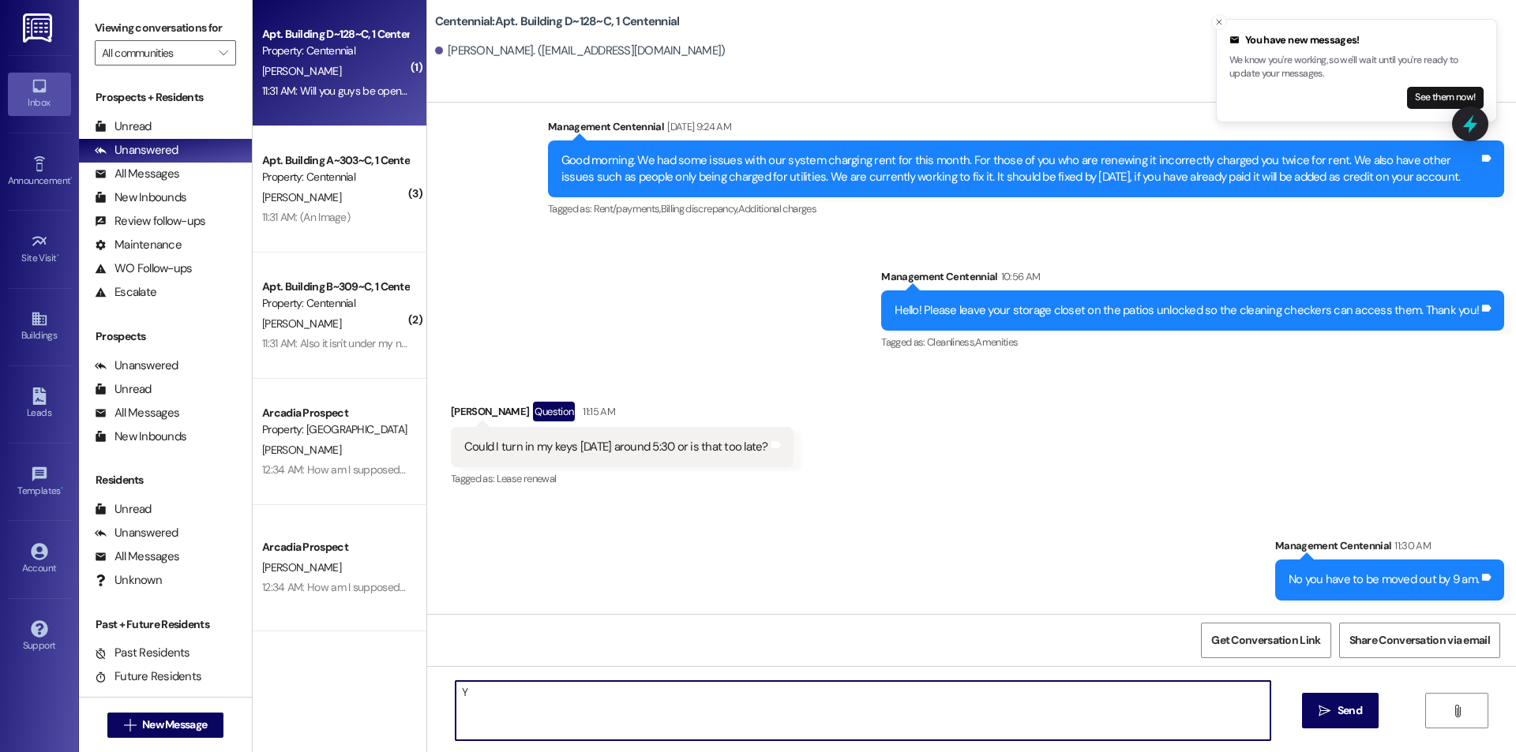
scroll to position [32522, 0]
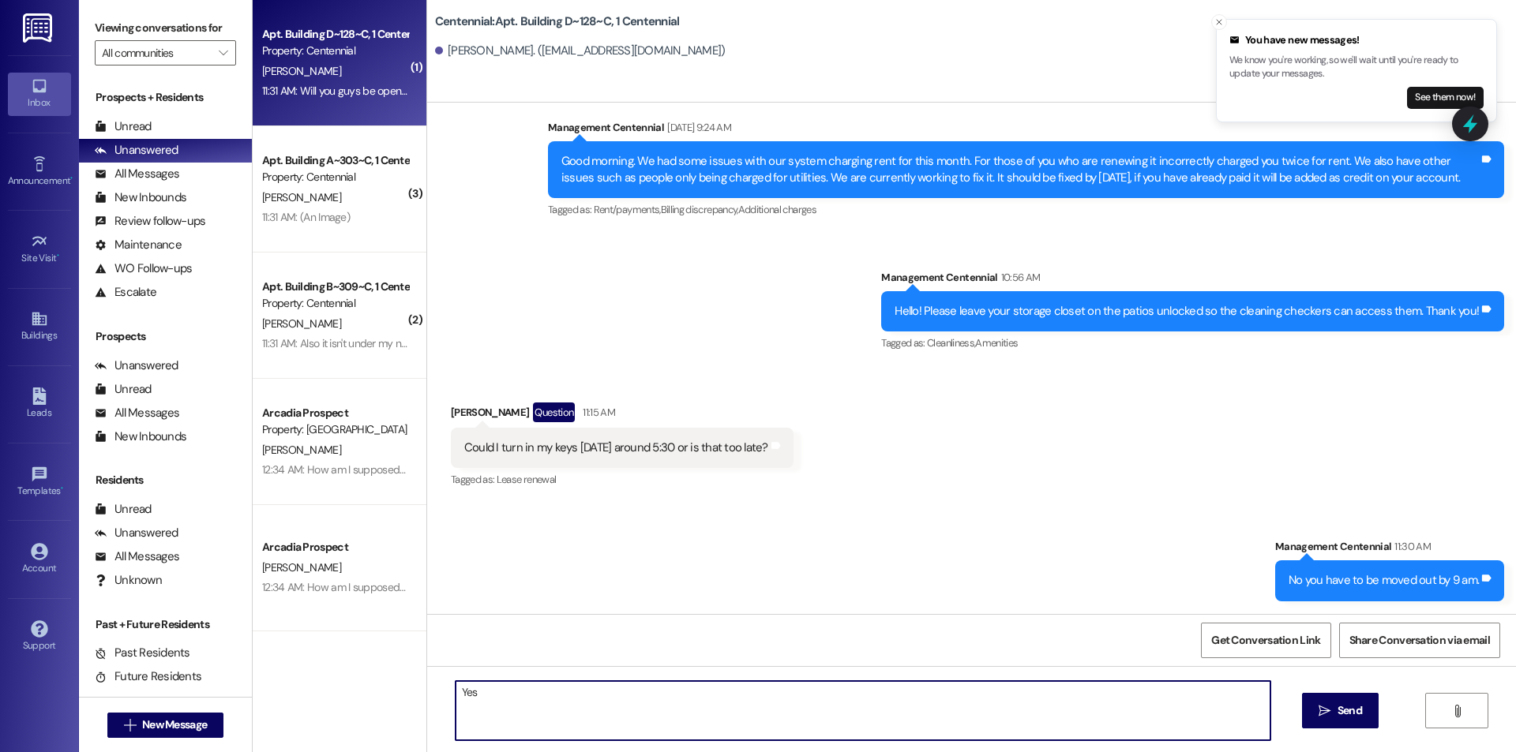
type textarea "Yes."
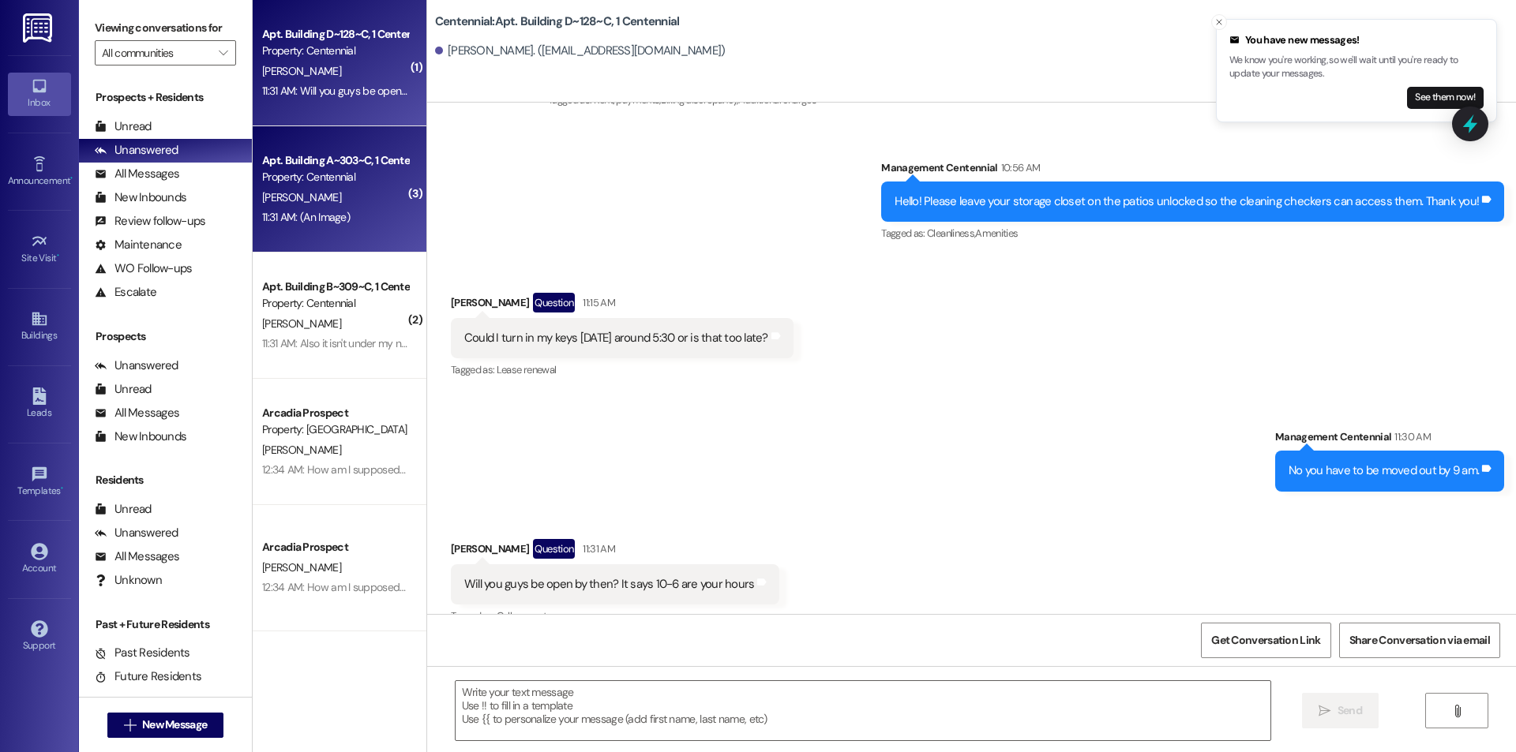
click at [361, 205] on div "[PERSON_NAME]" at bounding box center [335, 198] width 149 height 20
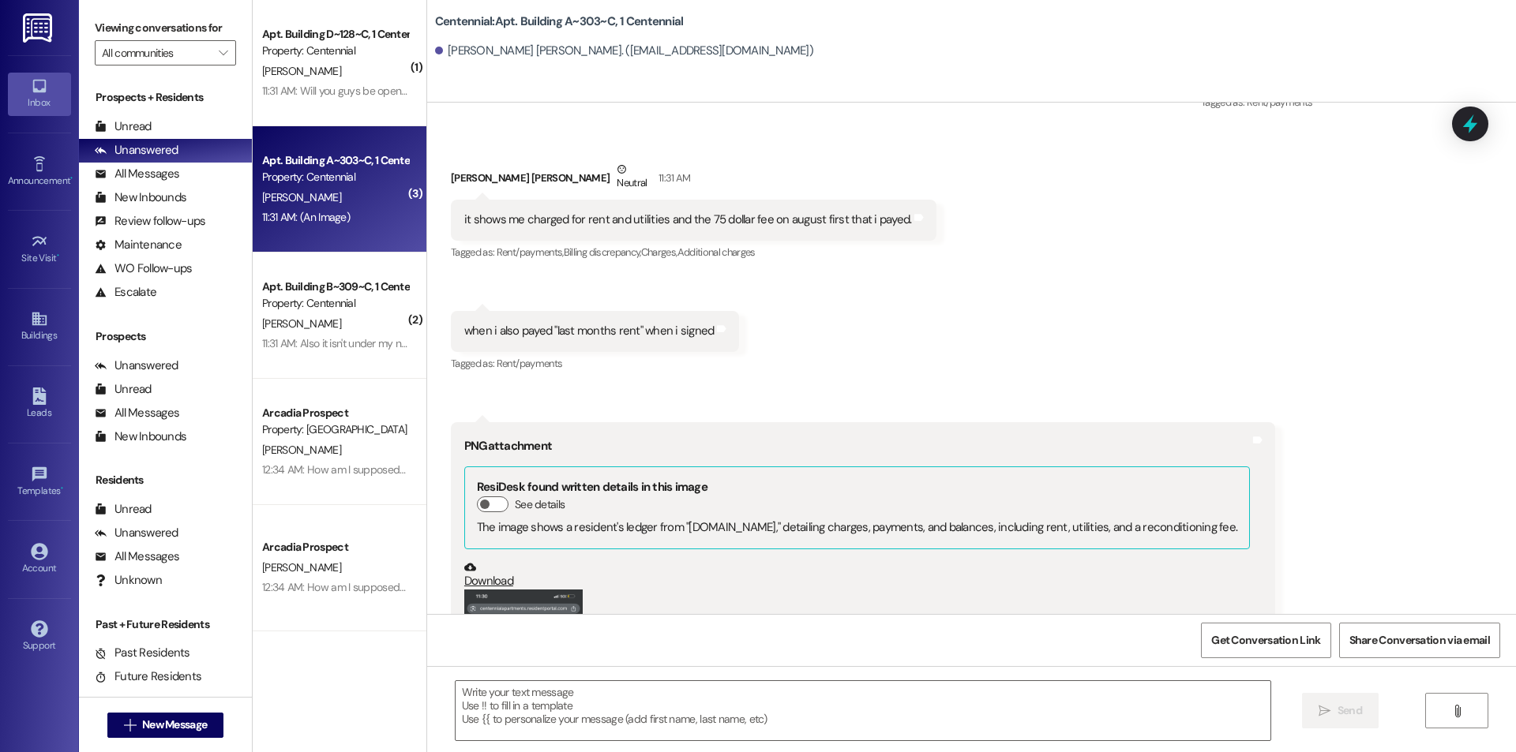
scroll to position [13600, 0]
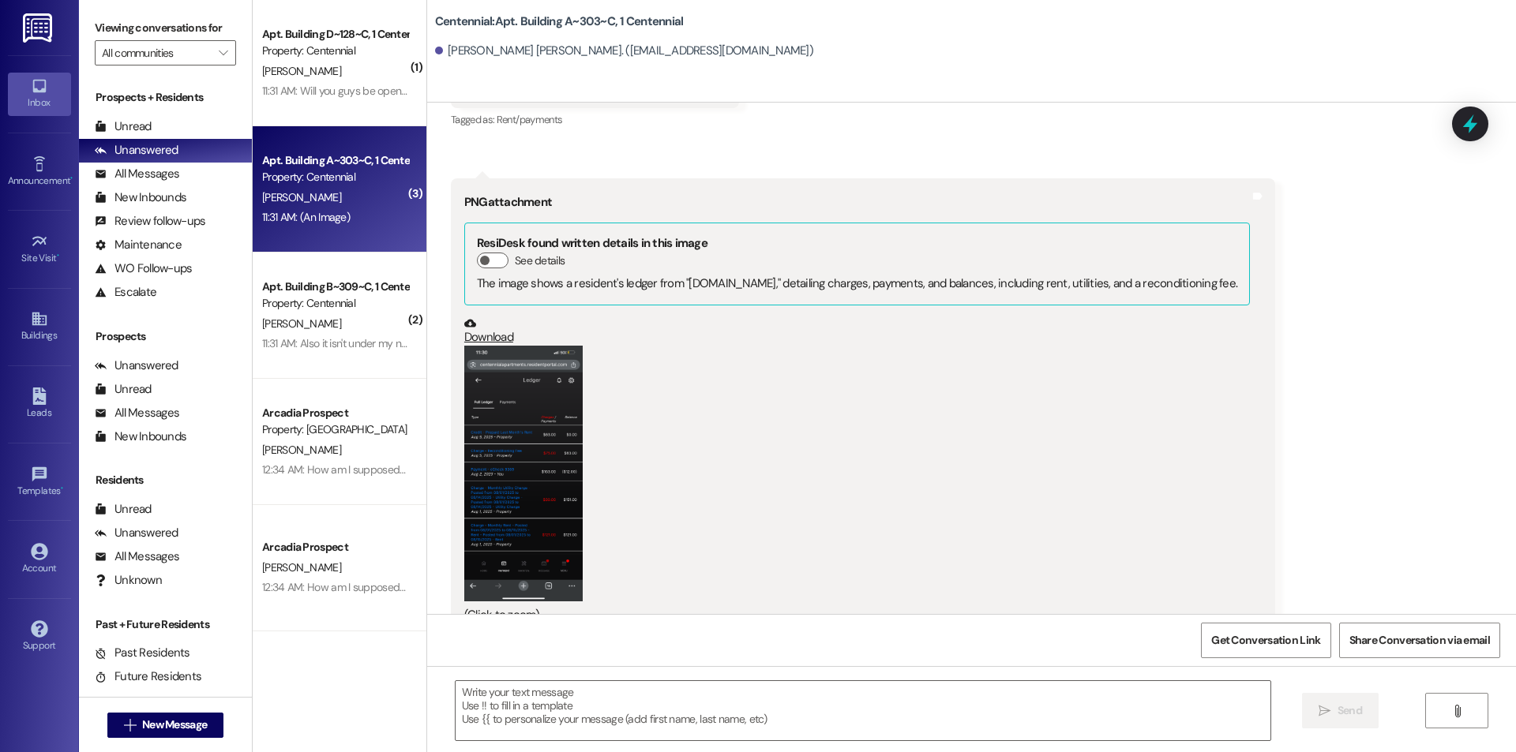
click at [499, 373] on button "Zoom image" at bounding box center [523, 474] width 118 height 256
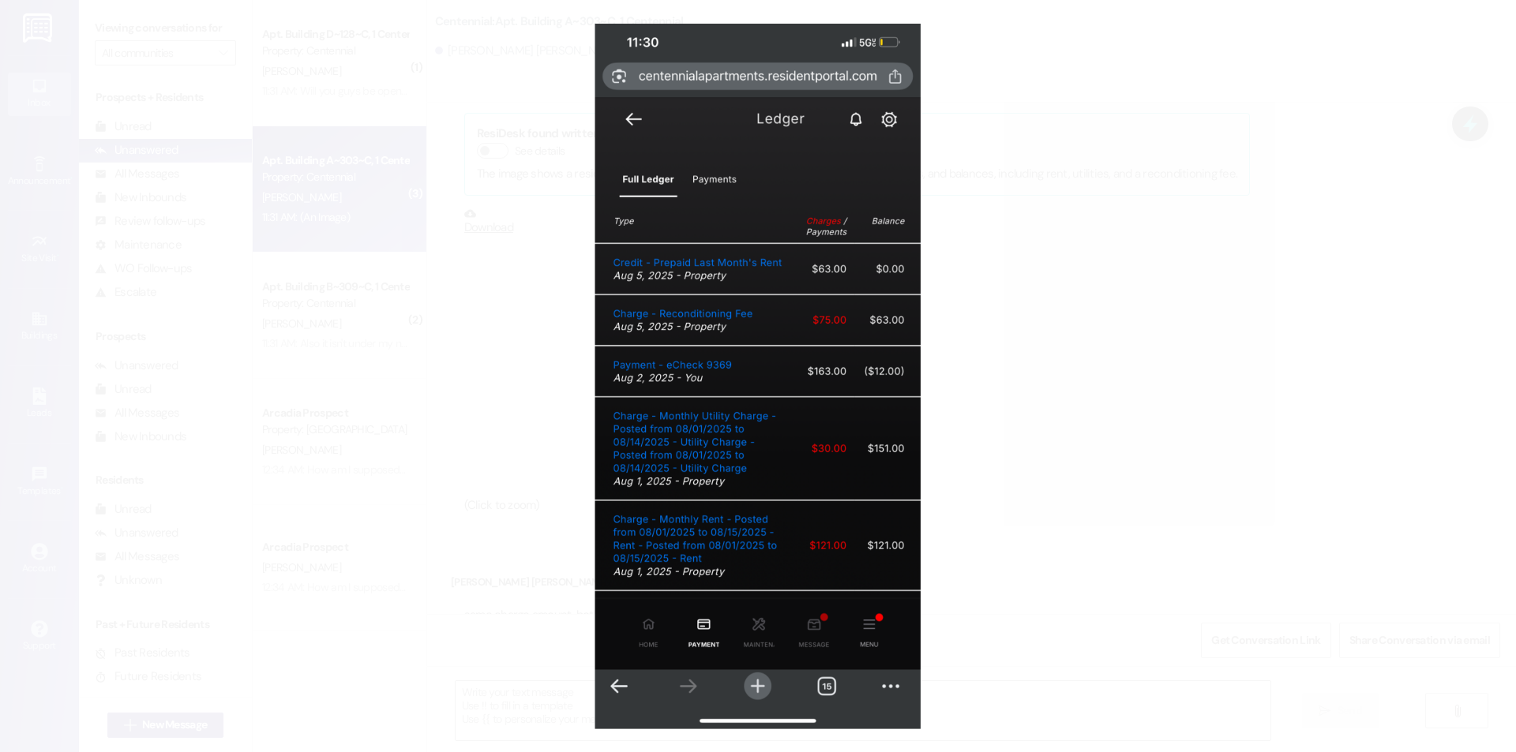
scroll to position [14131, 0]
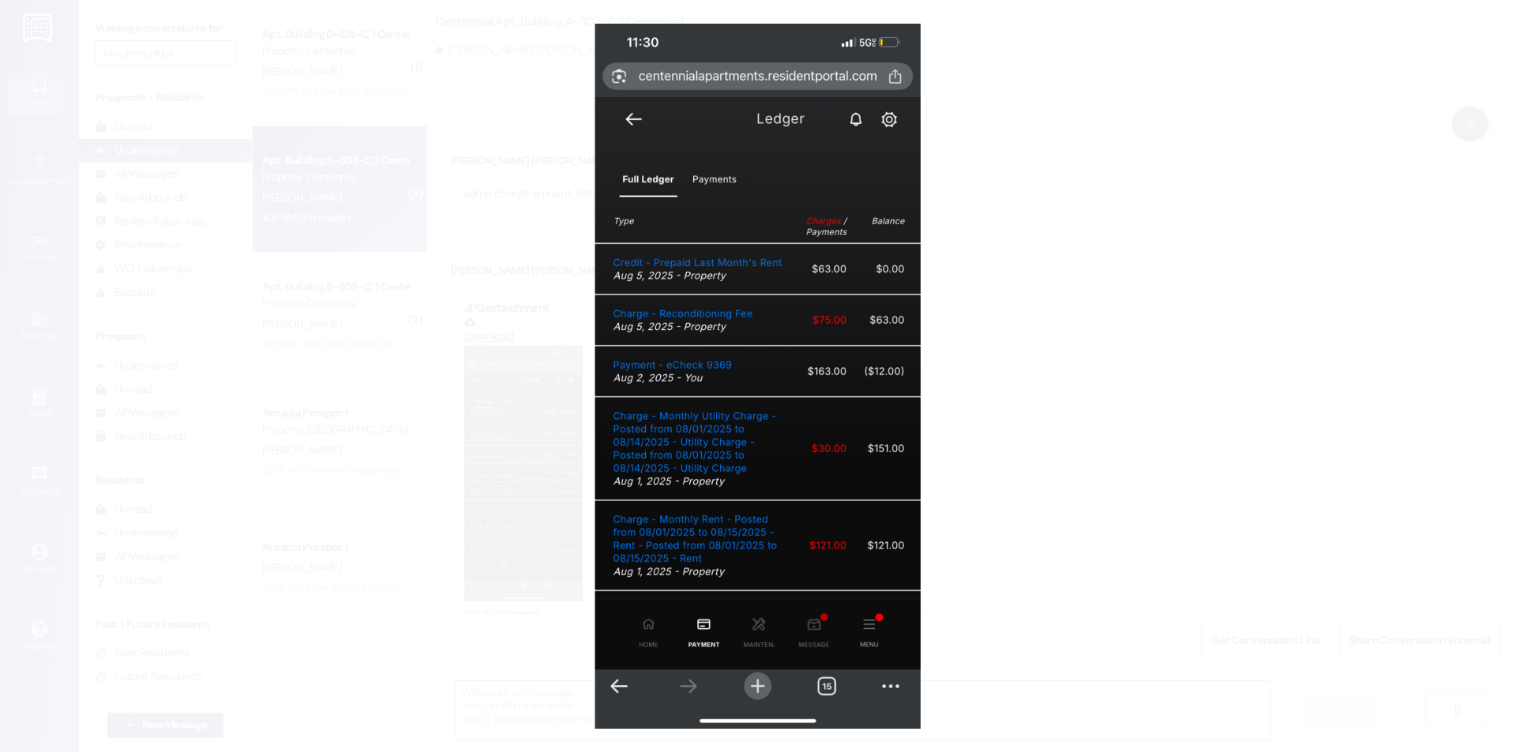
click at [1012, 351] on button "Unzoom image" at bounding box center [758, 376] width 1516 height 752
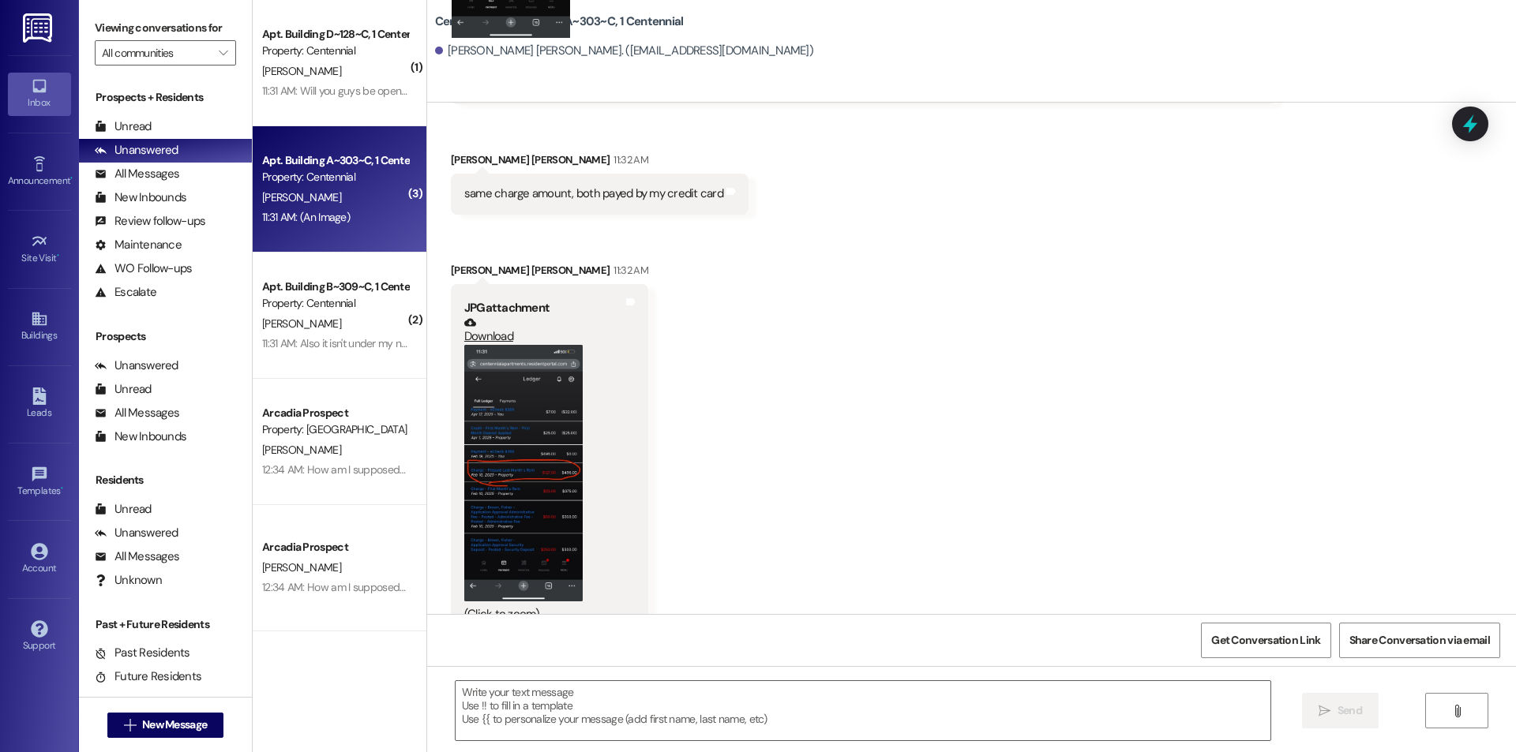
scroll to position [14130, 0]
click at [516, 382] on button "Zoom image" at bounding box center [523, 474] width 118 height 256
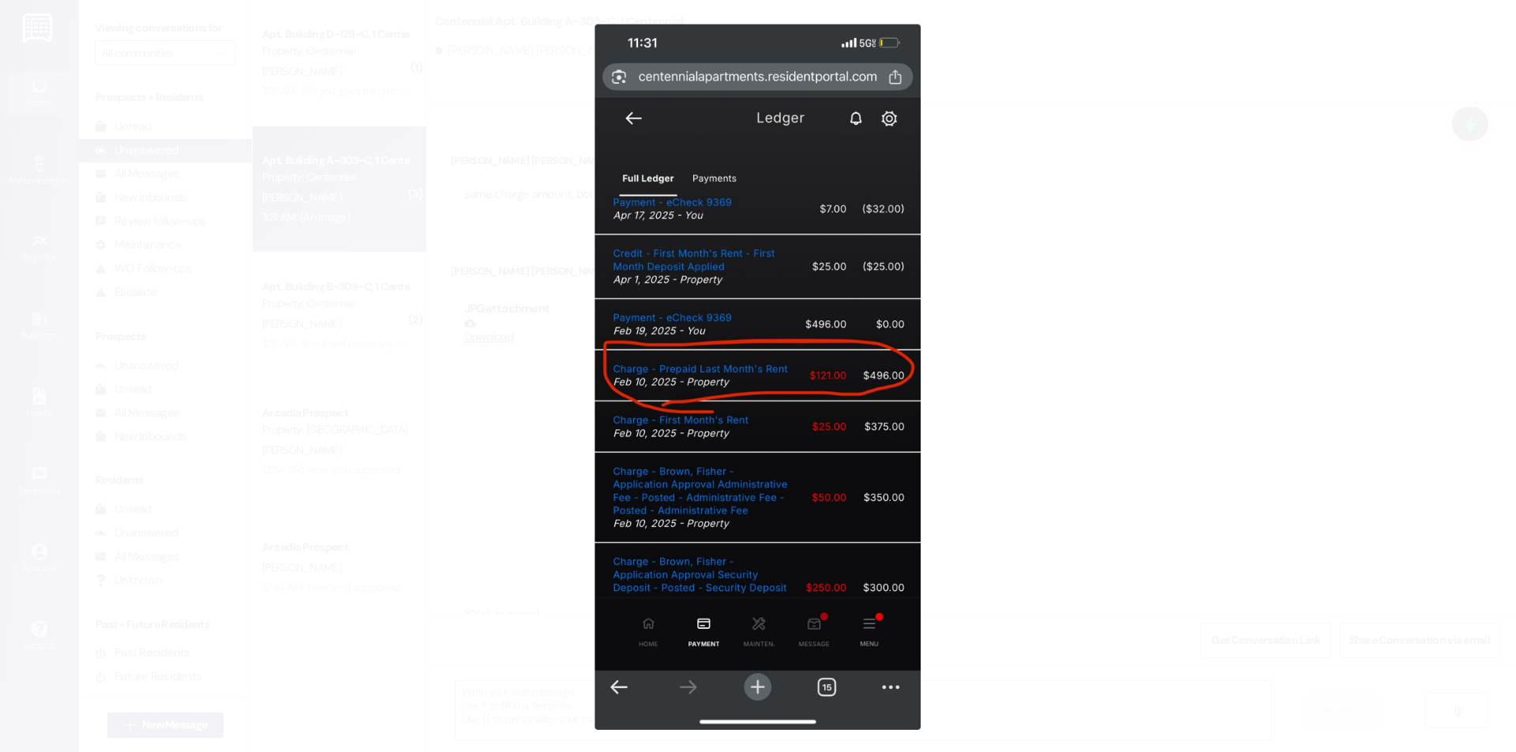
click at [992, 396] on button "Unzoom image" at bounding box center [758, 376] width 1516 height 752
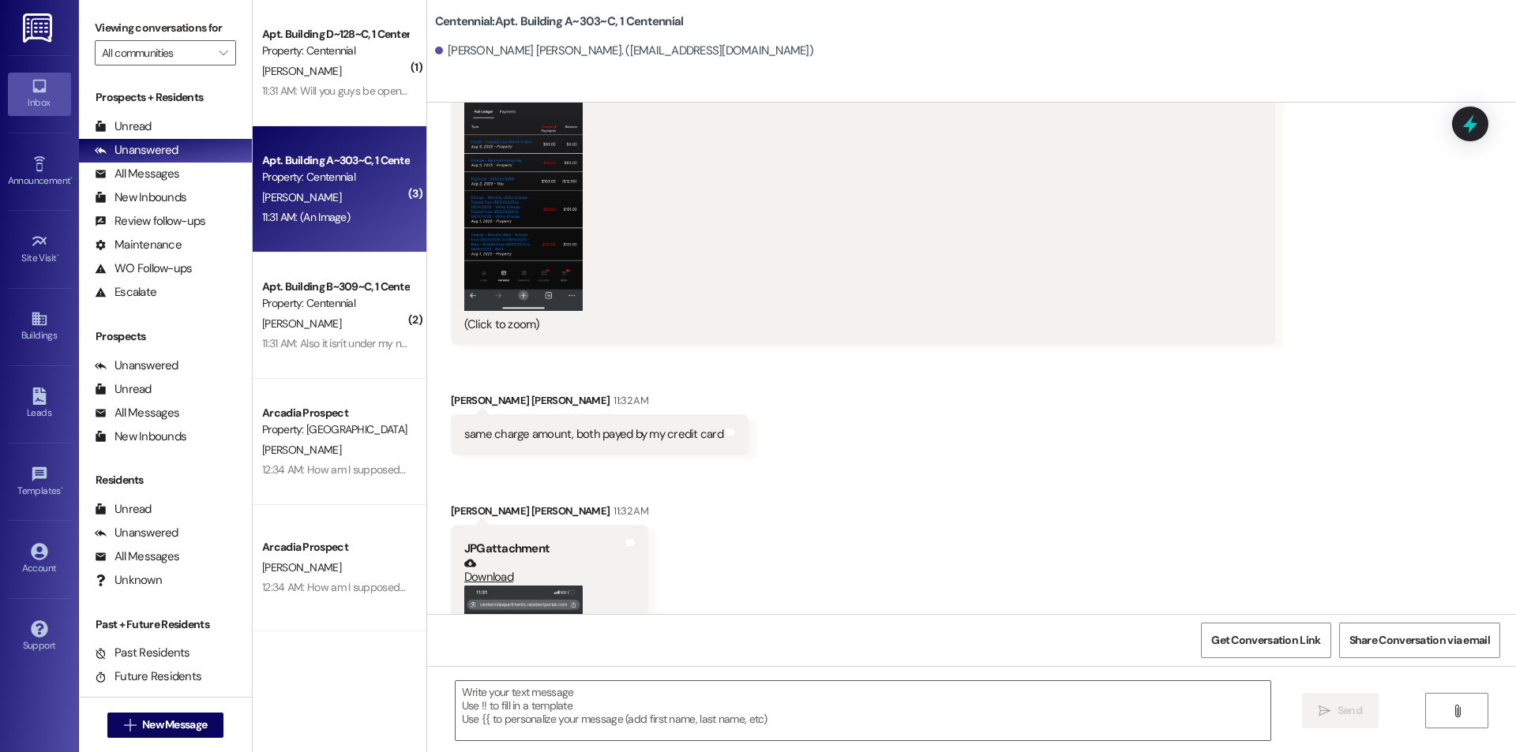
scroll to position [14051, 0]
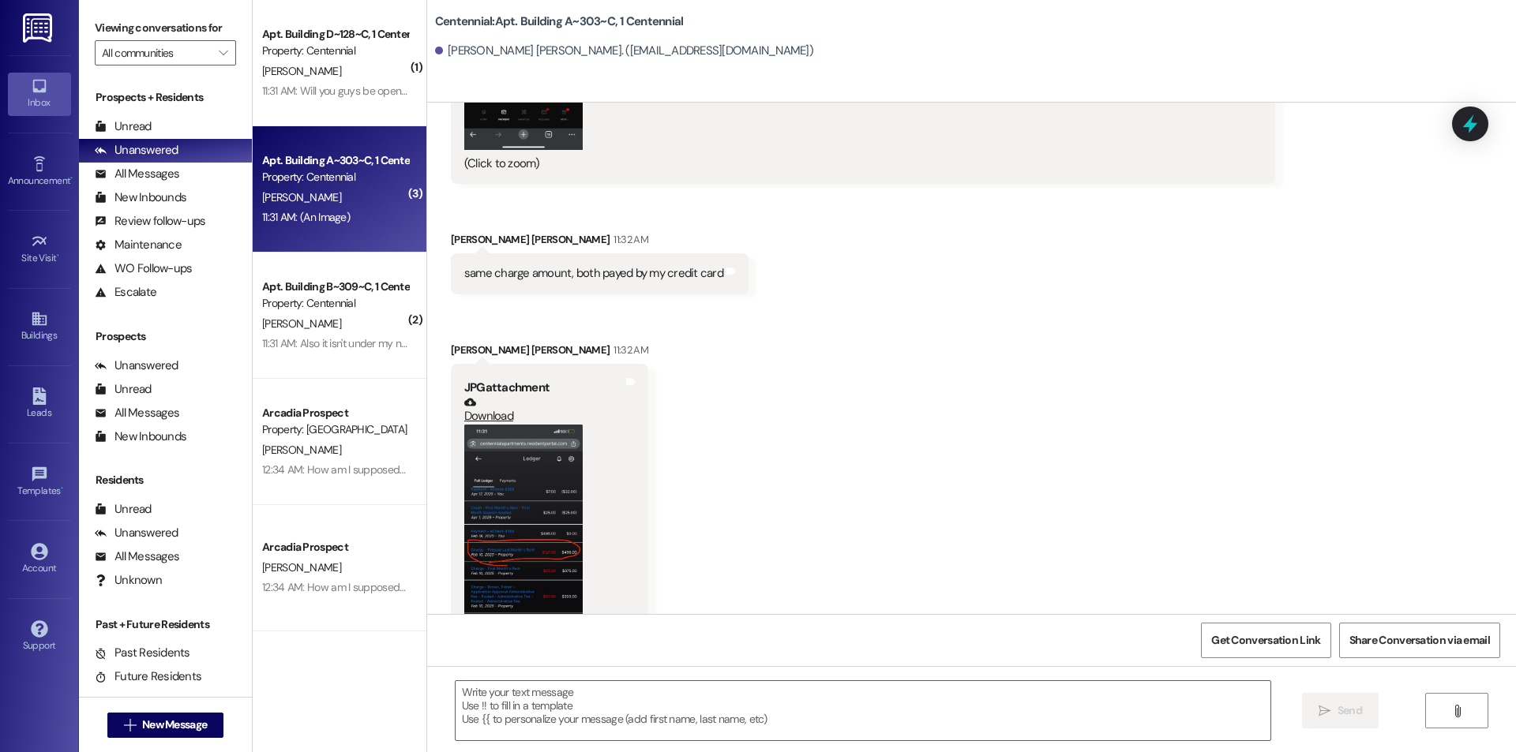
click at [541, 484] on button "Zoom image" at bounding box center [523, 553] width 118 height 256
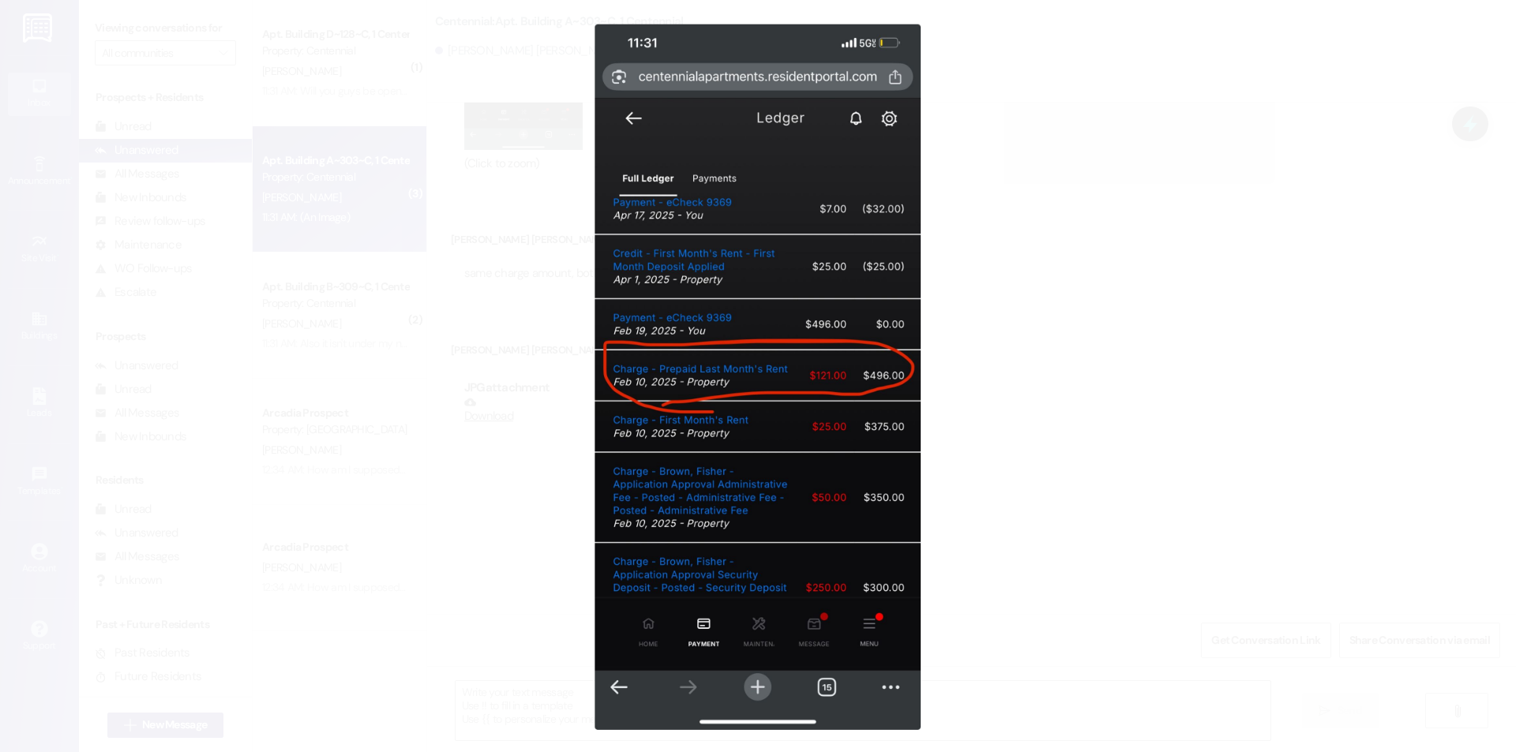
click at [954, 418] on button "Unzoom image" at bounding box center [758, 376] width 1516 height 752
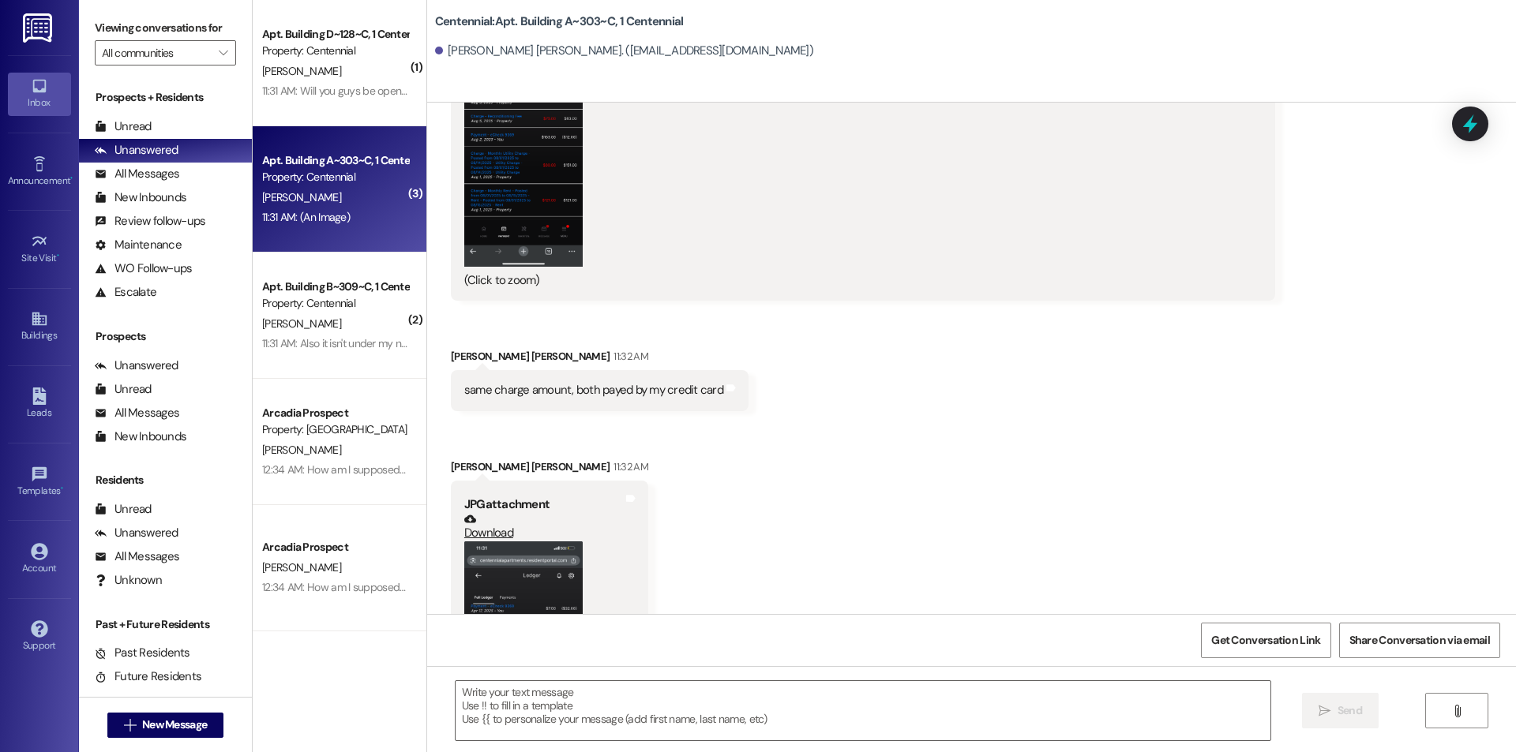
scroll to position [13814, 0]
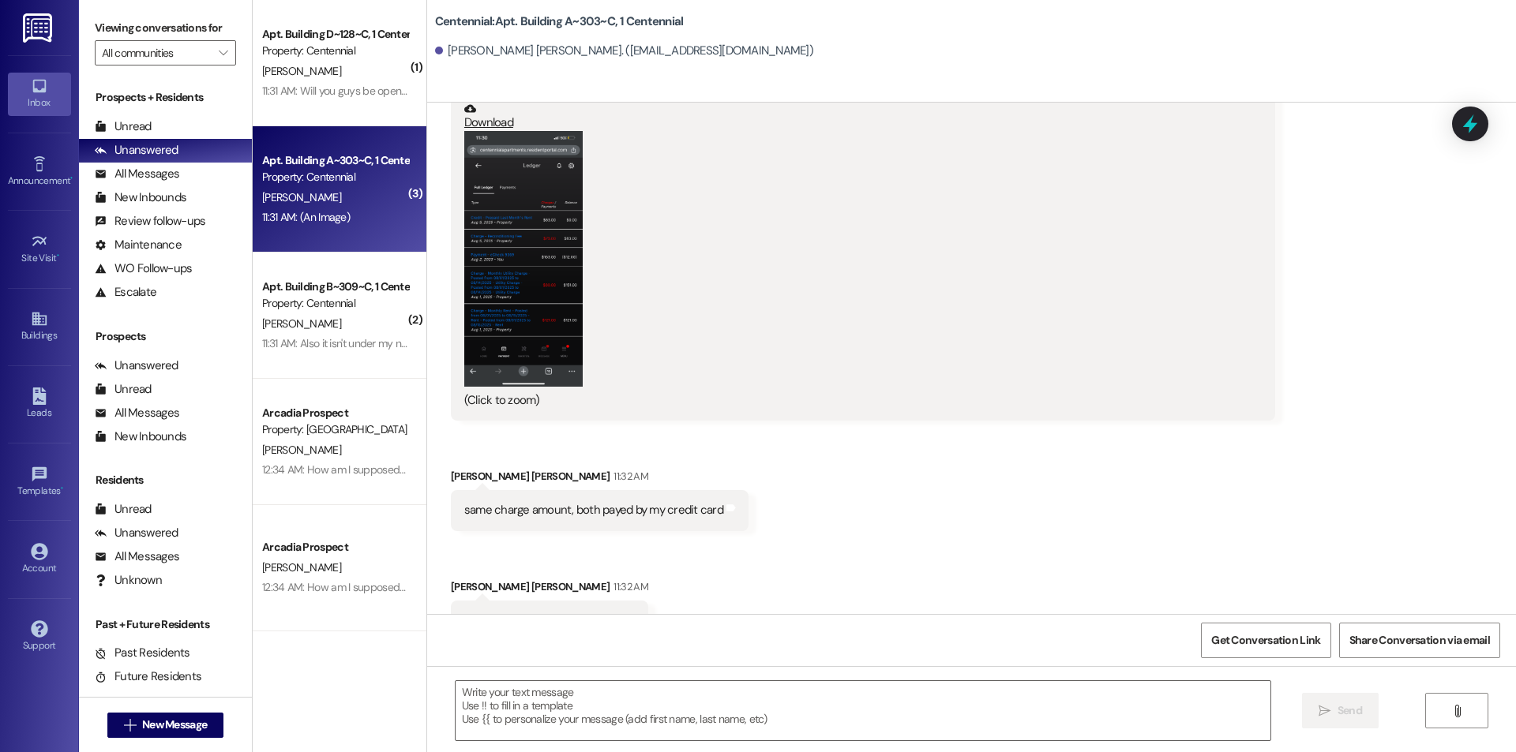
click at [510, 306] on button "Zoom image" at bounding box center [523, 259] width 118 height 256
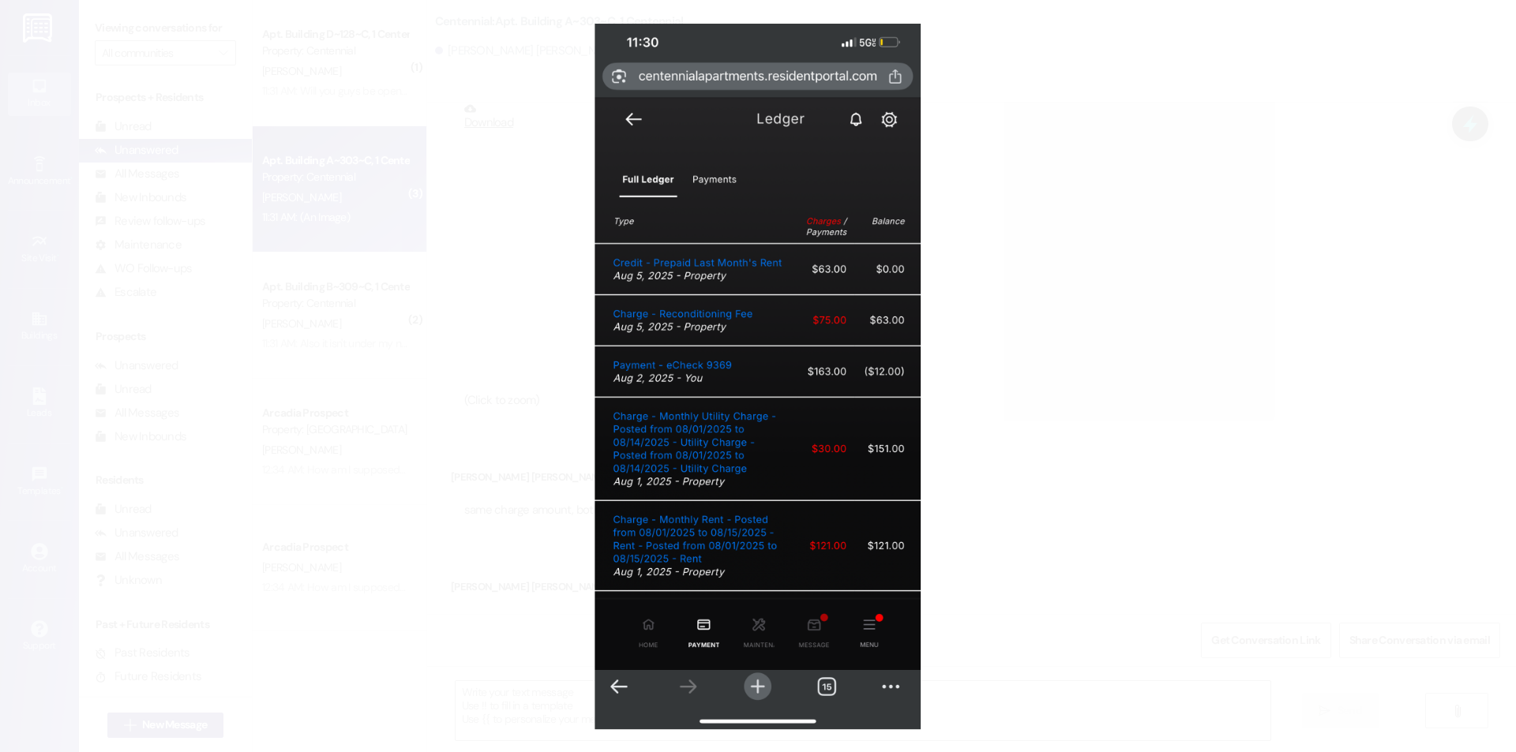
click at [983, 304] on button "Unzoom image" at bounding box center [758, 376] width 1516 height 752
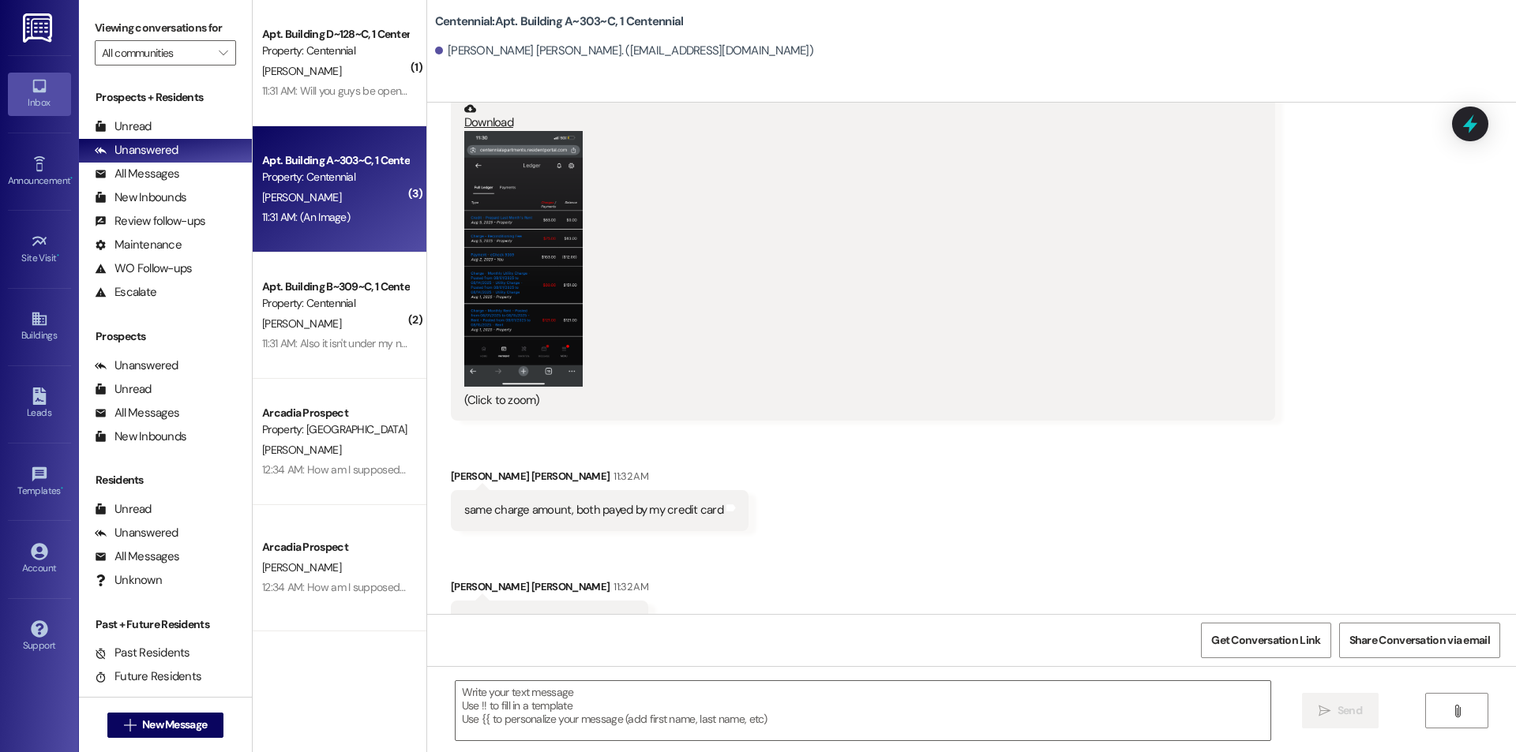
scroll to position [14131, 0]
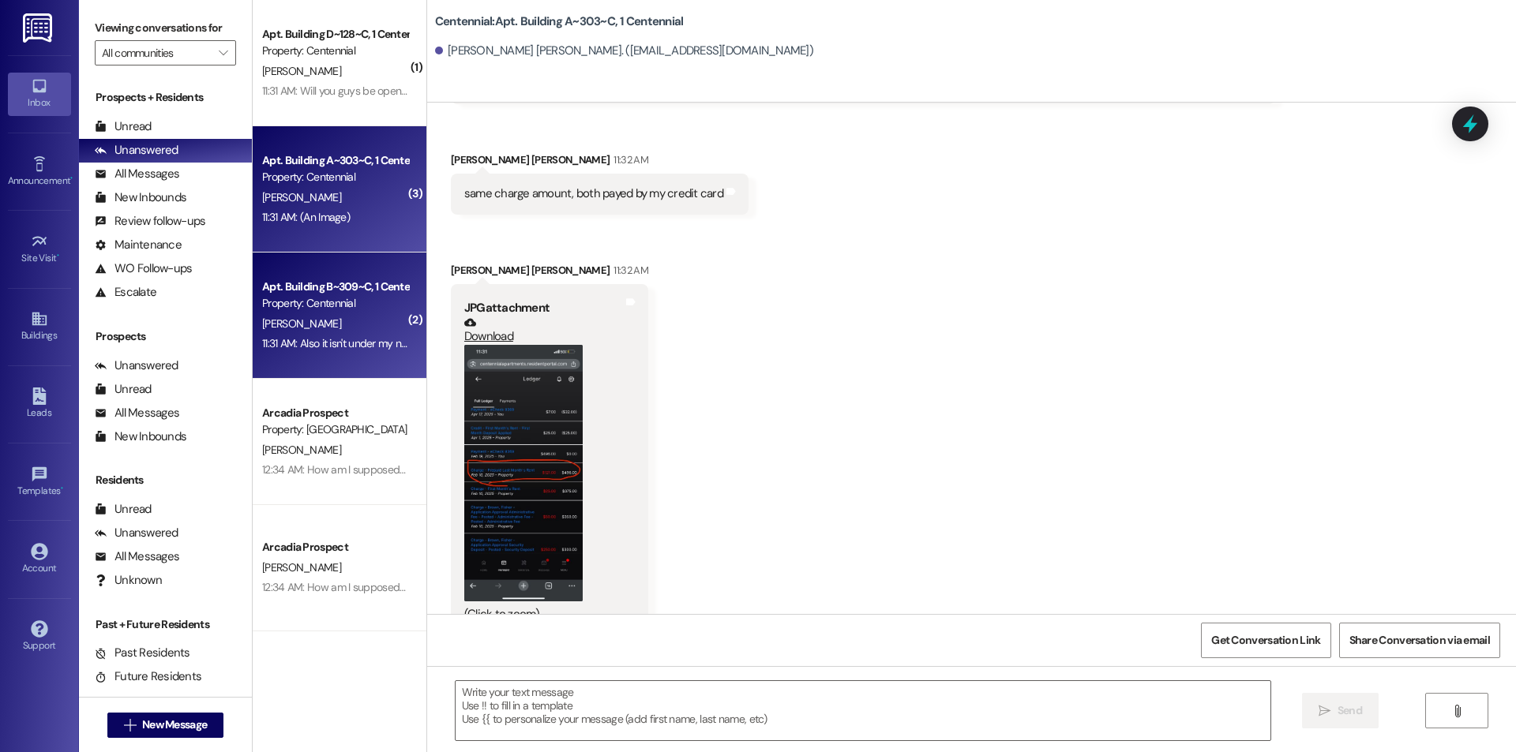
click at [271, 312] on div "Property: Centennial" at bounding box center [335, 303] width 146 height 17
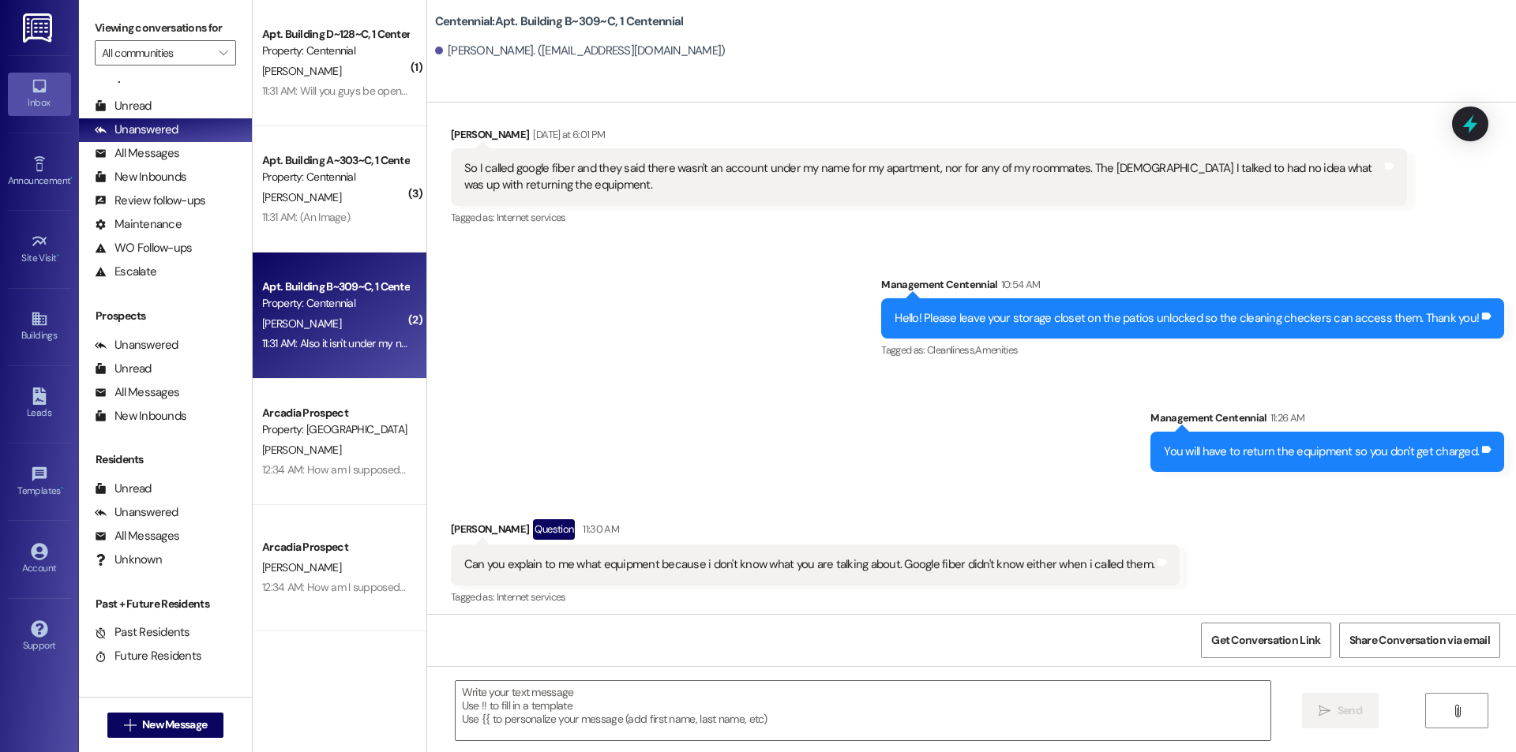
scroll to position [29, 0]
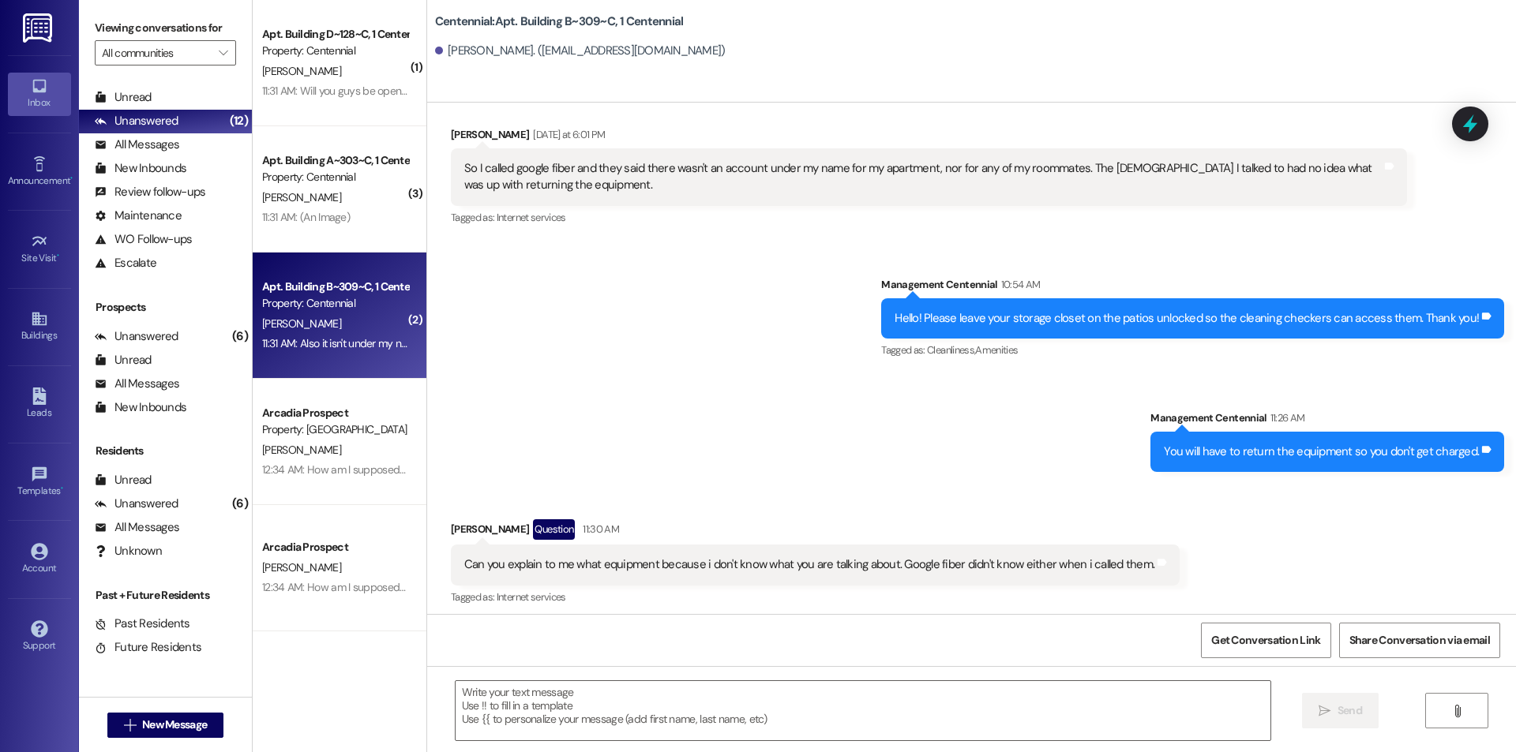
click at [364, 215] on div "11:31 AM: (An Image) 11:31 AM: (An Image)" at bounding box center [335, 218] width 149 height 20
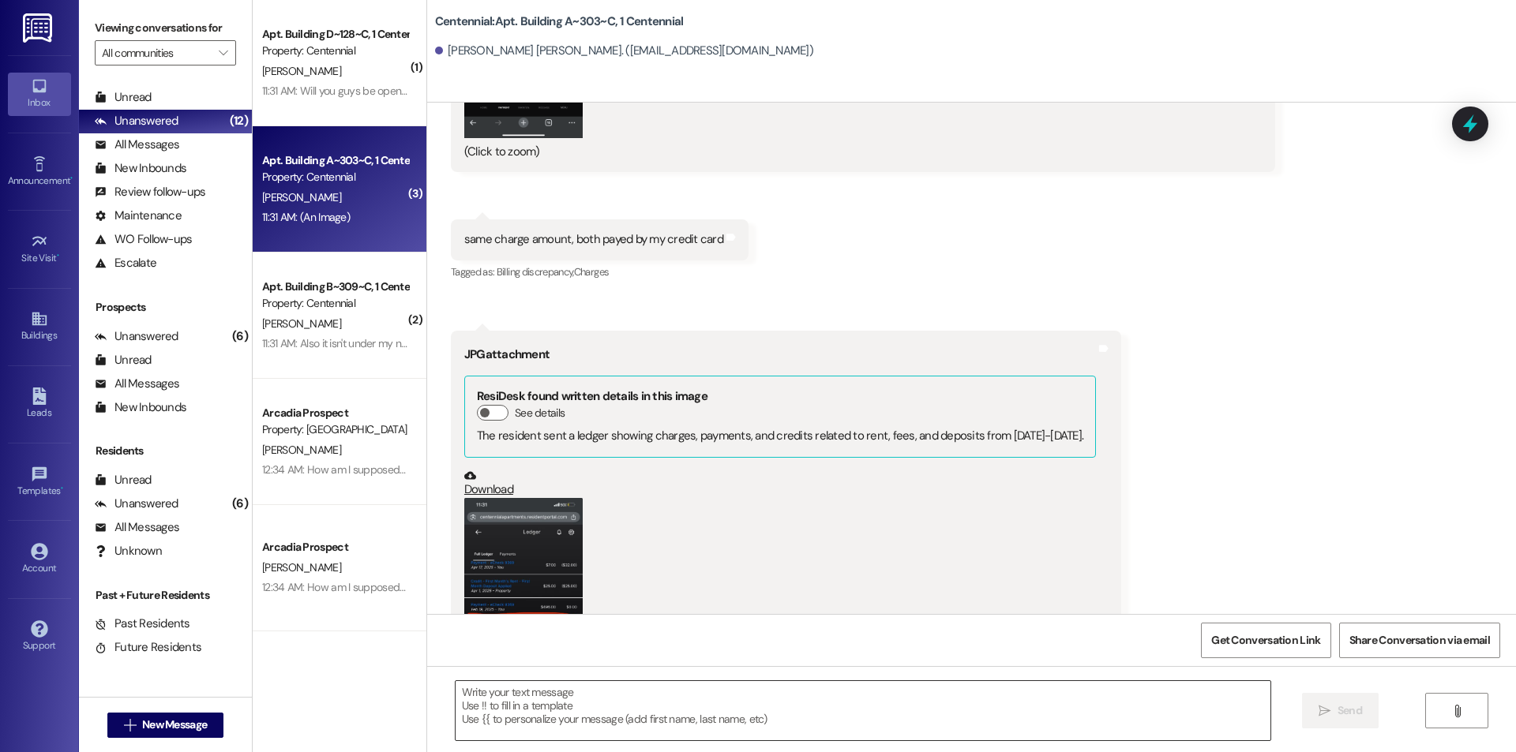
scroll to position [14216, 0]
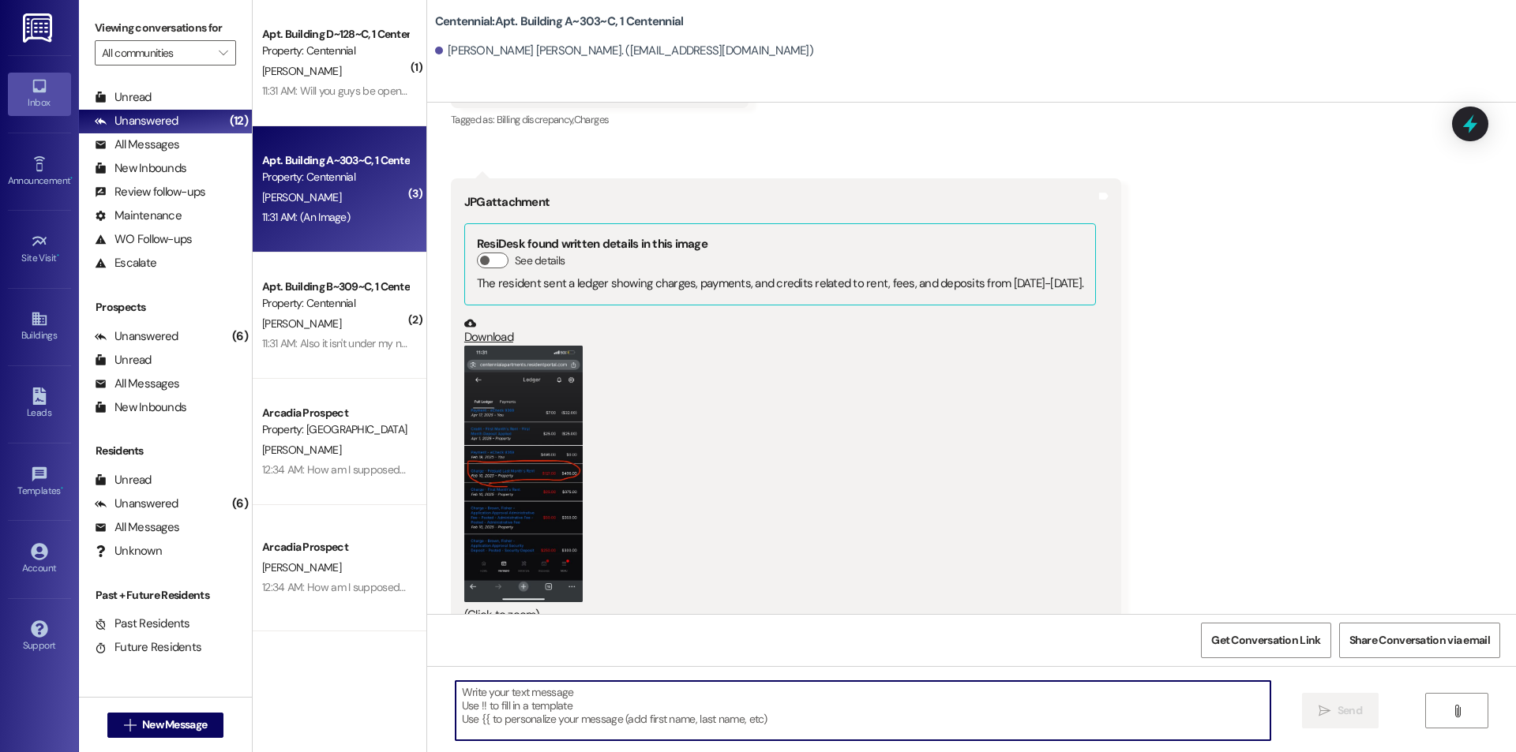
click at [797, 704] on textarea at bounding box center [863, 710] width 815 height 59
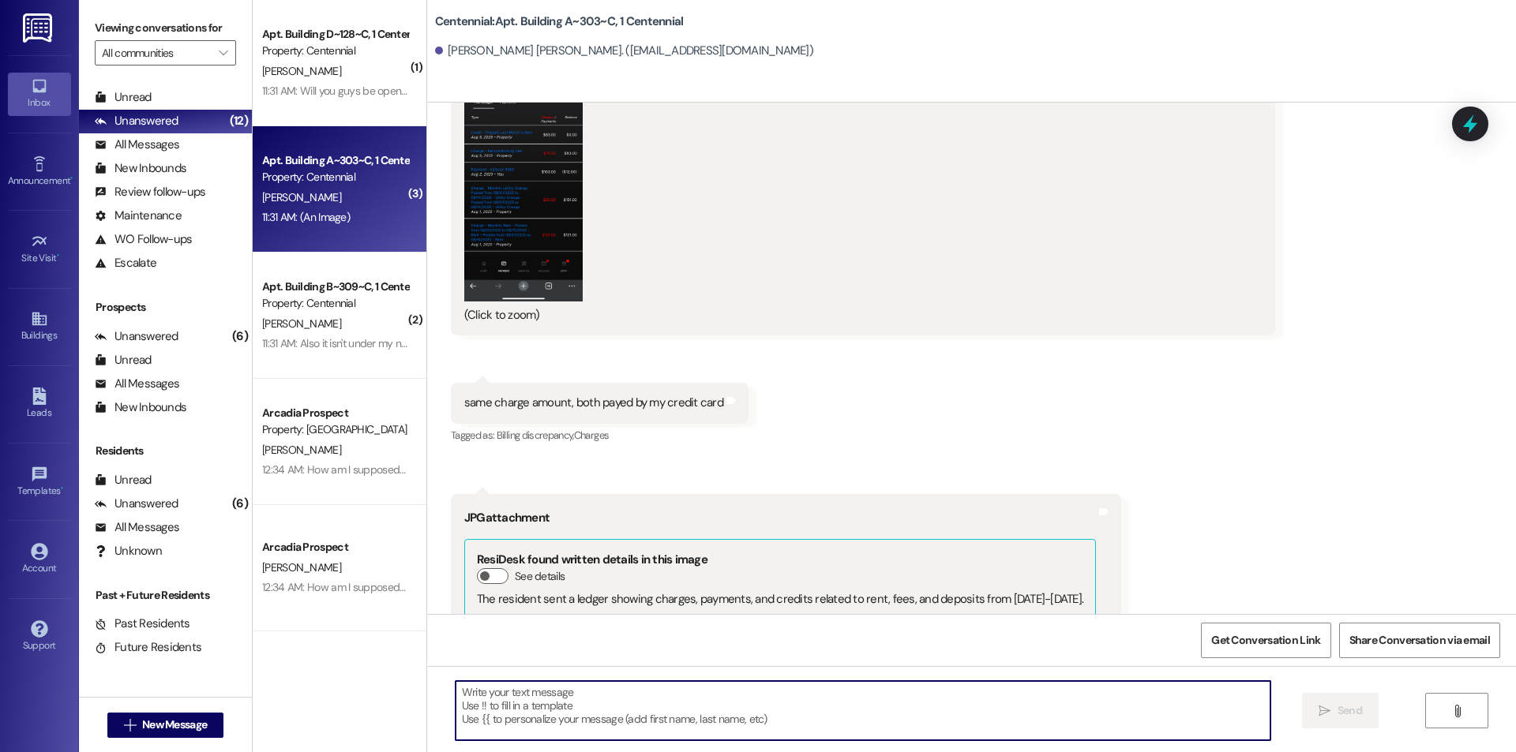
scroll to position [14216, 0]
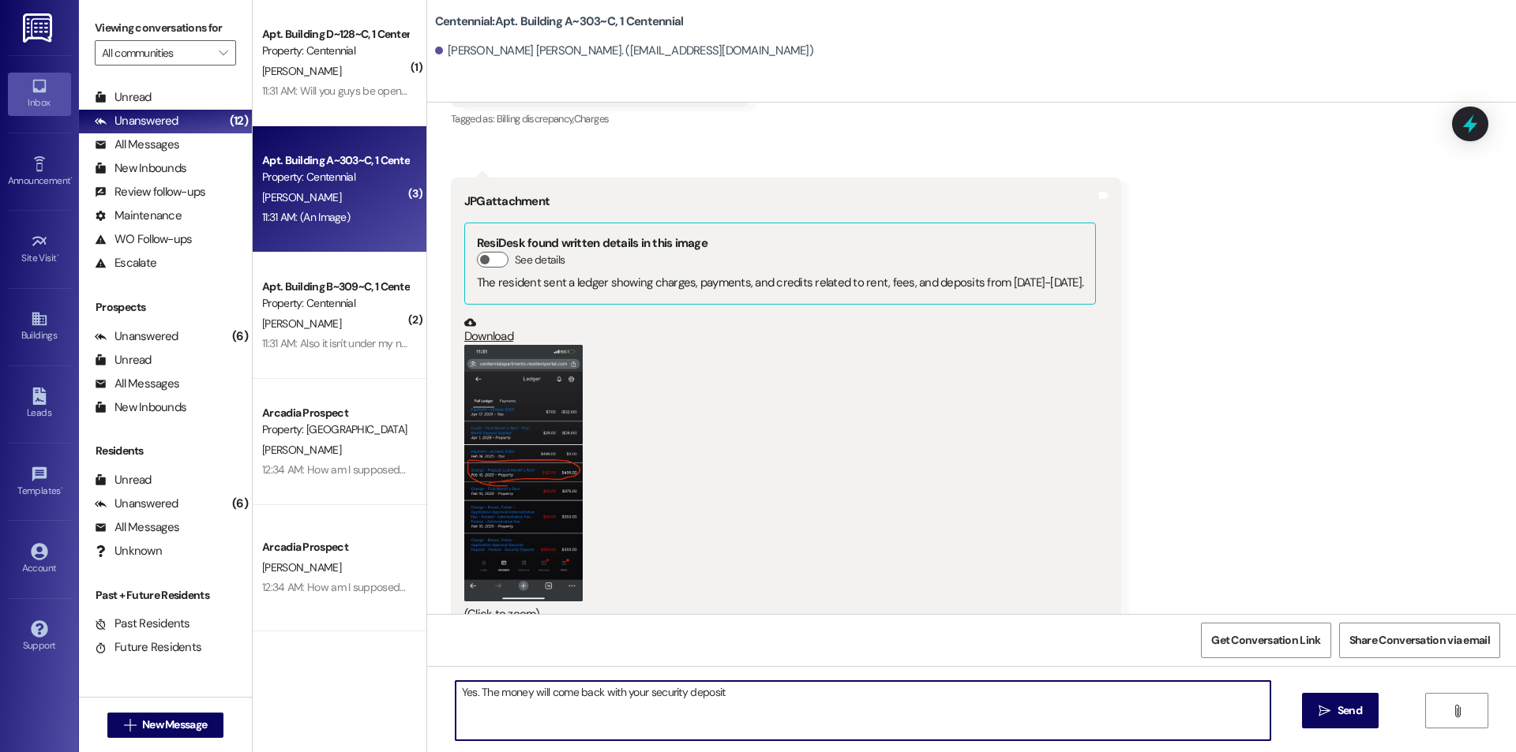
type textarea "Yes. The money will come back with your security deposit."
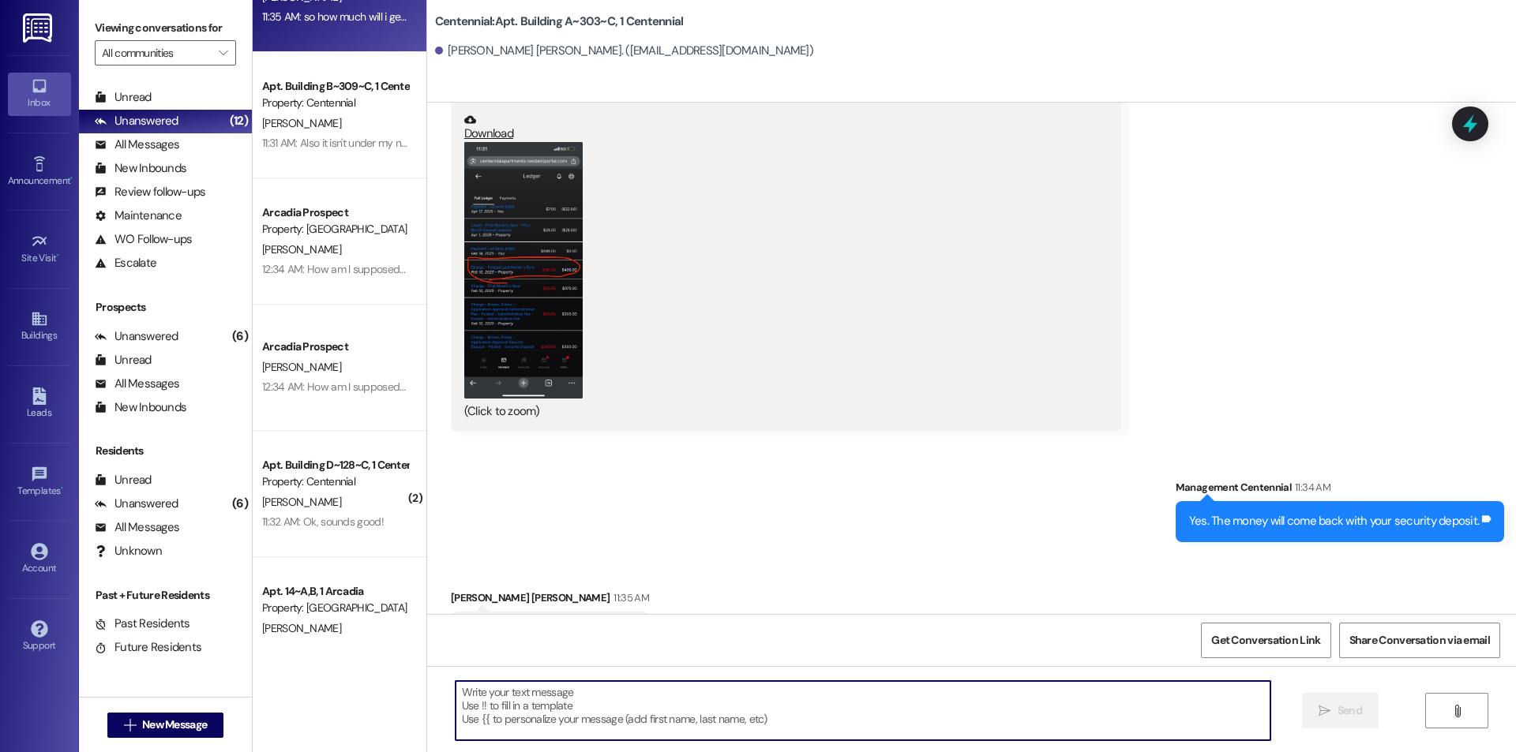
scroll to position [158, 0]
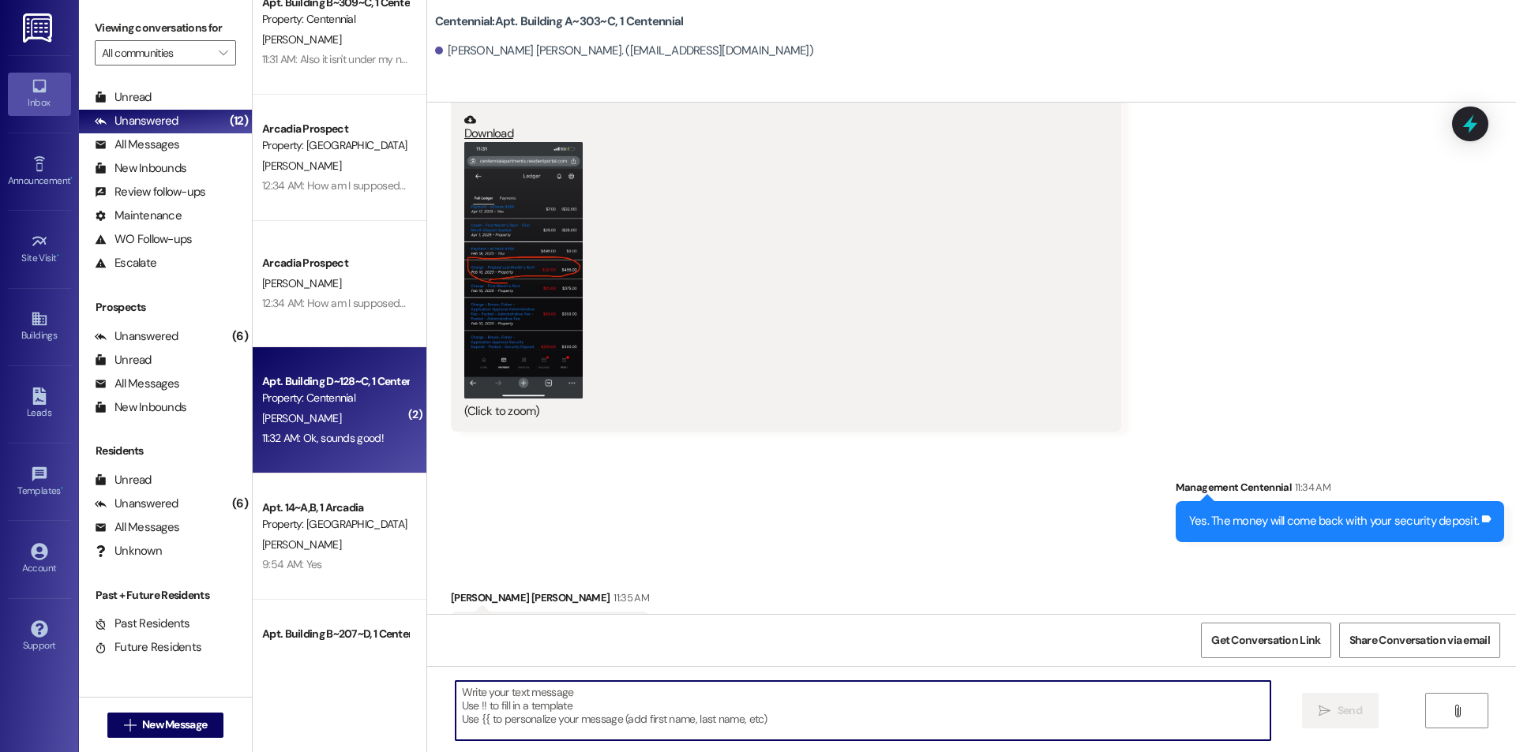
click at [332, 447] on div "11:32 AM: Ok, sounds good! 11:32 AM: Ok, sounds good!" at bounding box center [335, 439] width 149 height 20
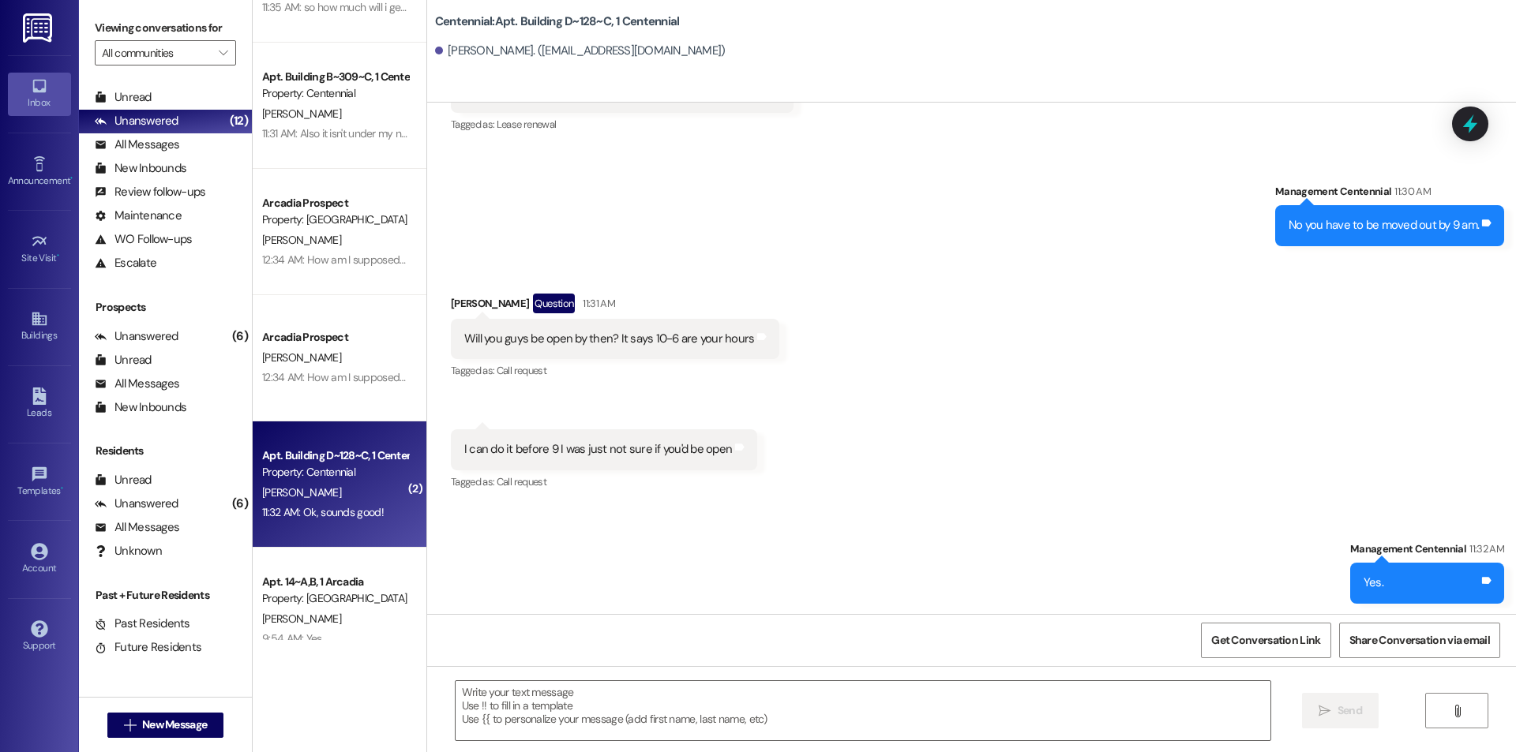
scroll to position [0, 0]
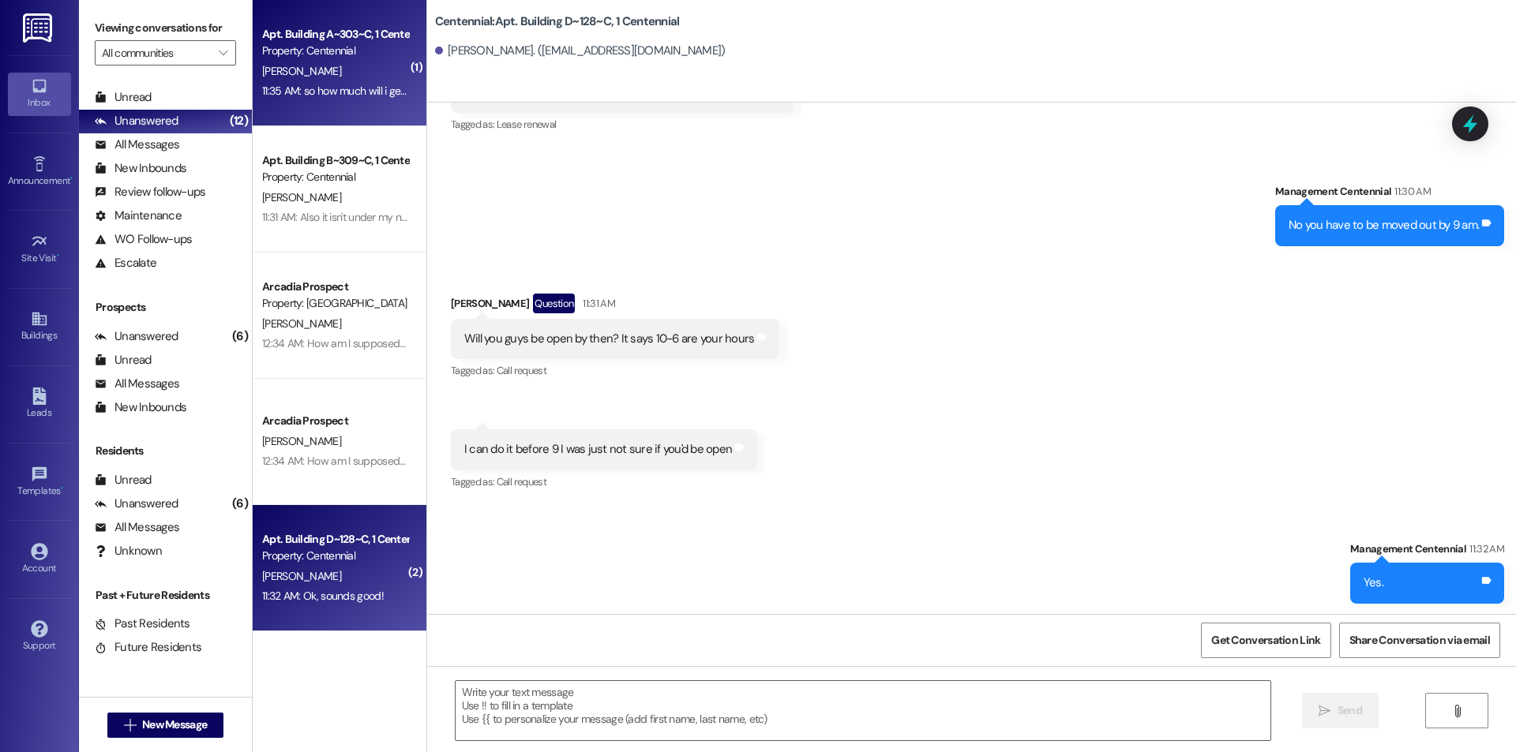
click at [381, 88] on div "11:35 AM: so how much will i get back 11:35 AM: so how much will i get back" at bounding box center [345, 91] width 167 height 14
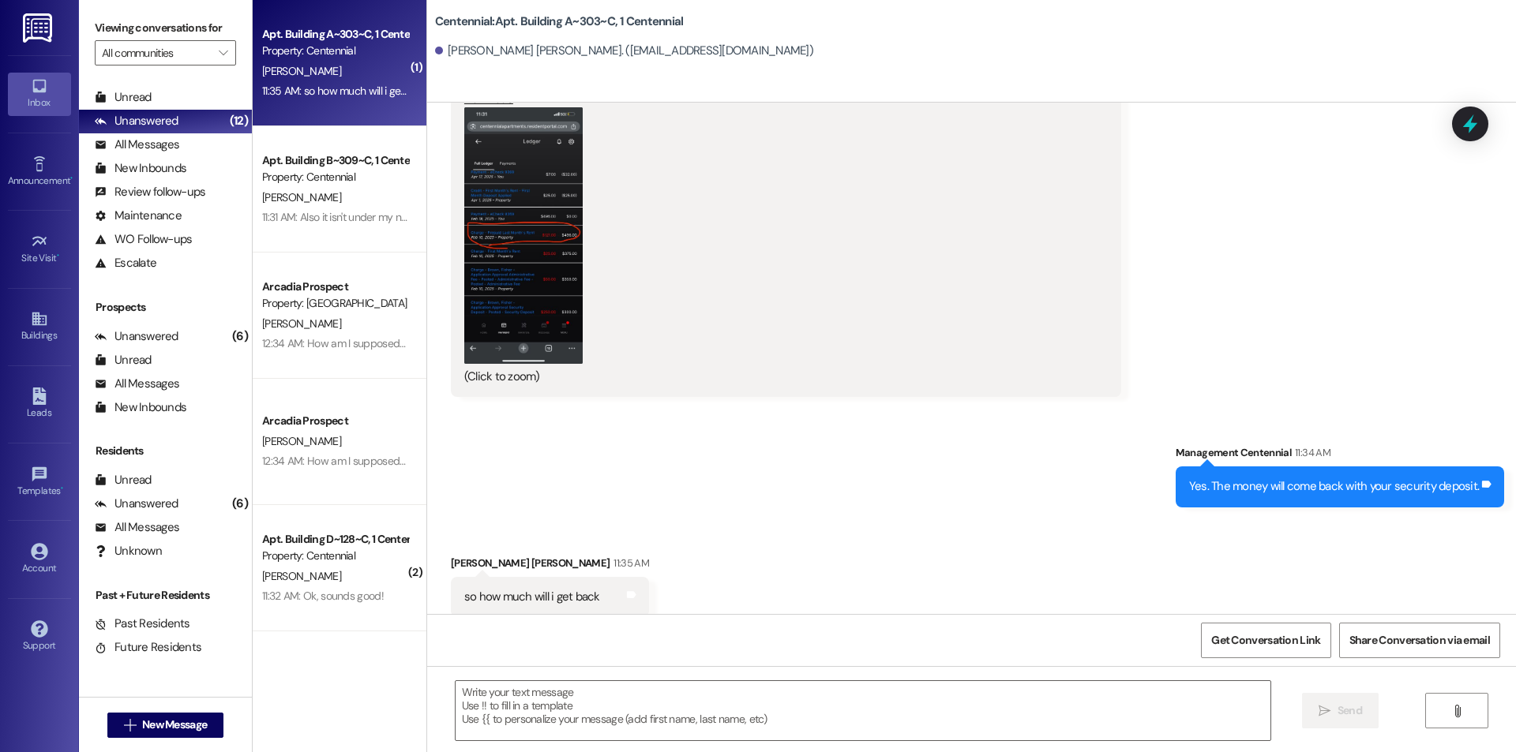
scroll to position [14681, 0]
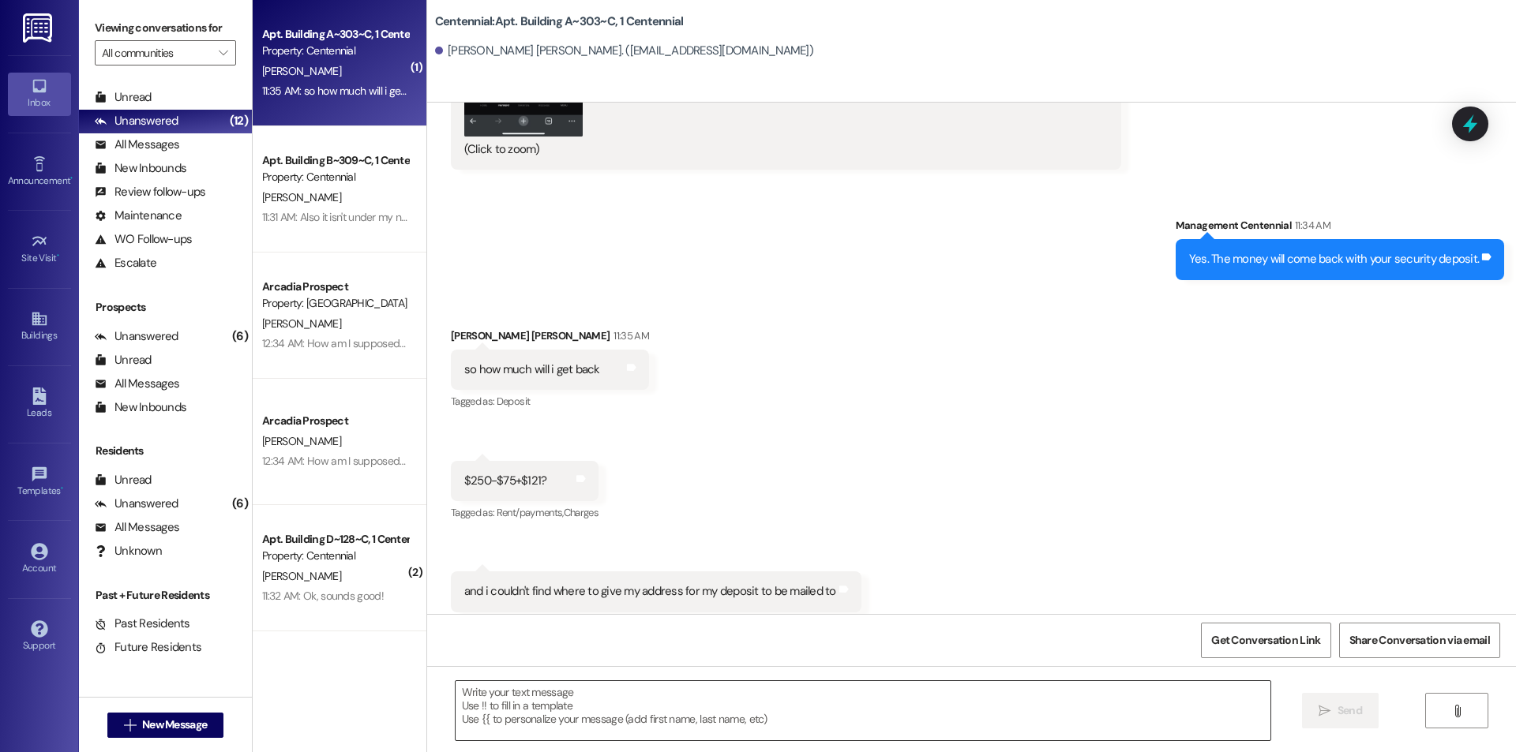
click at [640, 716] on textarea at bounding box center [863, 710] width 815 height 59
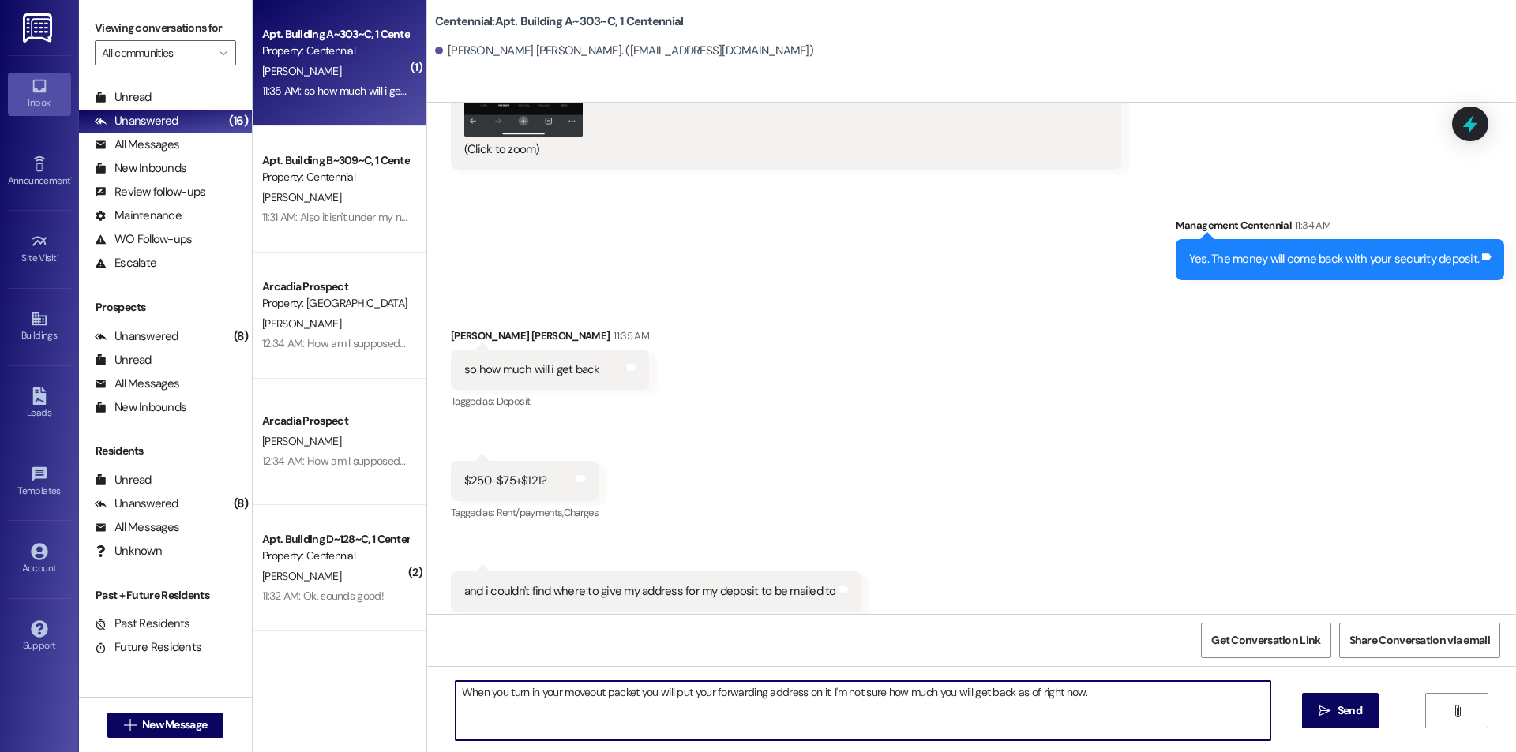
type textarea "When you turn in your moveout packet you will put your forwarding address on it…"
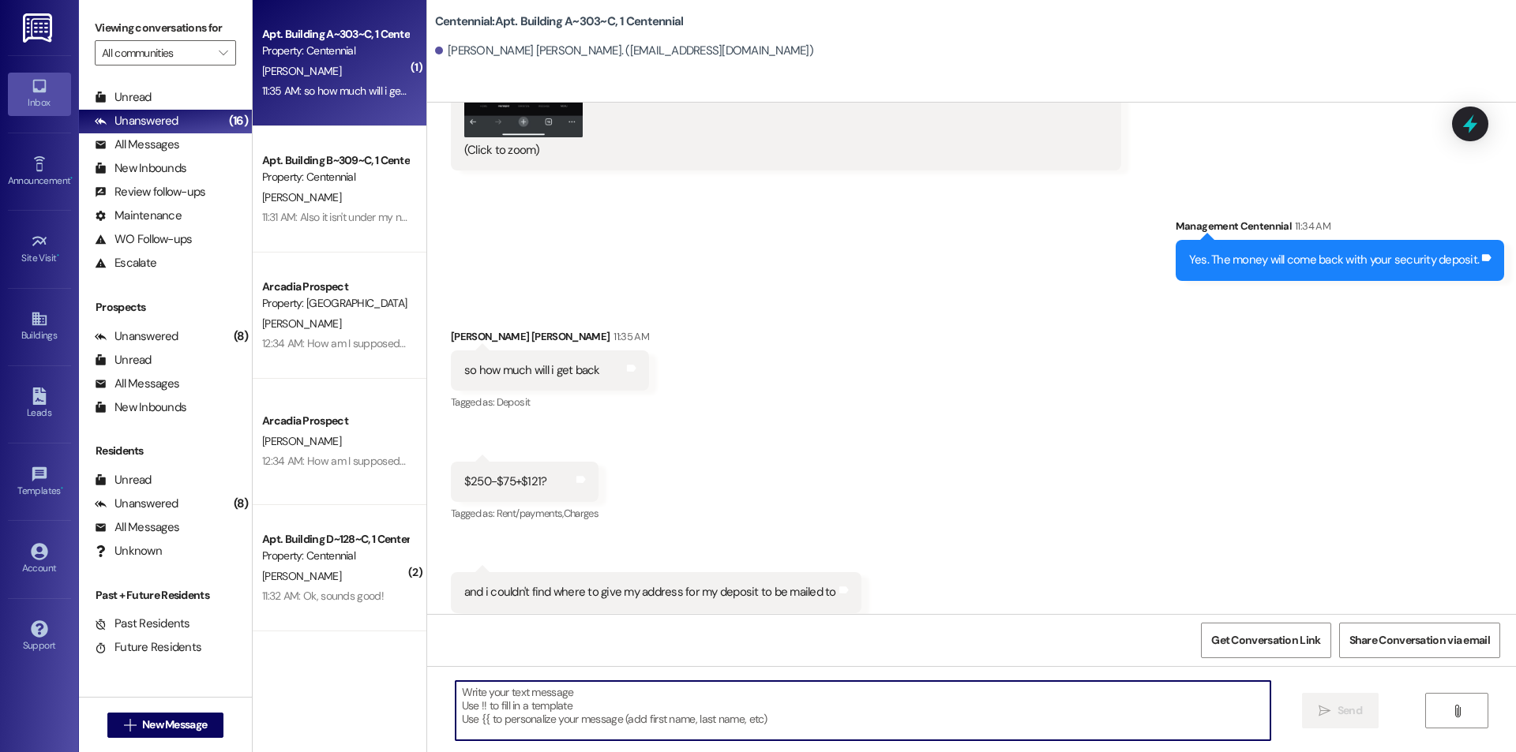
scroll to position [237, 0]
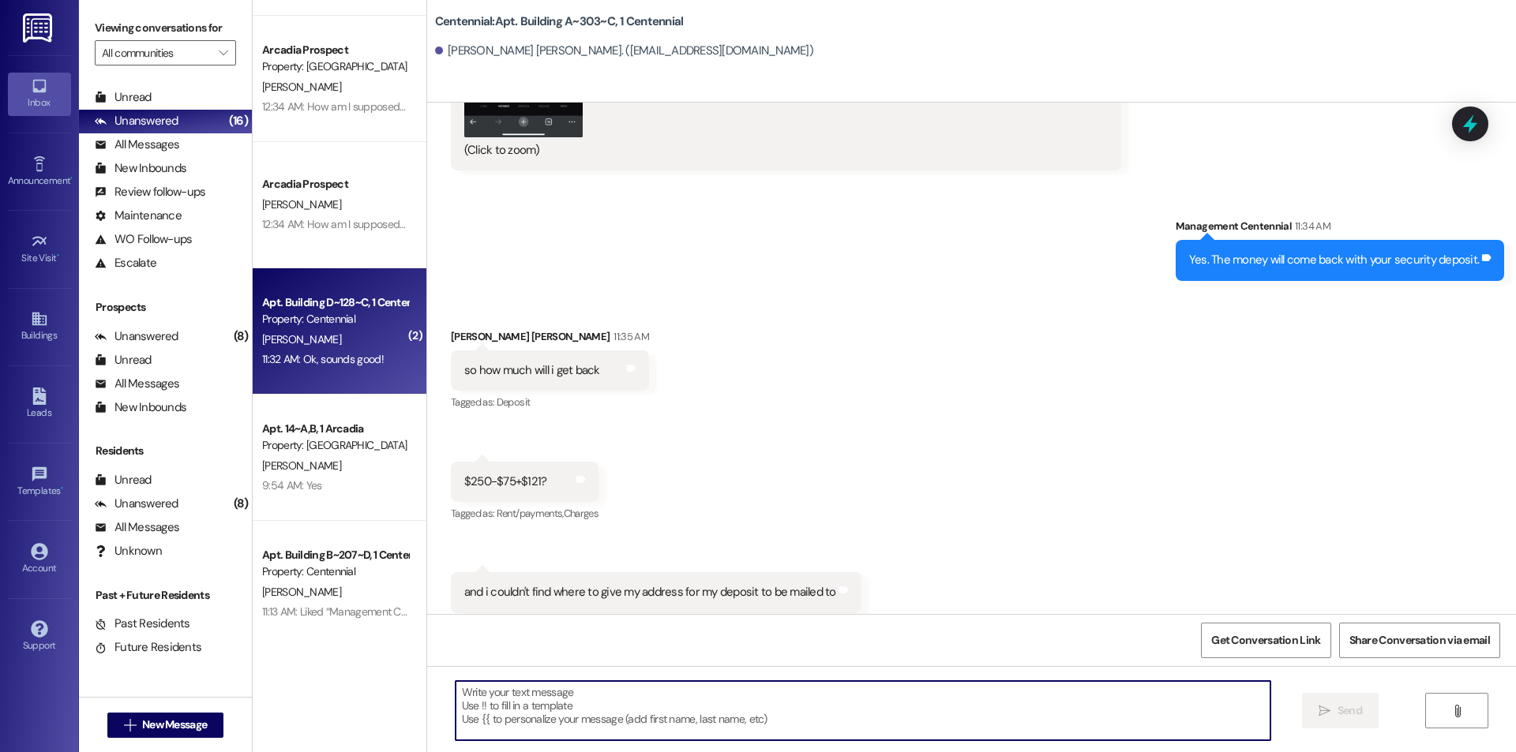
click at [384, 366] on div "11:32 AM: Ok, sounds good! 11:32 AM: Ok, sounds good!" at bounding box center [335, 360] width 149 height 20
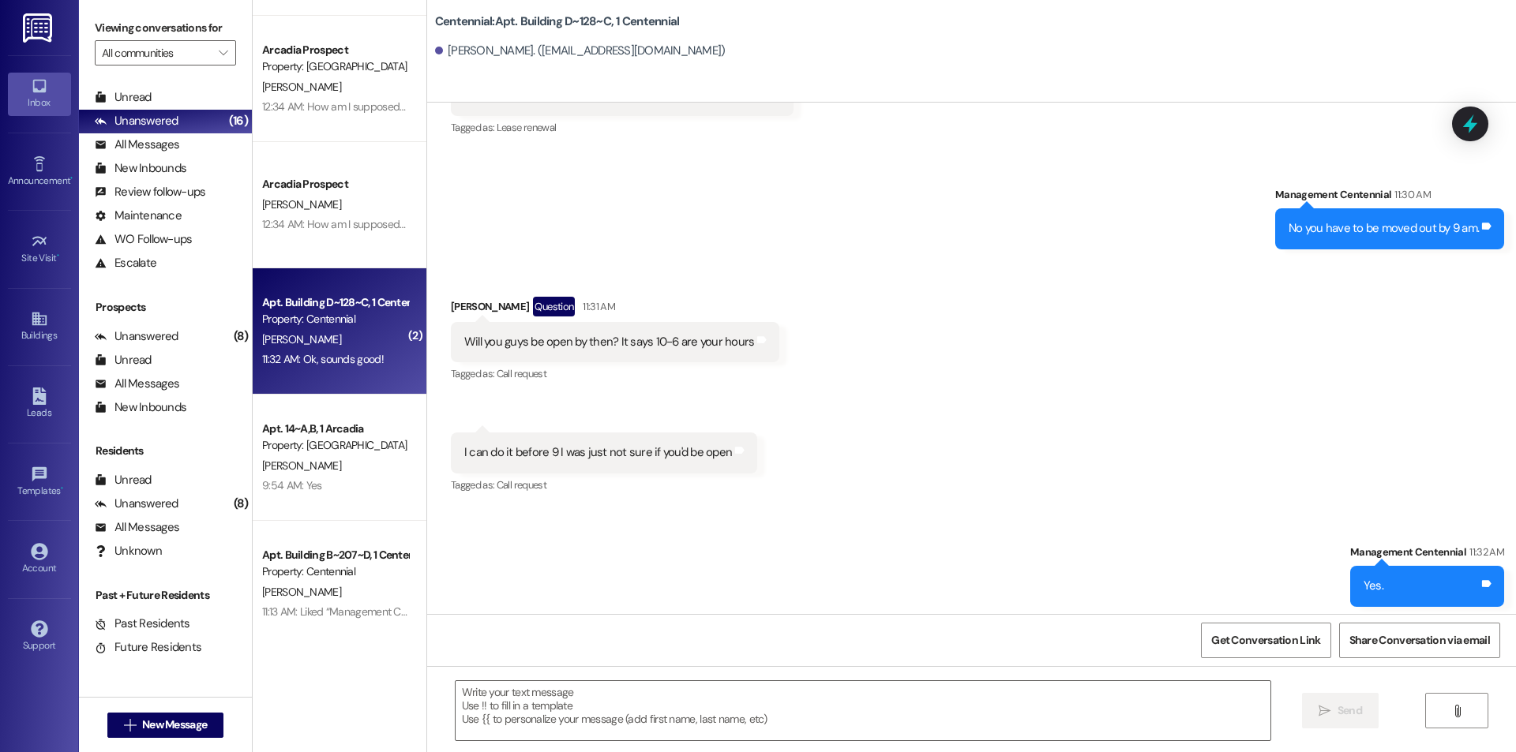
scroll to position [32877, 0]
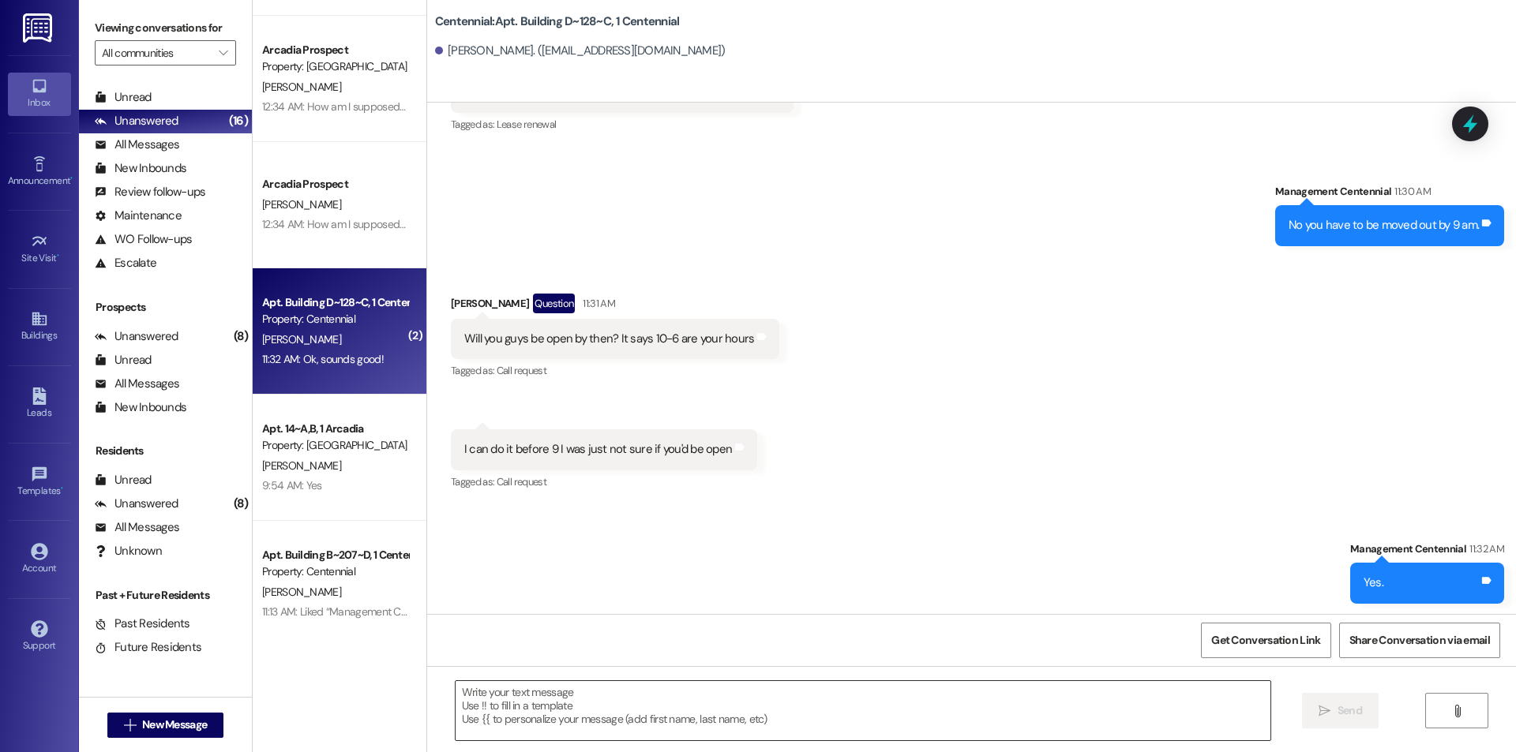
click at [566, 702] on textarea at bounding box center [863, 710] width 815 height 59
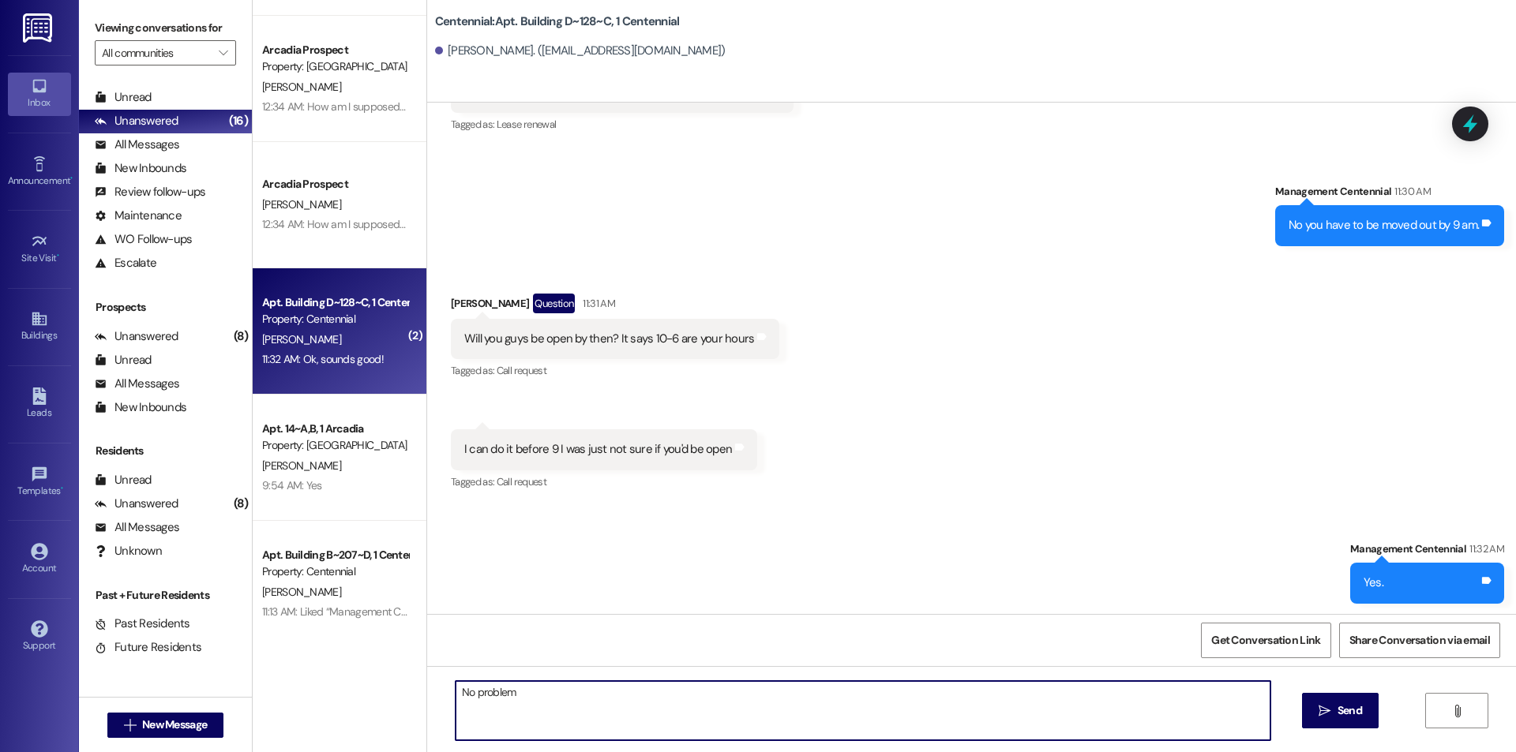
type textarea "No problem!"
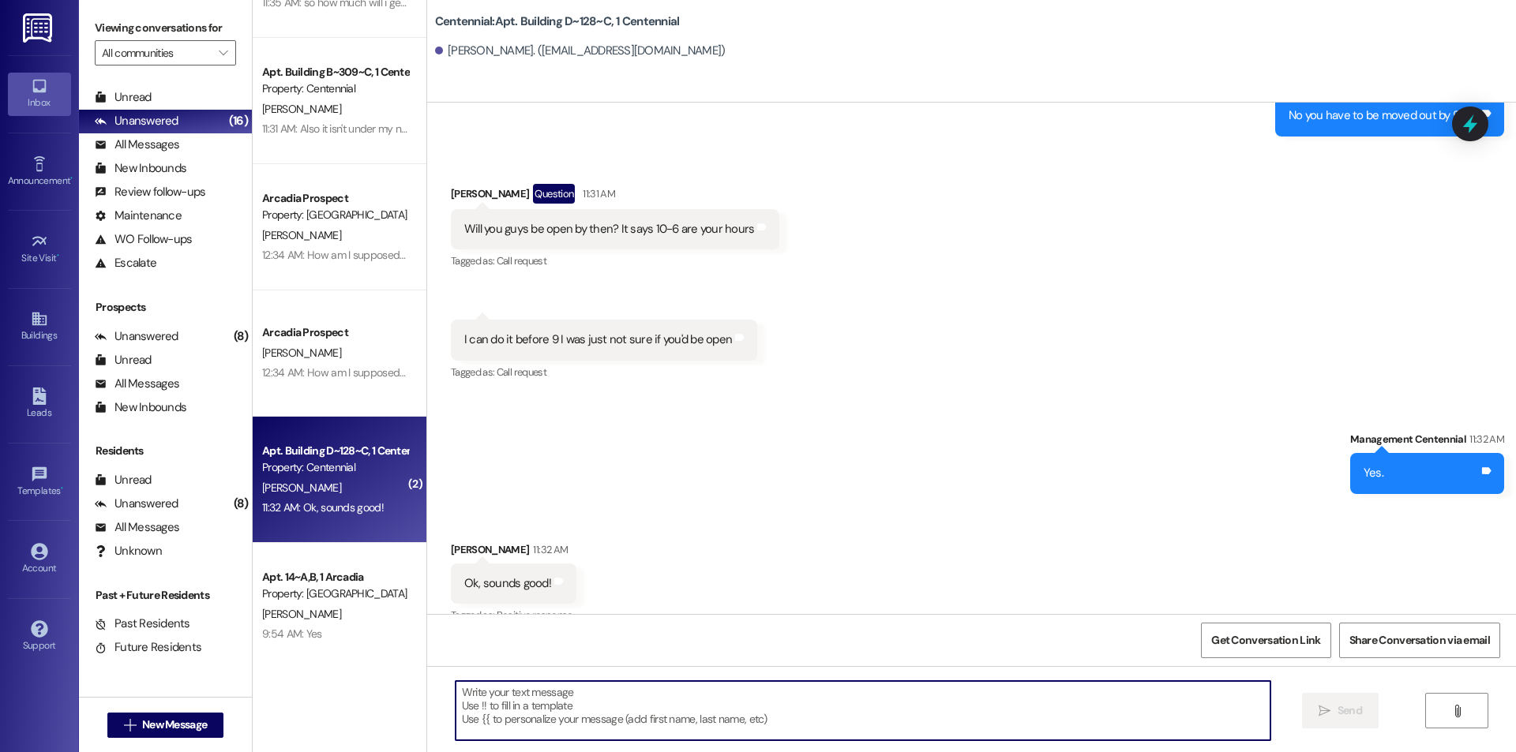
scroll to position [0, 0]
